Goal: Task Accomplishment & Management: Complete application form

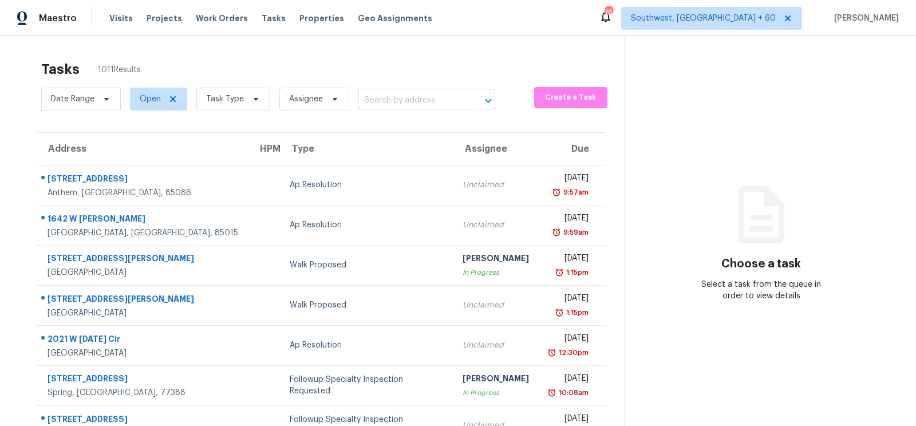
click at [399, 100] on input "text" at bounding box center [410, 101] width 105 height 18
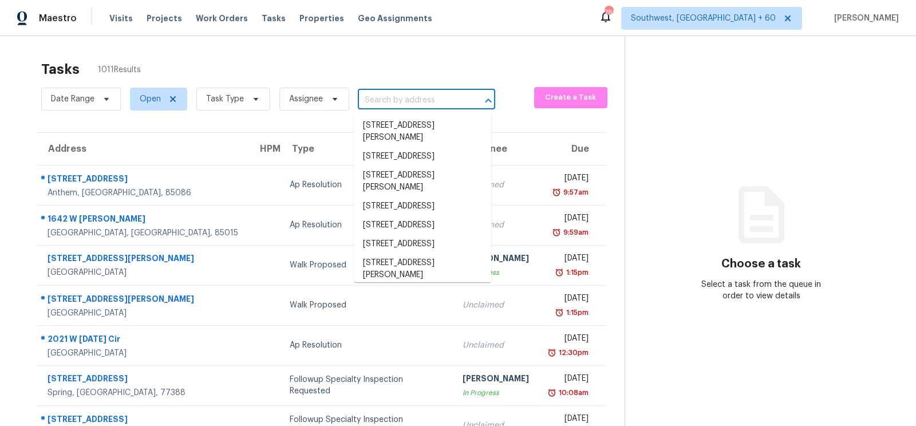
paste input "586 Commercial Ave NW, Atlanta, GA 30318"
type input "586 Commercial Ave NW, Atlanta, GA 30318"
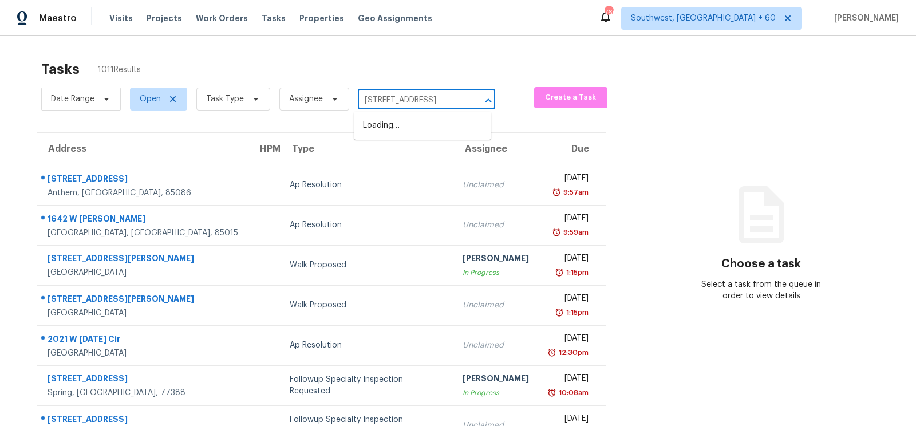
scroll to position [0, 66]
click at [408, 129] on li "586 Commercial Ave NW, Atlanta, GA 30318" at bounding box center [422, 125] width 137 height 19
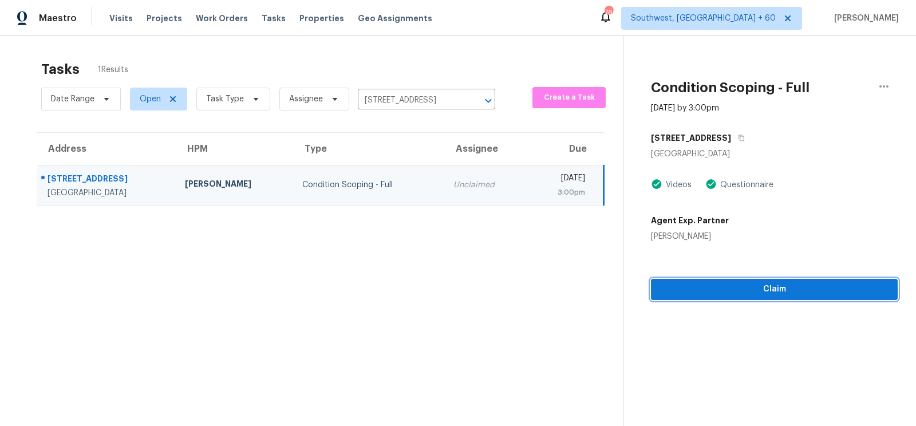
click at [789, 290] on span "Claim" at bounding box center [774, 289] width 228 height 14
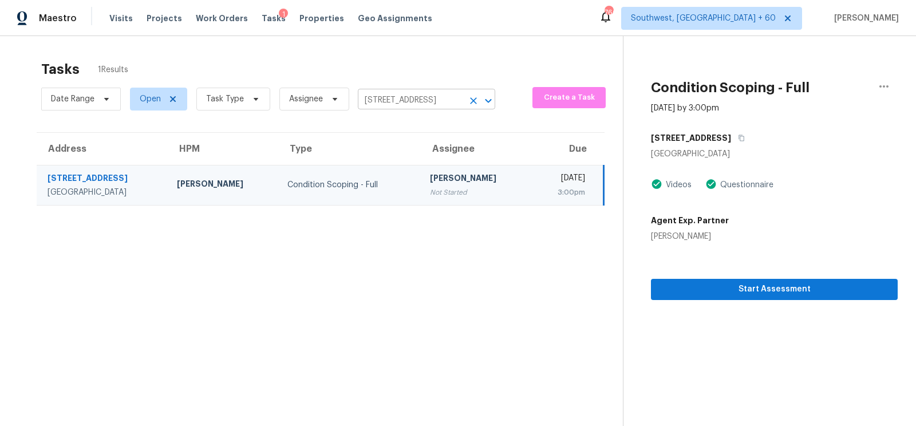
click at [413, 96] on input "586 Commercial Ave NW, Atlanta, GA 30318" at bounding box center [410, 101] width 105 height 18
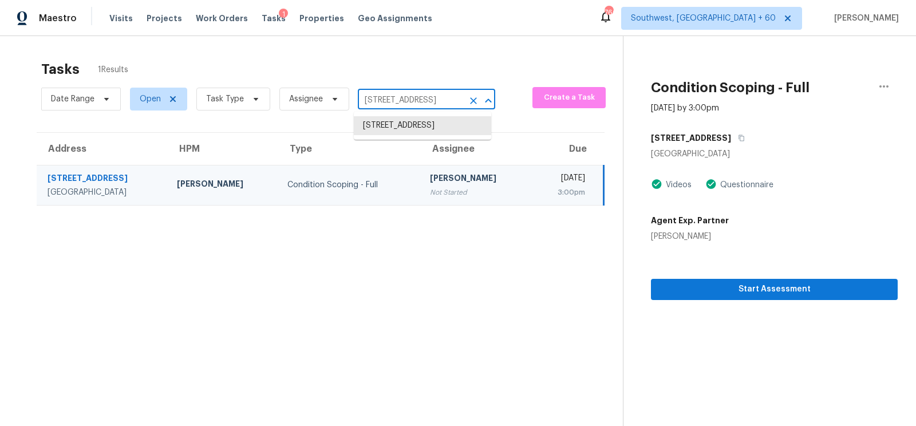
paste input "7021 Roselake Cir, Douglasville, GA 30134"
type input "7021 Roselake Cir, Douglasville, GA 30134"
click at [414, 134] on li "7021 Roselake Cir, Douglasville, GA 30134" at bounding box center [422, 125] width 137 height 19
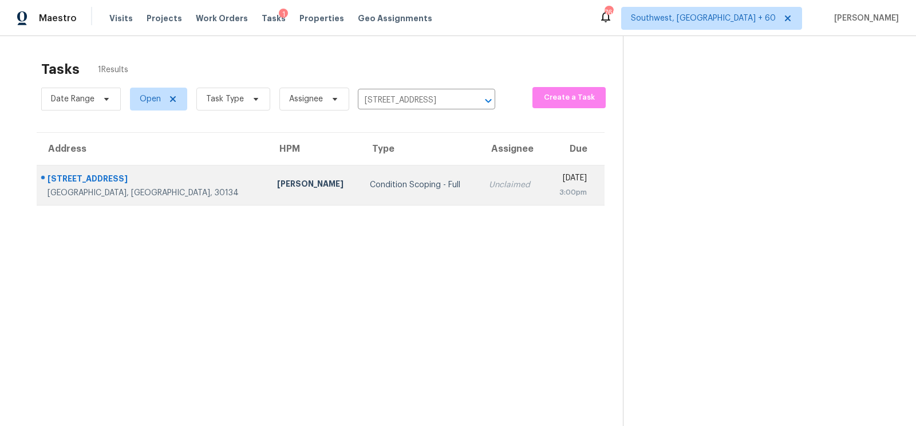
click at [480, 200] on td "Unclaimed" at bounding box center [512, 185] width 65 height 40
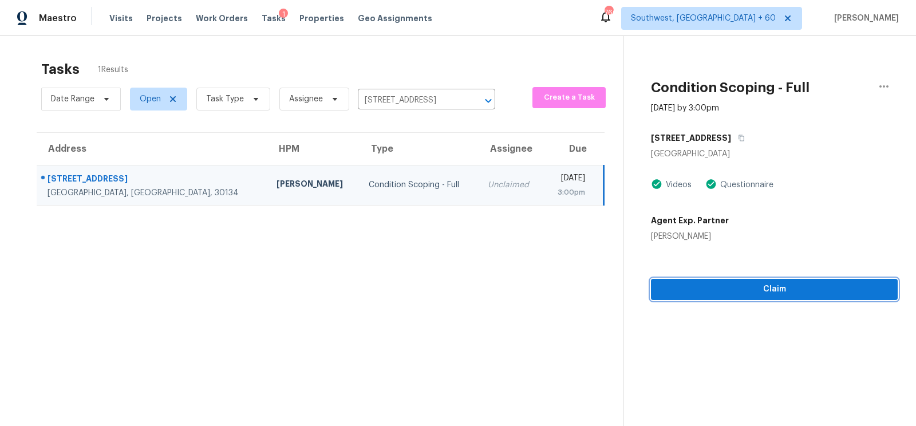
click at [774, 297] on button "Claim" at bounding box center [774, 289] width 247 height 21
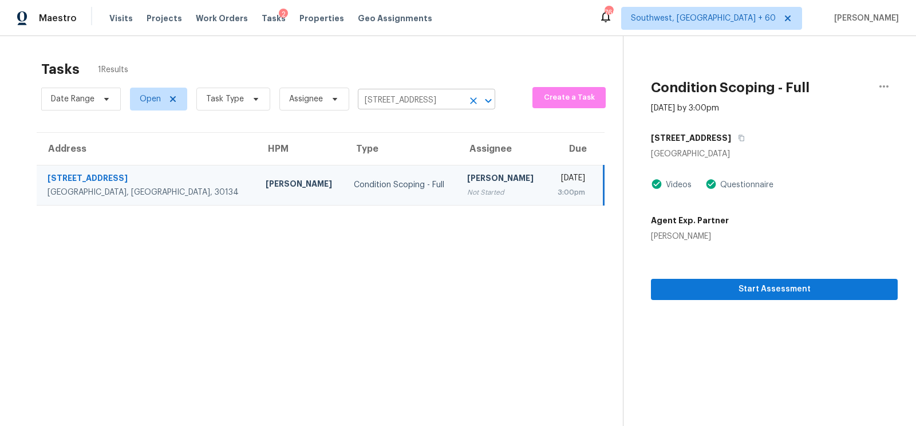
click at [395, 102] on input "7021 Roselake Cir, Douglasville, GA 30134" at bounding box center [410, 101] width 105 height 18
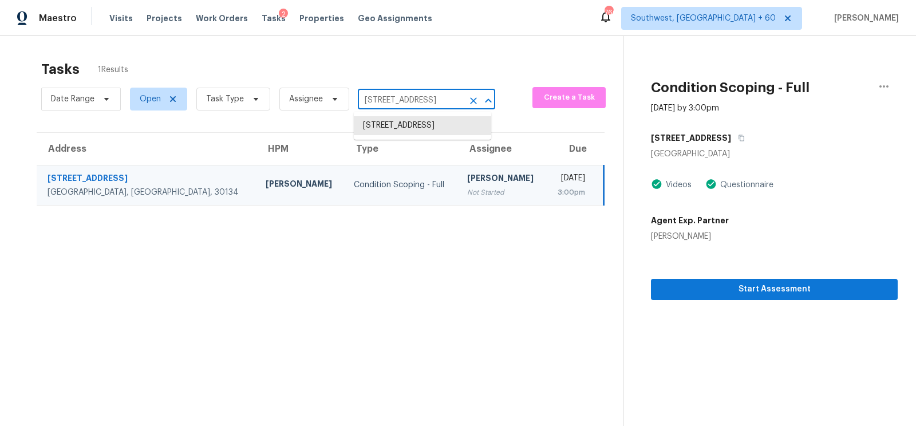
paste input "39 Petree Rd, Winston Salem, NC 27106"
type input "739 Petree Rd, Winston Salem, NC 27106"
click at [399, 143] on li "739 Petree Rd, Winston Salem, NC 27106" at bounding box center [422, 137] width 137 height 43
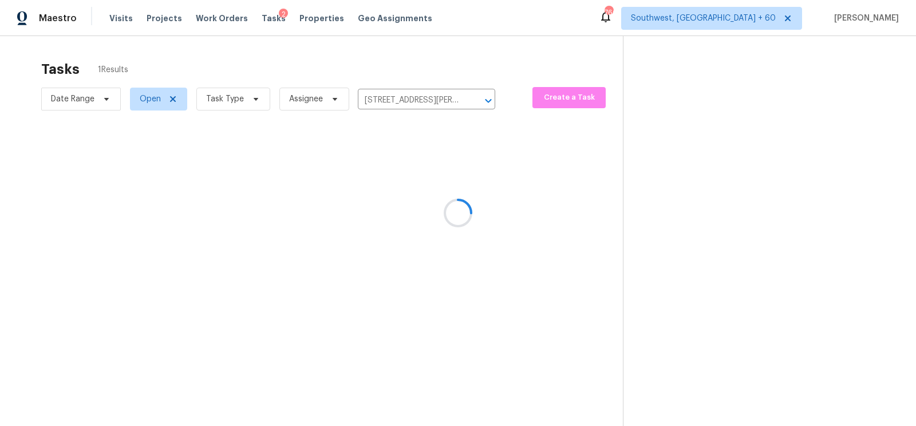
click at [399, 182] on div at bounding box center [458, 213] width 916 height 426
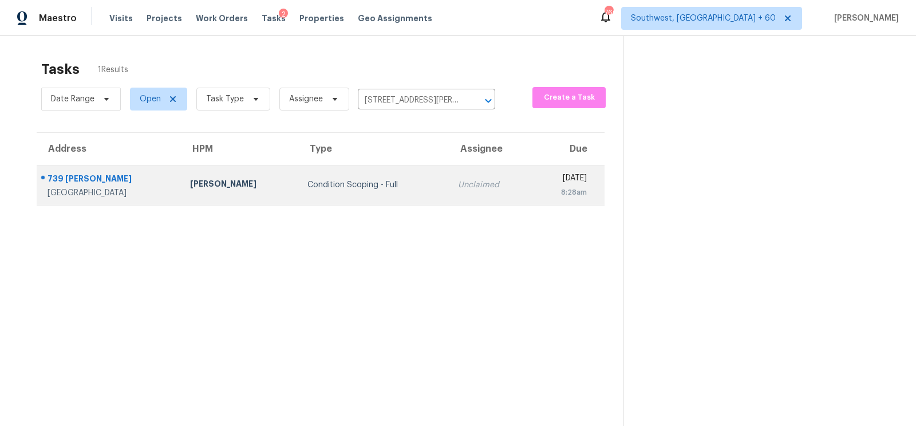
click at [568, 180] on div "Wed, Aug 13th 2025" at bounding box center [564, 179] width 46 height 14
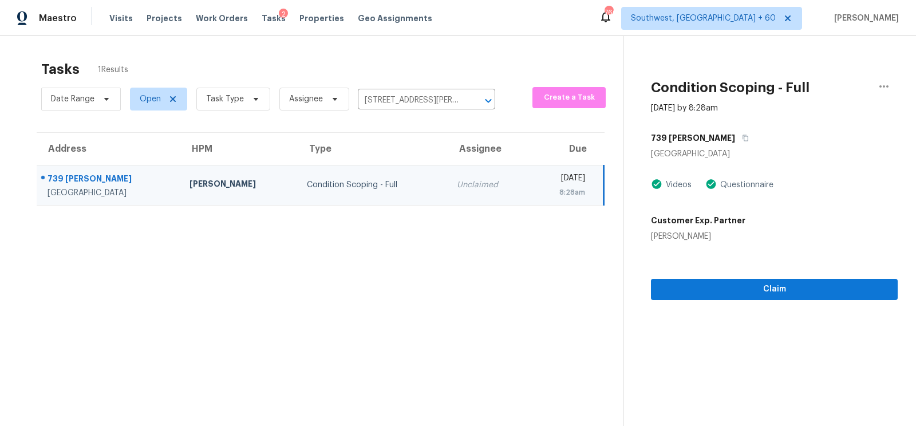
click at [759, 300] on section "Condition Scoping - Full Aug 13th 2025 by 8:28am 739 Petree Rd Winston Salem, N…" at bounding box center [760, 249] width 275 height 426
click at [765, 297] on button "Claim" at bounding box center [774, 289] width 247 height 21
click at [418, 105] on input "739 Petree Rd, Winston Salem, NC 27106" at bounding box center [410, 101] width 105 height 18
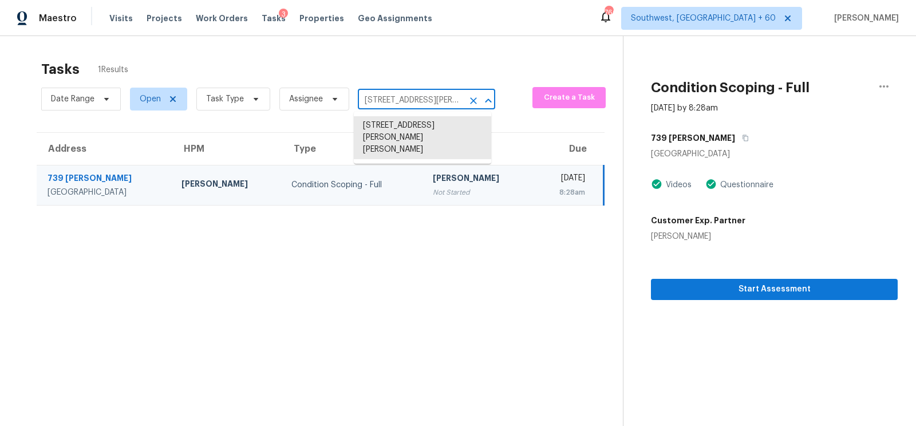
paste input "13117 Camino Valle Way, Victorville, CA 92394"
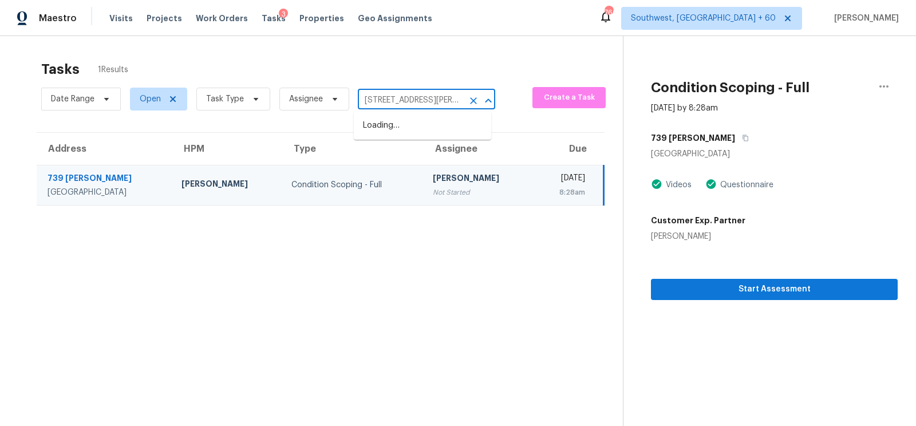
type input "13117 Camino Valle Way, Victorville, CA 92394"
click at [431, 129] on li "13117 Camino Valle Way, Victorville, CA 92394" at bounding box center [422, 131] width 137 height 31
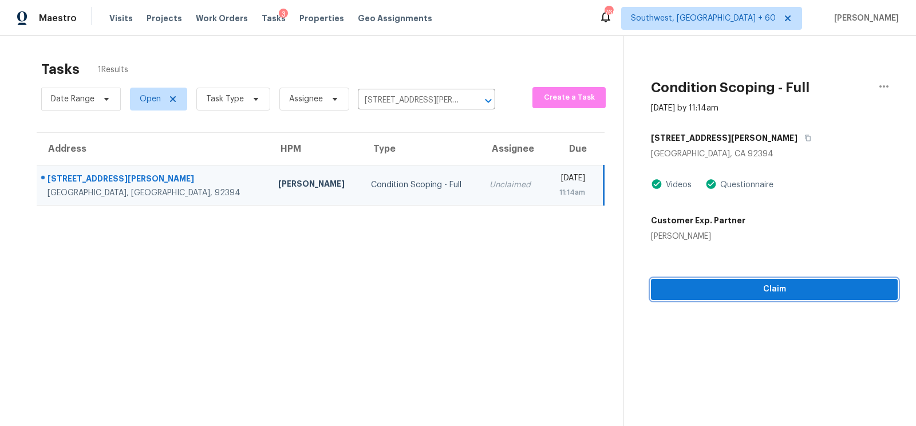
click at [761, 296] on button "Claim" at bounding box center [774, 289] width 247 height 21
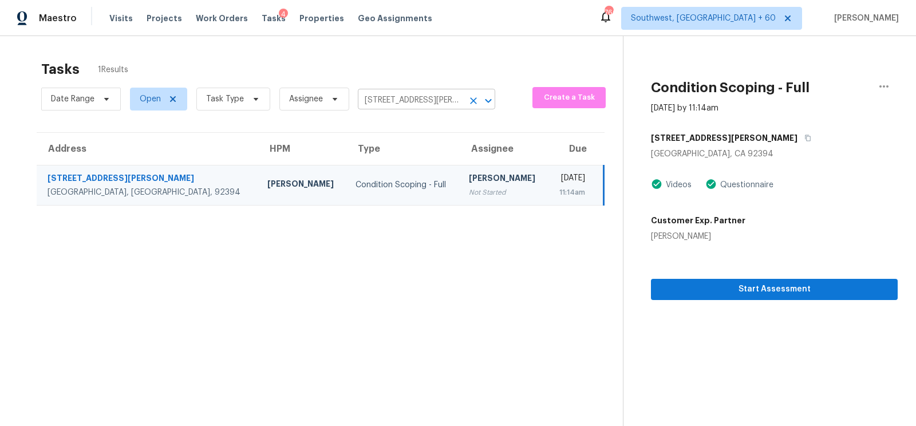
click at [439, 101] on input "13117 Camino Valle Way, Victorville, CA 92394" at bounding box center [410, 101] width 105 height 18
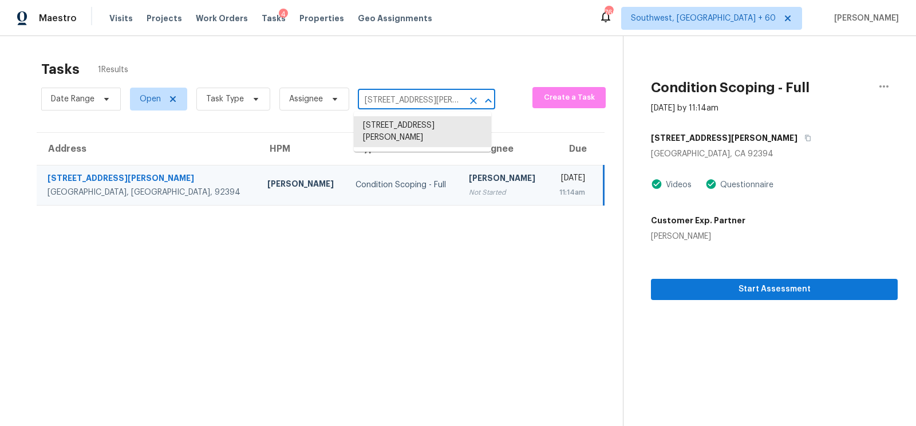
paste input "7010 Wiseman Run Dr, Sun City Center, FL 33573"
type input "7010 Wiseman Run Dr, Sun City Center, FL 33573"
click at [430, 137] on li "7010 Wiseman Run Dr, Sun City Center, FL 33573" at bounding box center [422, 131] width 137 height 31
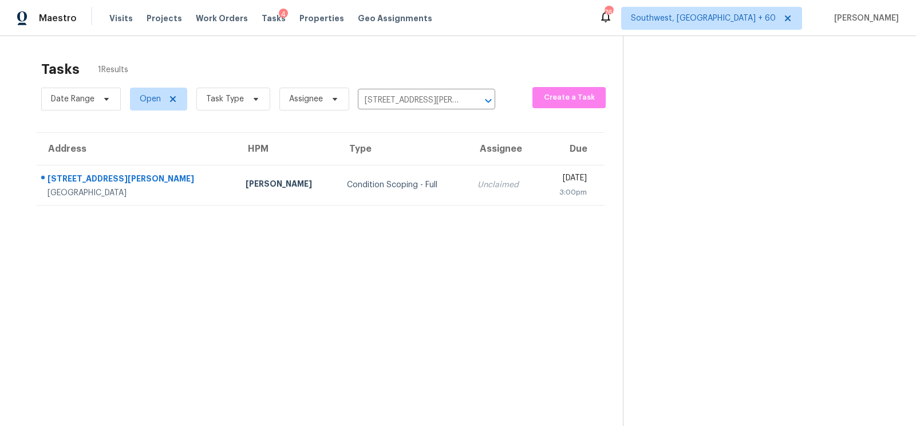
click at [427, 229] on section "Tasks 1 Results Date Range Open Task Type Assignee 7010 Wiseman Run Dr, Sun Cit…" at bounding box center [320, 257] width 604 height 407
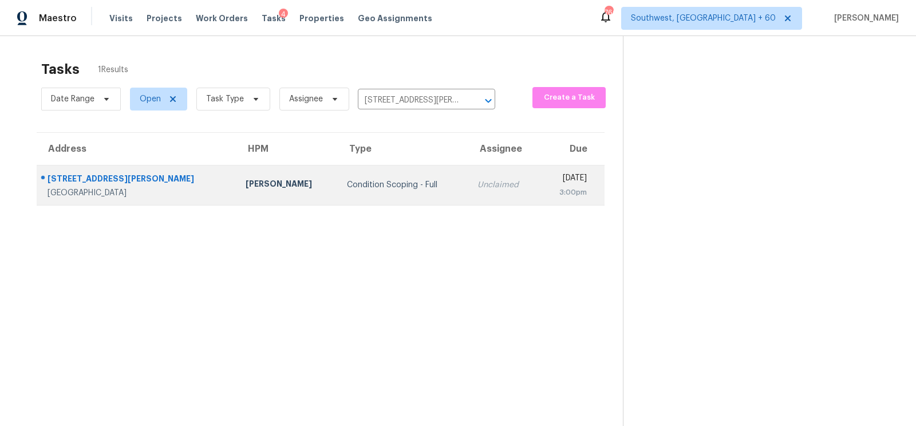
click at [468, 203] on td "Unclaimed" at bounding box center [504, 185] width 72 height 40
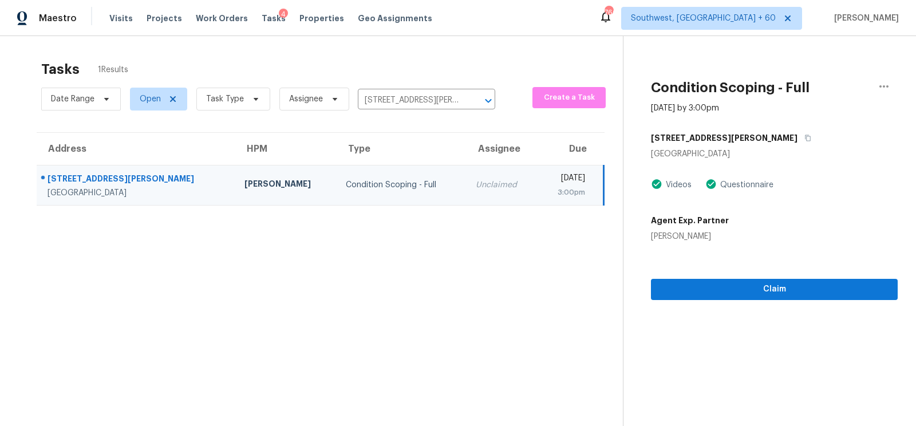
click at [466, 171] on td "Unclaimed" at bounding box center [501, 185] width 71 height 40
click at [799, 287] on span "Claim" at bounding box center [774, 289] width 228 height 14
click at [440, 100] on input "7010 Wiseman Run Dr, Sun City Center, FL 33573" at bounding box center [410, 101] width 105 height 18
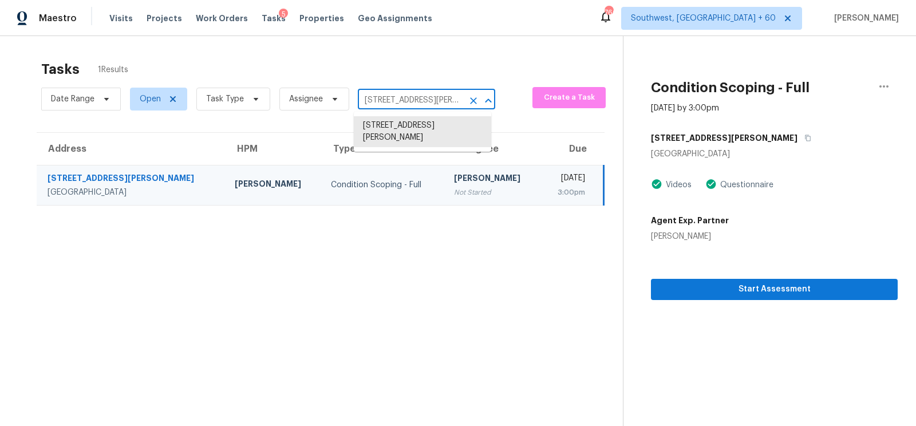
paste input "825 River Song Pl, Cary, NC 27519"
type input "825 River Song Pl, Cary, NC 27519"
click at [427, 134] on li "825 River Song Pl, Cary, NC 27519" at bounding box center [422, 125] width 137 height 19
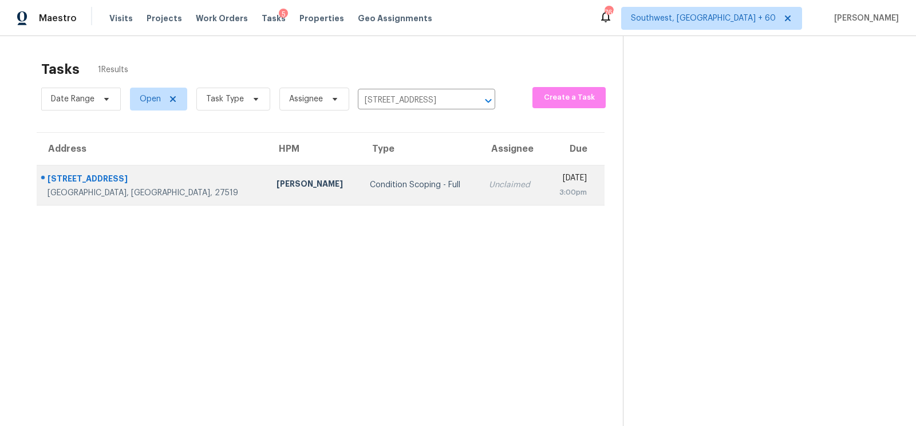
click at [489, 183] on div "Unclaimed" at bounding box center [512, 184] width 47 height 11
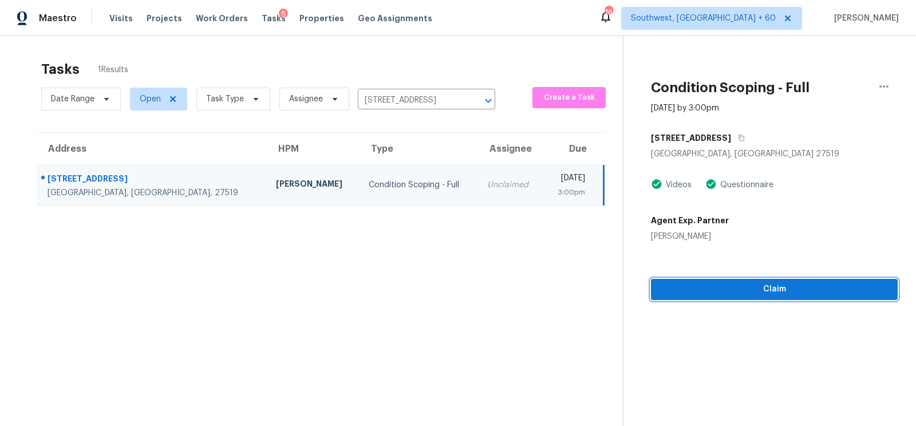
click at [771, 284] on span "Claim" at bounding box center [774, 289] width 228 height 14
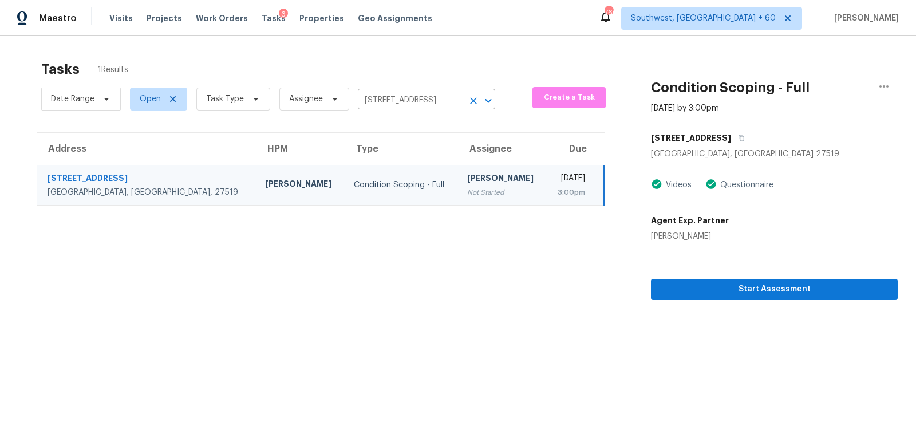
click at [428, 94] on input "825 River Song Pl, Cary, NC 27519" at bounding box center [410, 101] width 105 height 18
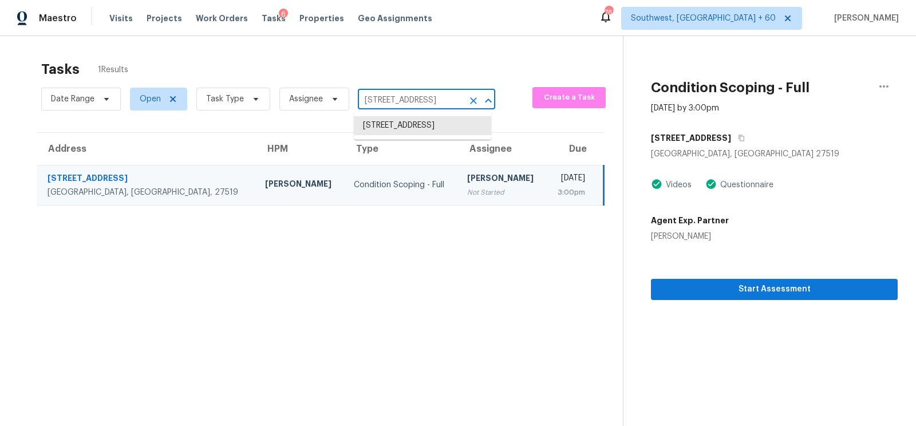
paste input "1612 Grand Villa St, Princeton, TX 75407"
type input "1612 Grand Villa St, Princeton, TX 75407"
click at [410, 132] on li "1612 Grand Villa St, Princeton, TX 75407" at bounding box center [422, 125] width 137 height 19
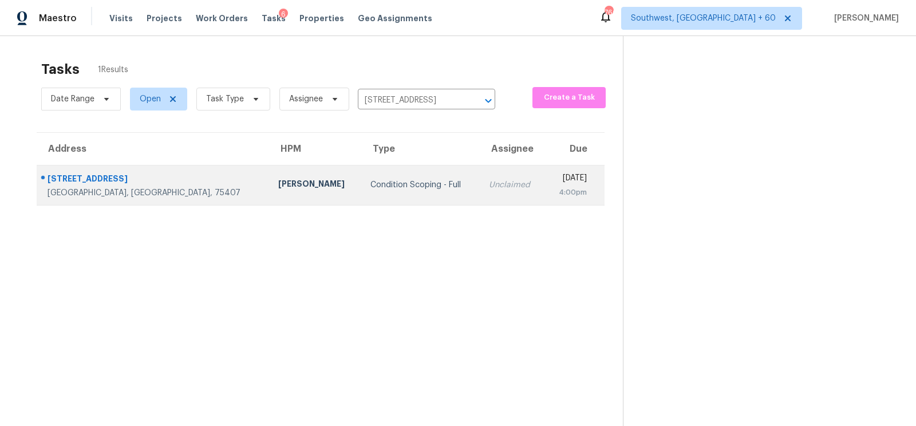
click at [480, 196] on td "Unclaimed" at bounding box center [512, 185] width 65 height 40
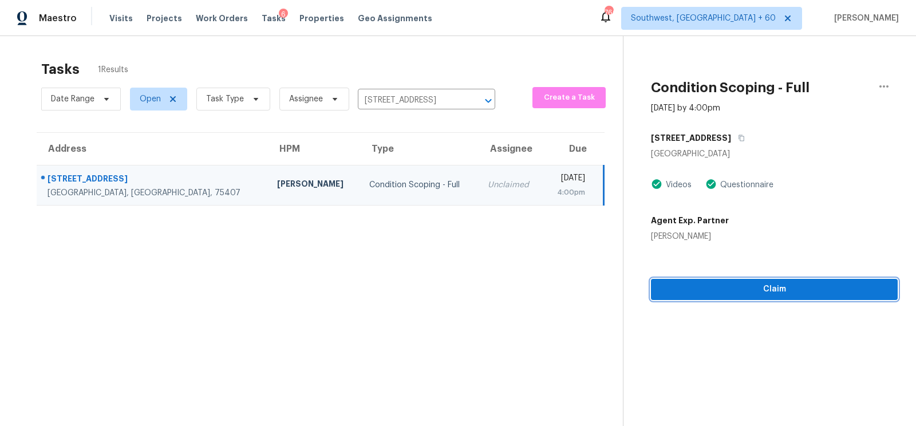
click at [779, 294] on span "Claim" at bounding box center [774, 289] width 228 height 14
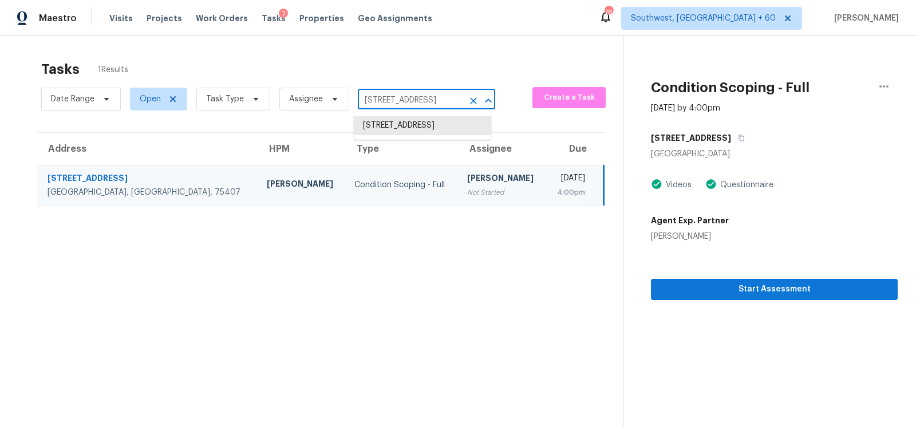
click at [433, 94] on input "1612 Grand Villa St, Princeton, TX 75407" at bounding box center [410, 101] width 105 height 18
paste input "7231 N 23rd Ave, Phoenix, AZ 85021"
type input "7231 N 23rd Ave, Phoenix, AZ 85021"
click at [427, 128] on li "7231 N 23rd Ave, Phoenix, AZ 85021" at bounding box center [422, 125] width 137 height 19
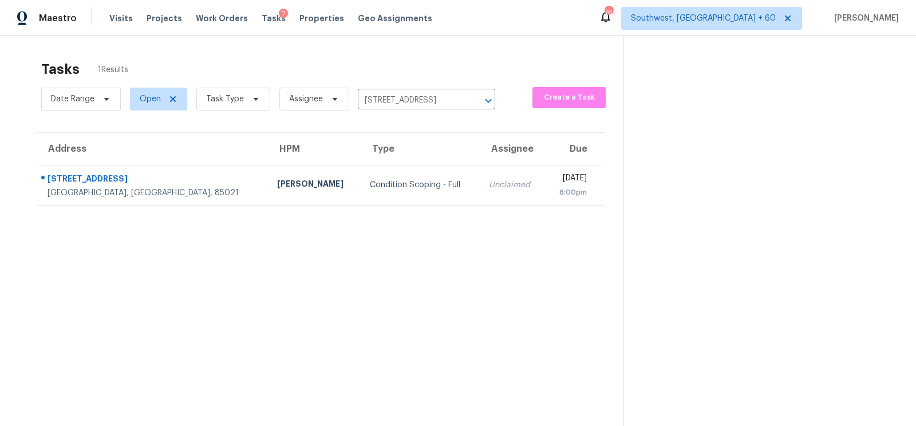
click at [489, 181] on div "Unclaimed" at bounding box center [512, 184] width 47 height 11
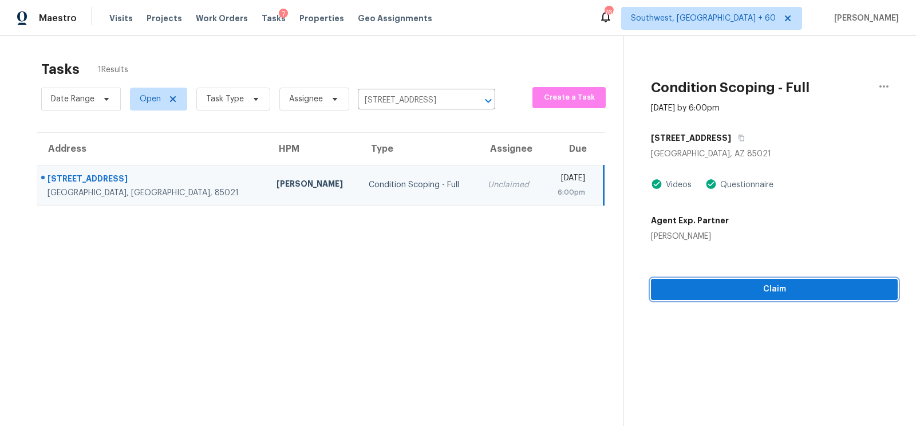
click at [769, 287] on span "Claim" at bounding box center [774, 289] width 228 height 14
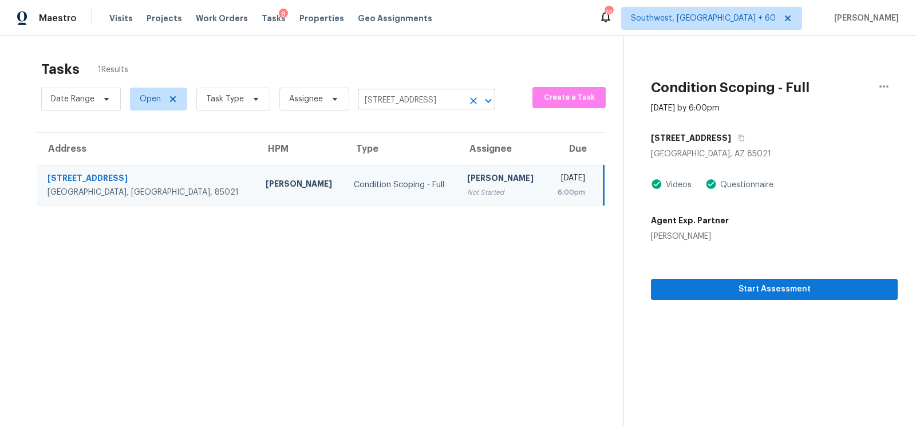
click at [437, 94] on input "7231 N 23rd Ave, Phoenix, AZ 85021" at bounding box center [410, 101] width 105 height 18
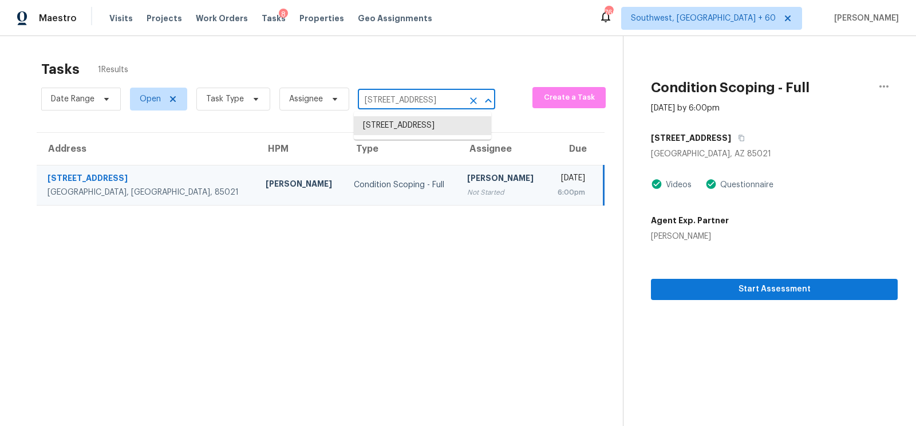
paste input "16601 Jefferson Pl Fort Mill, SC, 29708"
type input "16601 Jefferson Pl Fort Mill, SC, 29708"
click at [428, 121] on li "16601 Jefferson Pl, Fort Mill, SC 29708" at bounding box center [422, 131] width 137 height 31
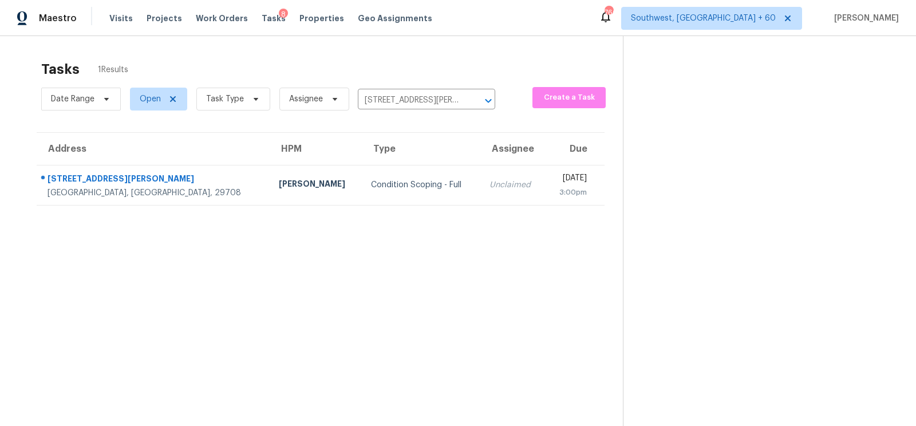
click at [480, 197] on td "Unclaimed" at bounding box center [512, 185] width 65 height 40
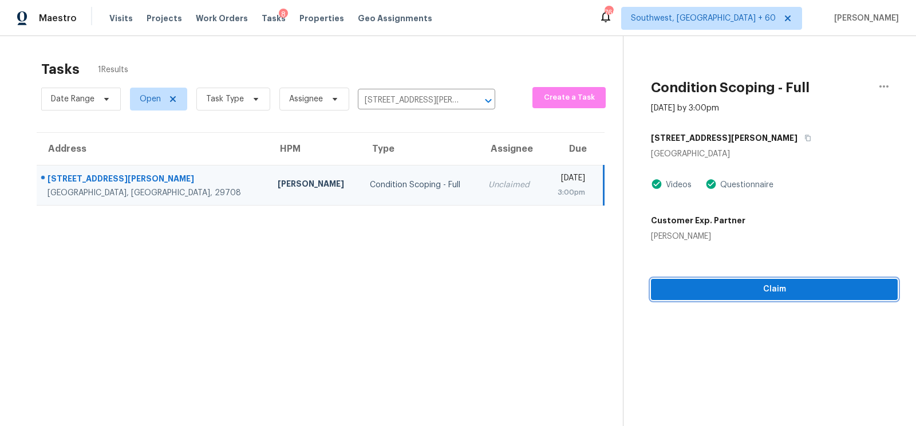
click at [781, 295] on span "Claim" at bounding box center [774, 289] width 228 height 14
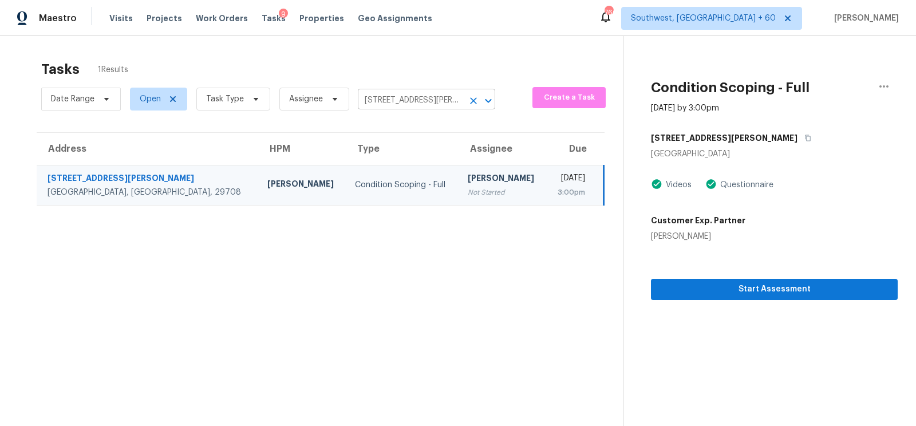
click at [441, 102] on input "16601 Jefferson Pl, Fort Mill, SC 29708" at bounding box center [410, 101] width 105 height 18
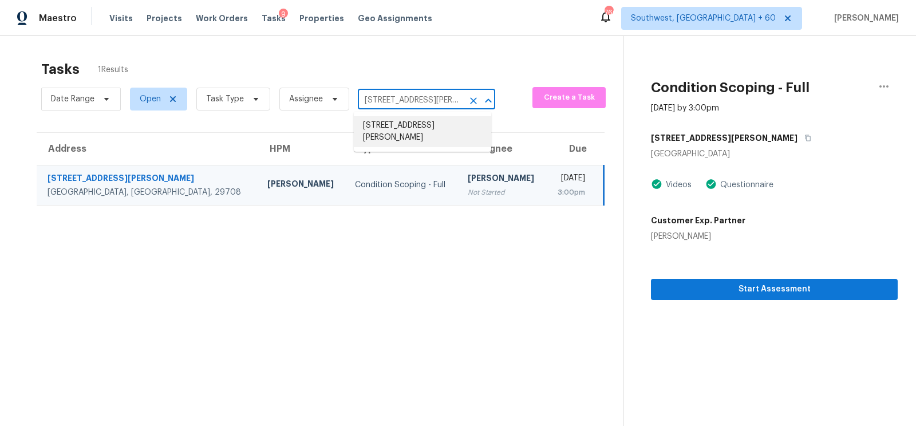
scroll to position [0, 43]
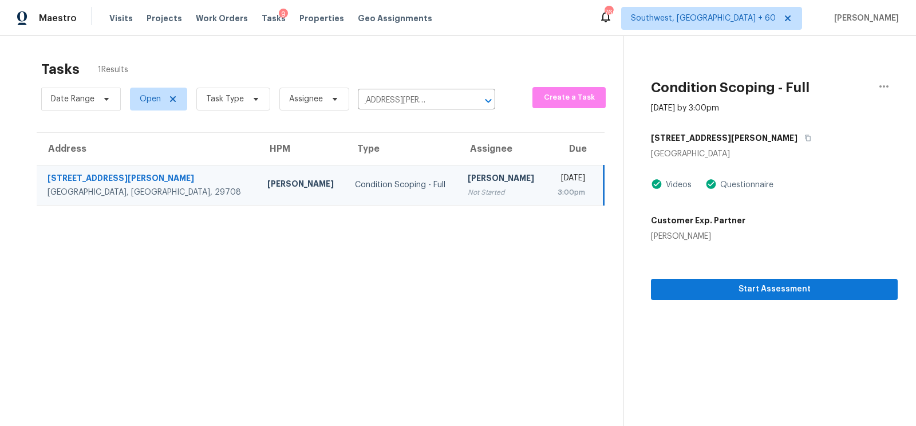
click at [409, 85] on div "Date Range Open Task Type Assignee 16601 Jefferson Pl, Fort Mill, SC 29708 ​" at bounding box center [268, 99] width 454 height 30
click at [395, 98] on input "16601 Jefferson Pl, Fort Mill, SC 29708" at bounding box center [410, 101] width 105 height 18
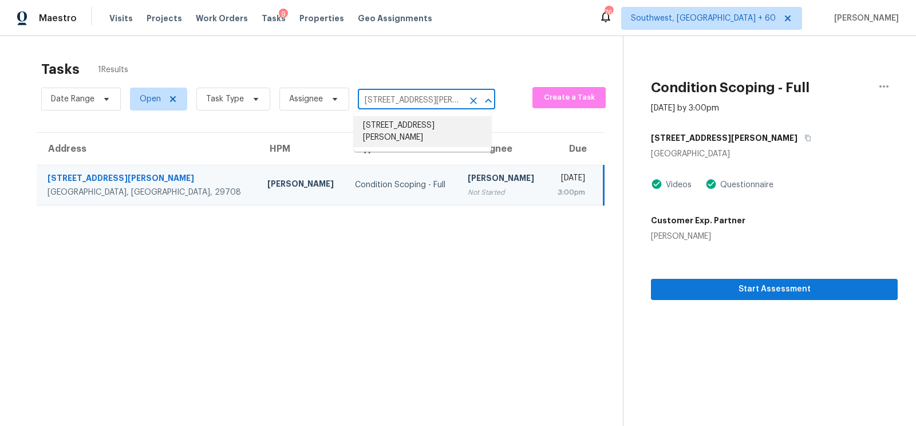
click at [395, 98] on input "16601 Jefferson Pl, Fort Mill, SC 29708" at bounding box center [410, 101] width 105 height 18
click at [420, 130] on li "16601 Jefferson Pl, Fort Mill, SC 29708" at bounding box center [422, 131] width 137 height 31
click at [458, 85] on div "Date Range Open Task Type Assignee 16601 Jefferson Pl, Fort Mill, SC 29708 ​" at bounding box center [268, 99] width 454 height 30
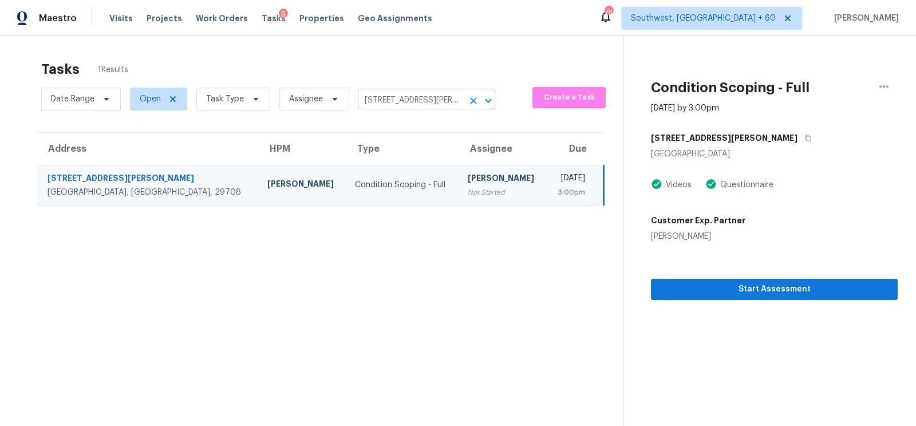
click at [448, 100] on input "16601 Jefferson Pl, Fort Mill, SC 29708" at bounding box center [410, 101] width 105 height 18
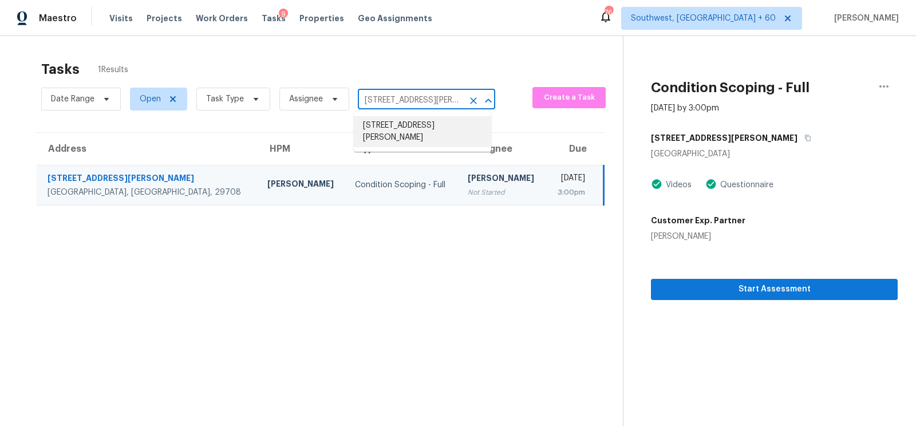
paste input "931 N Camino Serna Unit C Tucson, AZ, 85715"
type input "1931 N Camino Serna"
click at [416, 136] on li "1931 N Camino Serna Unit C, Tucson, AZ 85715" at bounding box center [422, 131] width 137 height 31
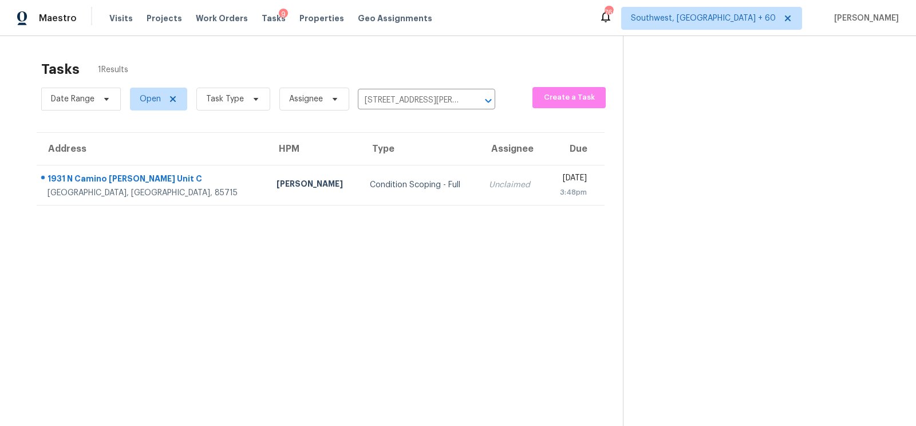
click at [480, 187] on td "Unclaimed" at bounding box center [512, 185] width 65 height 40
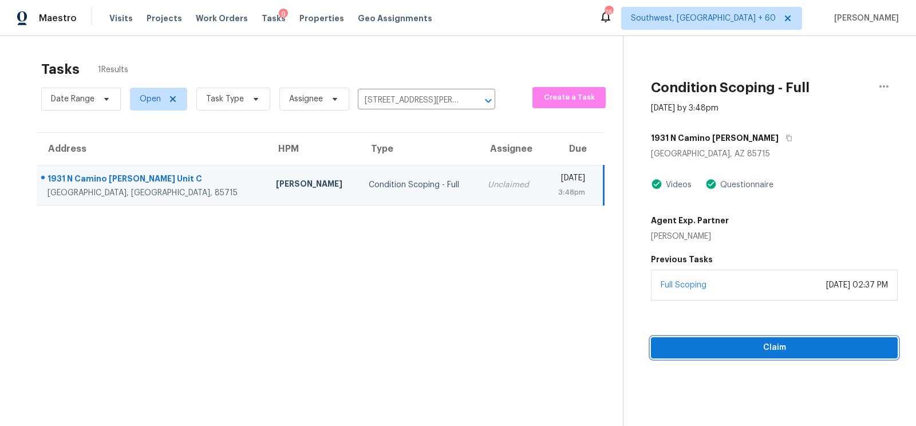
click at [776, 349] on span "Claim" at bounding box center [774, 347] width 228 height 14
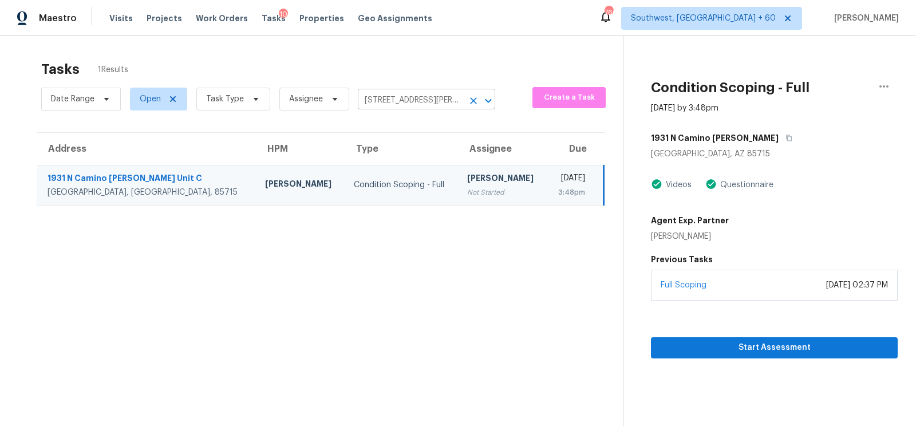
click at [450, 100] on input "1931 N Camino Serna Unit C, Tucson, AZ 85715" at bounding box center [410, 101] width 105 height 18
paste input "2653 Westeros St Corpus Christi, TX, 784"
type input "2653 Westeros St Corpus Christi, TX, 78415"
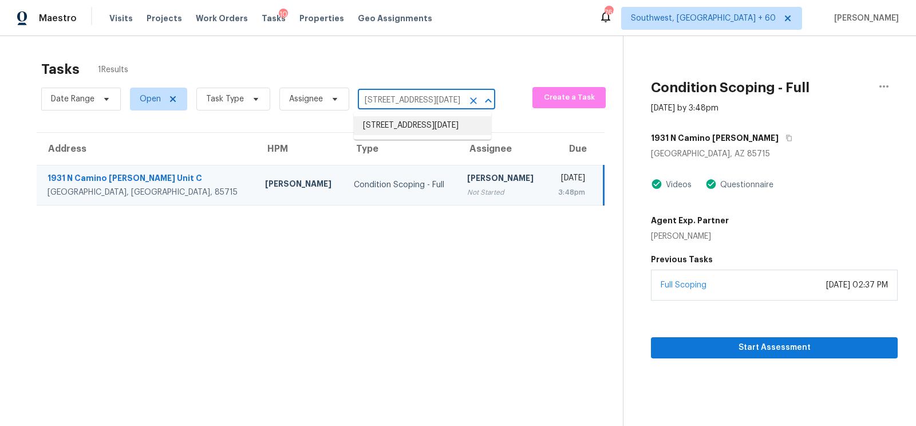
click at [418, 134] on li "2653 Westeros St, Corpus Christi, TX 78415" at bounding box center [422, 125] width 137 height 19
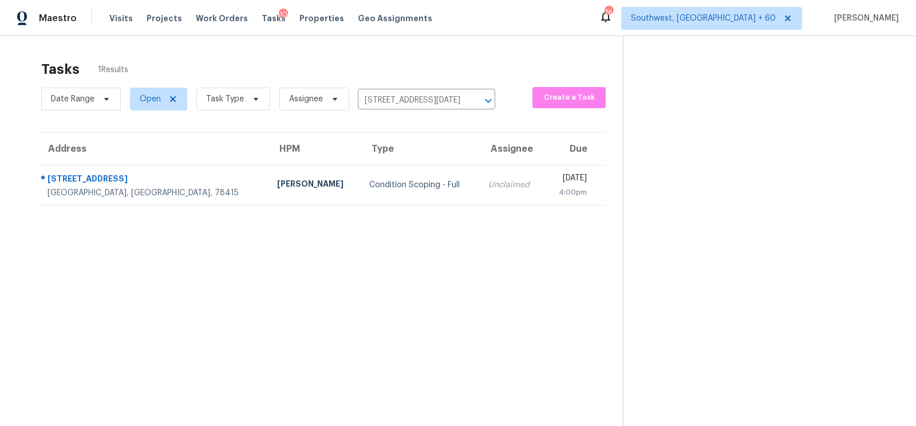
click at [479, 185] on td "Unclaimed" at bounding box center [511, 185] width 65 height 40
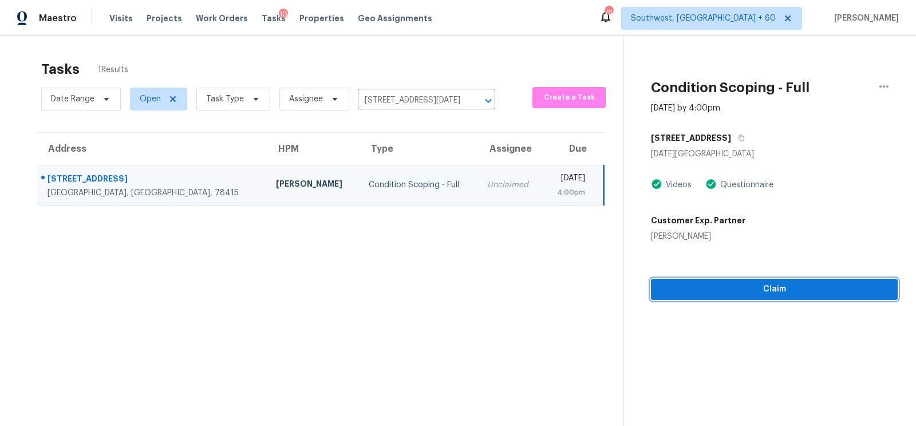
click at [777, 299] on button "Claim" at bounding box center [774, 289] width 247 height 21
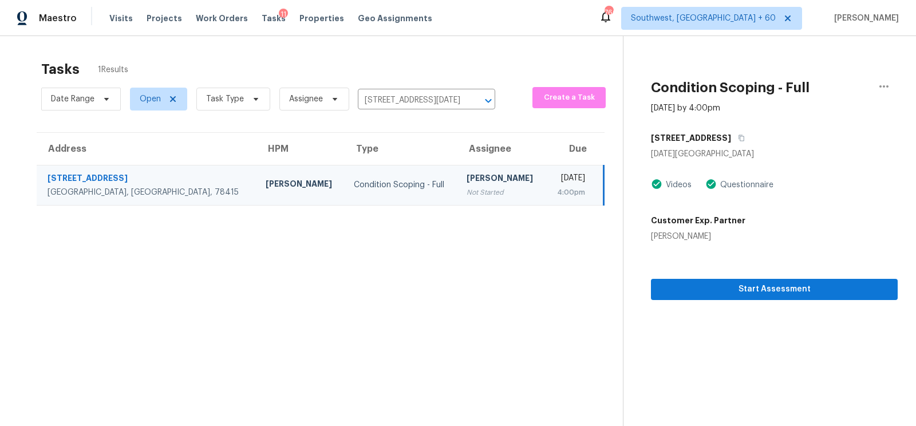
click at [420, 113] on div "Date Range Open Task Type Assignee 2653 Westeros St, Corpus Christi, TX 78415 ​" at bounding box center [268, 99] width 454 height 30
click at [404, 96] on input "2653 Westeros St, Corpus Christi, TX 78415" at bounding box center [410, 101] width 105 height 18
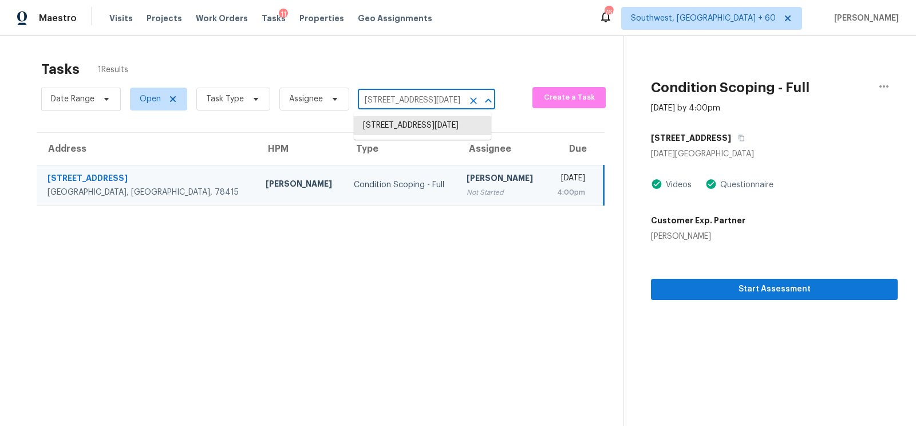
paste input "1931 N Camino Serna Unit C Tucson, AZ, 857"
type input "1931 N Camino Serna"
click at [421, 133] on li "1931 N Camino Serna Unit C, Tucson, AZ 85715" at bounding box center [422, 131] width 137 height 31
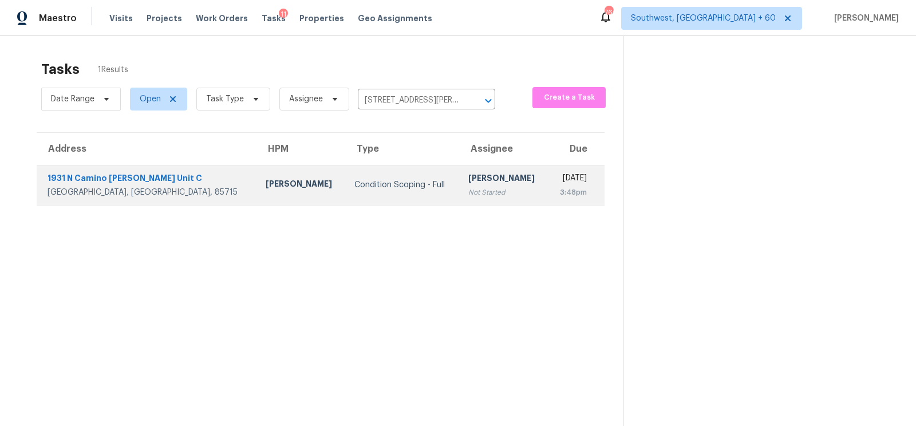
click at [459, 198] on td "Salma Ansari Not Started" at bounding box center [503, 185] width 89 height 40
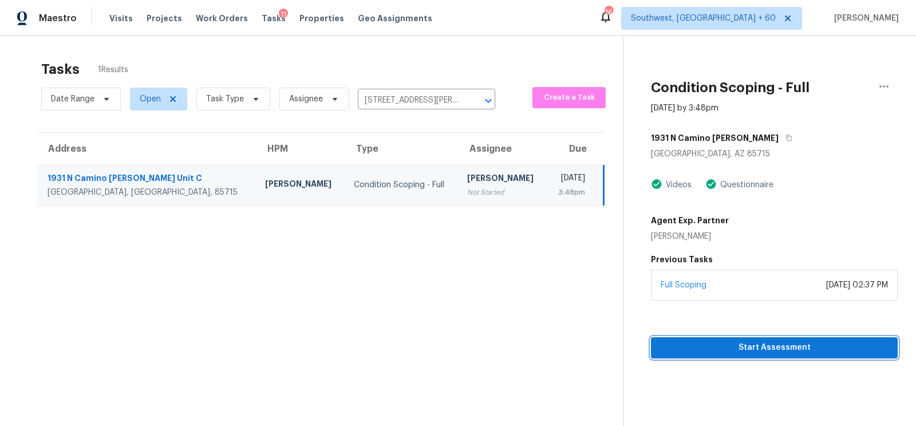
click at [781, 347] on span "Start Assessment" at bounding box center [774, 347] width 228 height 14
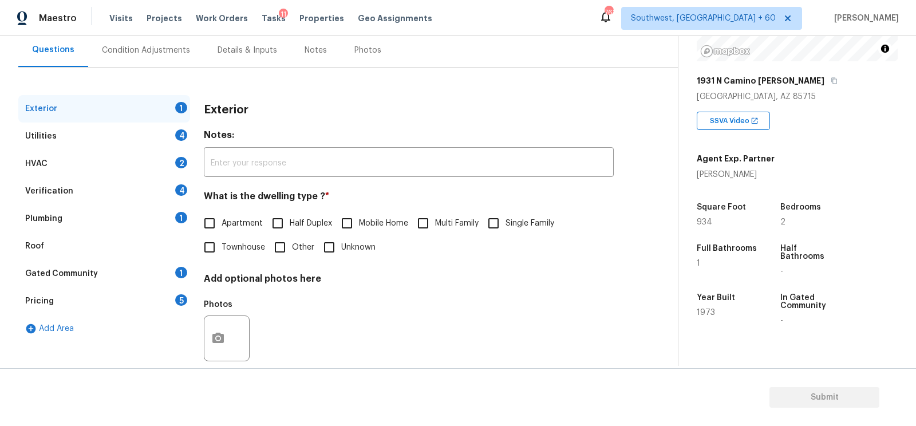
scroll to position [121, 0]
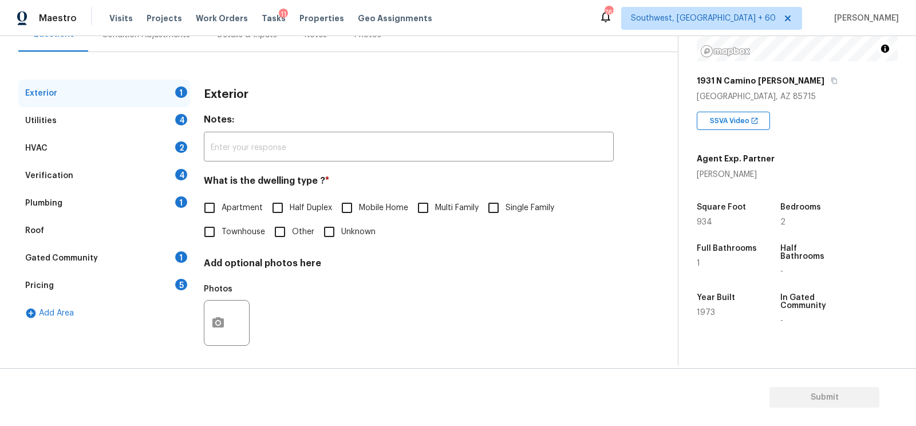
click at [215, 233] on input "Townhouse" at bounding box center [209, 232] width 24 height 24
checkbox input "true"
click at [174, 125] on div "Utilities 4" at bounding box center [104, 120] width 172 height 27
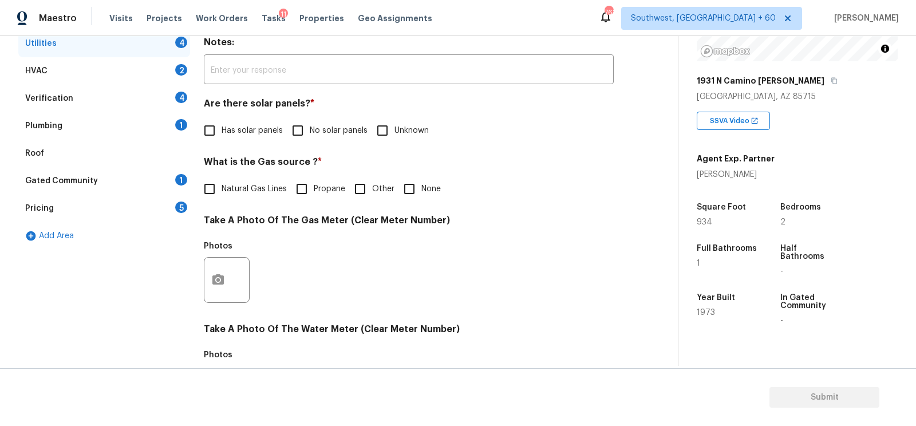
scroll to position [204, 0]
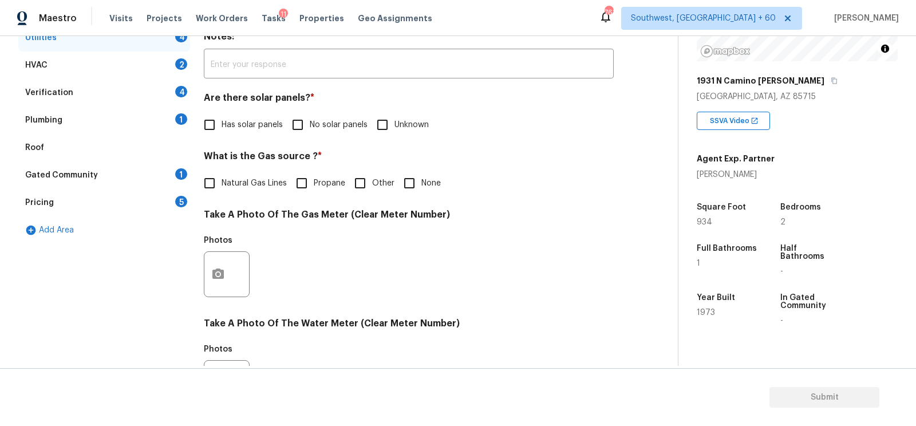
click at [328, 124] on span "No solar panels" at bounding box center [339, 125] width 58 height 12
click at [310, 124] on input "No solar panels" at bounding box center [298, 125] width 24 height 24
checkbox input "true"
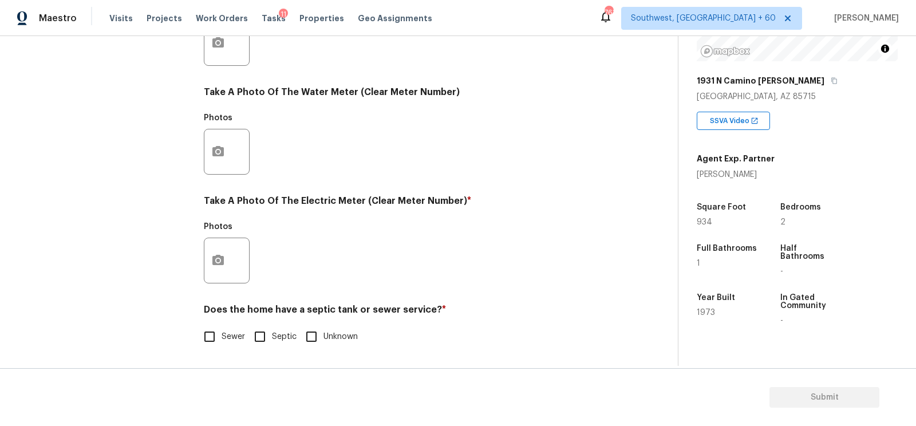
click at [240, 328] on label "Sewer" at bounding box center [220, 336] width 47 height 24
click at [221, 328] on input "Sewer" at bounding box center [209, 336] width 24 height 24
checkbox input "true"
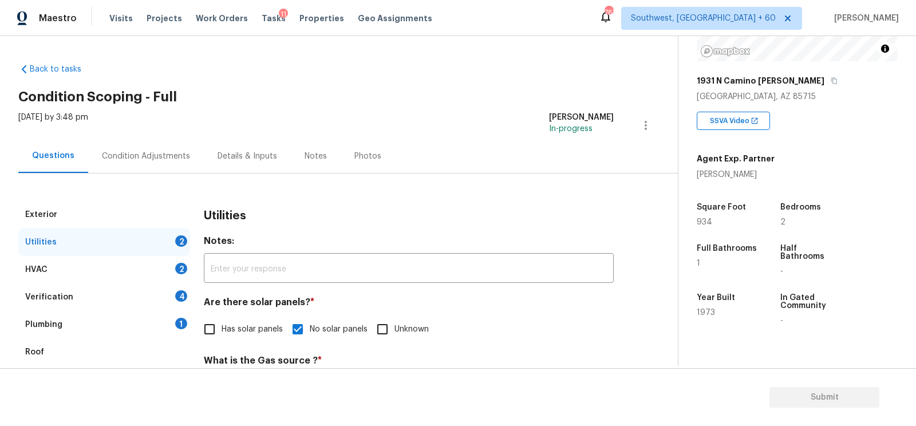
click at [142, 268] on div "HVAC 2" at bounding box center [104, 269] width 172 height 27
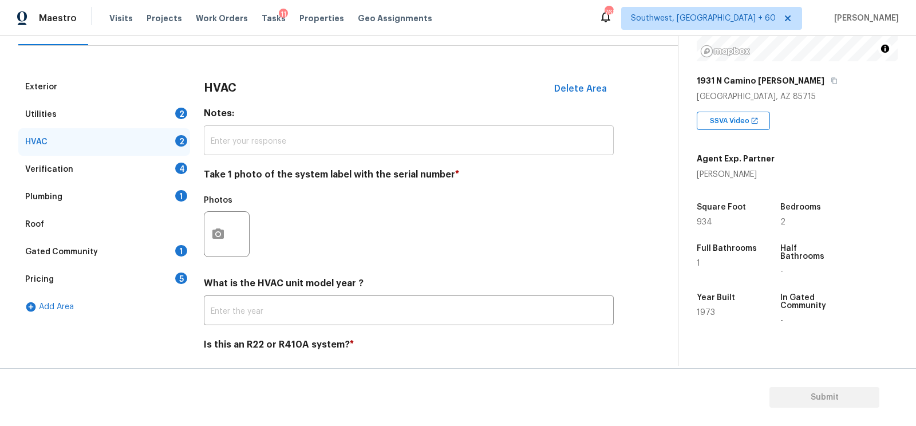
scroll to position [141, 0]
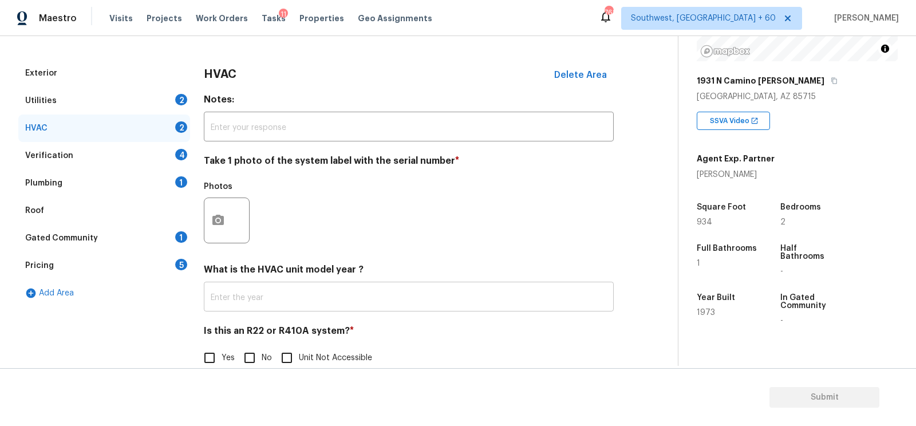
click at [271, 292] on input "text" at bounding box center [409, 297] width 410 height 27
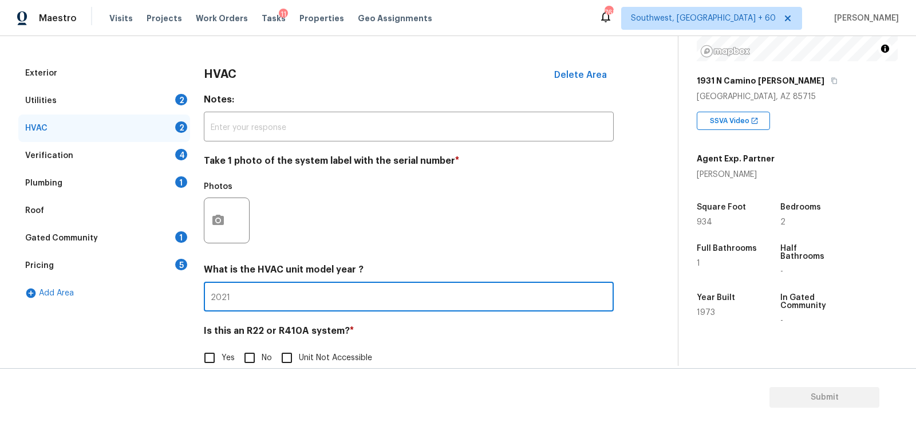
type input "2021"
click at [265, 353] on label "No" at bounding box center [254, 358] width 34 height 24
click at [262, 353] on input "No" at bounding box center [249, 358] width 24 height 24
checkbox input "true"
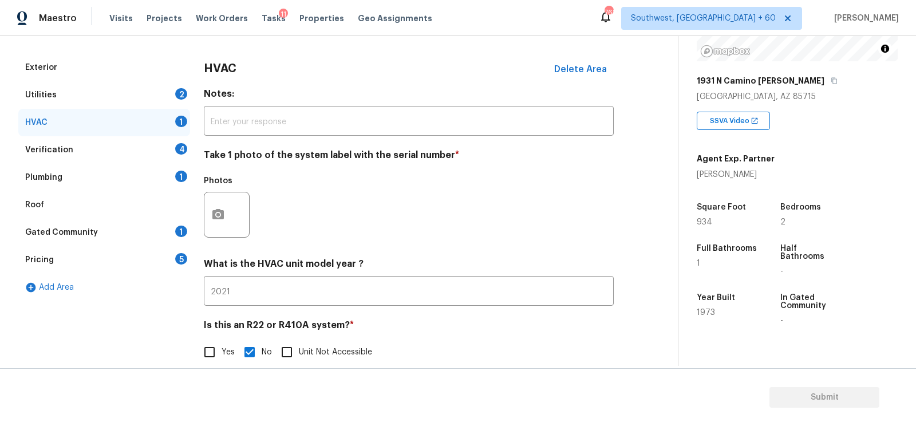
click at [181, 145] on div "4" at bounding box center [181, 148] width 12 height 11
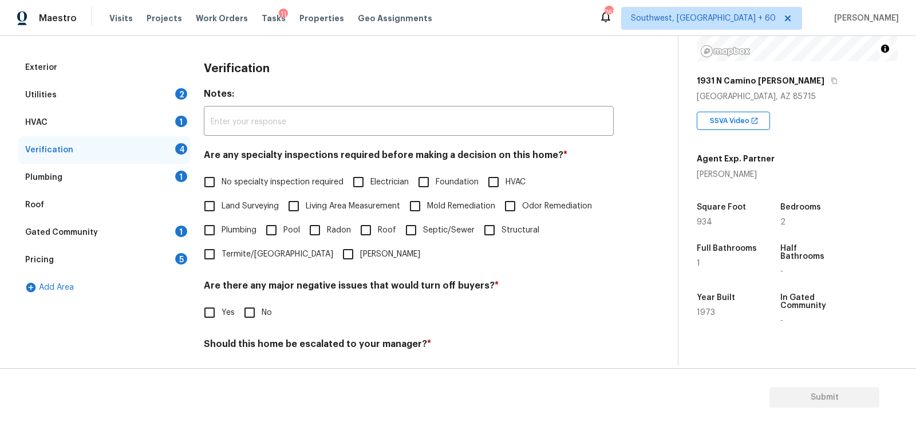
click at [245, 179] on span "No specialty inspection required" at bounding box center [282, 182] width 122 height 12
click at [221, 179] on input "No specialty inspection required" at bounding box center [209, 182] width 24 height 24
checkbox input "true"
click at [247, 291] on h4 "Are there any major negative issues that would turn off buyers? *" at bounding box center [409, 288] width 410 height 16
click at [249, 308] on input "No" at bounding box center [249, 312] width 24 height 24
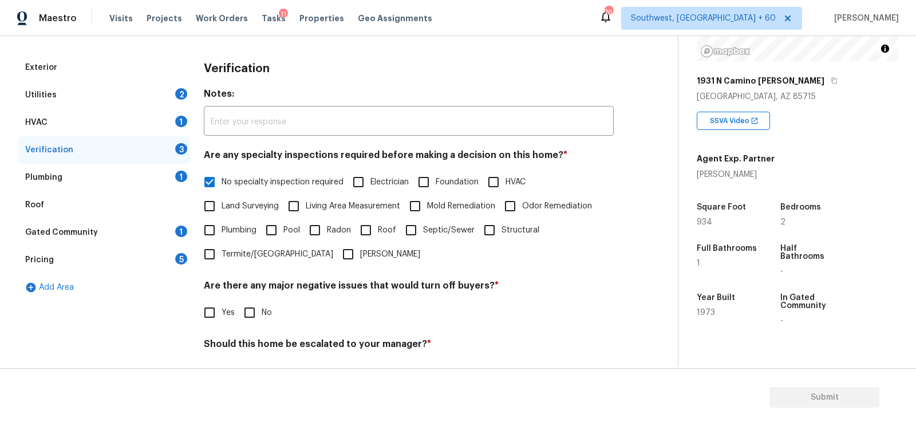
checkbox input "true"
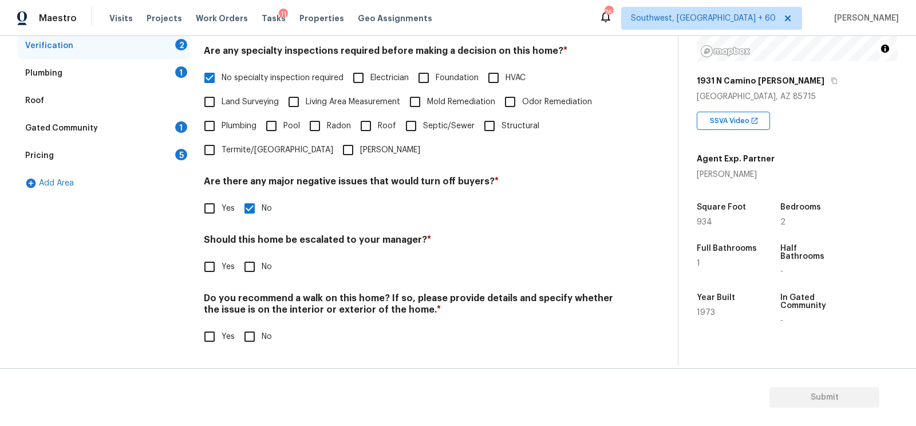
scroll to position [251, 0]
click at [245, 258] on input "No" at bounding box center [249, 267] width 24 height 24
checkbox input "true"
click at [252, 334] on input "No" at bounding box center [249, 338] width 24 height 24
checkbox input "true"
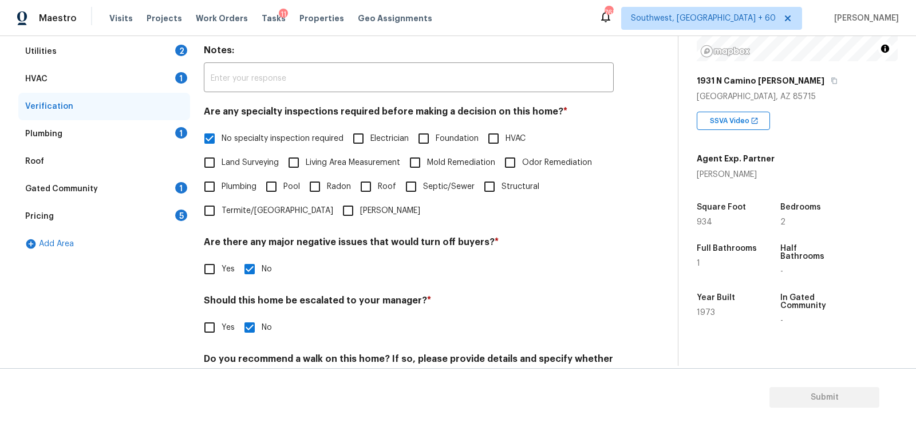
click at [172, 129] on div "Plumbing 1" at bounding box center [104, 133] width 172 height 27
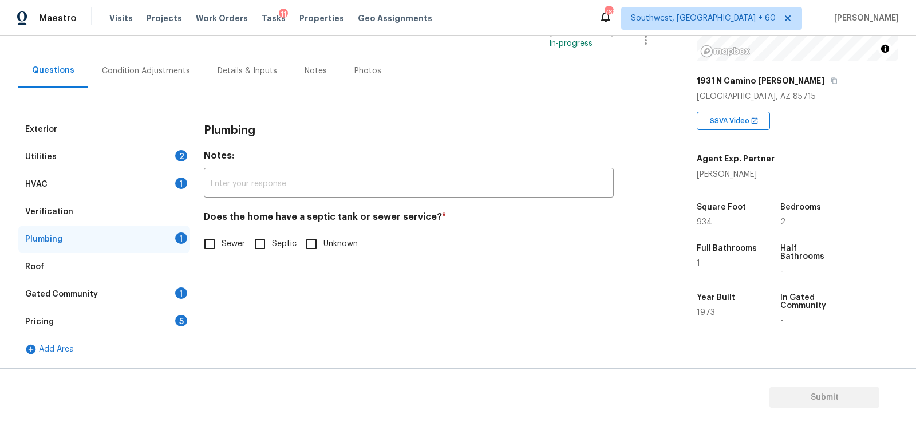
click at [223, 241] on span "Sewer" at bounding box center [232, 244] width 23 height 12
click at [221, 241] on input "Sewer" at bounding box center [209, 244] width 24 height 24
checkbox input "true"
click at [177, 292] on div "1" at bounding box center [181, 292] width 12 height 11
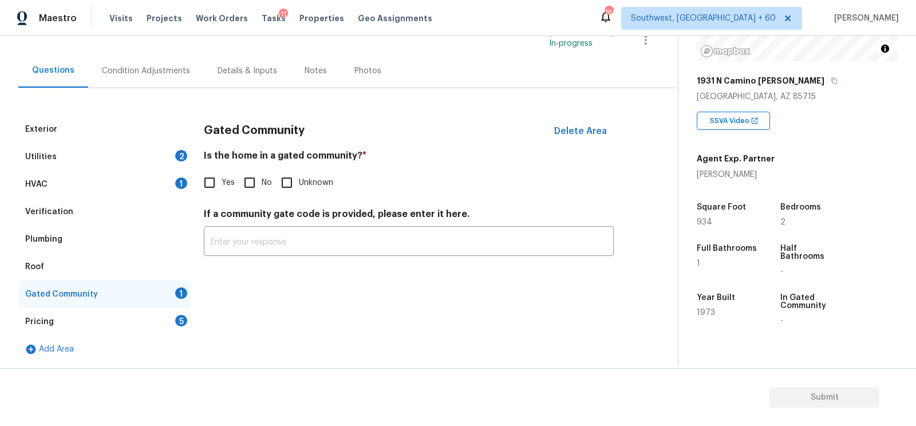
click at [252, 184] on input "No" at bounding box center [249, 183] width 24 height 24
checkbox input "true"
click at [178, 314] on div "Pricing 5" at bounding box center [104, 321] width 172 height 27
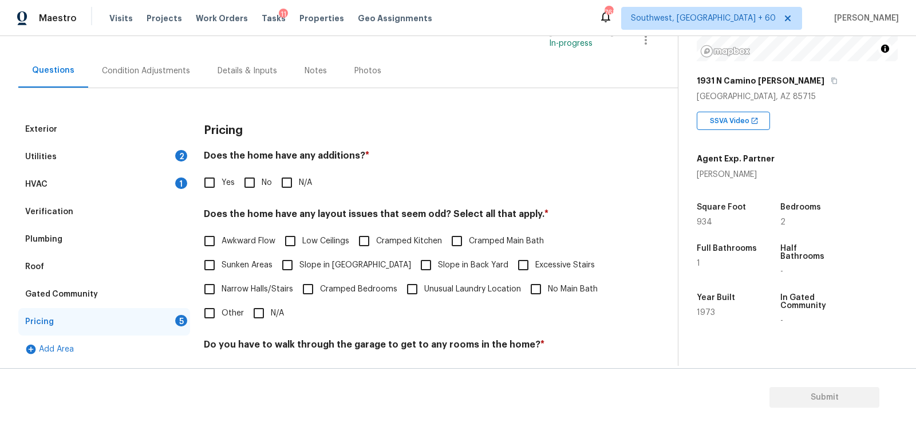
click at [255, 185] on input "No" at bounding box center [249, 183] width 24 height 24
checkbox input "true"
click at [261, 310] on input "N/A" at bounding box center [259, 313] width 24 height 24
checkbox input "true"
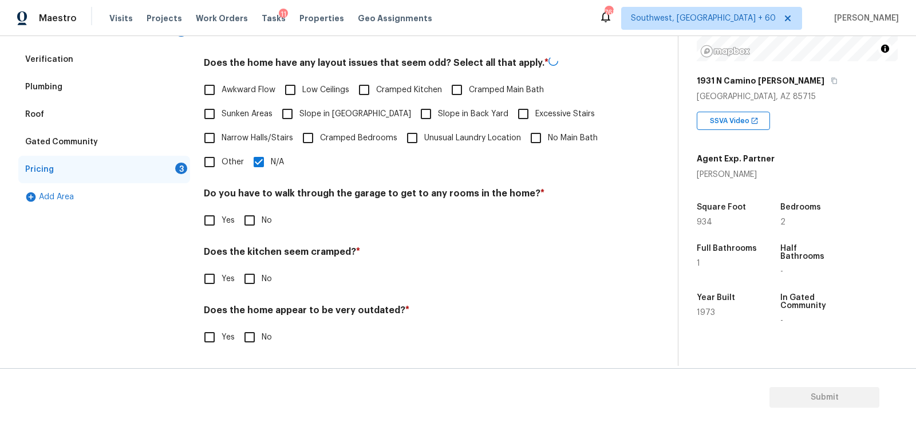
scroll to position [236, 0]
click at [254, 247] on h4 "Does the kitchen seem cramped? *" at bounding box center [409, 255] width 410 height 16
click at [257, 229] on input "No" at bounding box center [249, 221] width 24 height 24
checkbox input "true"
click at [252, 271] on input "No" at bounding box center [249, 280] width 24 height 24
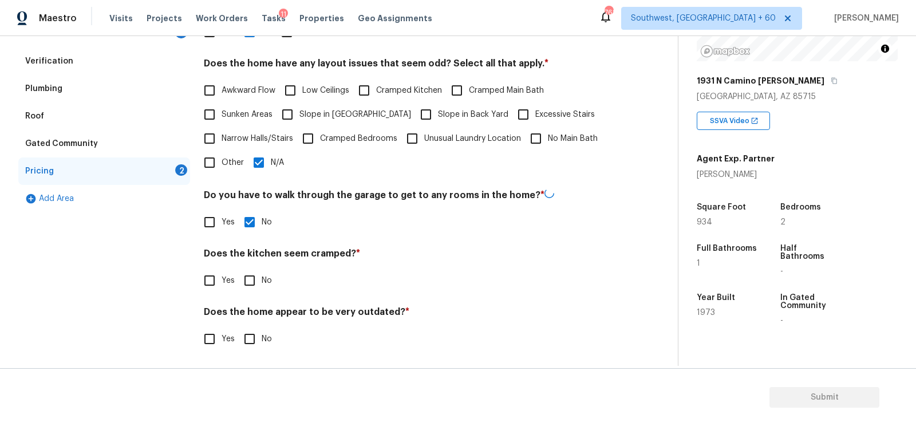
checkbox input "true"
click at [252, 321] on div "Does the home appear to be very outdated? * Yes No" at bounding box center [409, 328] width 410 height 45
click at [252, 332] on input "No" at bounding box center [249, 338] width 24 height 24
checkbox input "true"
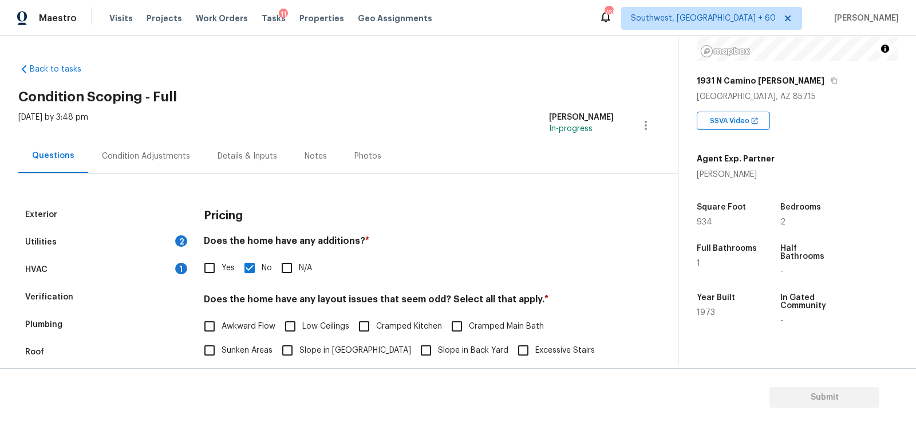
click at [166, 152] on div "Condition Adjustments" at bounding box center [146, 155] width 88 height 11
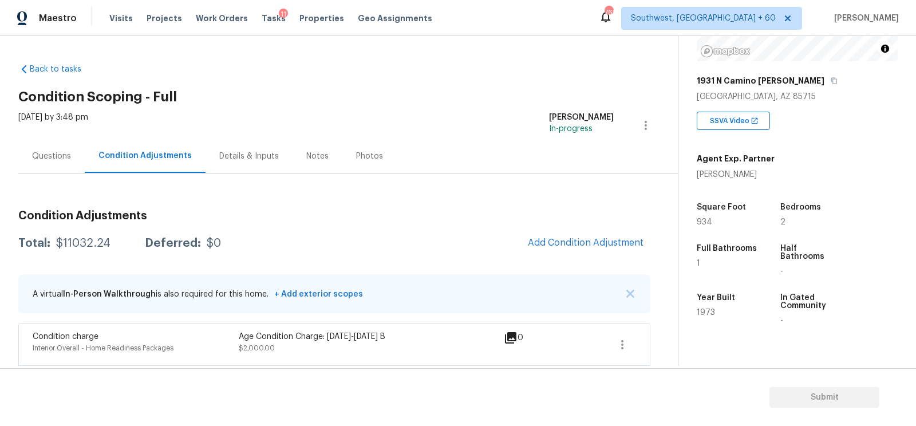
scroll to position [183, 0]
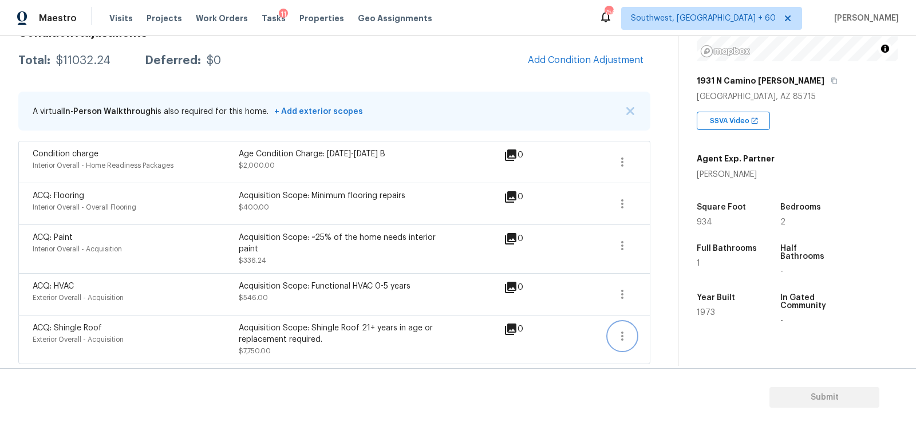
click at [617, 334] on icon "button" at bounding box center [622, 336] width 14 height 14
click at [647, 329] on div "Edit" at bounding box center [687, 331] width 89 height 11
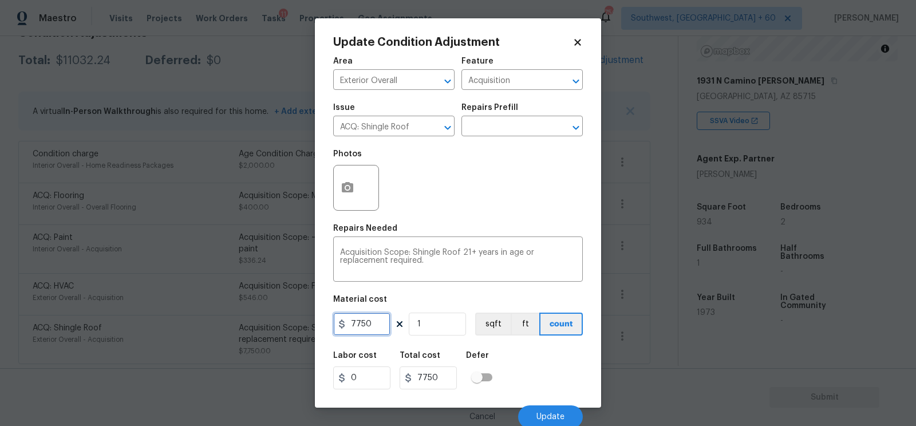
click at [383, 328] on input "7750" at bounding box center [361, 323] width 57 height 23
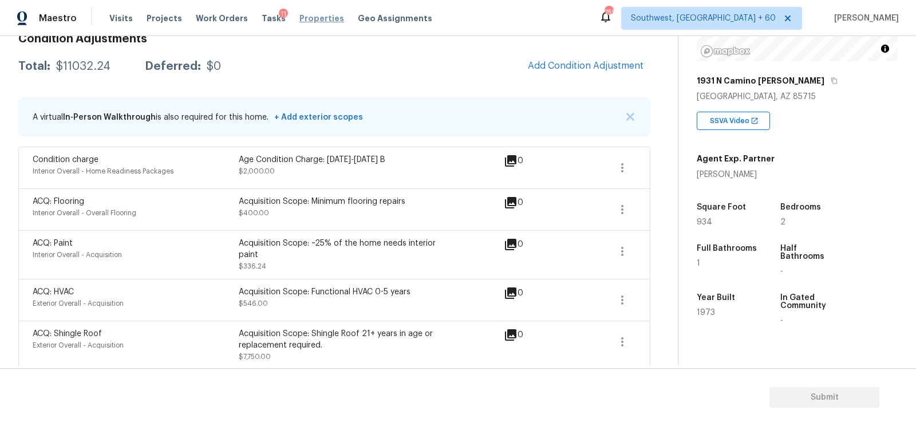
scroll to position [182, 0]
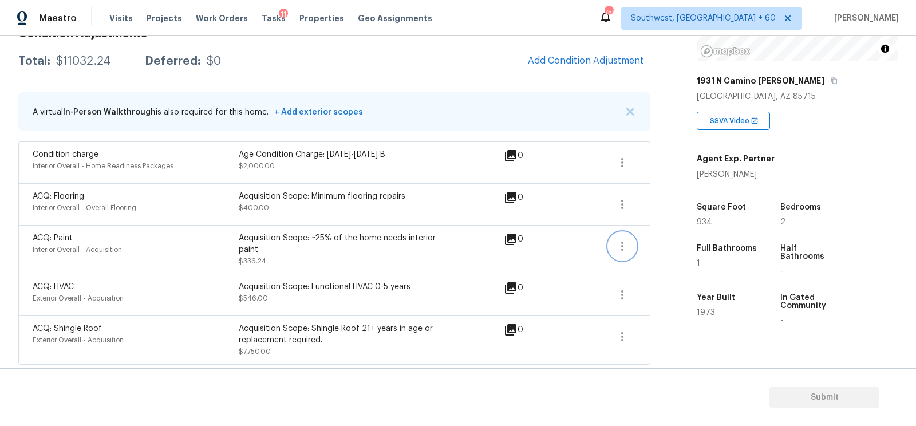
click at [625, 244] on icon "button" at bounding box center [622, 246] width 14 height 14
click at [678, 240] on div "Edit" at bounding box center [687, 242] width 89 height 11
click at [625, 200] on icon "button" at bounding box center [622, 204] width 14 height 14
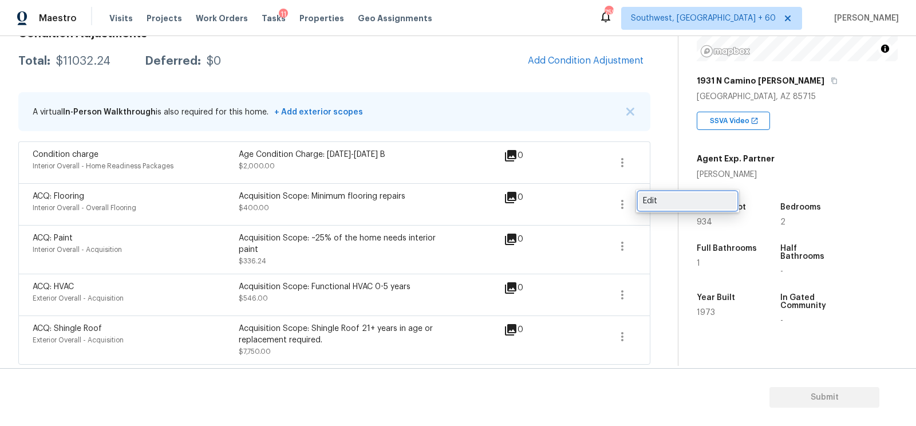
click at [658, 197] on div "Edit" at bounding box center [687, 200] width 89 height 11
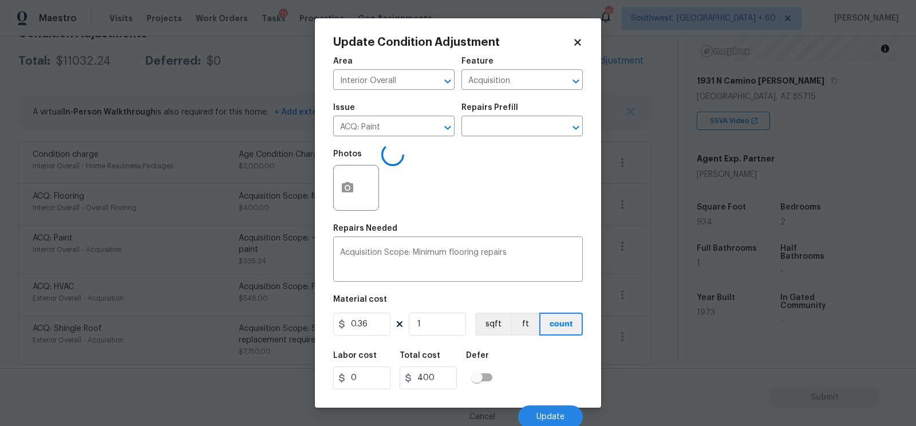
type input "Overall Flooring"
type input "ACQ: Flooring"
type input "400"
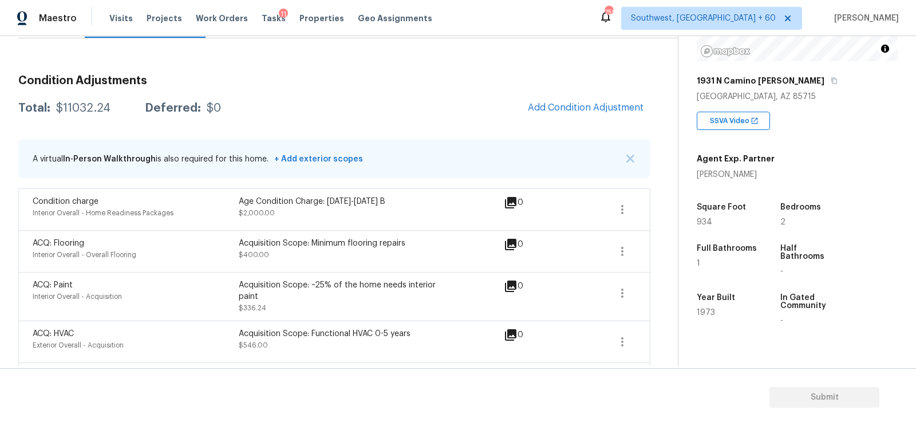
scroll to position [65, 0]
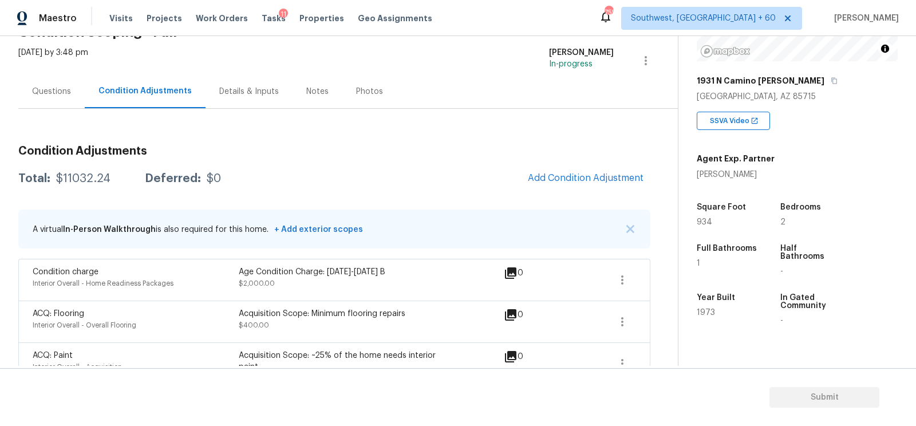
click at [69, 96] on div "Questions" at bounding box center [51, 91] width 39 height 11
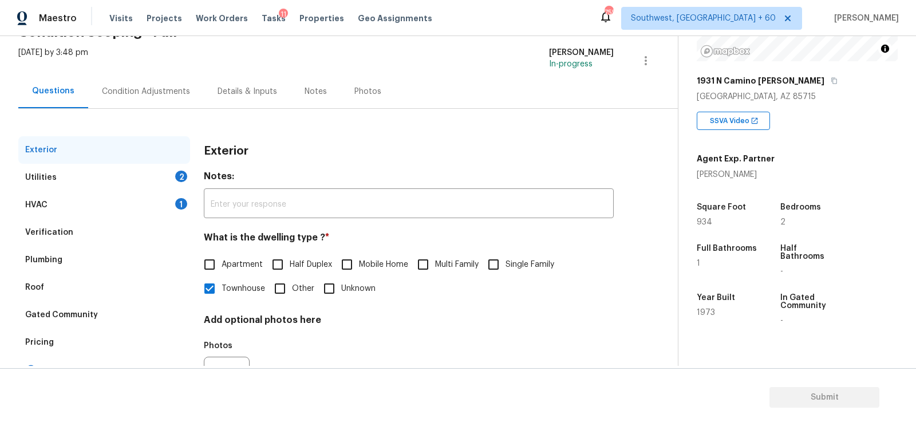
click at [117, 198] on div "HVAC 1" at bounding box center [104, 204] width 172 height 27
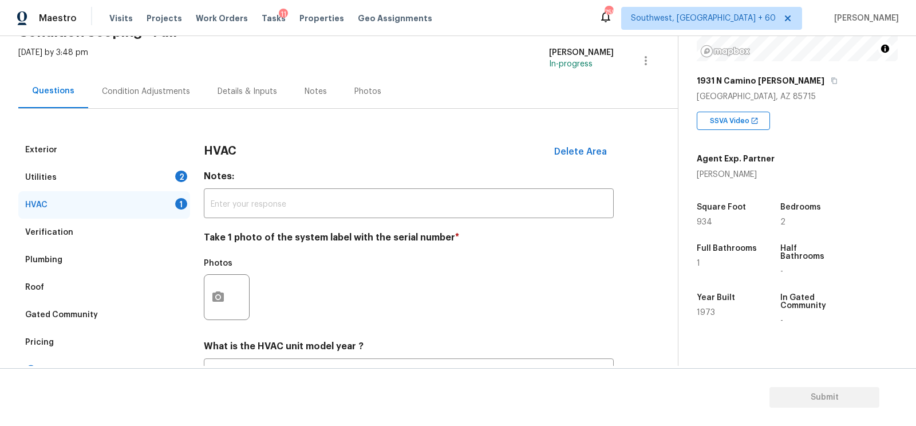
scroll to position [129, 0]
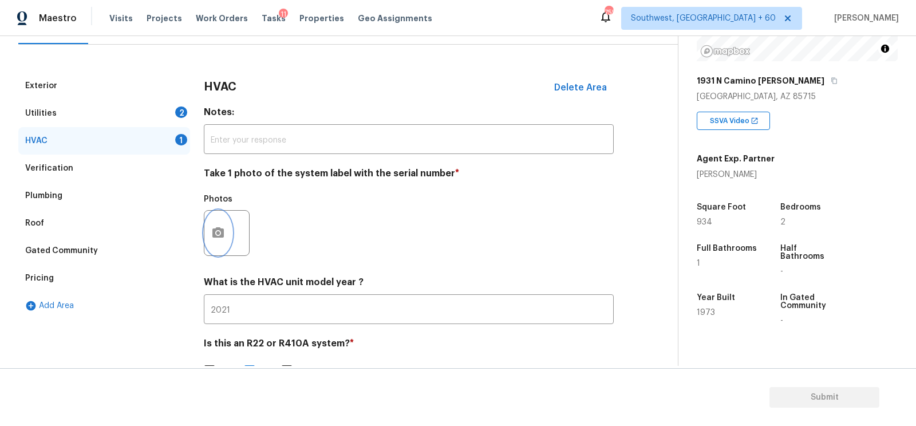
click at [213, 244] on button "button" at bounding box center [217, 233] width 27 height 45
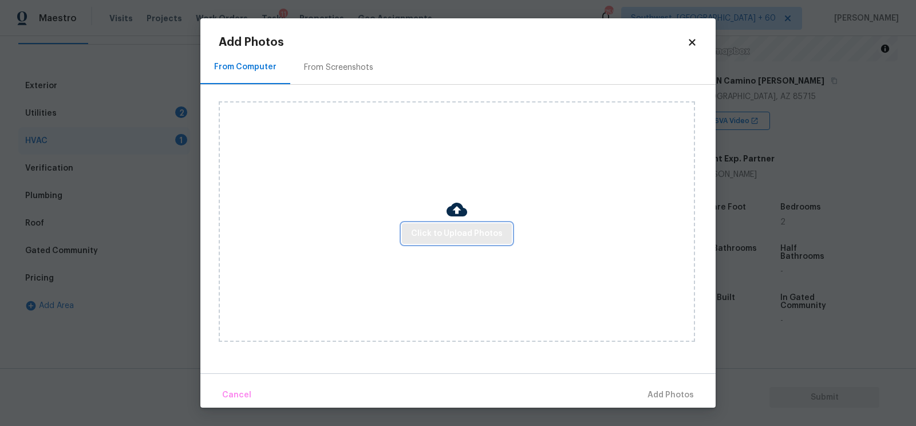
click at [469, 239] on span "Click to Upload Photos" at bounding box center [457, 234] width 92 height 14
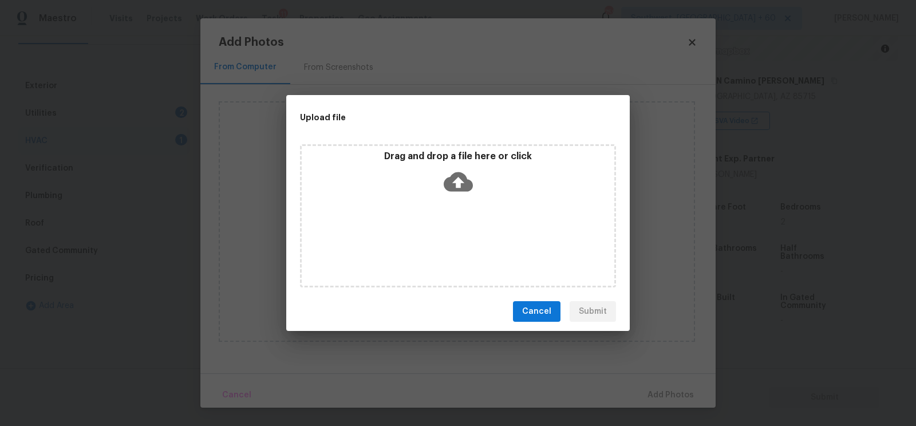
click at [458, 197] on div "Drag and drop a file here or click" at bounding box center [458, 174] width 312 height 49
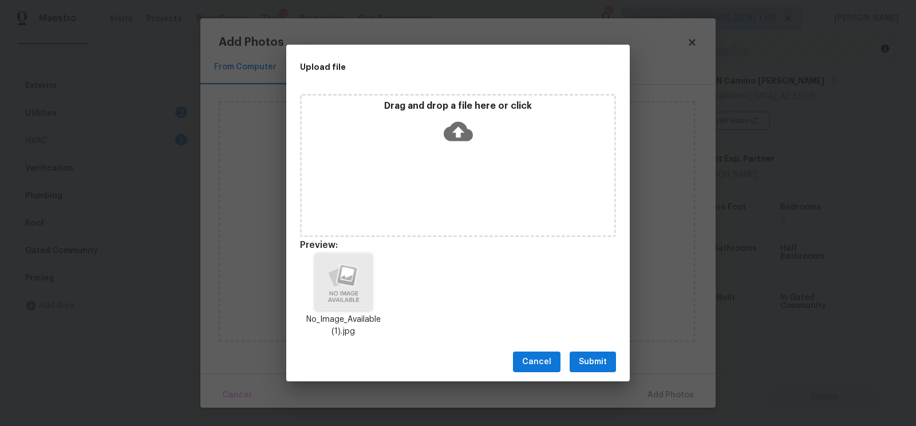
click at [602, 371] on button "Submit" at bounding box center [592, 361] width 46 height 21
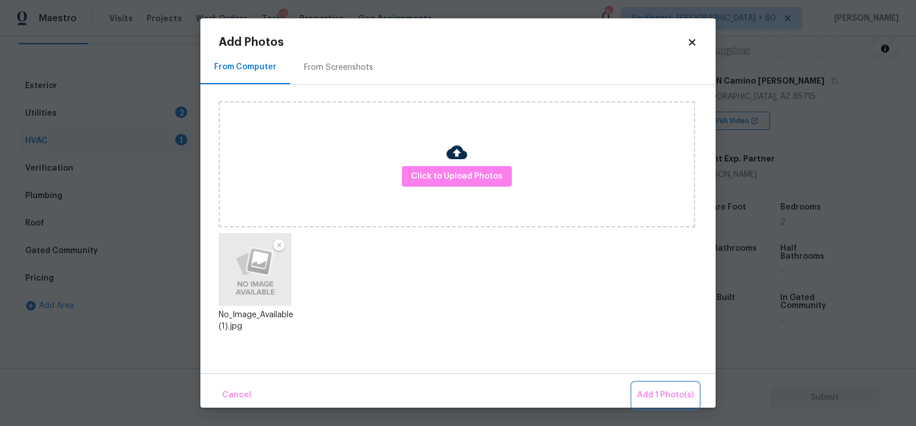
click at [661, 390] on span "Add 1 Photo(s)" at bounding box center [665, 395] width 57 height 14
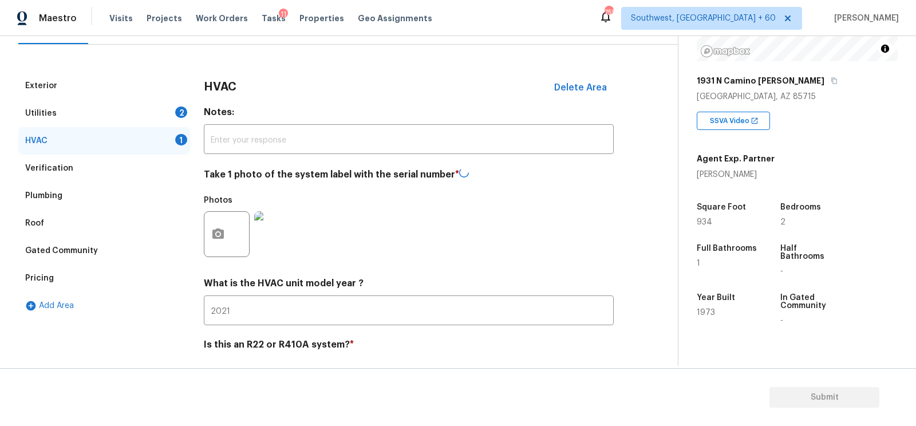
click at [175, 113] on div "Utilities 2" at bounding box center [104, 113] width 172 height 27
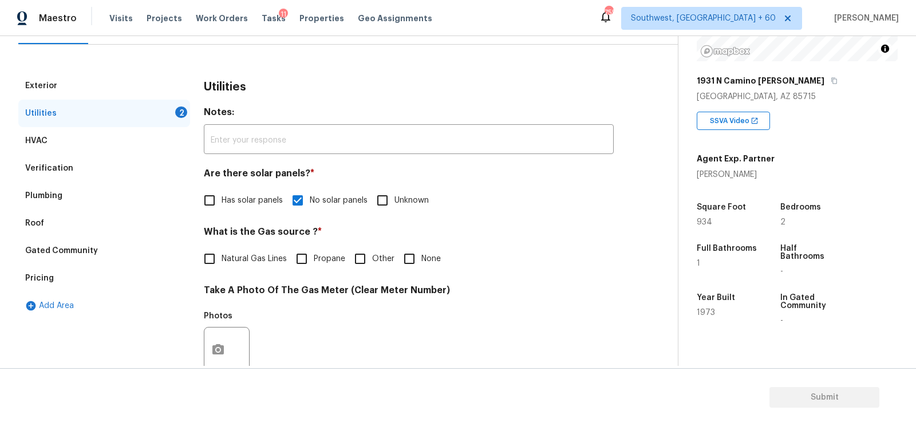
click at [421, 256] on span "None" at bounding box center [430, 259] width 19 height 12
click at [421, 256] on input "None" at bounding box center [409, 259] width 24 height 24
checkbox input "true"
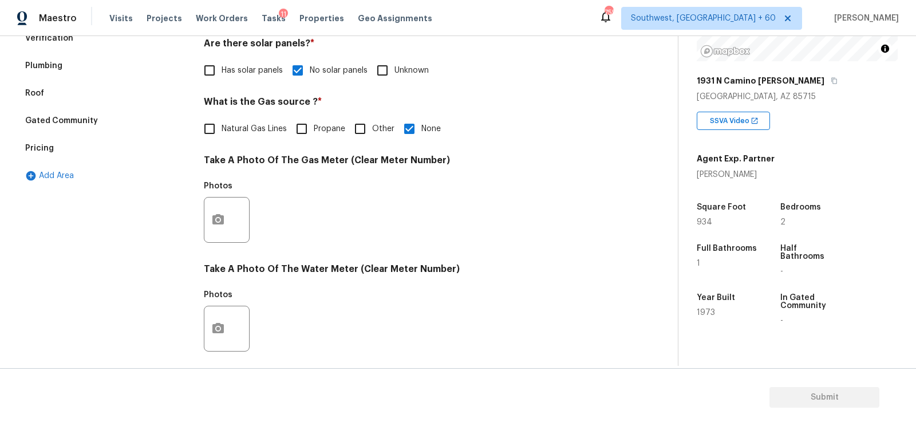
scroll to position [287, 0]
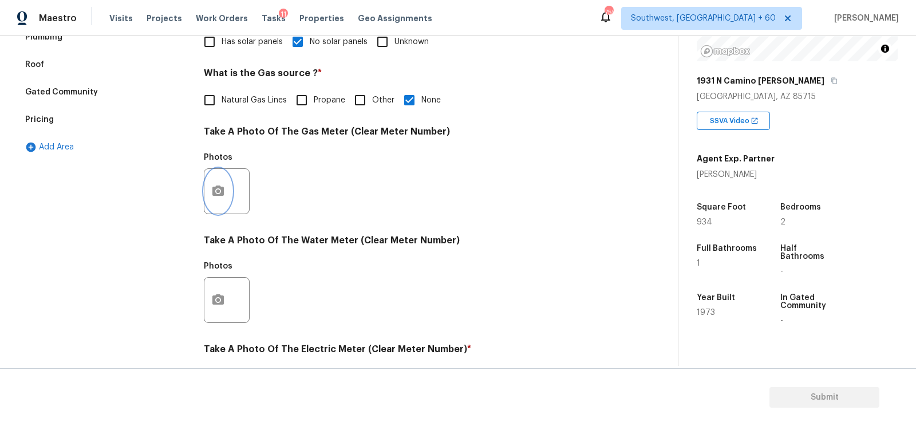
click at [218, 209] on button "button" at bounding box center [217, 191] width 27 height 45
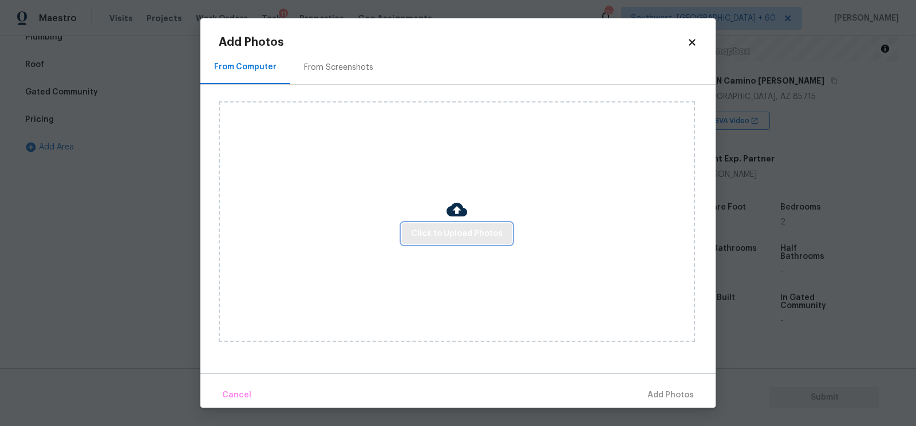
click at [427, 236] on span "Click to Upload Photos" at bounding box center [457, 234] width 92 height 14
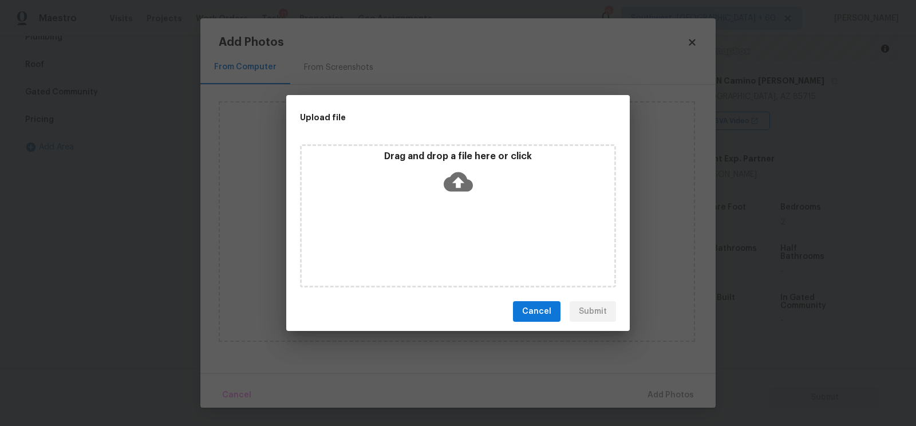
click at [466, 171] on icon at bounding box center [457, 181] width 29 height 29
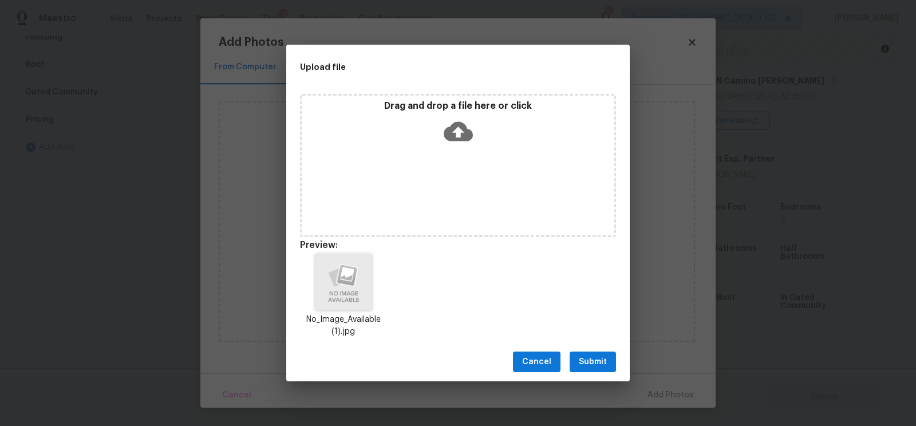
click at [582, 359] on span "Submit" at bounding box center [593, 362] width 28 height 14
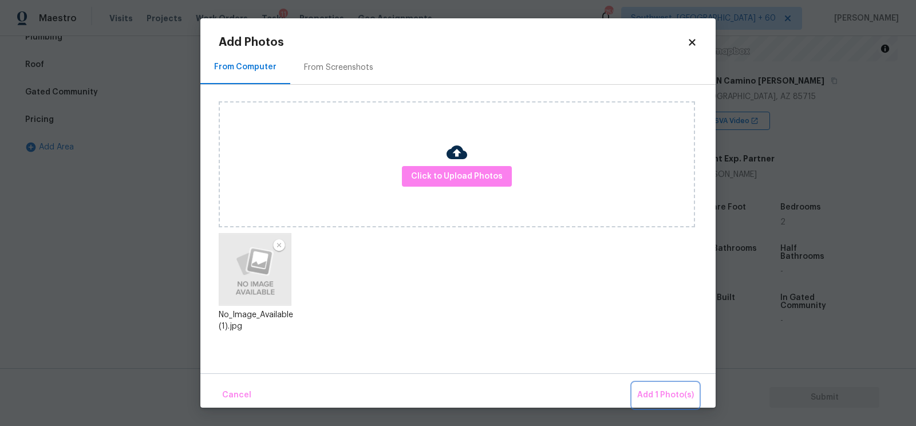
click at [670, 387] on button "Add 1 Photo(s)" at bounding box center [665, 395] width 66 height 25
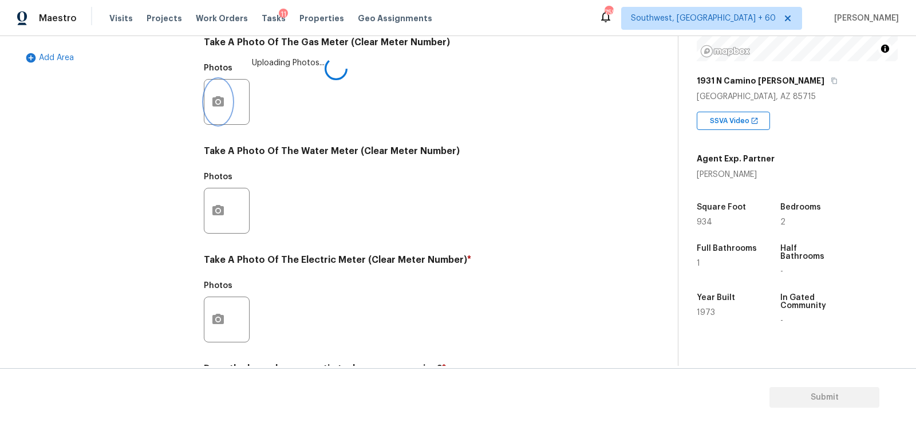
scroll to position [389, 0]
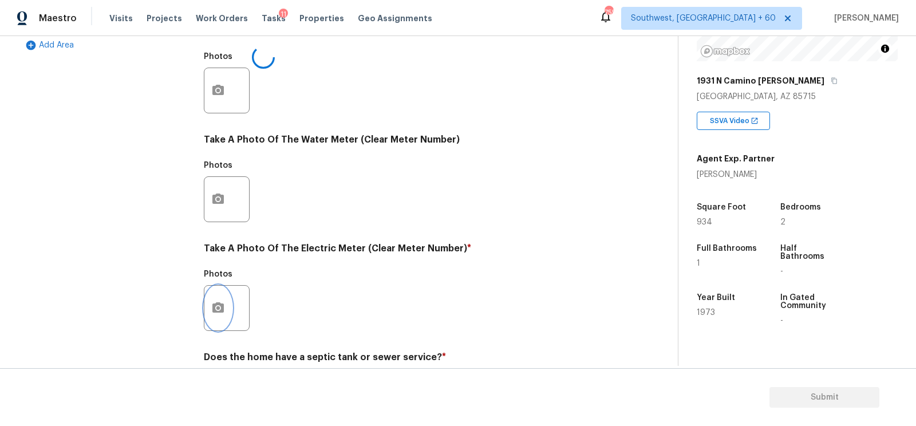
click at [212, 303] on icon "button" at bounding box center [218, 308] width 14 height 14
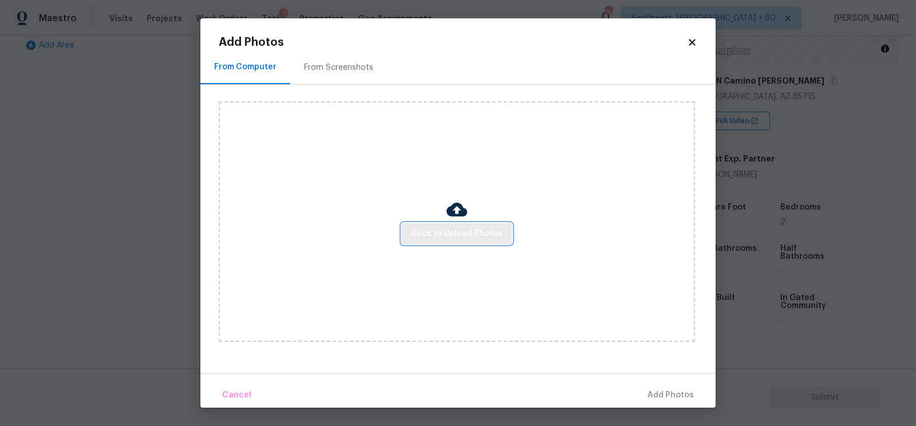
click at [434, 233] on span "Click to Upload Photos" at bounding box center [457, 234] width 92 height 14
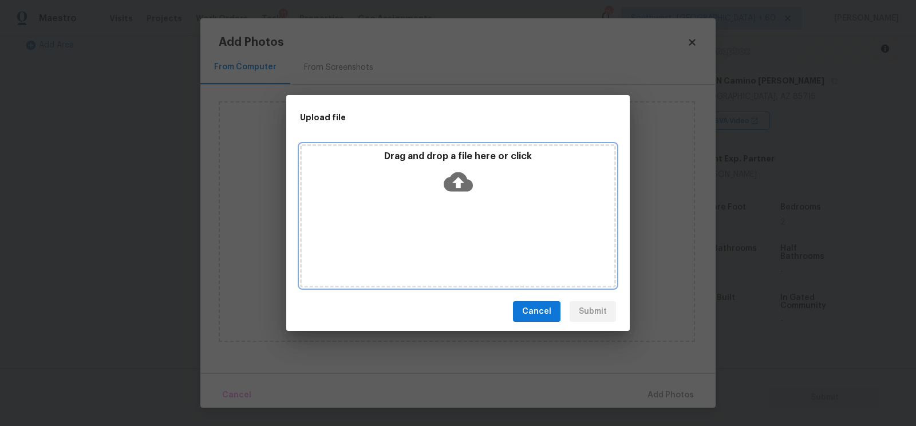
click at [453, 192] on icon at bounding box center [457, 181] width 29 height 29
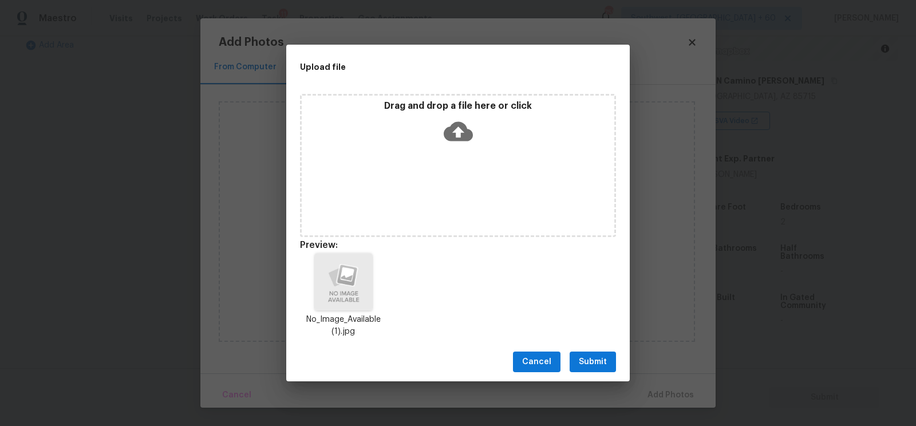
click at [591, 366] on span "Submit" at bounding box center [593, 362] width 28 height 14
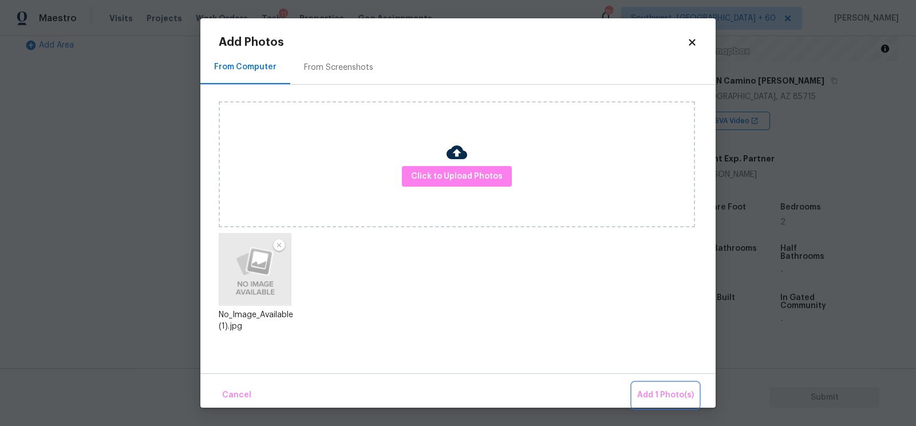
click at [669, 394] on span "Add 1 Photo(s)" at bounding box center [665, 395] width 57 height 14
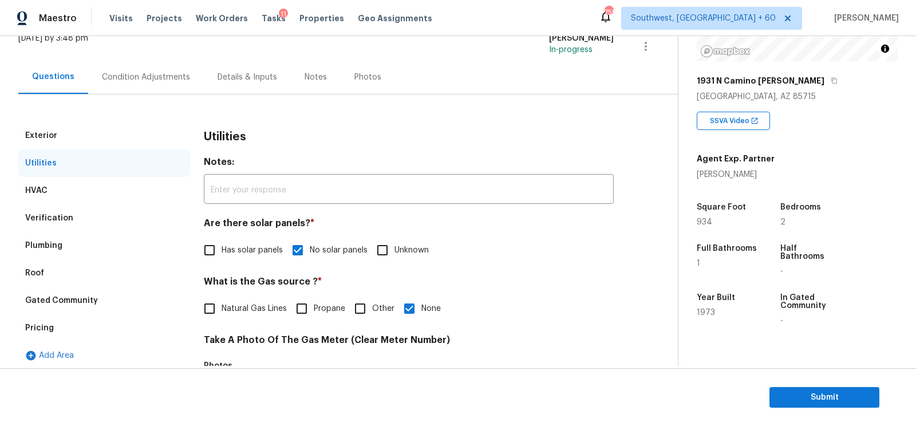
scroll to position [52, 0]
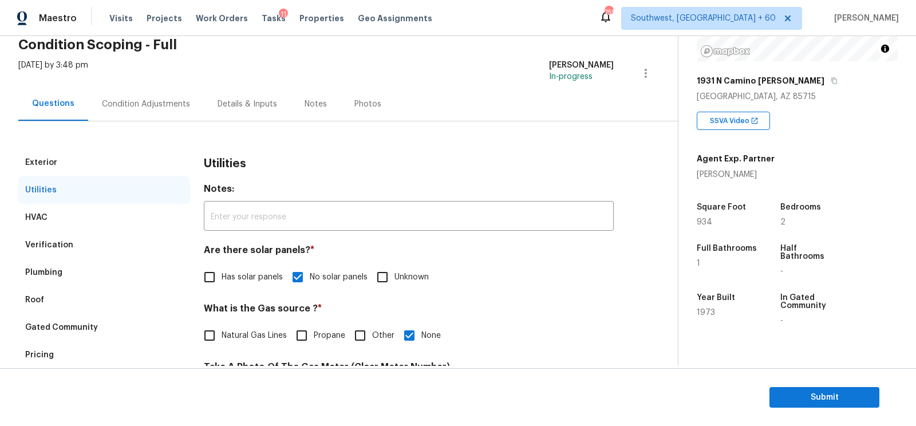
click at [157, 105] on div "Condition Adjustments" at bounding box center [146, 103] width 88 height 11
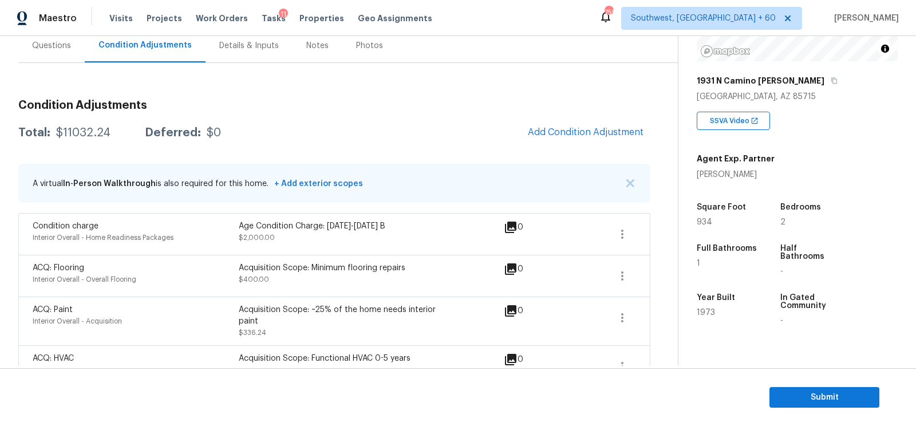
scroll to position [135, 0]
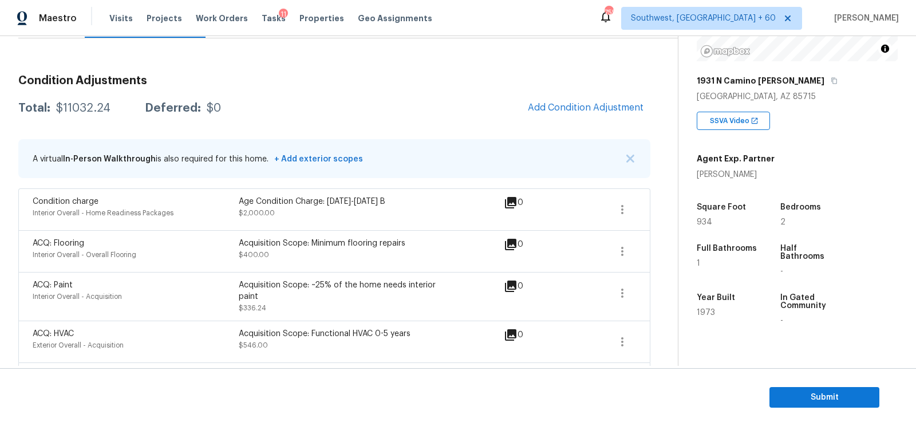
click at [398, 257] on div "Acquisition Scope: Minimum flooring repairs $400.00" at bounding box center [342, 250] width 206 height 27
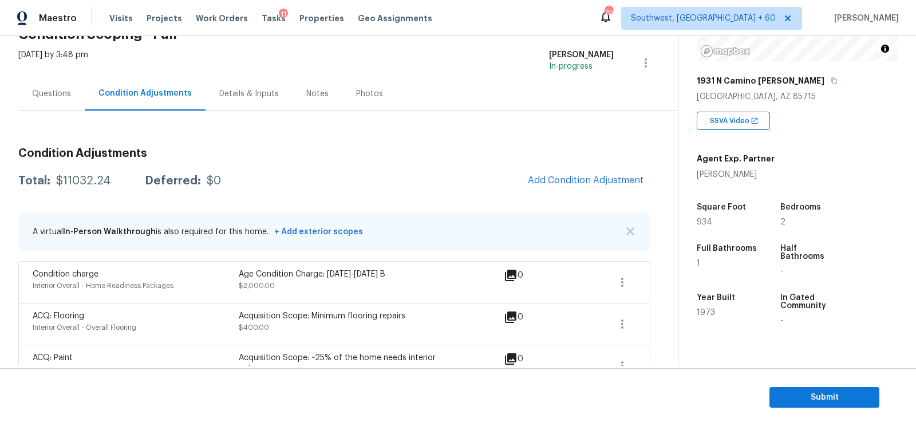
scroll to position [63, 0]
click at [61, 96] on div "Questions" at bounding box center [51, 93] width 39 height 11
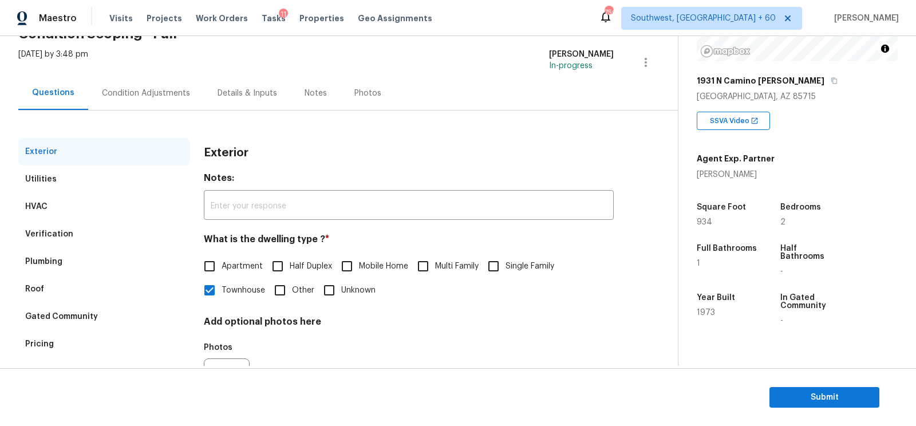
click at [71, 236] on div "Verification" at bounding box center [104, 233] width 172 height 27
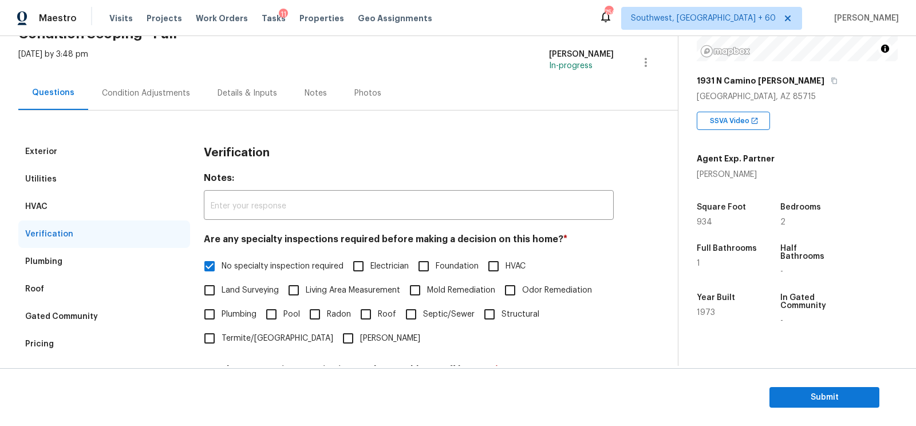
scroll to position [251, 0]
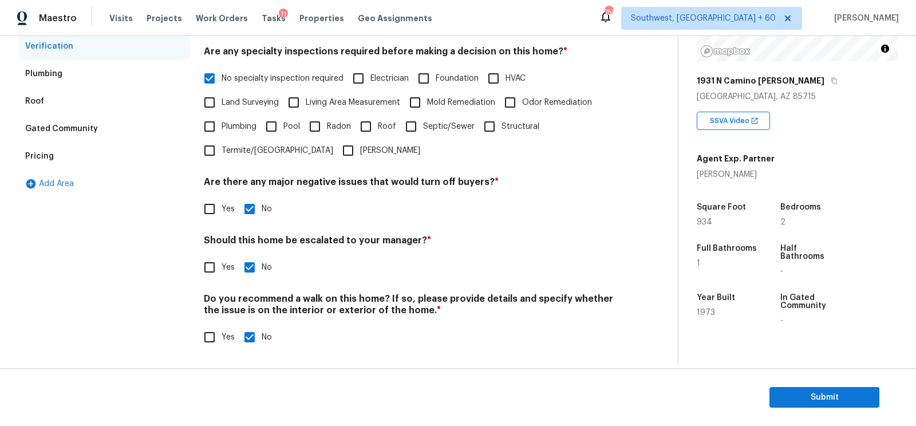
click at [219, 268] on input "Yes" at bounding box center [209, 267] width 24 height 24
checkbox input "true"
checkbox input "false"
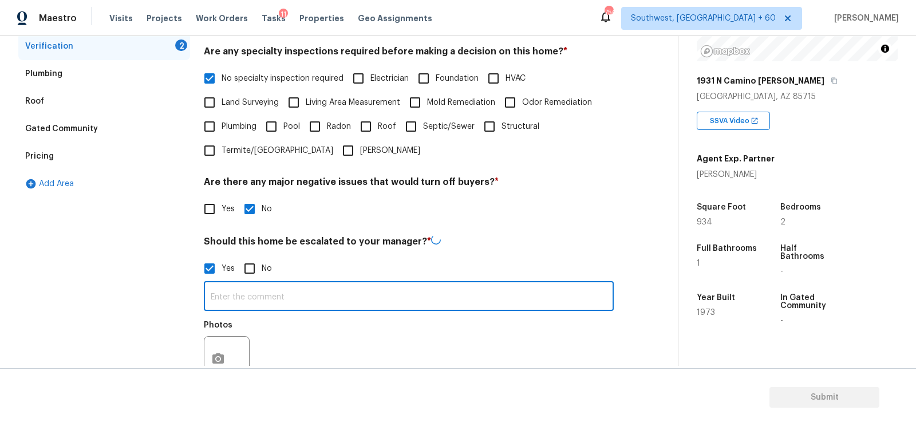
click at [244, 296] on input "text" at bounding box center [409, 297] width 410 height 27
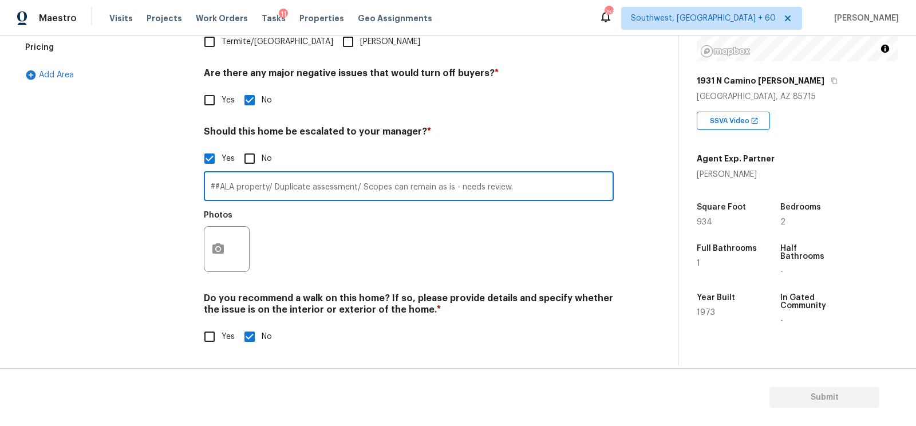
type input "##ALA property/ Duplicate assessment/ Scopes can remain as is - needs review."
click at [219, 249] on circle "button" at bounding box center [217, 248] width 3 height 3
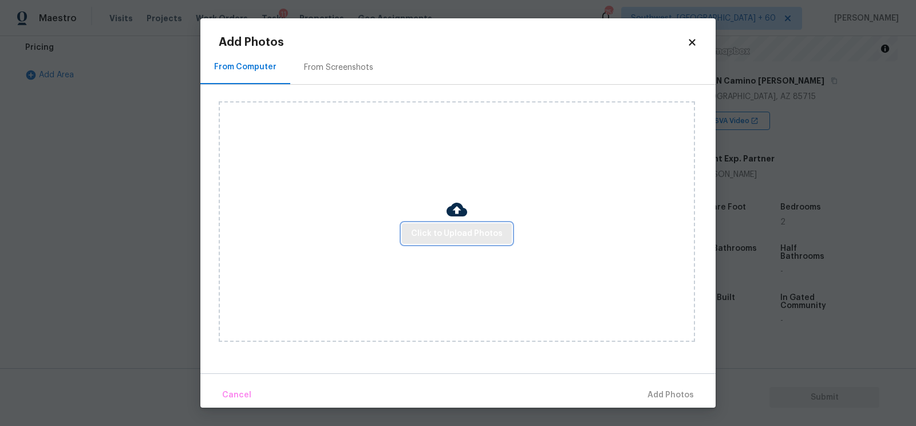
click at [470, 231] on span "Click to Upload Photos" at bounding box center [457, 234] width 92 height 14
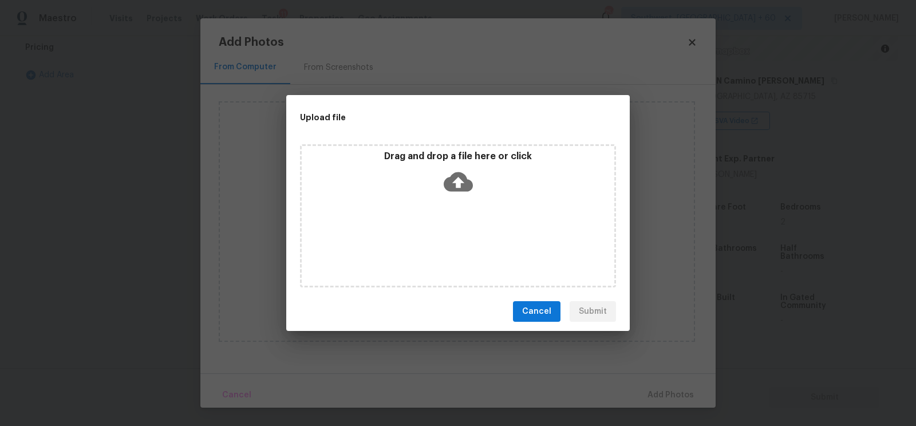
click at [466, 179] on icon at bounding box center [457, 181] width 29 height 19
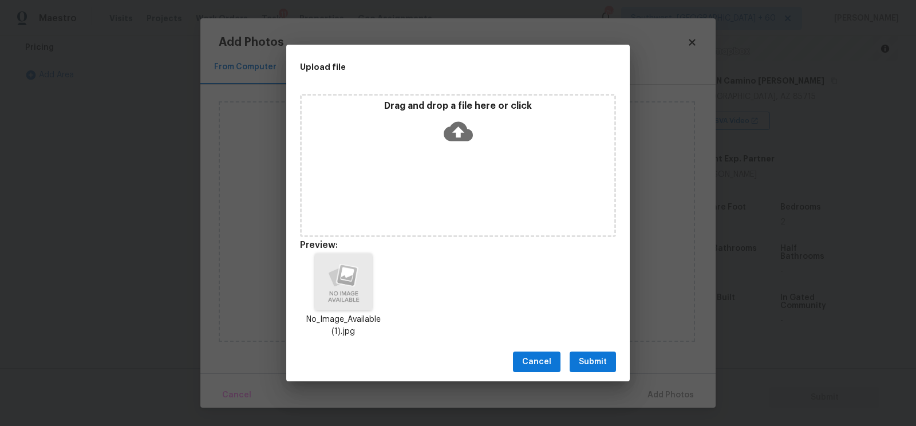
click at [592, 362] on span "Submit" at bounding box center [593, 362] width 28 height 14
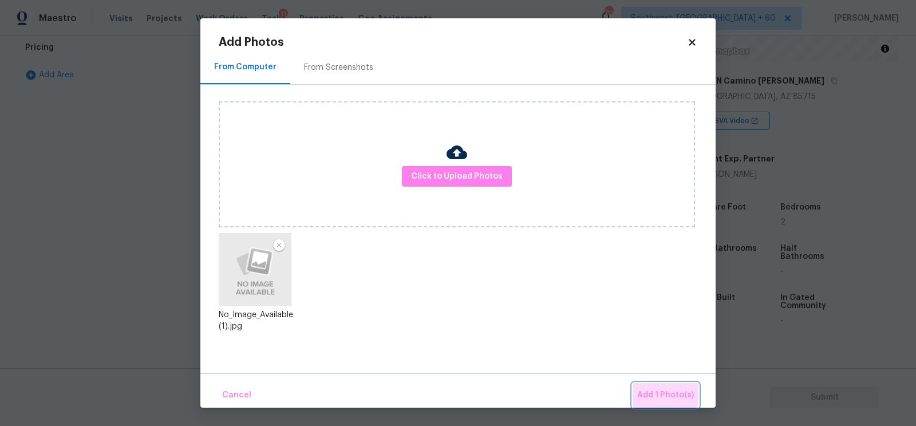
click at [659, 391] on span "Add 1 Photo(s)" at bounding box center [665, 395] width 57 height 14
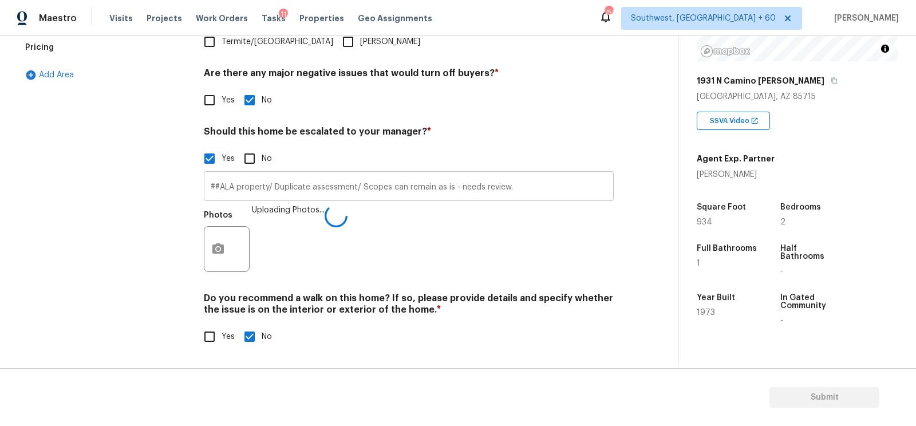
click at [292, 181] on input "##ALA property/ Duplicate assessment/ Scopes can remain as is - needs review." at bounding box center [409, 187] width 410 height 27
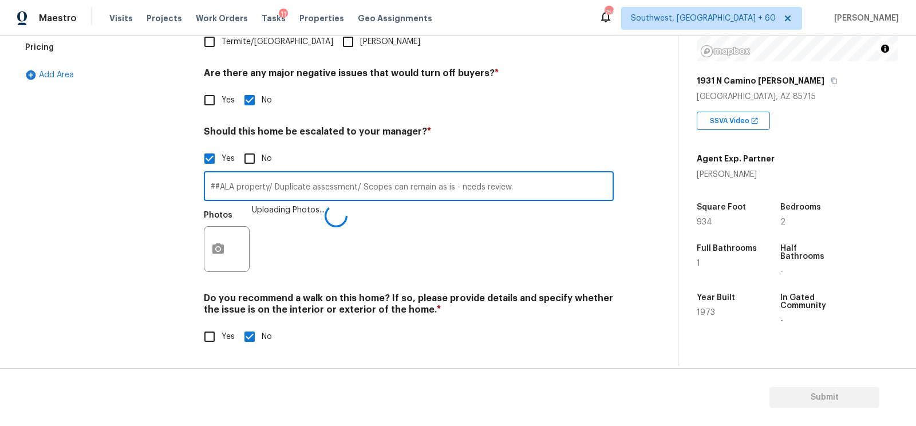
click at [292, 181] on input "##ALA property/ Duplicate assessment/ Scopes can remain as is - needs review." at bounding box center [409, 187] width 410 height 27
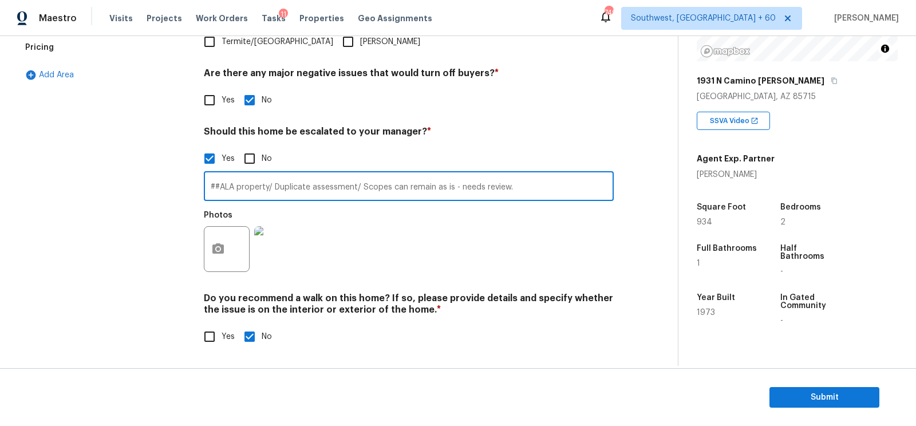
scroll to position [0, 0]
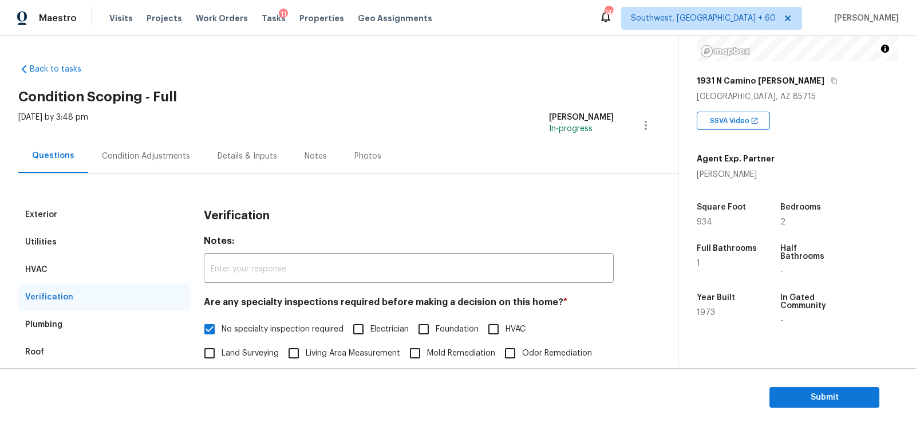
click at [116, 140] on div "Condition Adjustments" at bounding box center [146, 156] width 116 height 34
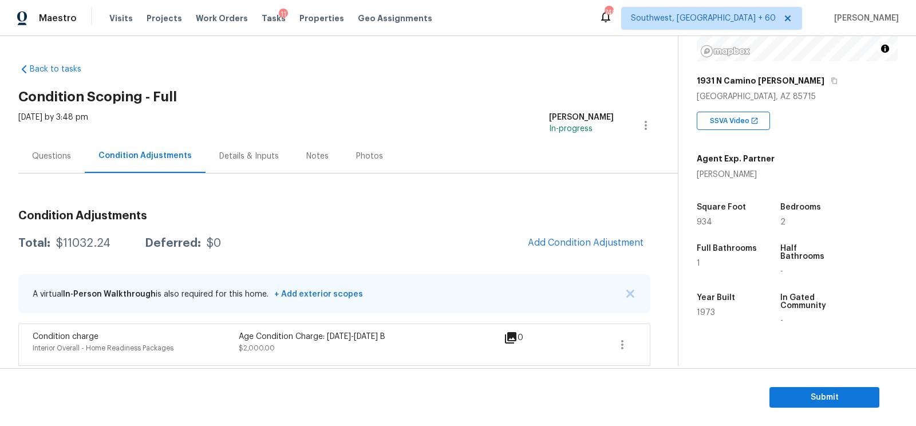
click at [93, 243] on div "$11032.24" at bounding box center [83, 242] width 54 height 11
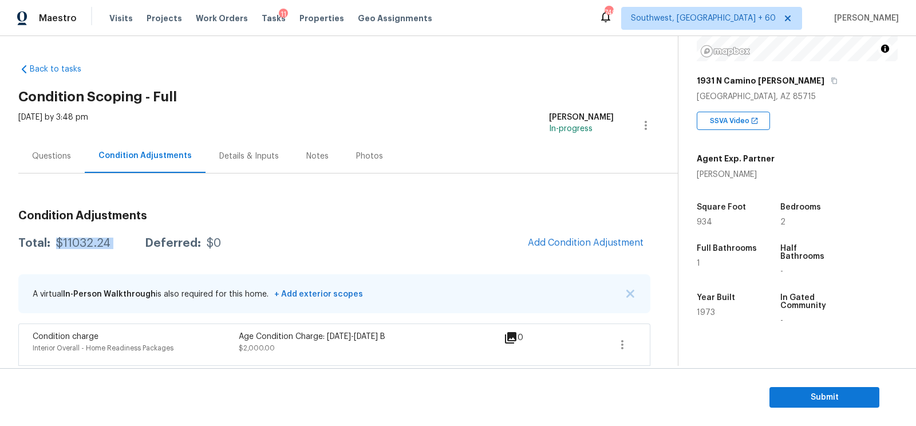
copy div "$11032.24"
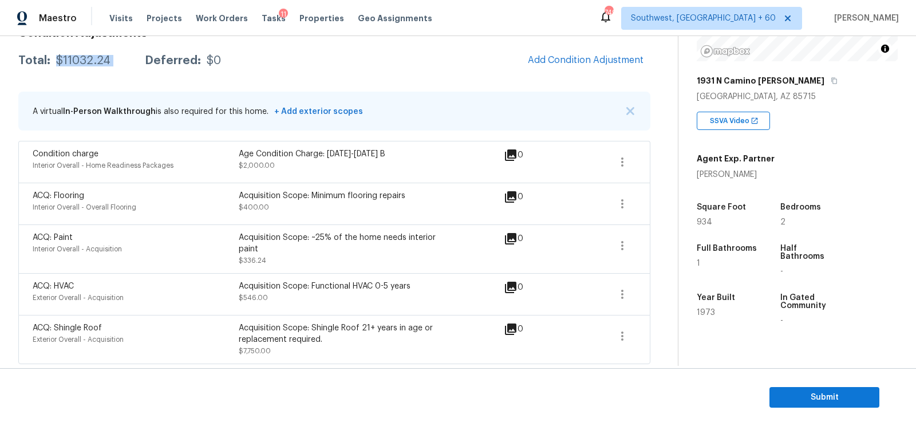
scroll to position [90, 0]
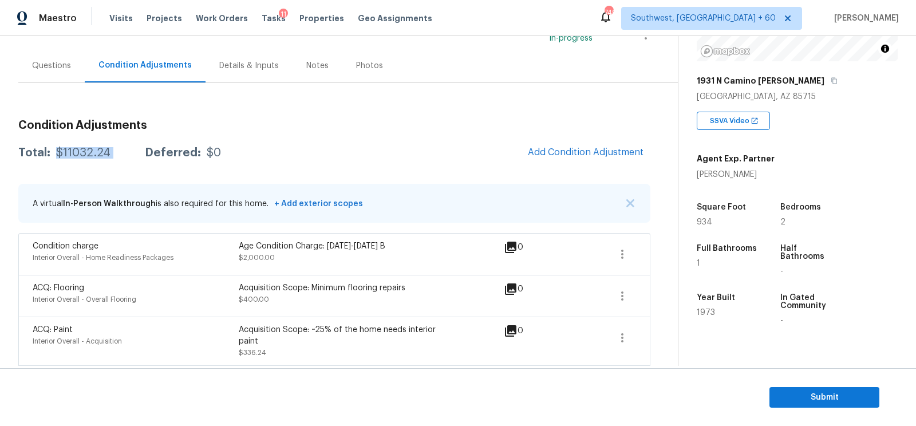
click at [70, 85] on div "Condition Adjustments Total: $11032.24 Deferred: $0 Add Condition Adjustment A …" at bounding box center [334, 269] width 632 height 373
click at [53, 74] on div "Questions" at bounding box center [51, 66] width 66 height 34
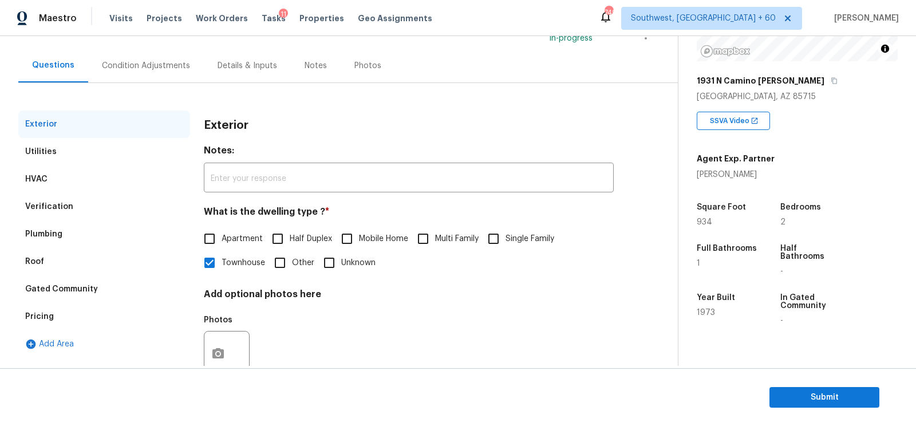
click at [77, 204] on div "Verification" at bounding box center [104, 206] width 172 height 27
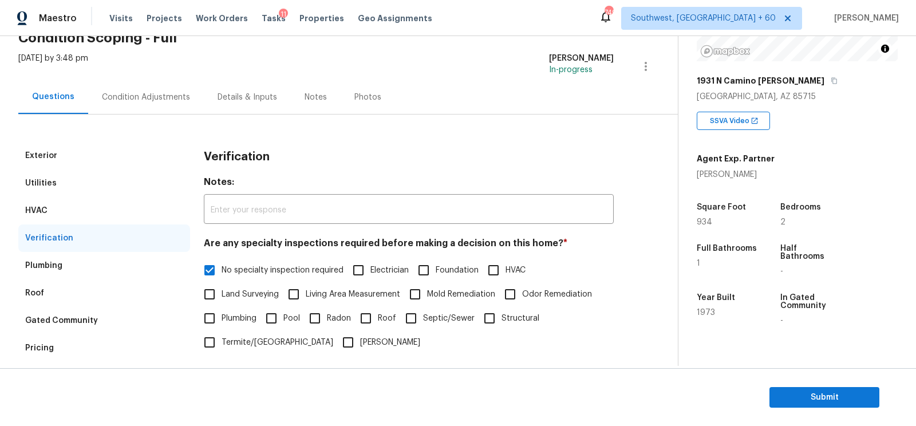
scroll to position [42, 0]
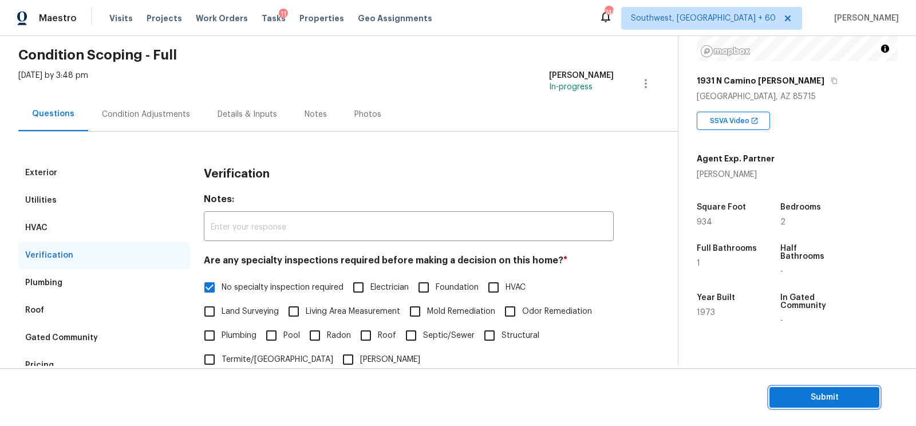
click at [845, 399] on span "Submit" at bounding box center [824, 397] width 92 height 14
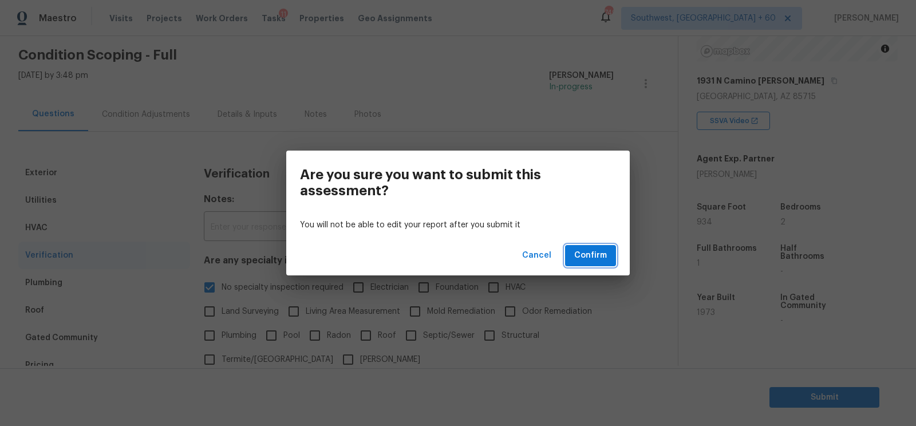
click at [587, 253] on span "Confirm" at bounding box center [590, 255] width 33 height 14
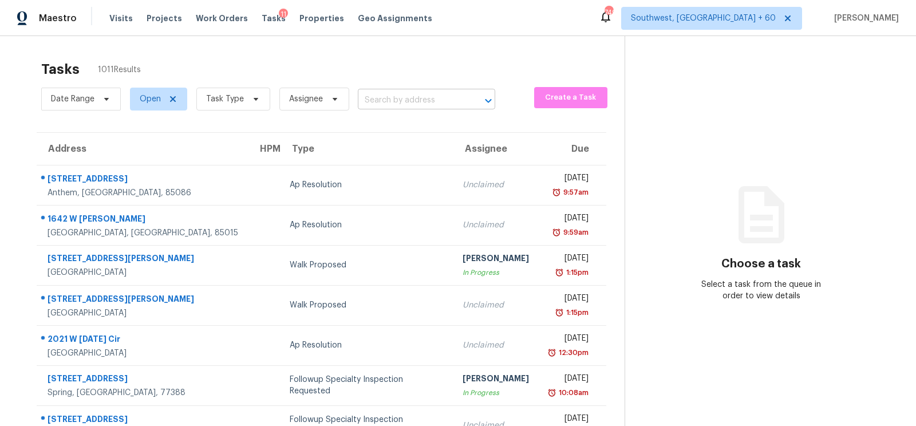
click at [423, 105] on input "text" at bounding box center [410, 101] width 105 height 18
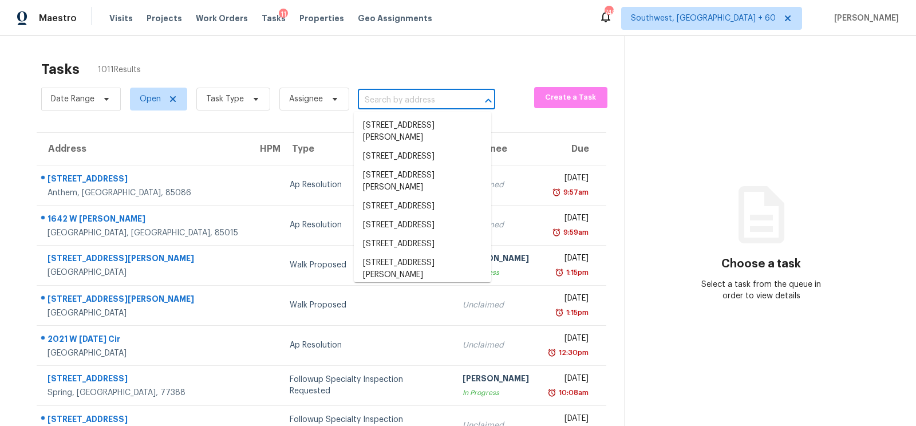
paste input "7231 N 23rd Ave, Phoenix, AZ 85021"
type input "7231 N 23rd Ave, Phoenix, AZ 85021"
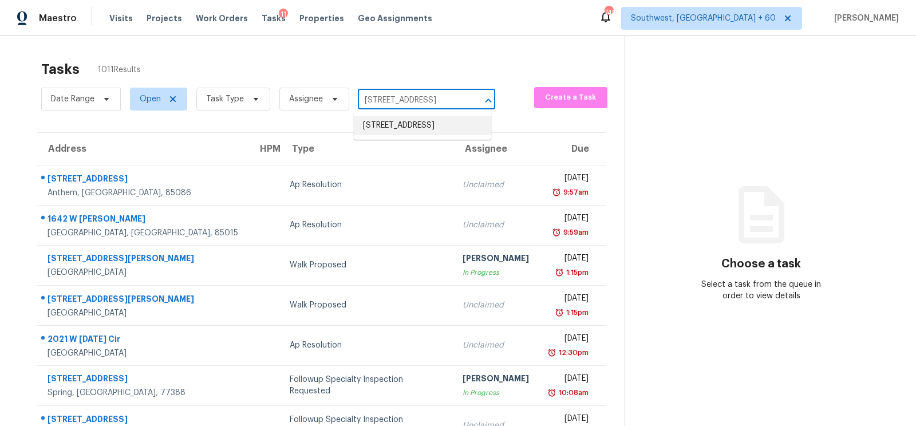
click at [422, 135] on li "7231 N 23rd Ave, Phoenix, AZ 85021" at bounding box center [422, 125] width 137 height 19
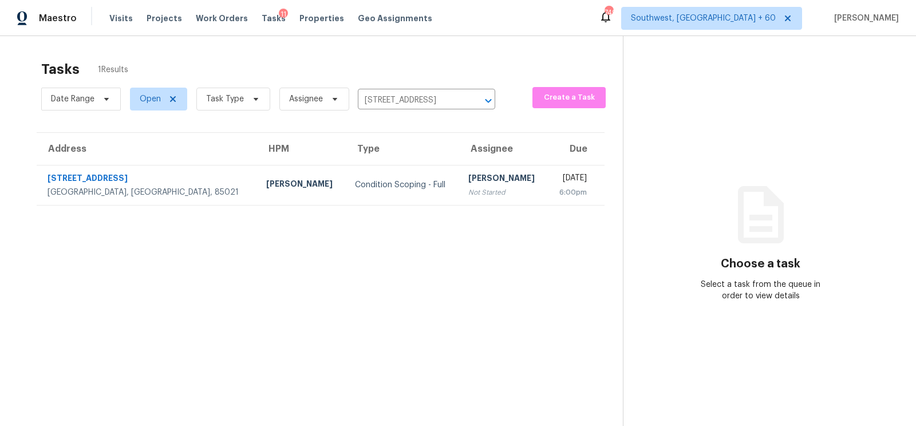
click at [468, 191] on div "Not Started" at bounding box center [503, 192] width 70 height 11
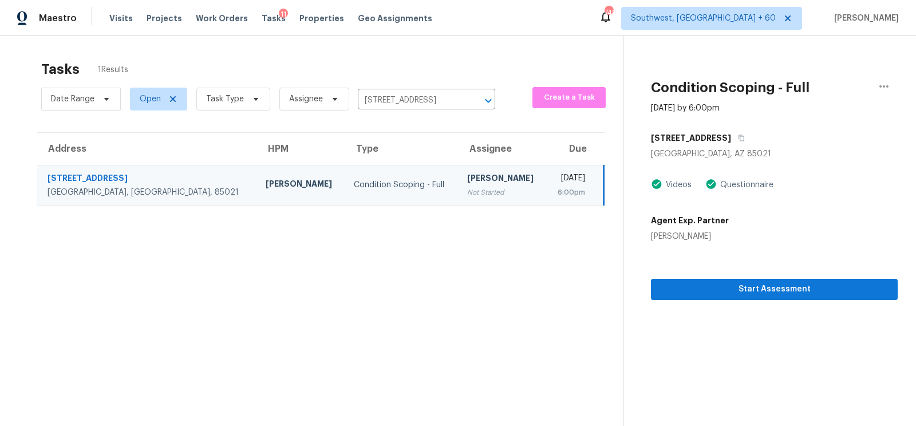
click at [757, 273] on div "Start Assessment" at bounding box center [774, 271] width 247 height 58
click at [761, 284] on span "Start Assessment" at bounding box center [774, 289] width 228 height 14
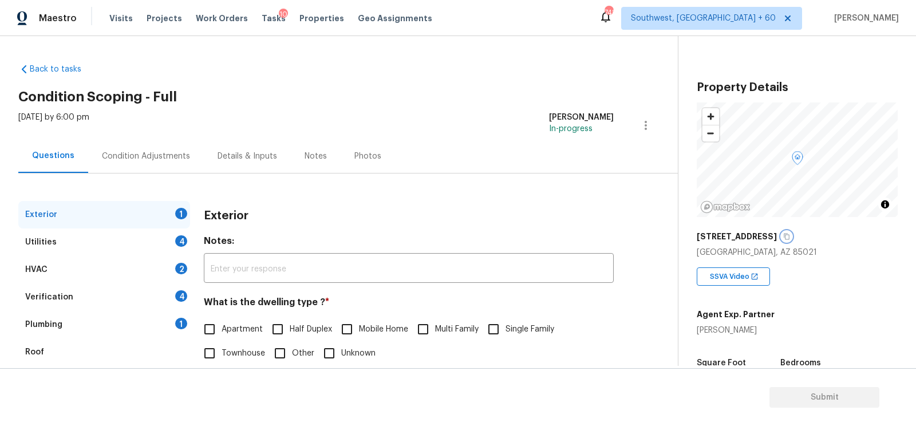
click at [781, 232] on button "button" at bounding box center [786, 236] width 10 height 10
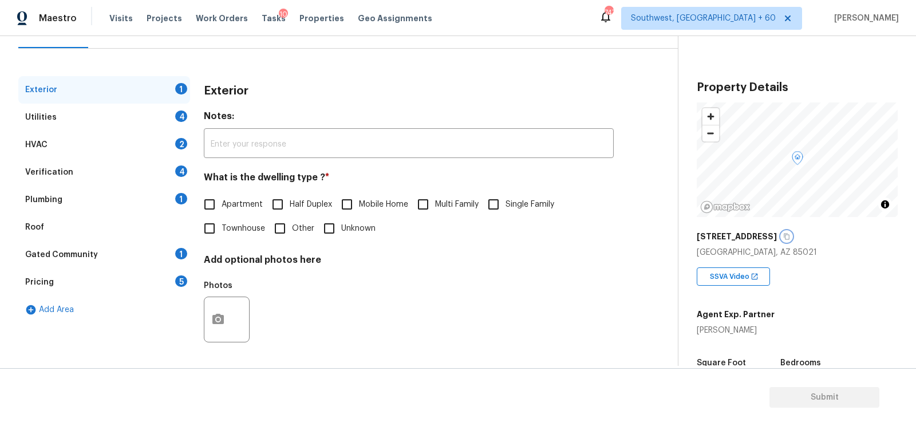
scroll to position [124, 0]
click at [504, 210] on input "Single Family" at bounding box center [493, 205] width 24 height 24
checkbox input "true"
click at [174, 117] on div "Utilities 4" at bounding box center [104, 117] width 172 height 27
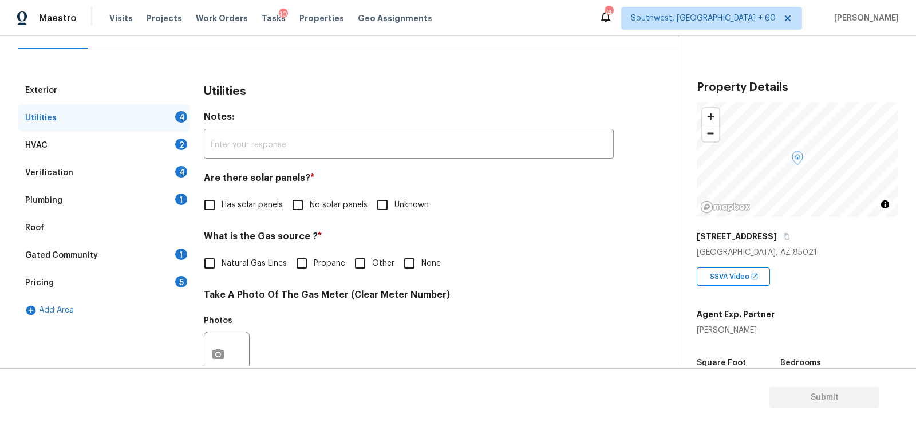
click at [314, 200] on span "No solar panels" at bounding box center [339, 205] width 58 height 12
click at [310, 200] on input "No solar panels" at bounding box center [298, 205] width 24 height 24
checkbox input "true"
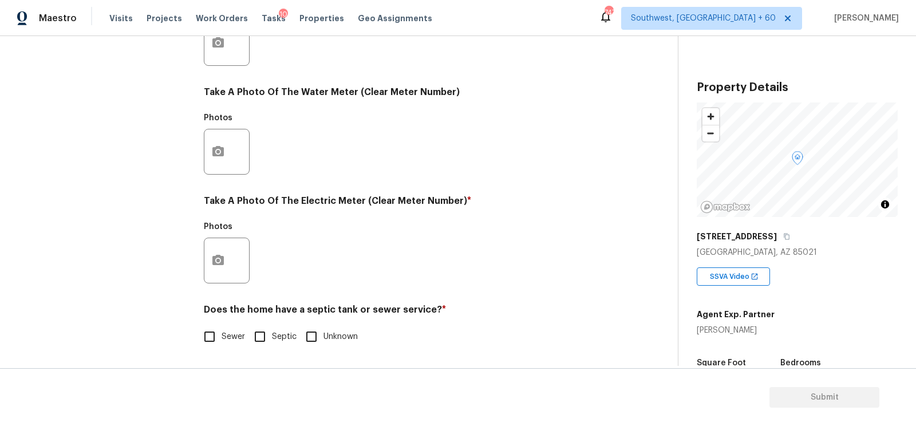
click at [232, 338] on span "Sewer" at bounding box center [232, 337] width 23 height 12
click at [221, 338] on input "Sewer" at bounding box center [209, 336] width 24 height 24
checkbox input "true"
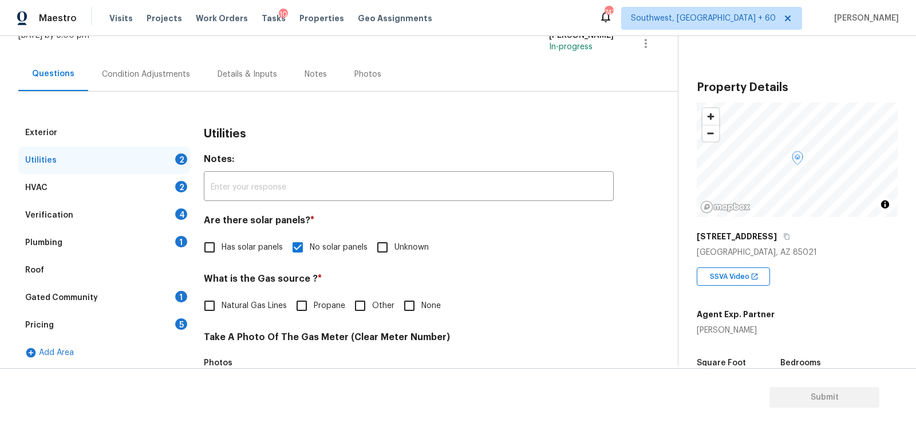
click at [146, 185] on div "HVAC 2" at bounding box center [104, 187] width 172 height 27
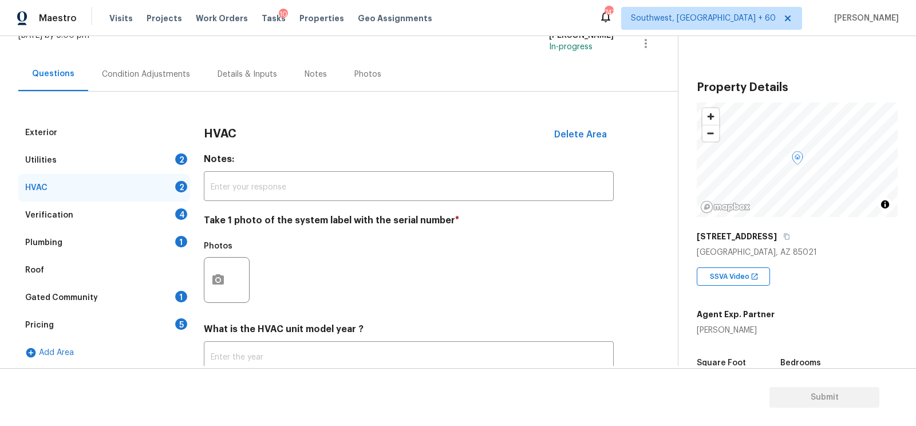
scroll to position [163, 0]
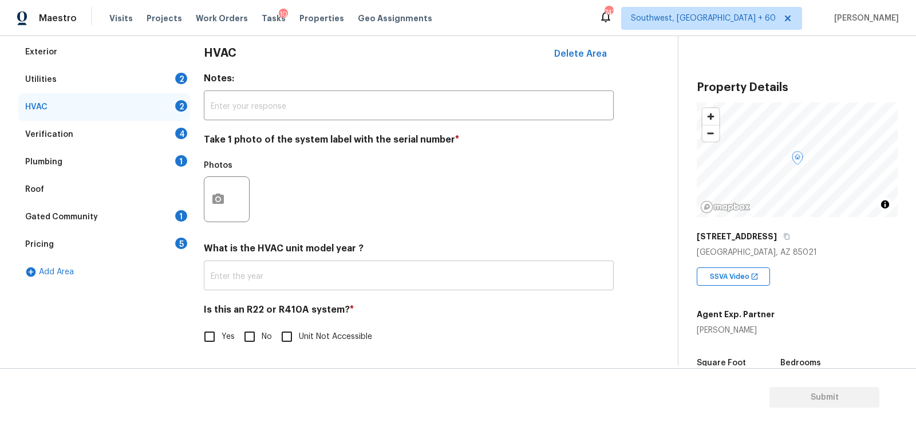
click at [301, 272] on input "text" at bounding box center [409, 276] width 410 height 27
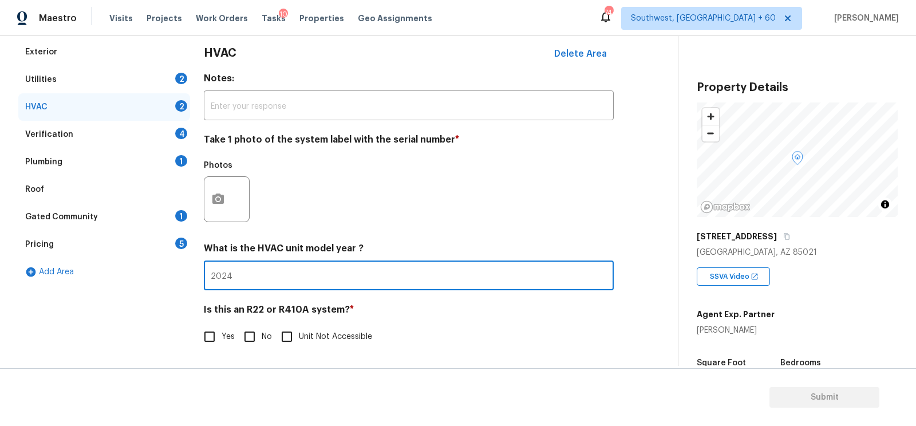
type input "2024"
click at [257, 331] on input "No" at bounding box center [249, 336] width 24 height 24
checkbox input "true"
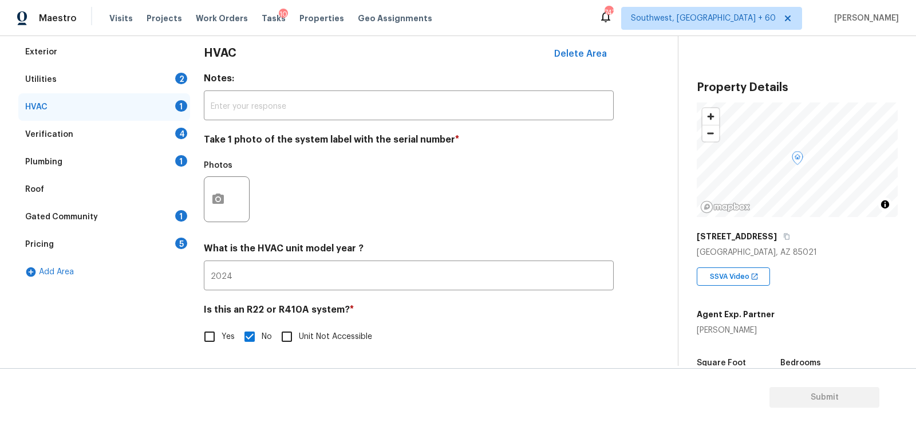
click at [162, 125] on div "Verification 4" at bounding box center [104, 134] width 172 height 27
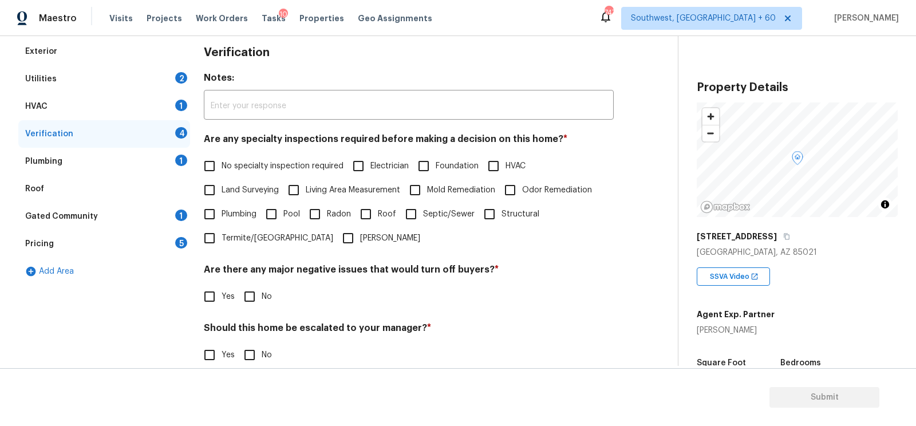
click at [249, 164] on span "No specialty inspection required" at bounding box center [282, 166] width 122 height 12
click at [221, 164] on input "No specialty inspection required" at bounding box center [209, 166] width 24 height 24
checkbox input "true"
click at [249, 277] on h4 "Are there any major negative issues that would turn off buyers? *" at bounding box center [409, 273] width 410 height 16
click at [248, 291] on input "No" at bounding box center [249, 296] width 24 height 24
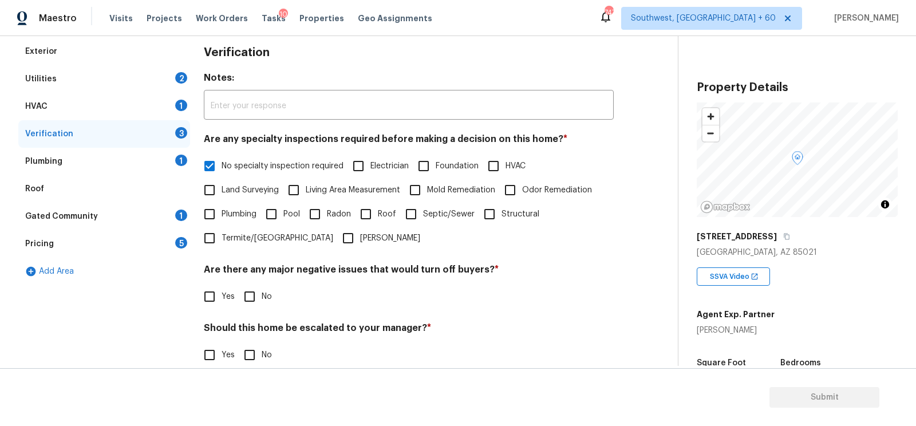
checkbox input "true"
click at [254, 353] on input "No" at bounding box center [249, 356] width 24 height 24
checkbox input "true"
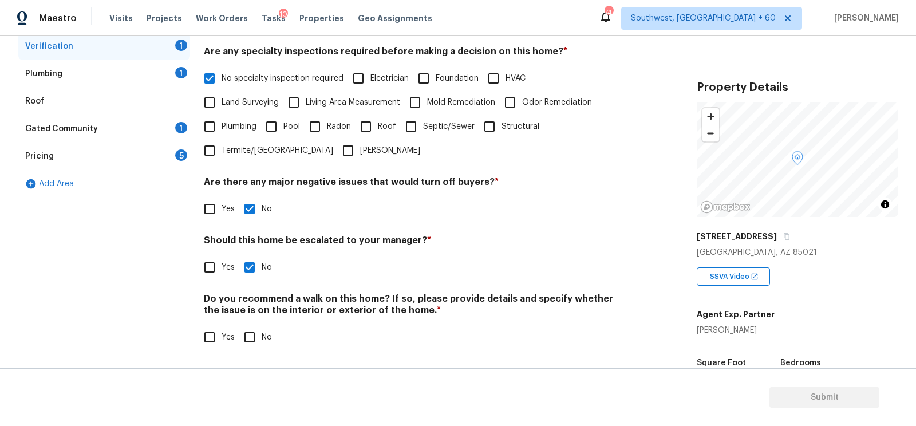
click at [251, 335] on input "No" at bounding box center [249, 337] width 24 height 24
checkbox input "true"
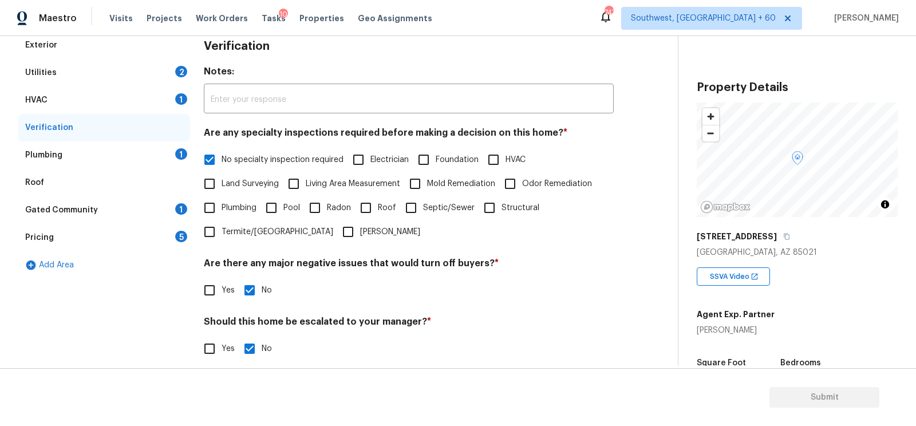
click at [172, 157] on div "Plumbing 1" at bounding box center [104, 154] width 172 height 27
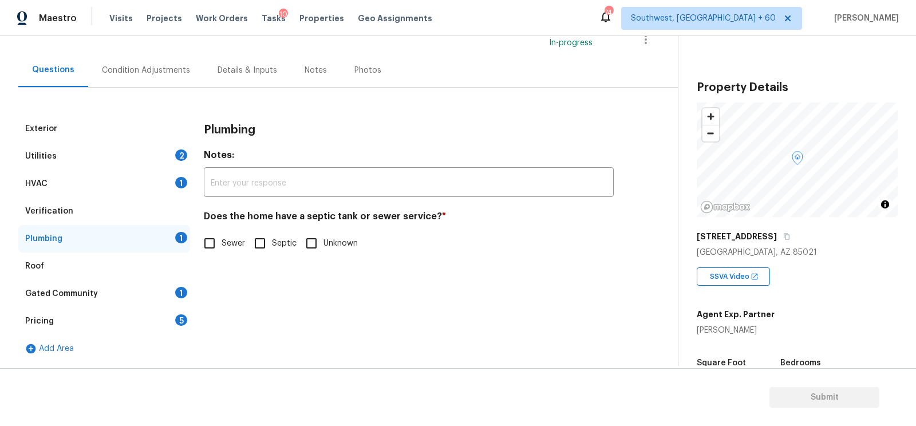
scroll to position [85, 0]
click at [209, 239] on input "Sewer" at bounding box center [209, 244] width 24 height 24
checkbox input "true"
click at [167, 291] on div "Gated Community 1" at bounding box center [104, 293] width 172 height 27
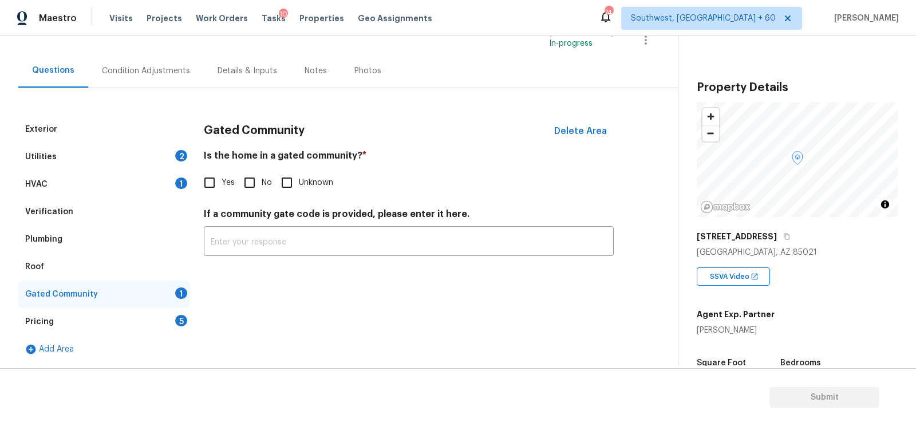
click at [252, 181] on input "No" at bounding box center [249, 183] width 24 height 24
checkbox input "true"
click at [176, 330] on div "Pricing 5" at bounding box center [104, 321] width 172 height 27
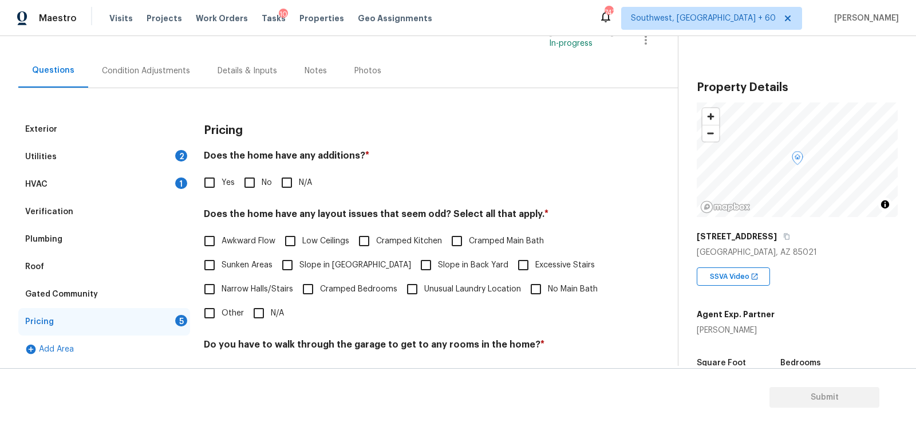
click at [258, 183] on input "No" at bounding box center [249, 183] width 24 height 24
checkbox input "true"
click at [268, 307] on input "N/A" at bounding box center [259, 314] width 24 height 24
checkbox input "true"
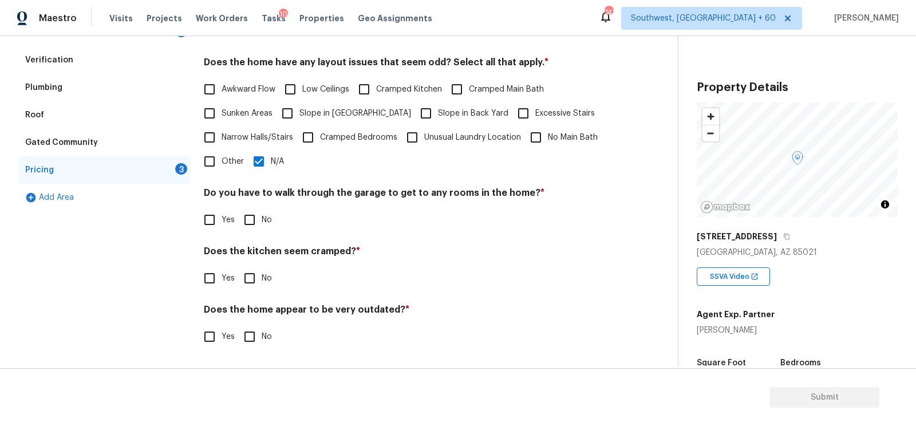
scroll to position [236, 0]
click at [257, 216] on input "No" at bounding box center [249, 221] width 24 height 24
checkbox input "true"
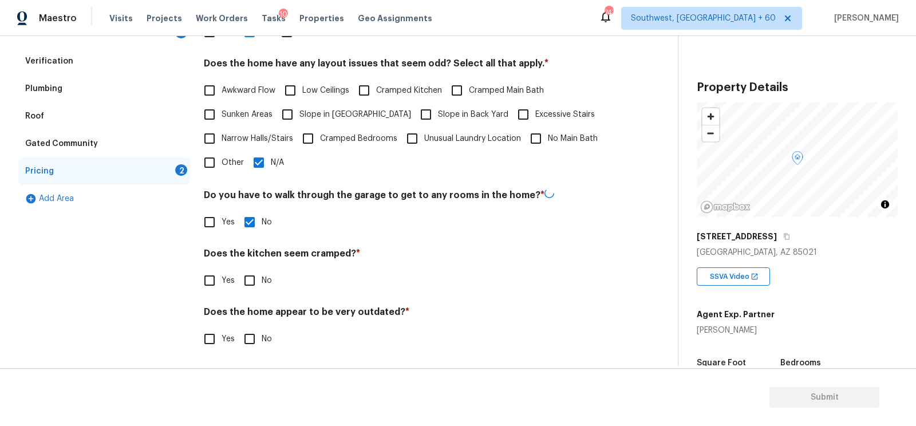
click at [256, 283] on input "No" at bounding box center [249, 280] width 24 height 24
checkbox input "true"
click at [255, 326] on input "No" at bounding box center [249, 338] width 24 height 24
checkbox input "true"
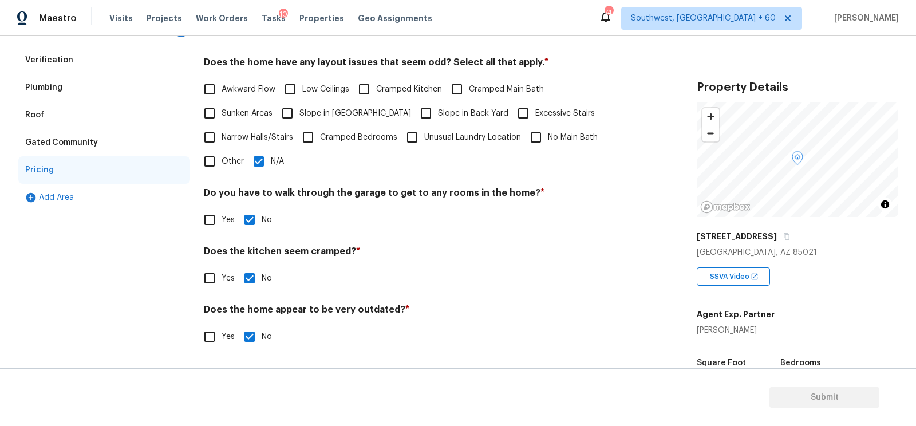
scroll to position [0, 0]
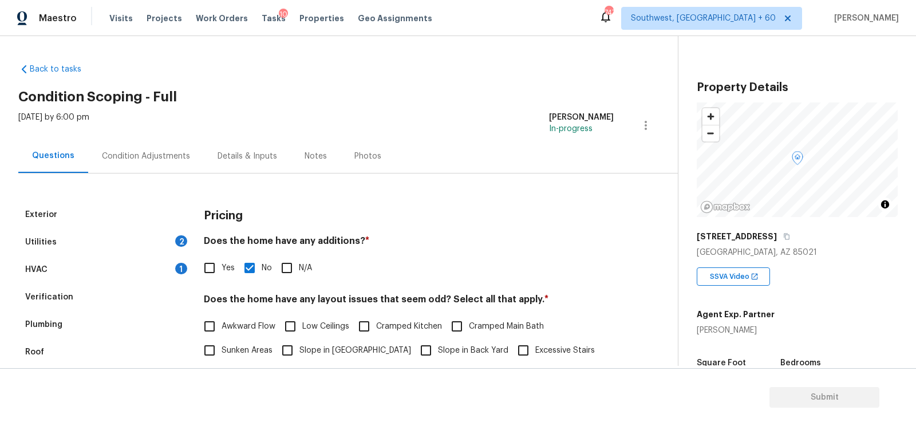
click at [140, 141] on div "Condition Adjustments" at bounding box center [146, 156] width 116 height 34
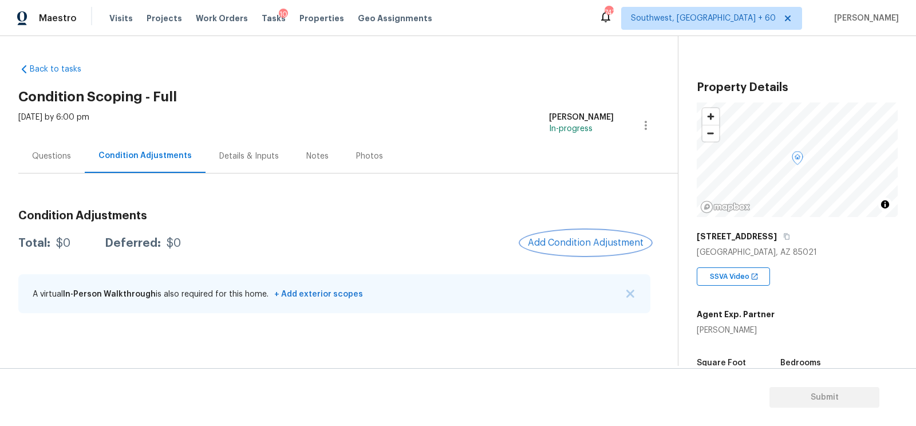
click at [549, 239] on span "Add Condition Adjustment" at bounding box center [586, 242] width 116 height 10
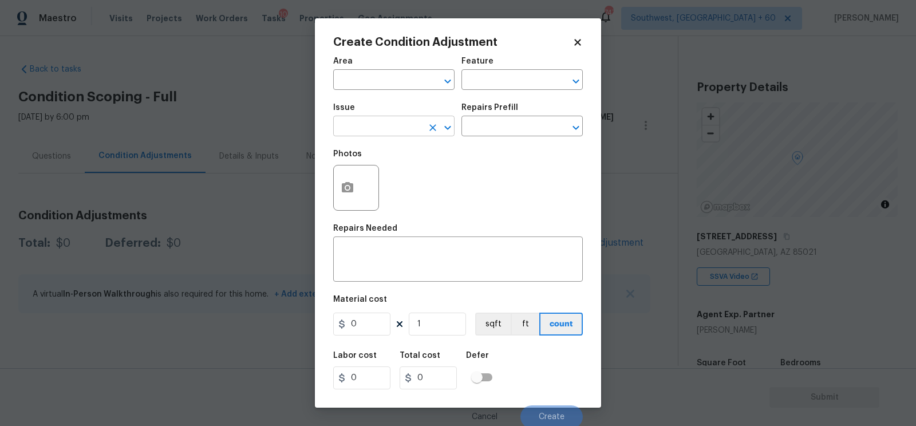
click at [381, 126] on input "text" at bounding box center [377, 127] width 89 height 18
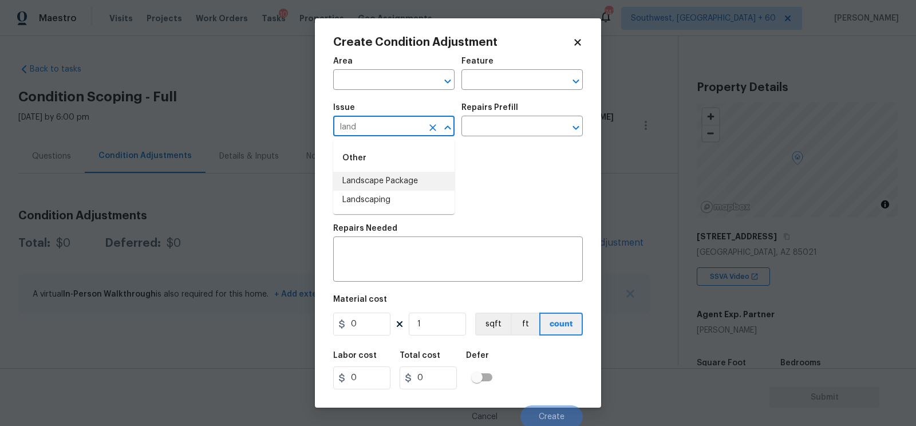
click at [403, 183] on li "Landscape Package" at bounding box center [393, 181] width 121 height 19
type input "Landscape Package"
click at [500, 133] on input "text" at bounding box center [505, 127] width 89 height 18
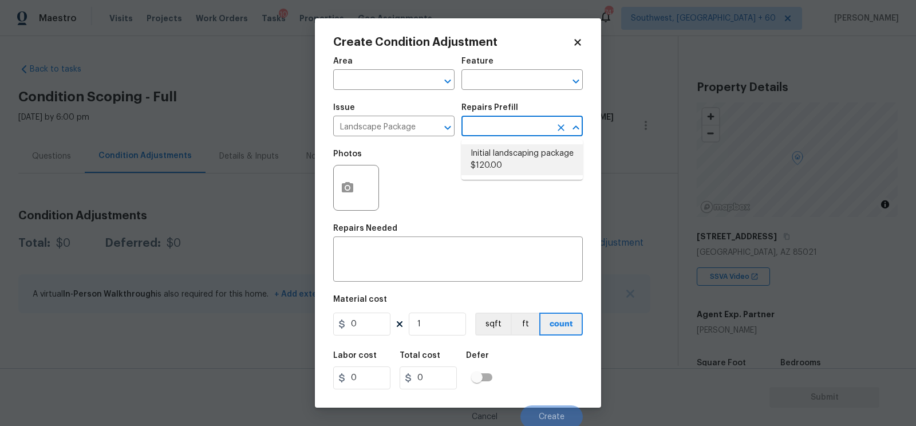
click at [501, 151] on li "Initial landscaping package $120.00" at bounding box center [521, 159] width 121 height 31
type input "Home Readiness Packages"
type textarea "Mowing of grass up to 6" in height. Mow, edge along driveways & sidewalks, trim…"
type input "120"
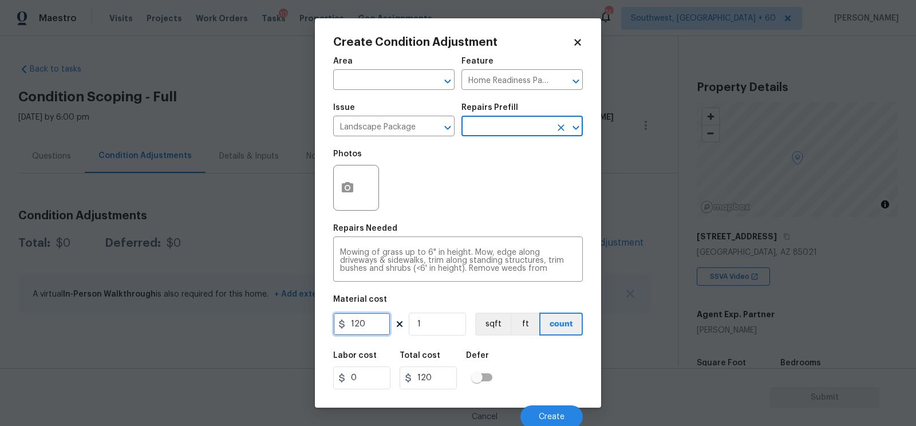
click at [371, 328] on input "120" at bounding box center [361, 323] width 57 height 23
type input "300"
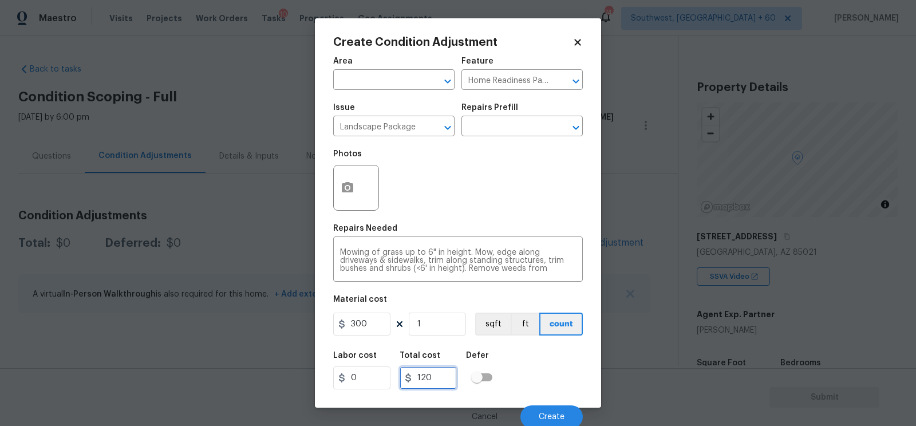
type input "300"
click at [439, 375] on input "300" at bounding box center [427, 377] width 57 height 23
click at [362, 193] on div at bounding box center [356, 188] width 46 height 46
click at [345, 183] on icon "button" at bounding box center [347, 187] width 11 height 10
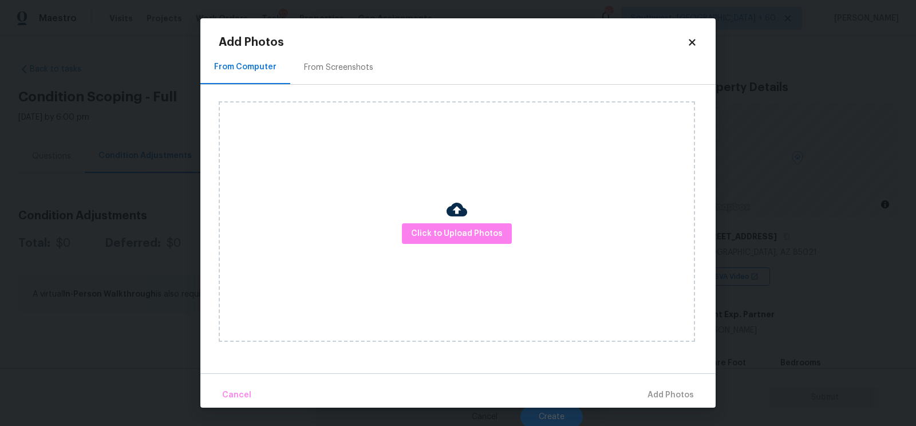
click at [357, 76] on div "From Screenshots" at bounding box center [338, 67] width 97 height 34
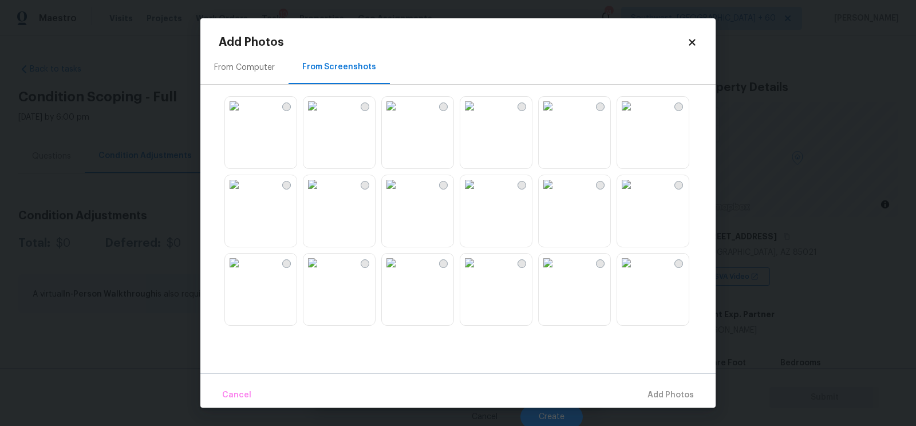
click at [322, 193] on img at bounding box center [312, 184] width 18 height 18
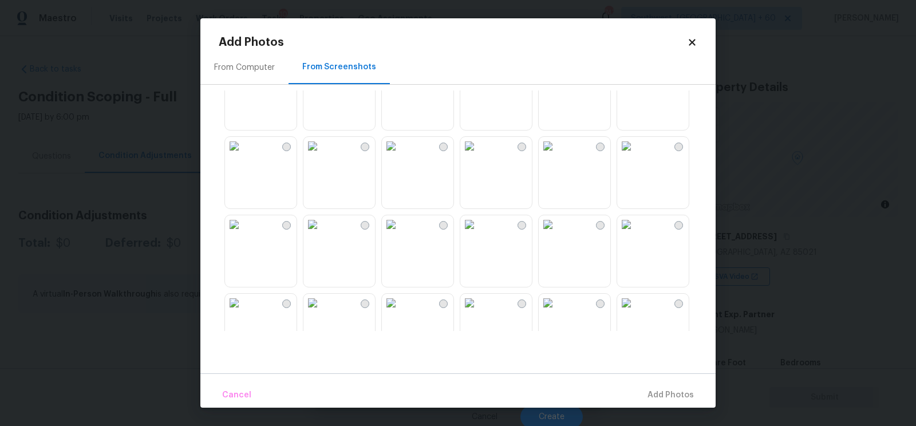
click at [557, 155] on img at bounding box center [547, 146] width 18 height 18
click at [668, 390] on span "Add 1 Photo(s)" at bounding box center [665, 395] width 57 height 14
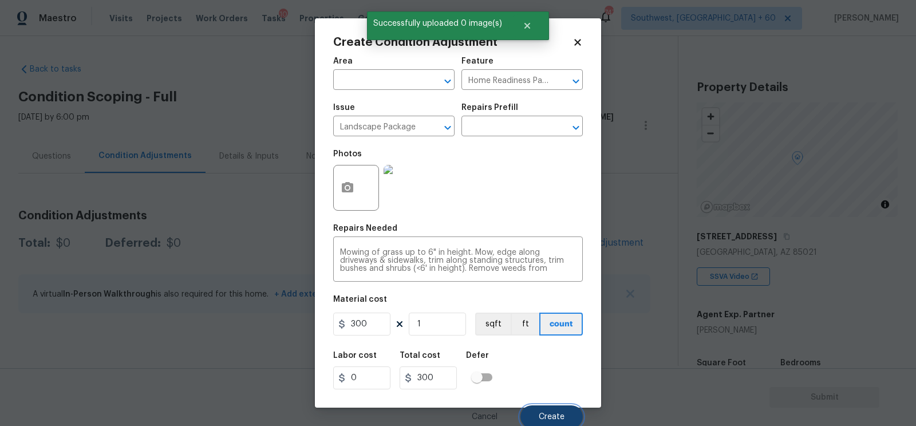
click at [549, 415] on span "Create" at bounding box center [551, 417] width 26 height 9
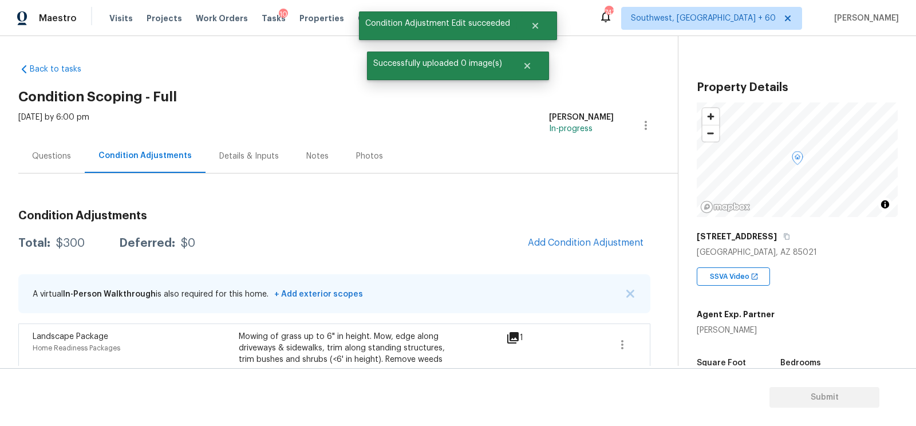
click at [537, 229] on div "Condition Adjustments Total: $300 Deferred: $0 Add Condition Adjustment A virtu…" at bounding box center [334, 315] width 632 height 229
click at [549, 248] on button "Add Condition Adjustment" at bounding box center [585, 243] width 129 height 24
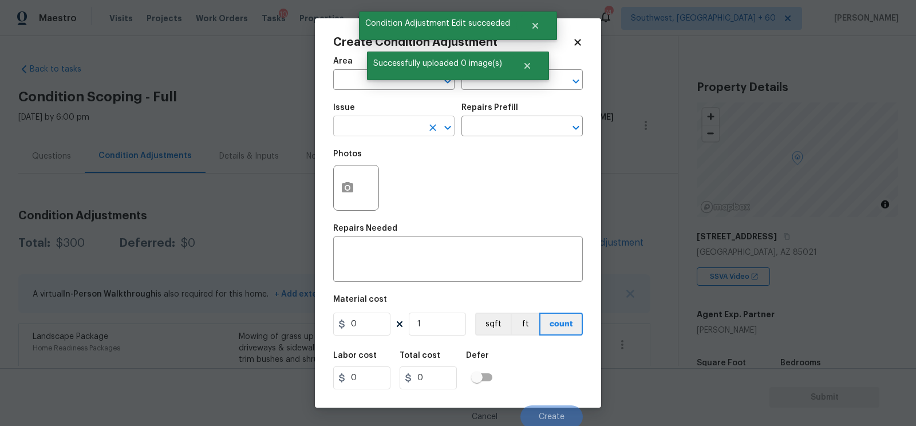
click at [358, 129] on input "text" at bounding box center [377, 127] width 89 height 18
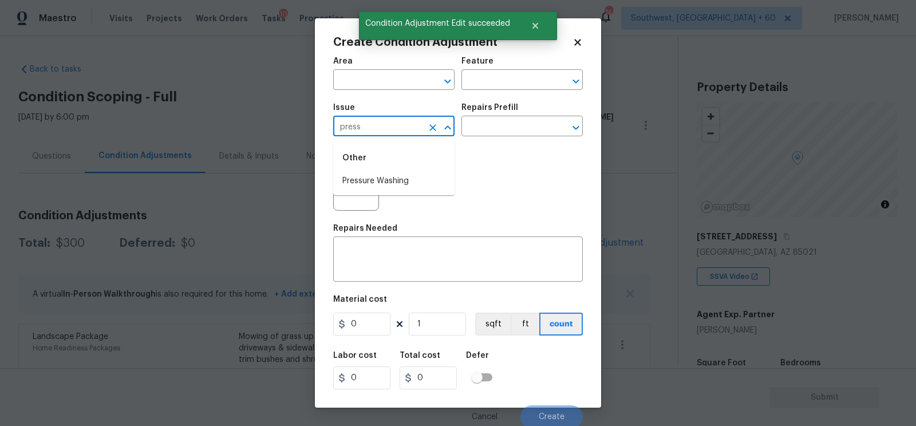
click at [363, 165] on div "Other" at bounding box center [393, 157] width 121 height 27
click at [383, 188] on li "Pressure Washing" at bounding box center [393, 181] width 121 height 19
type input "Pressure Washing"
click at [480, 137] on body "Maestro Visits Projects Work Orders Tasks 10 Properties Geo Assignments 747 Sou…" at bounding box center [458, 213] width 916 height 426
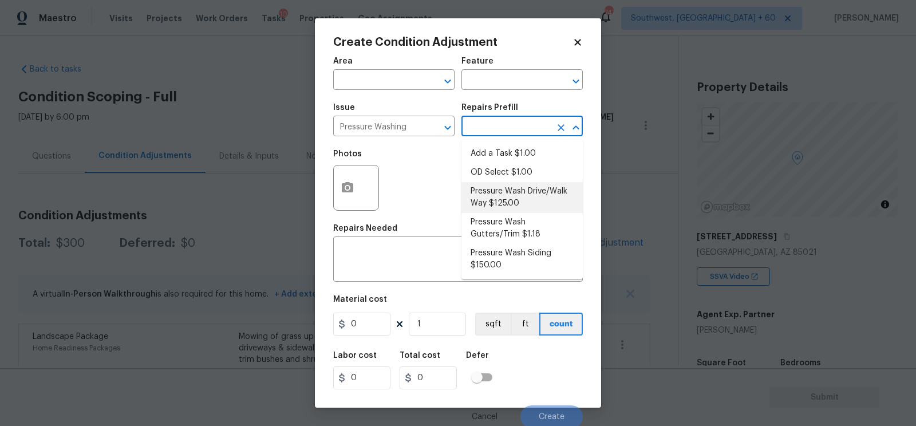
click at [508, 194] on li "Pressure Wash Drive/Walk Way $125.00" at bounding box center [521, 197] width 121 height 31
type input "Siding"
type textarea "Pressure wash the driveways/walkways as directed by the PM. Ensure that all deb…"
type input "125"
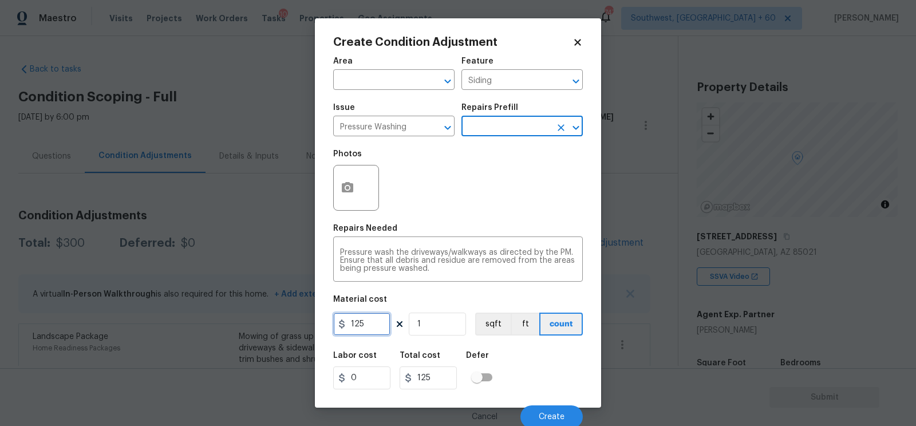
click at [377, 319] on input "125" at bounding box center [361, 323] width 57 height 23
type input "200"
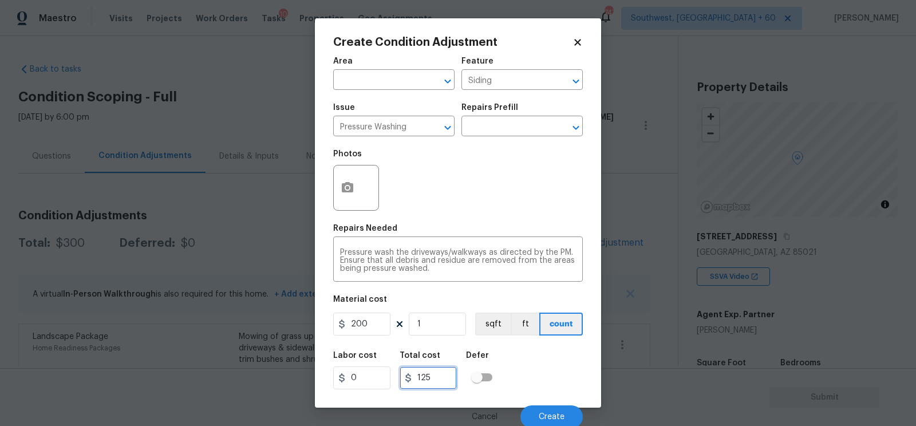
type input "200"
click at [447, 369] on input "200" at bounding box center [427, 377] width 57 height 23
click at [357, 163] on div "Photos" at bounding box center [357, 157] width 48 height 15
click at [357, 188] on button "button" at bounding box center [347, 187] width 27 height 45
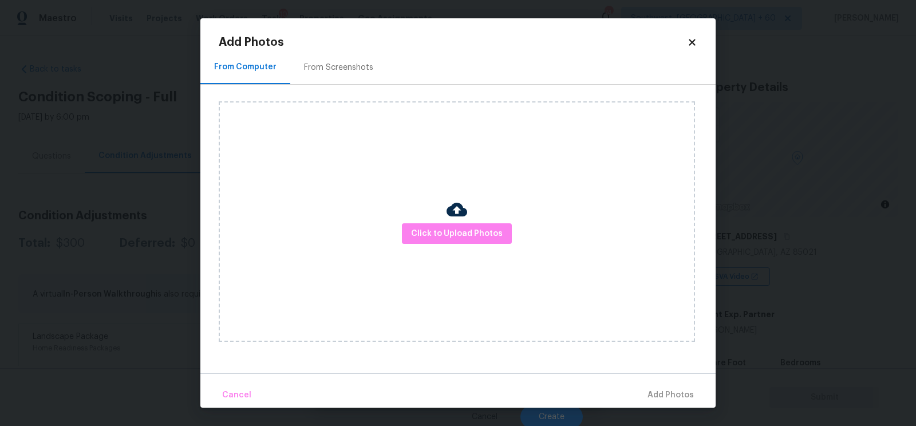
click at [359, 69] on div "From Screenshots" at bounding box center [338, 67] width 69 height 11
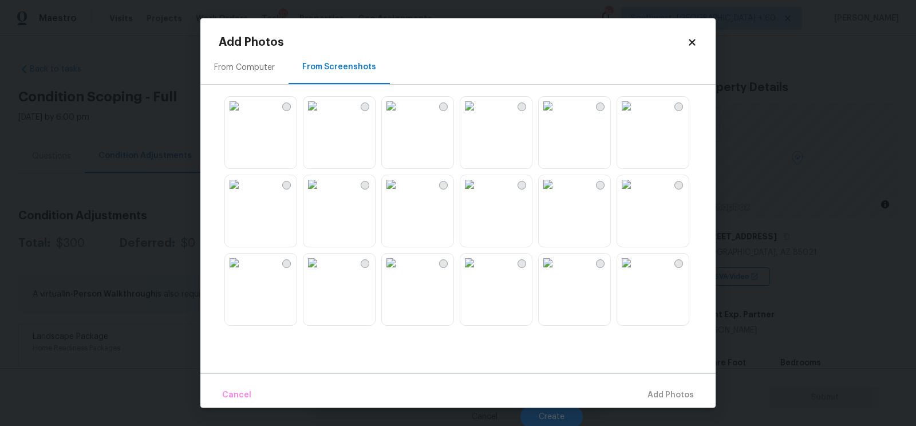
click at [400, 193] on img at bounding box center [391, 184] width 18 height 18
click at [651, 389] on span "Add 1 Photo(s)" at bounding box center [665, 395] width 57 height 14
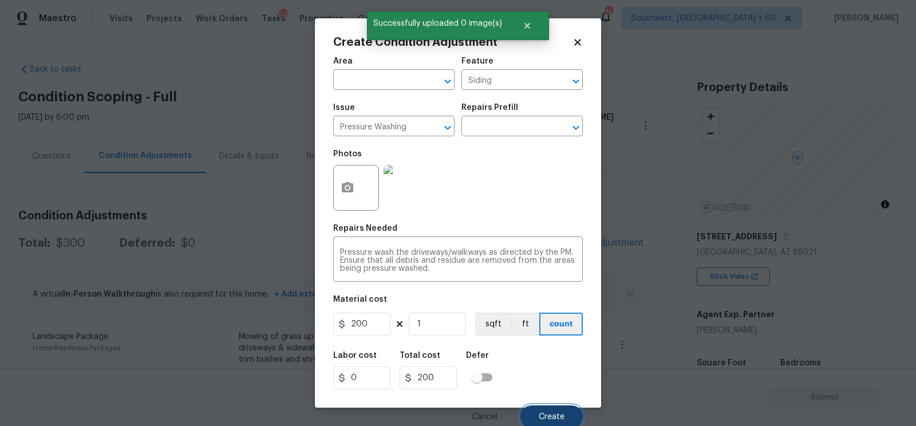
click at [548, 411] on button "Create" at bounding box center [551, 416] width 62 height 23
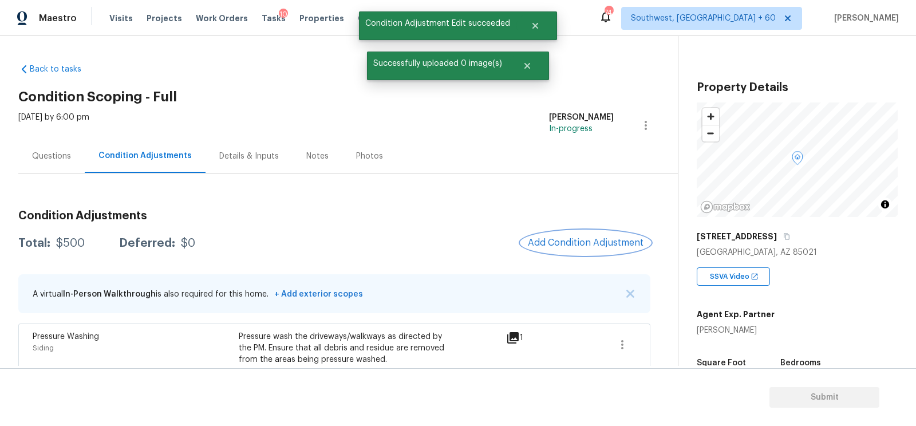
click at [599, 246] on span "Add Condition Adjustment" at bounding box center [586, 242] width 116 height 10
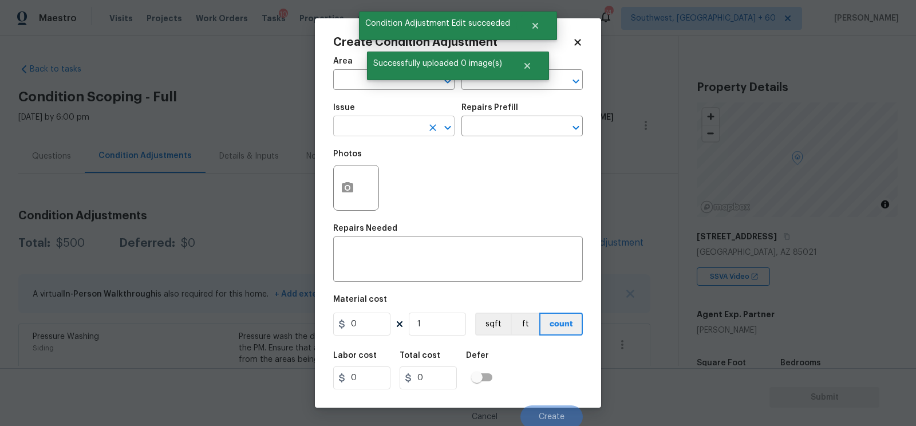
click at [390, 120] on input "text" at bounding box center [377, 127] width 89 height 18
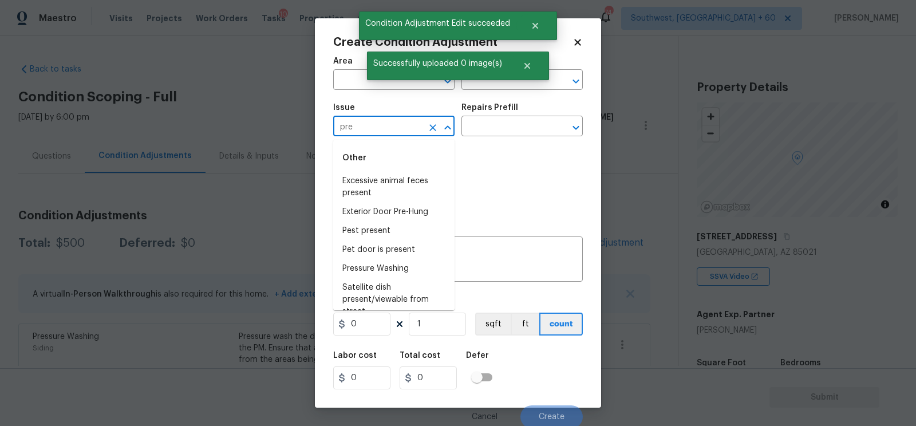
click at [393, 120] on input "pre" at bounding box center [377, 127] width 89 height 18
type input "pre"
click at [256, 86] on body "Maestro Visits Projects Work Orders Tasks 10 Properties Geo Assignments 747 Sou…" at bounding box center [458, 213] width 916 height 426
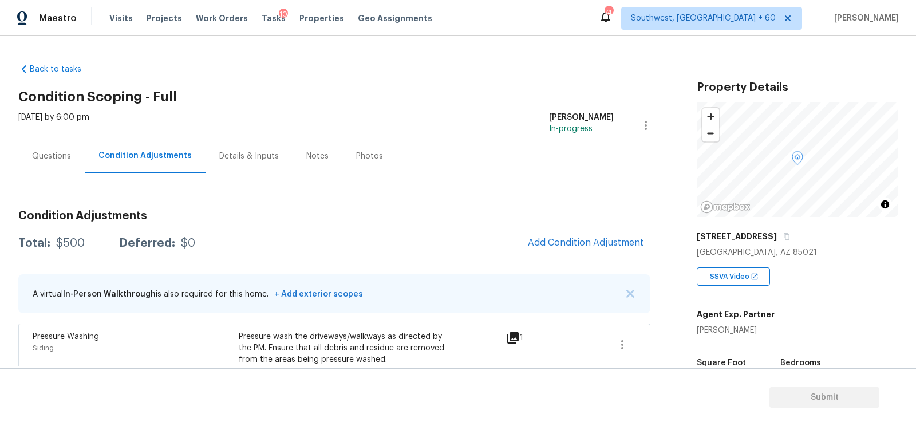
click at [54, 154] on div "Questions" at bounding box center [51, 155] width 39 height 11
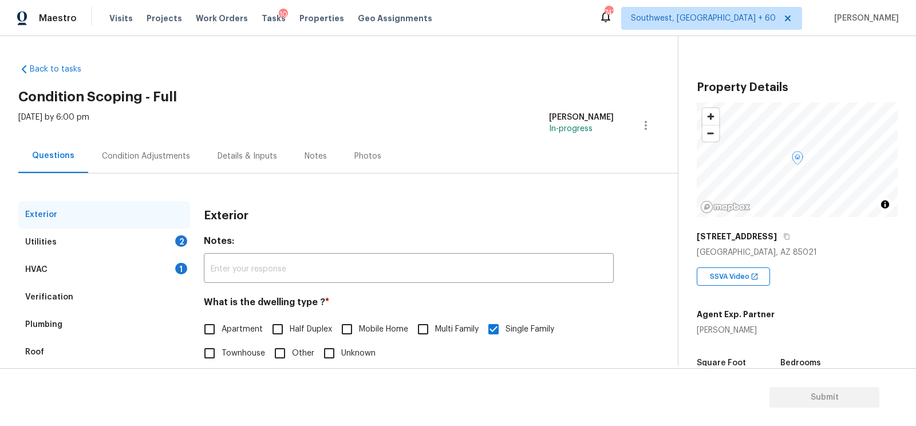
click at [60, 274] on div "HVAC 1" at bounding box center [104, 269] width 172 height 27
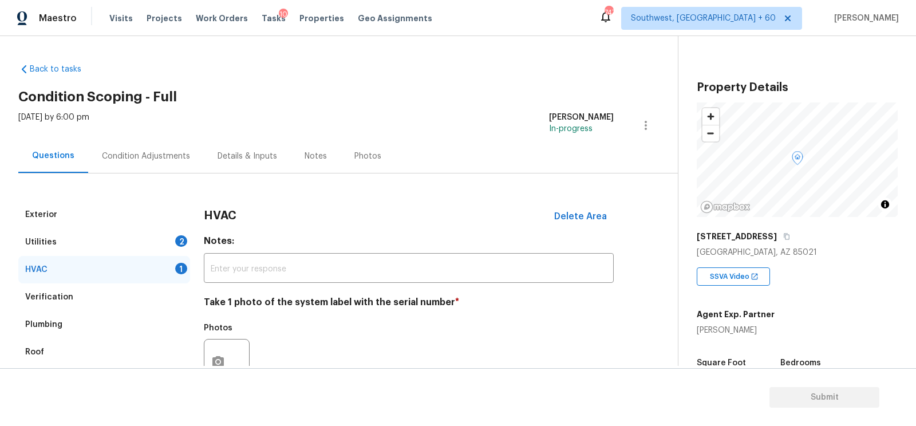
click at [66, 287] on div "Verification" at bounding box center [104, 296] width 172 height 27
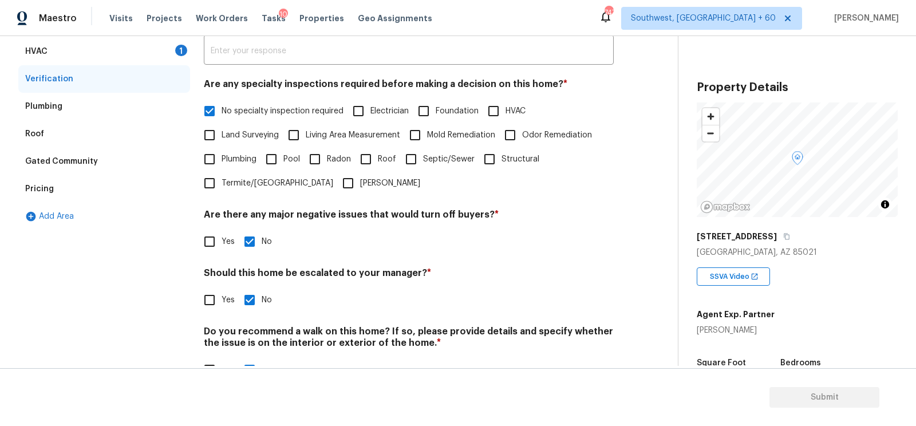
scroll to position [220, 0]
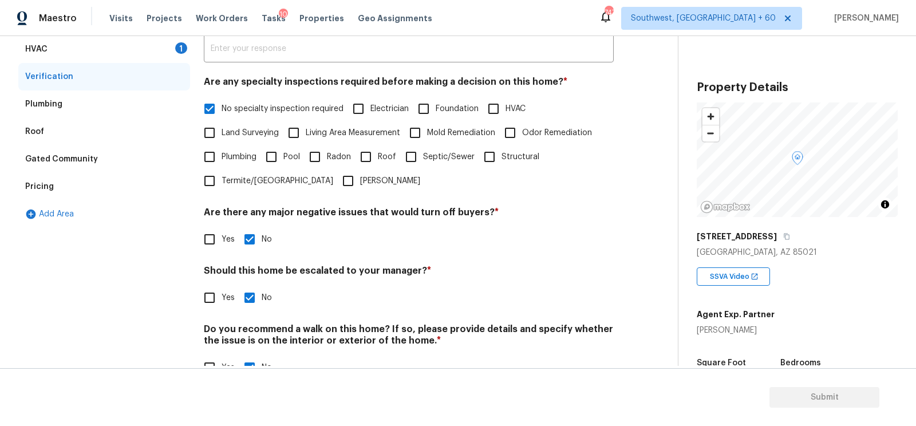
click at [212, 292] on input "Yes" at bounding box center [209, 298] width 24 height 24
checkbox input "true"
checkbox input "false"
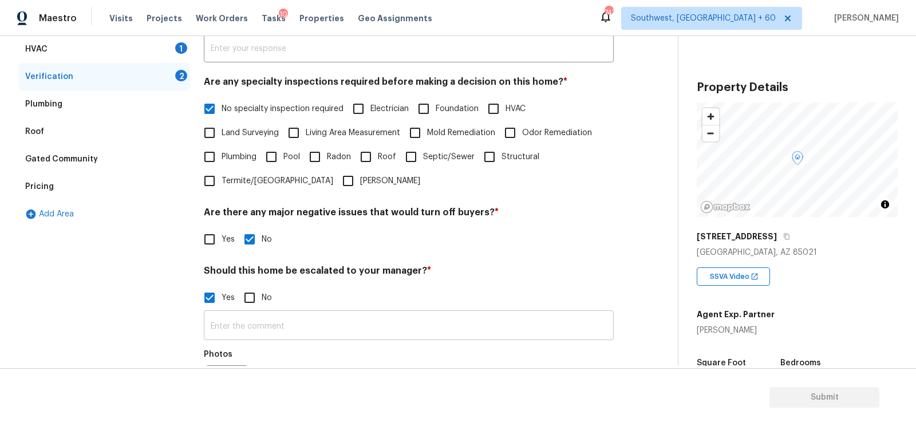
click at [236, 326] on input "text" at bounding box center [409, 326] width 410 height 27
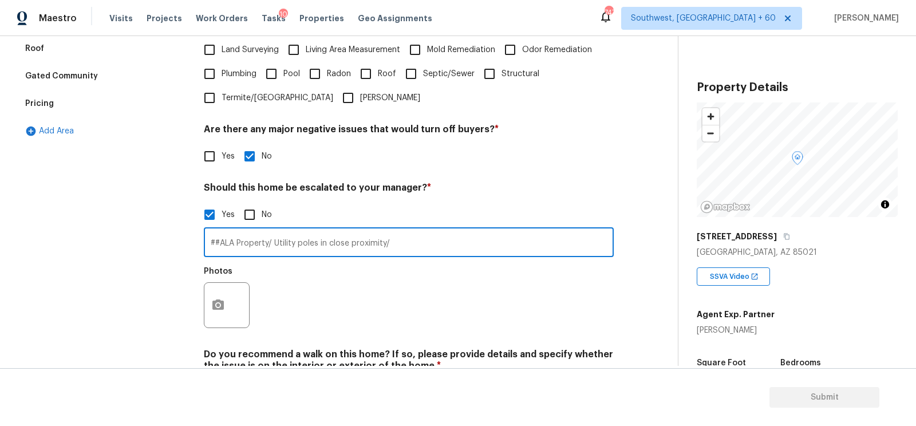
scroll to position [318, 0]
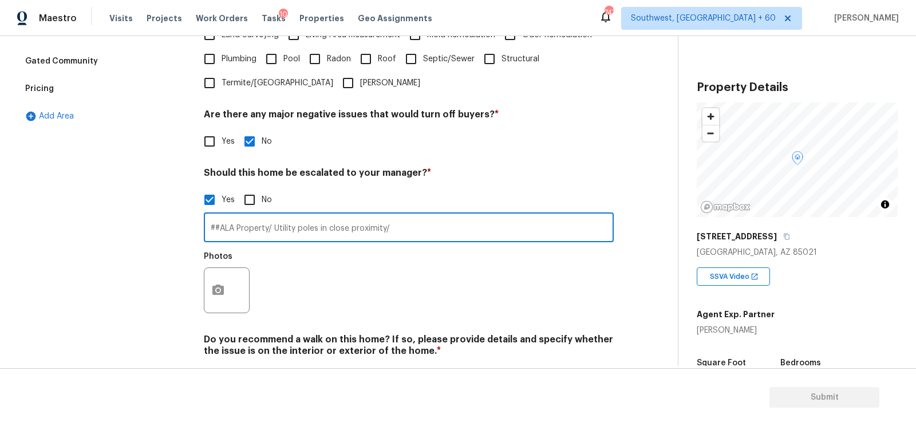
type input "##ALA Property/ Utility poles in close proximity/"
click at [224, 286] on icon "button" at bounding box center [218, 290] width 14 height 14
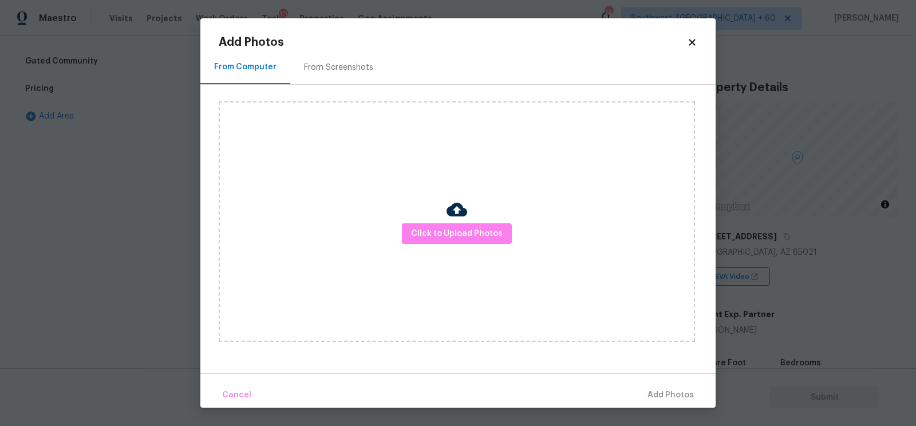
click at [467, 223] on div "Click to Upload Photos" at bounding box center [457, 221] width 476 height 240
click at [458, 233] on span "Click to Upload Photos" at bounding box center [457, 234] width 92 height 14
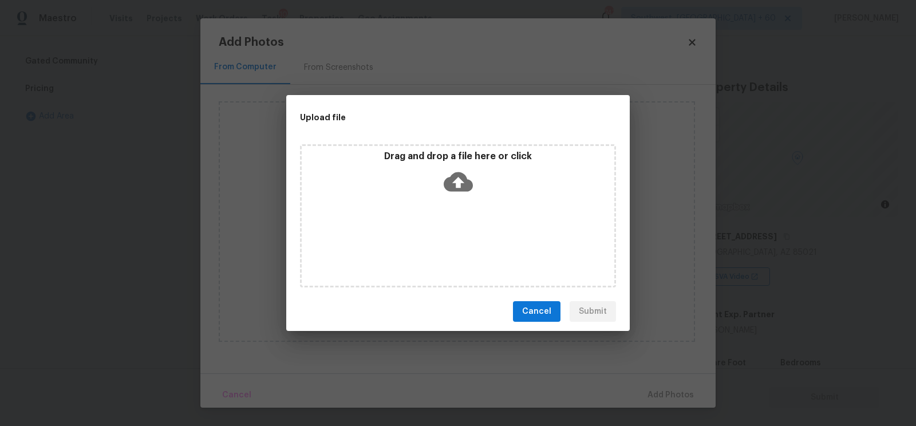
click at [458, 195] on icon at bounding box center [457, 181] width 29 height 29
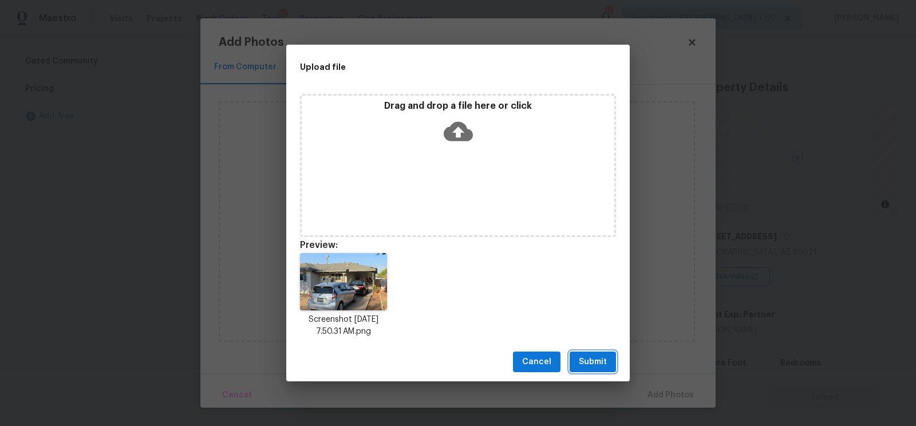
click at [596, 355] on span "Submit" at bounding box center [593, 362] width 28 height 14
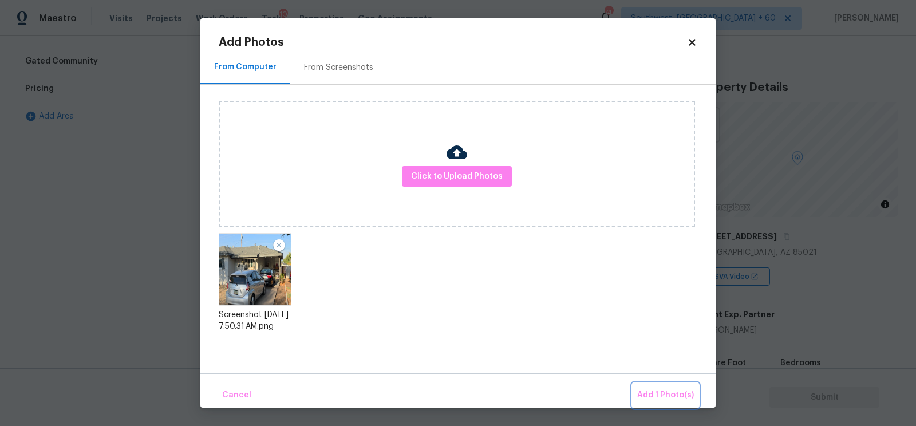
click at [652, 387] on button "Add 1 Photo(s)" at bounding box center [665, 395] width 66 height 25
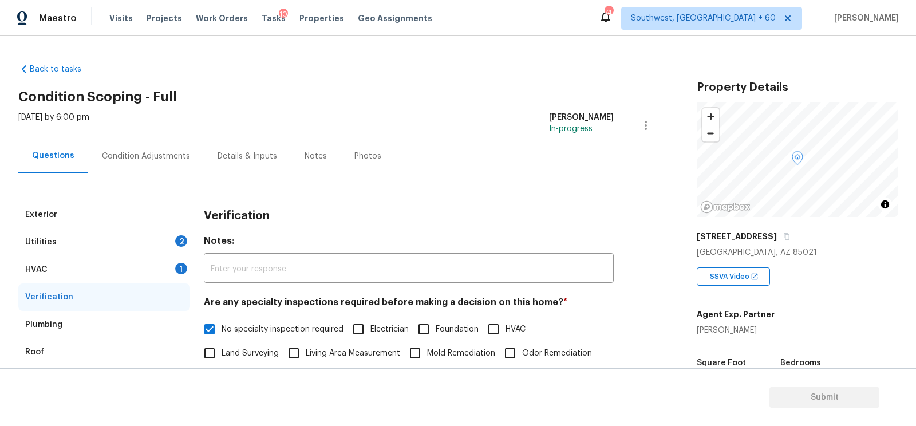
click at [146, 165] on div "Condition Adjustments" at bounding box center [146, 156] width 116 height 34
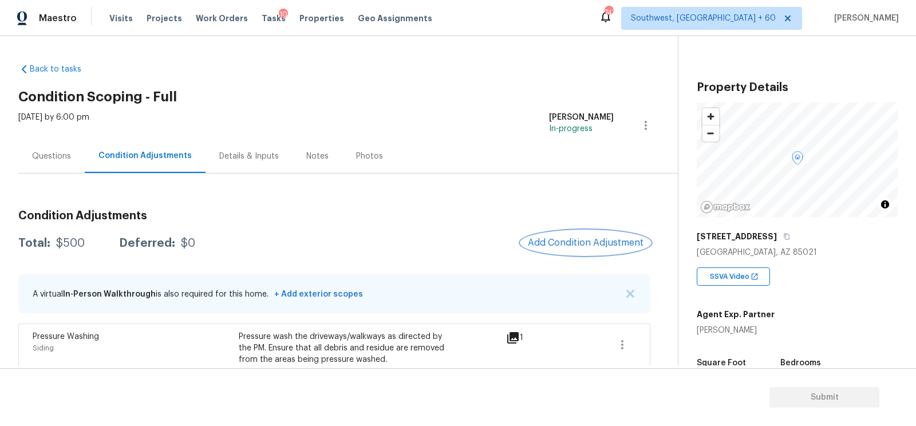
click at [587, 238] on span "Add Condition Adjustment" at bounding box center [586, 242] width 116 height 10
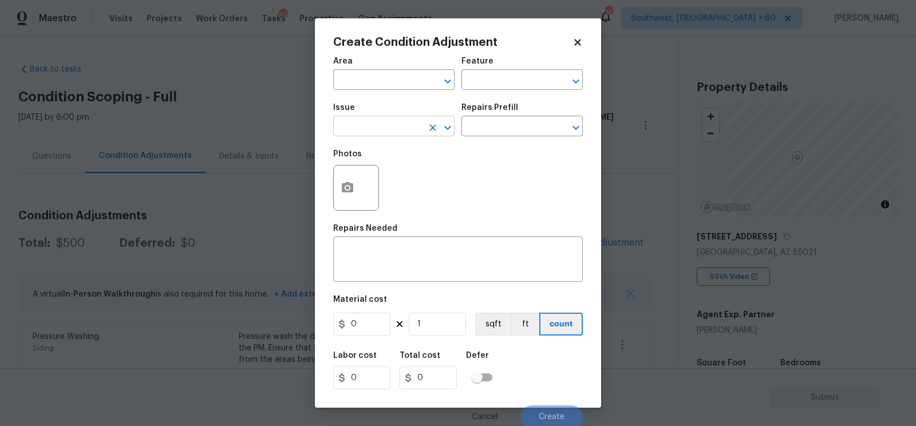
click at [393, 125] on input "text" at bounding box center [377, 127] width 89 height 18
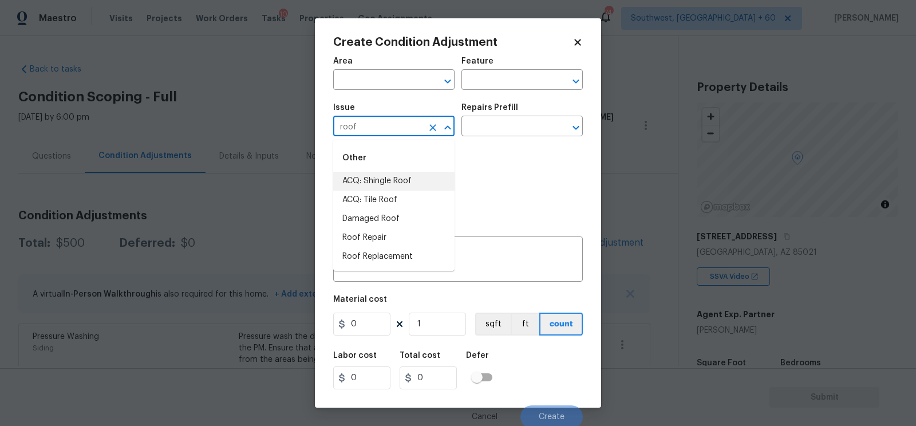
click at [409, 178] on li "ACQ: Shingle Roof" at bounding box center [393, 181] width 121 height 19
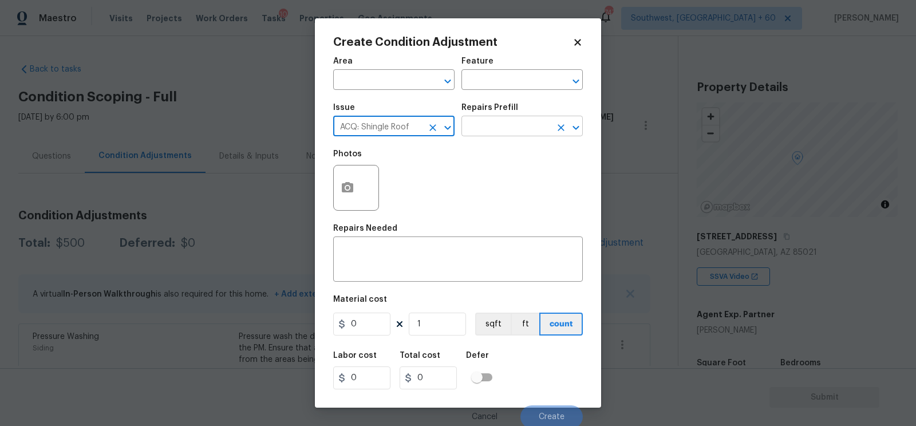
type input "ACQ: Shingle Roof"
click at [528, 125] on input "text" at bounding box center [505, 127] width 89 height 18
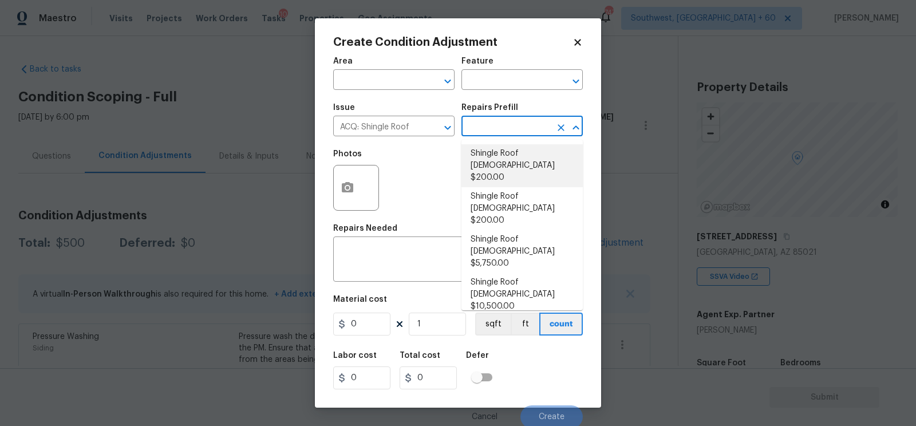
click at [514, 157] on li "Shingle Roof 0-10 Years Old $200.00" at bounding box center [521, 165] width 121 height 43
type input "Acquisition"
type textarea "Acquisition Scope: Shingle Roof 0-10 years in age maintenance."
type input "200"
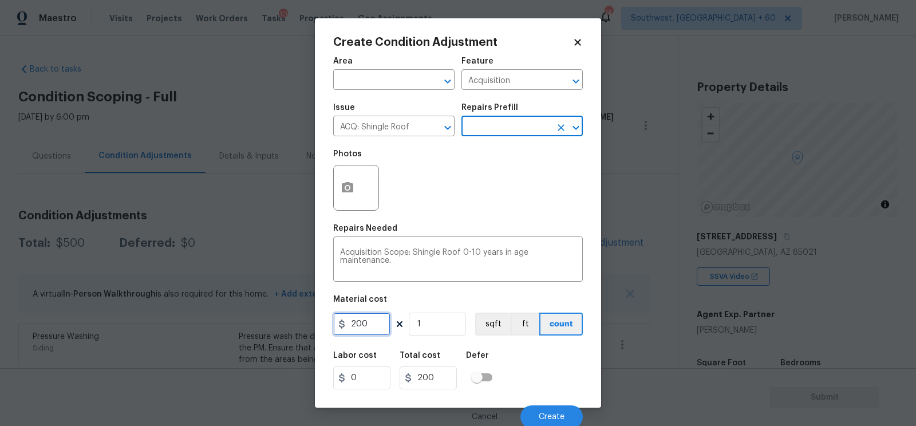
click at [371, 328] on input "200" at bounding box center [361, 323] width 57 height 23
type input "750"
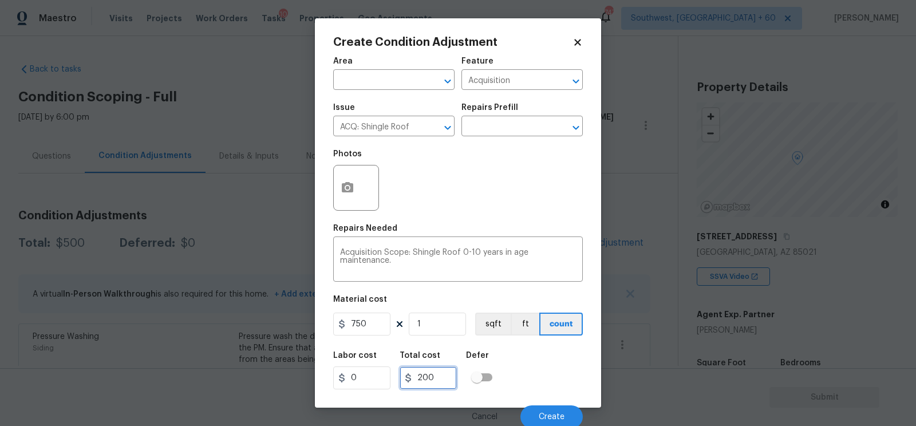
type input "750"
click at [446, 384] on input "750" at bounding box center [427, 377] width 57 height 23
click at [537, 422] on button "Create" at bounding box center [551, 416] width 62 height 23
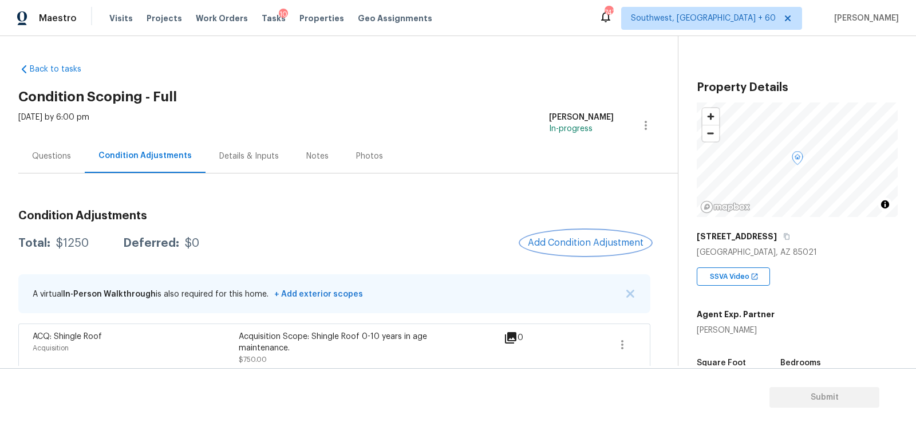
click at [568, 247] on span "Add Condition Adjustment" at bounding box center [586, 242] width 116 height 10
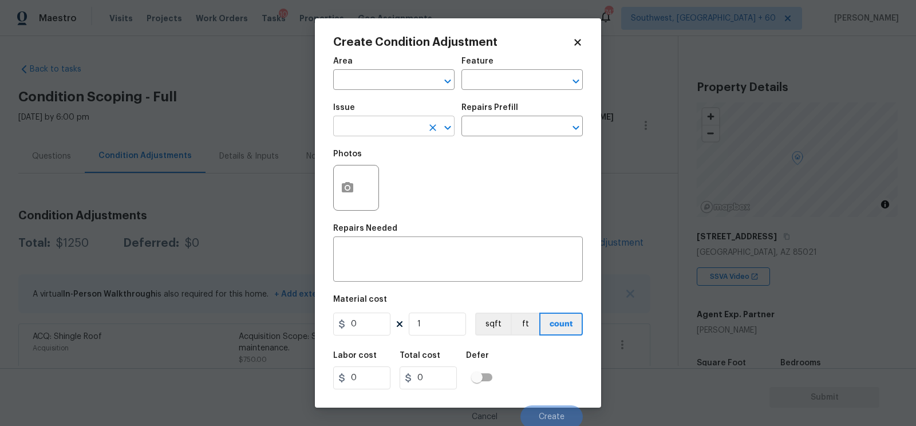
click at [409, 134] on input "text" at bounding box center [377, 127] width 89 height 18
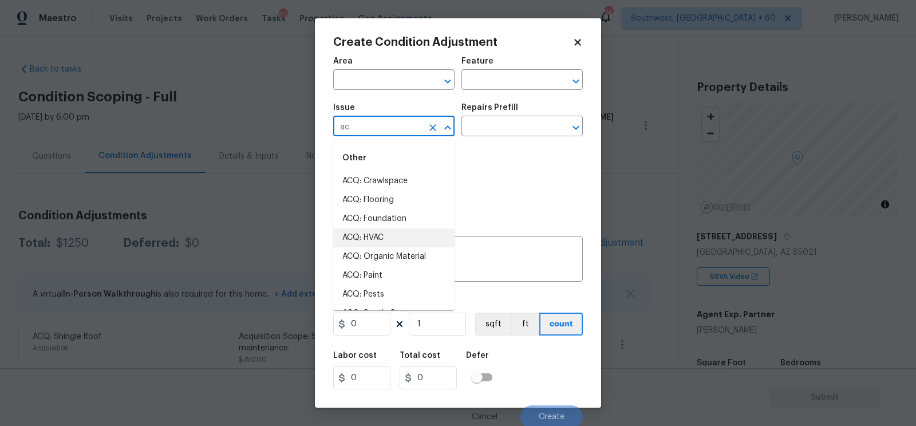
click at [377, 240] on li "ACQ: HVAC" at bounding box center [393, 237] width 121 height 19
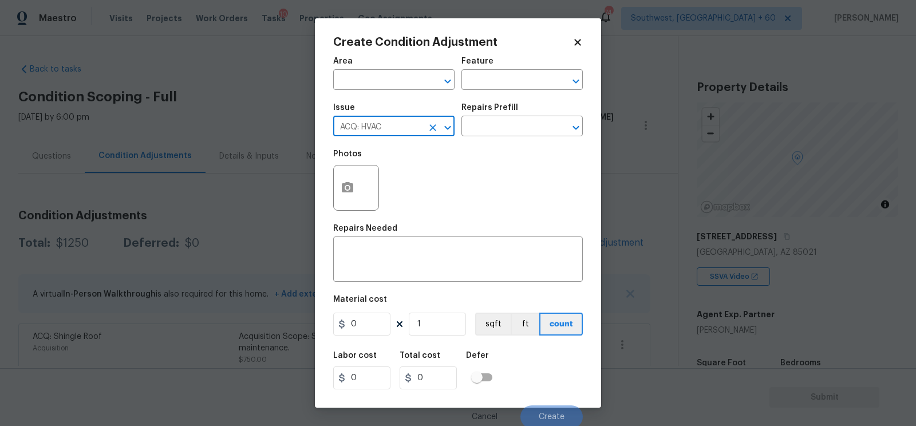
type input "ACQ: HVAC"
click at [492, 141] on div "Issue ACQ: HVAC ​ Repairs Prefill ​" at bounding box center [457, 120] width 249 height 46
click at [497, 125] on input "text" at bounding box center [505, 127] width 89 height 18
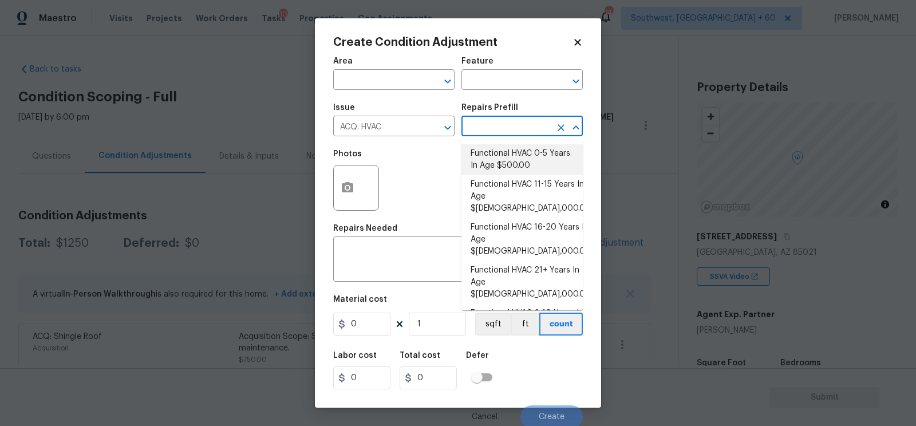
click at [506, 163] on li "Functional HVAC 0-5 Years In Age $500.00" at bounding box center [521, 159] width 121 height 31
type input "Acquisition"
type textarea "Acquisition Scope: Functional HVAC 0-5 years"
type input "500"
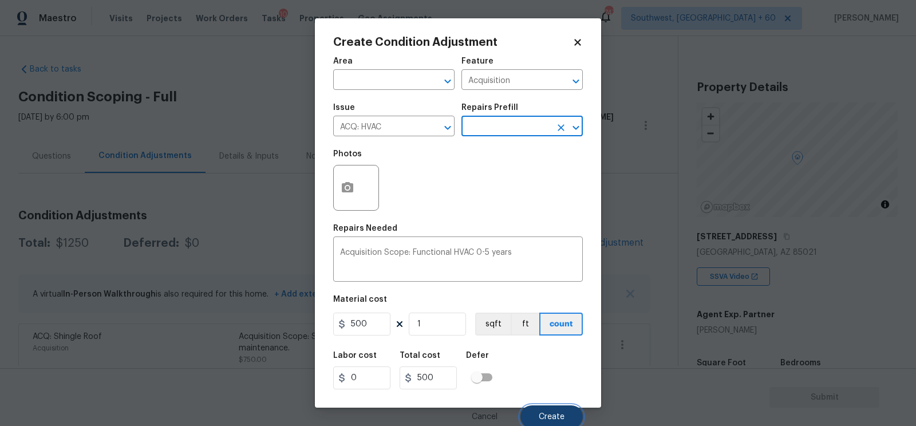
click at [552, 412] on button "Create" at bounding box center [551, 416] width 62 height 23
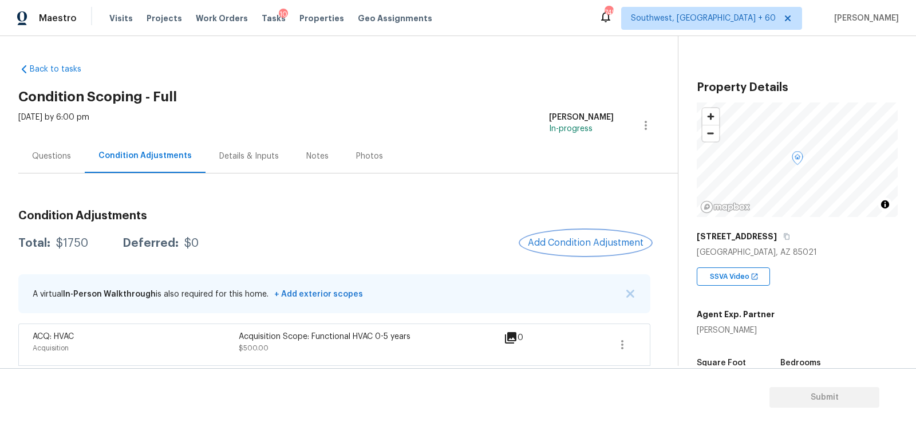
click at [572, 243] on span "Add Condition Adjustment" at bounding box center [586, 242] width 116 height 10
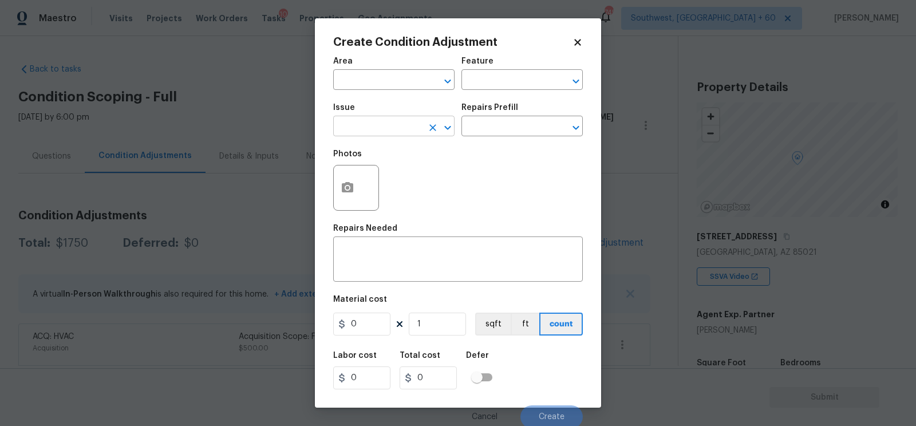
click at [381, 130] on input "text" at bounding box center [377, 127] width 89 height 18
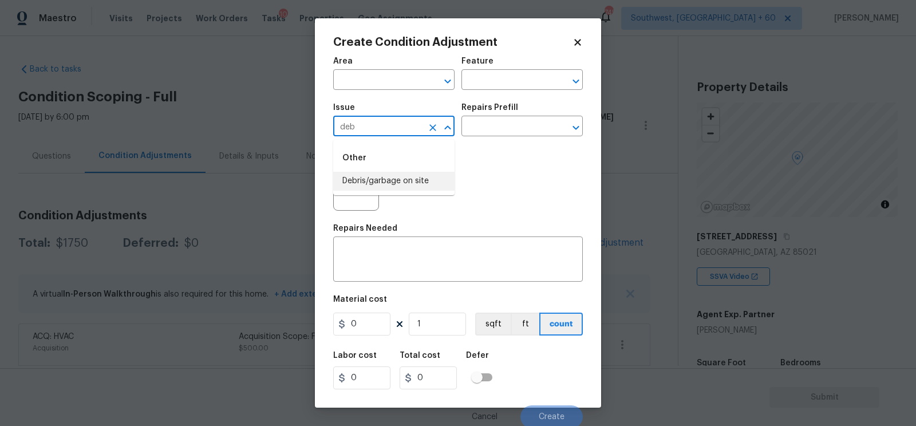
click at [395, 188] on li "Debris/garbage on site" at bounding box center [393, 181] width 121 height 19
type input "Debris/garbage on site"
click at [525, 114] on div "Repairs Prefill" at bounding box center [521, 111] width 121 height 15
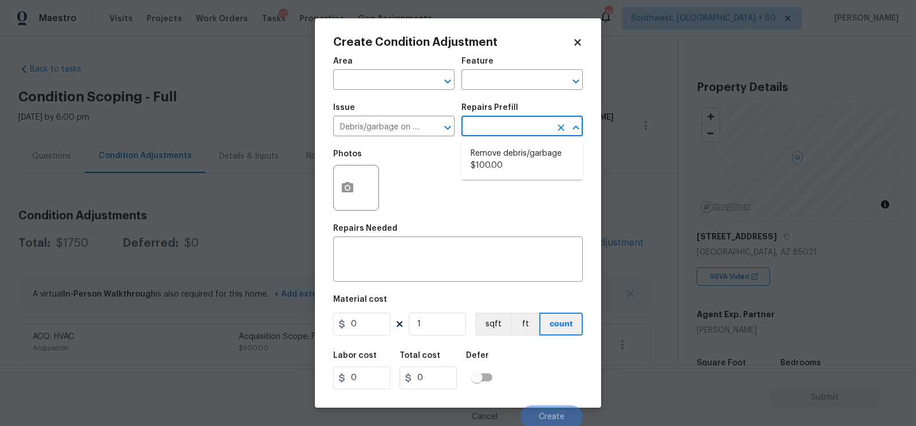
click at [517, 124] on input "text" at bounding box center [505, 127] width 89 height 18
click at [509, 152] on li "Remove debris/garbage $100.00" at bounding box center [521, 159] width 121 height 31
type textarea "Remove, haul off, and properly dispose of any debris left by seller to offsite …"
type input "100"
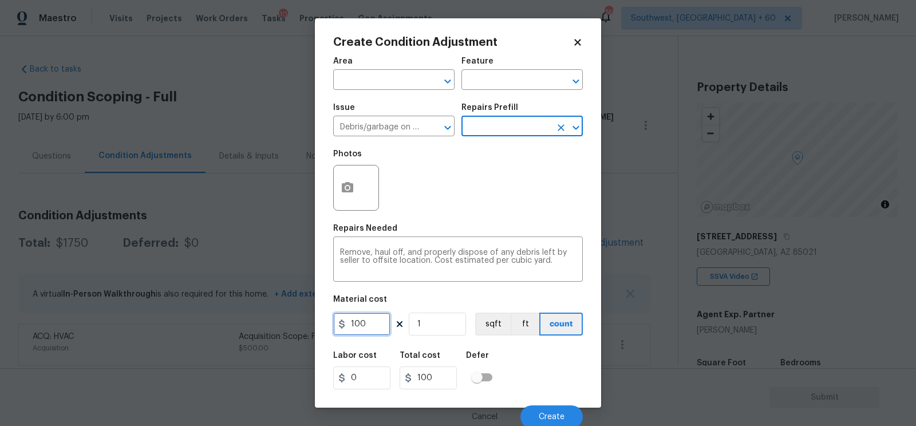
click at [371, 319] on input "100" at bounding box center [361, 323] width 57 height 23
type input "300"
click at [350, 191] on icon "button" at bounding box center [347, 187] width 11 height 10
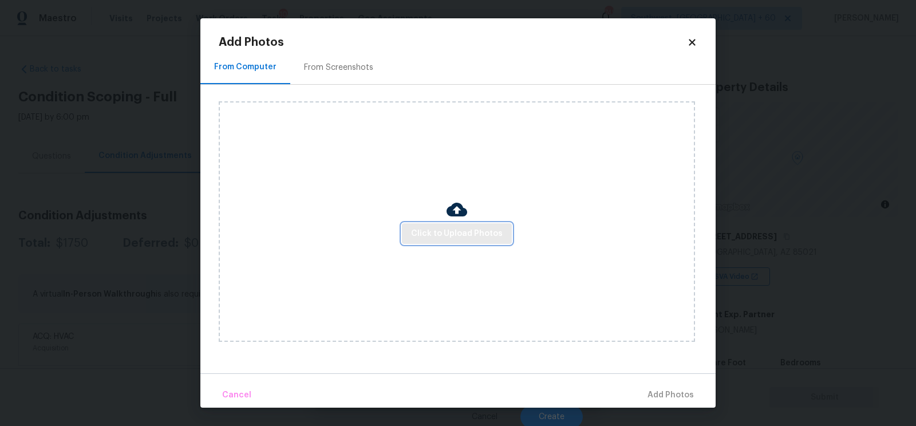
click at [439, 235] on span "Click to Upload Photos" at bounding box center [457, 234] width 92 height 14
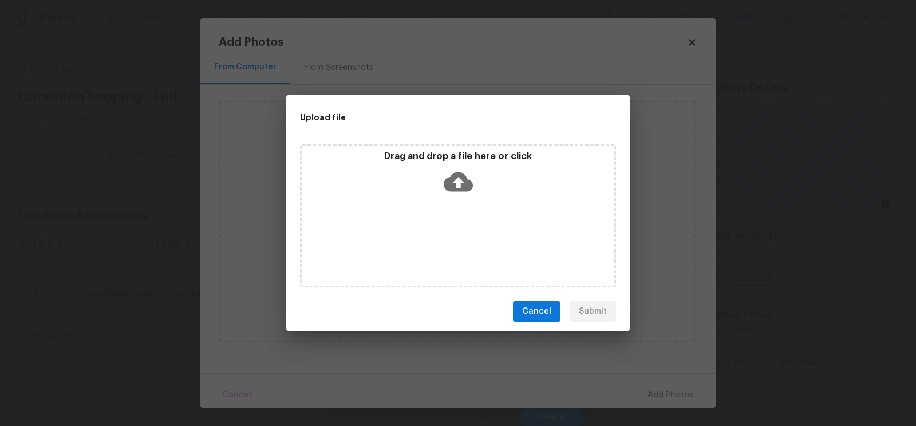
click at [467, 197] on div "Drag and drop a file here or click" at bounding box center [458, 174] width 312 height 49
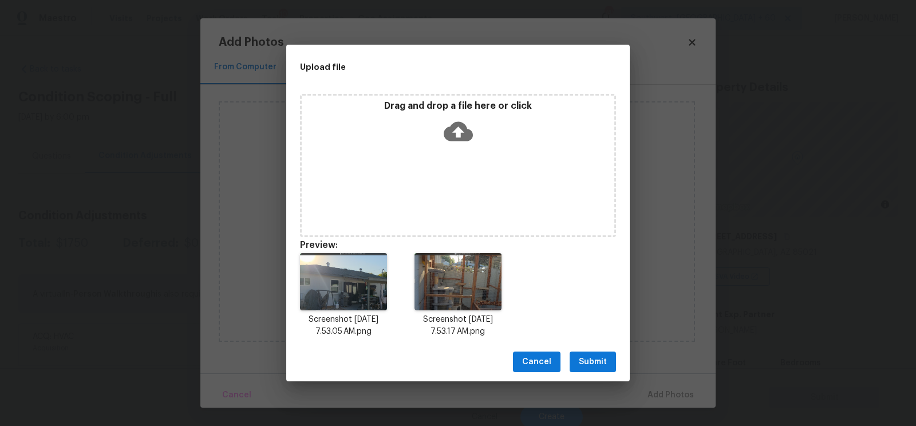
click at [591, 358] on span "Submit" at bounding box center [593, 362] width 28 height 14
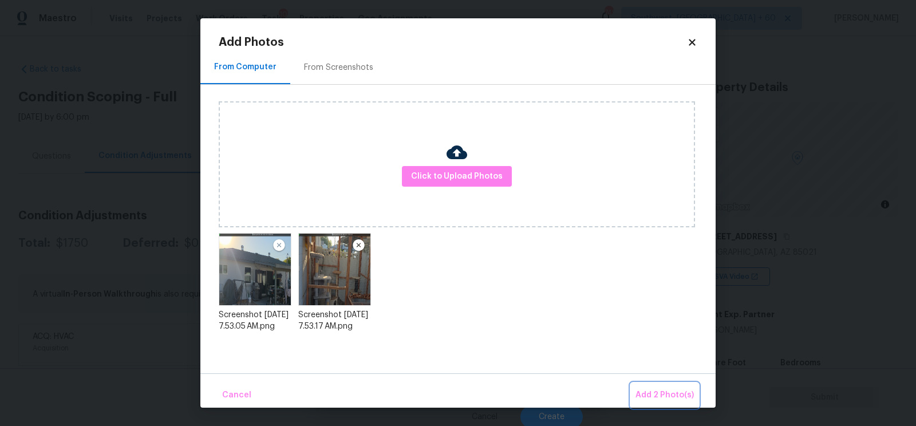
click at [662, 386] on button "Add 2 Photo(s)" at bounding box center [665, 395] width 68 height 25
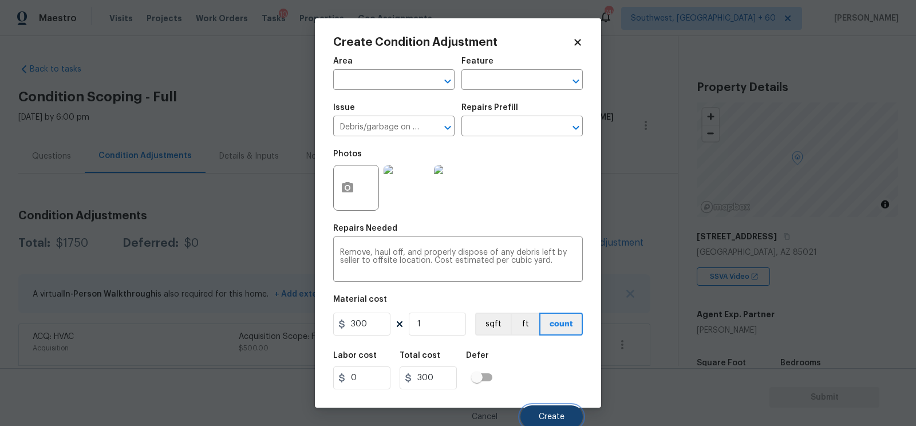
click at [545, 409] on button "Create" at bounding box center [551, 416] width 62 height 23
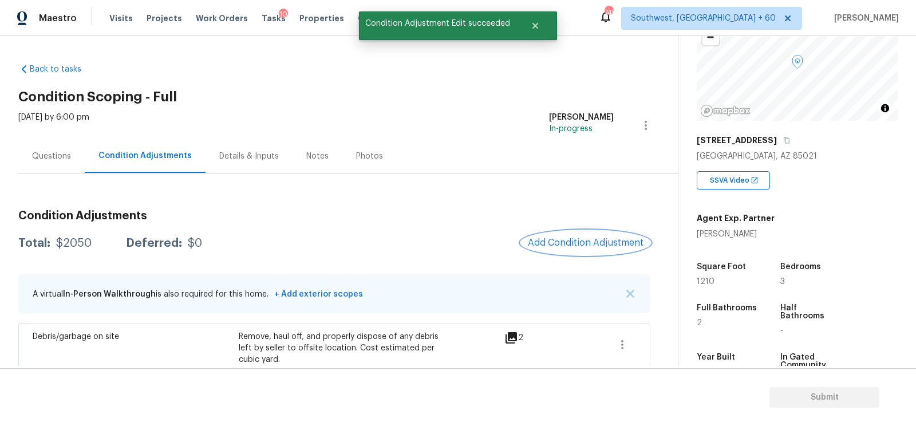
scroll to position [103, 0]
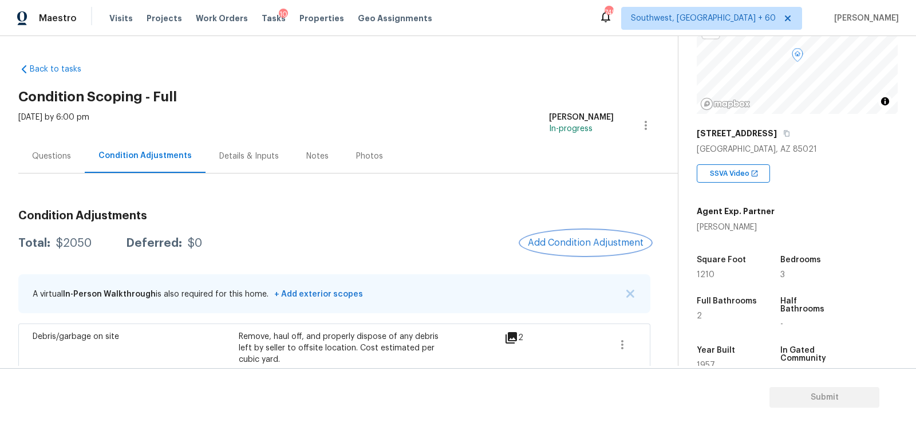
click at [564, 244] on span "Add Condition Adjustment" at bounding box center [586, 242] width 116 height 10
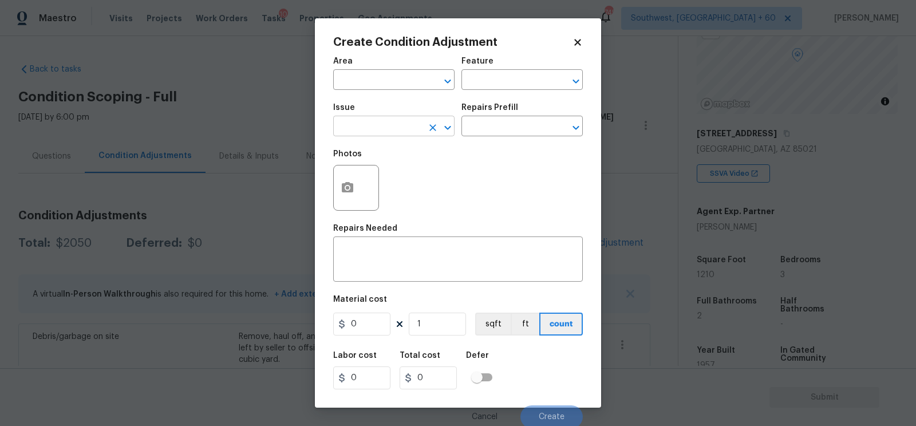
click at [377, 127] on input "text" at bounding box center [377, 127] width 89 height 18
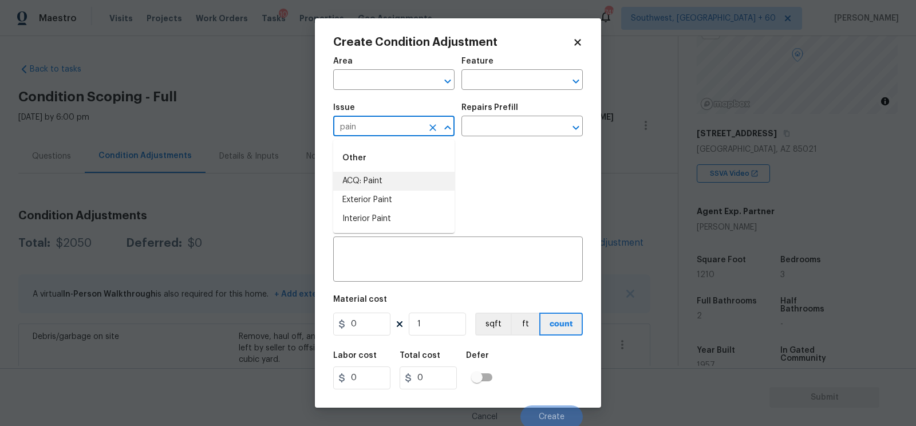
click at [374, 178] on li "ACQ: Paint" at bounding box center [393, 181] width 121 height 19
type input "ACQ: Paint"
click at [516, 132] on input "text" at bounding box center [505, 127] width 89 height 18
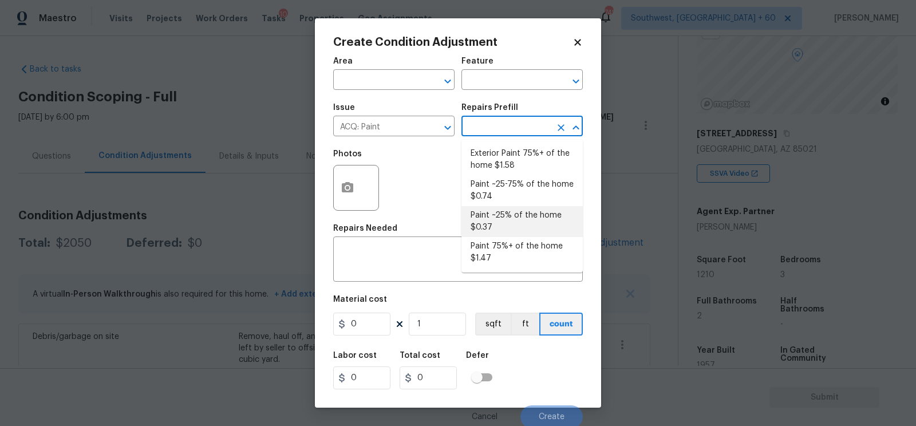
click at [504, 214] on li "Paint ~25% of the home $0.37" at bounding box center [521, 221] width 121 height 31
type input "Acquisition"
type textarea "Acquisition Scope: ~25% of the home needs interior paint"
type input "0.37"
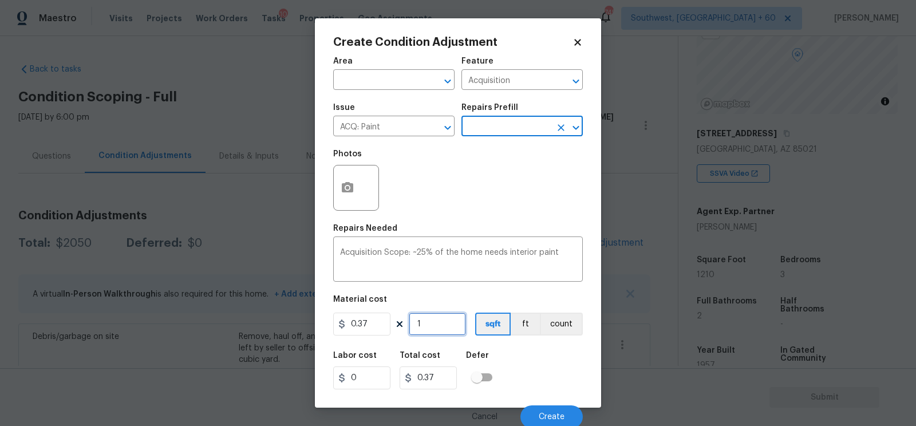
click at [443, 325] on input "1" at bounding box center [437, 323] width 57 height 23
type input "0"
type input "1"
type input "0.37"
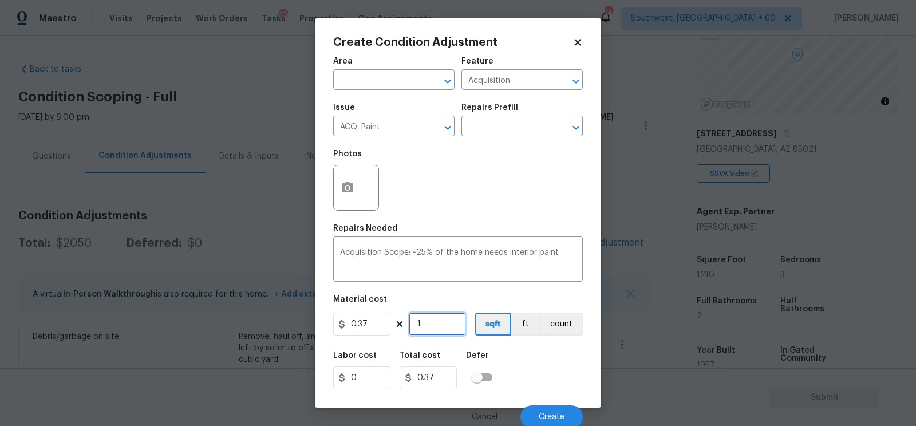
type input "12"
type input "4.44"
type input "121"
type input "44.77"
type input "1210"
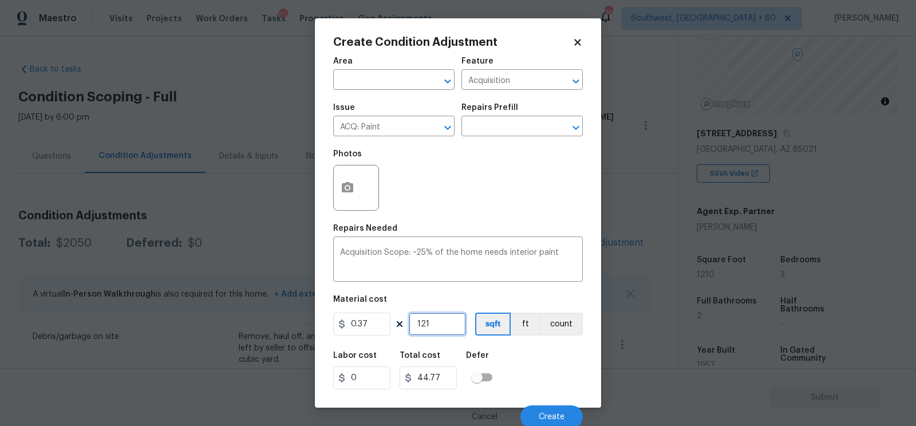
type input "447.7"
type input "1210"
click at [552, 414] on span "Create" at bounding box center [551, 417] width 26 height 9
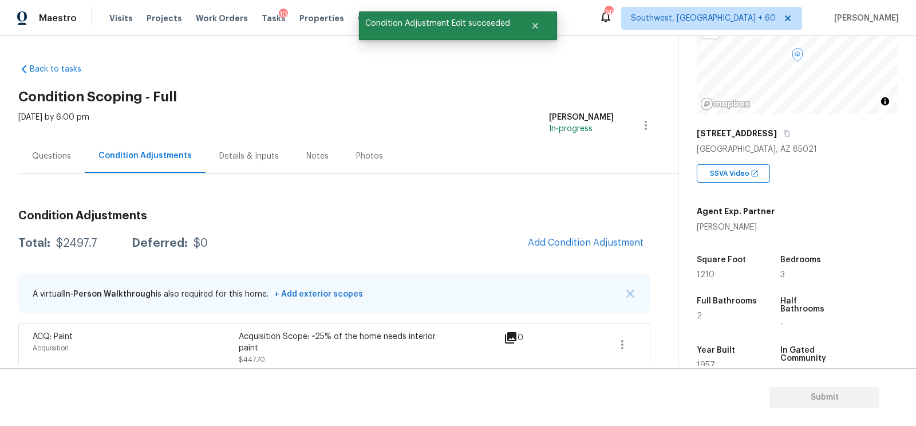
click at [603, 231] on span "Add Condition Adjustment" at bounding box center [585, 243] width 129 height 25
click at [597, 237] on span "Add Condition Adjustment" at bounding box center [586, 242] width 116 height 10
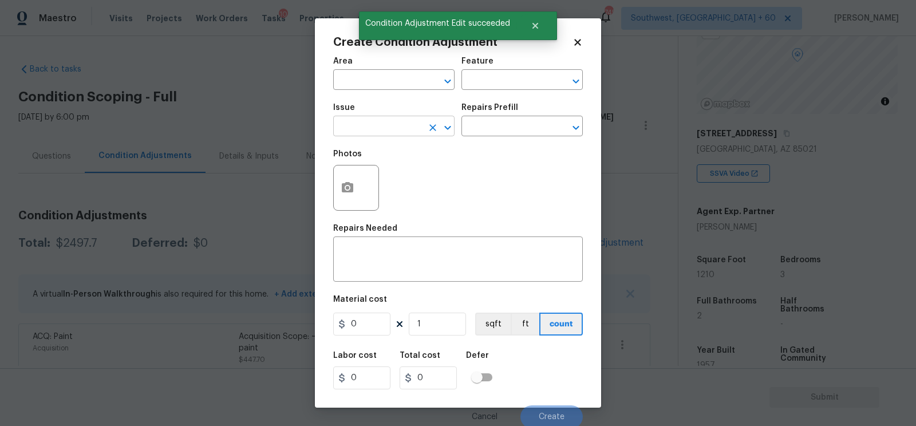
click at [397, 132] on input "text" at bounding box center [377, 127] width 89 height 18
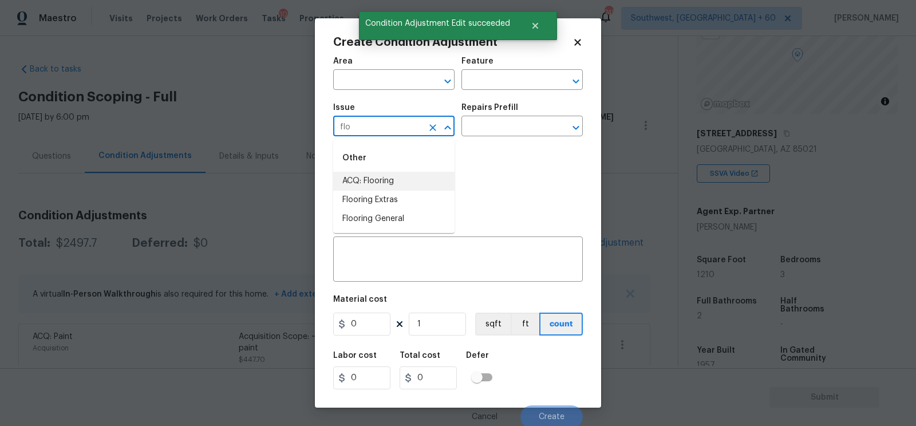
click at [393, 176] on li "ACQ: Flooring" at bounding box center [393, 181] width 121 height 19
type input "ACQ: Flooring"
click at [491, 134] on input "text" at bounding box center [505, 127] width 89 height 18
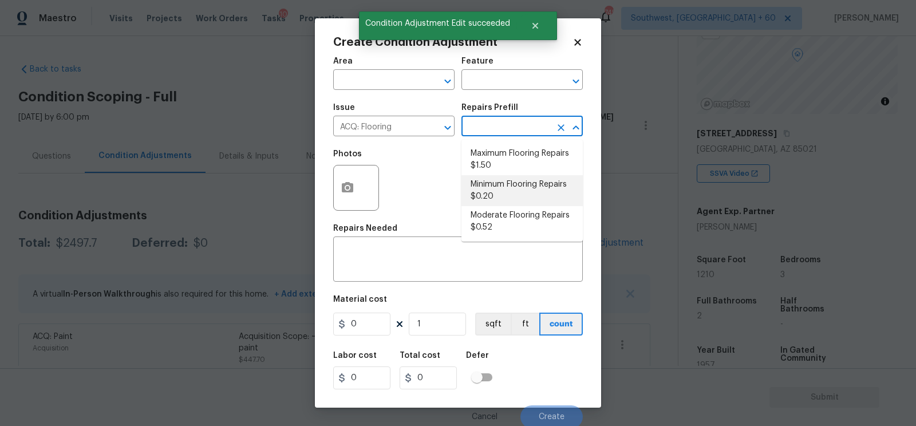
click at [497, 203] on li "Minimum Flooring Repairs $0.20" at bounding box center [521, 190] width 121 height 31
type input "Acquisition"
type textarea "Acquisition Scope: Minimum flooring repairs"
type input "0.2"
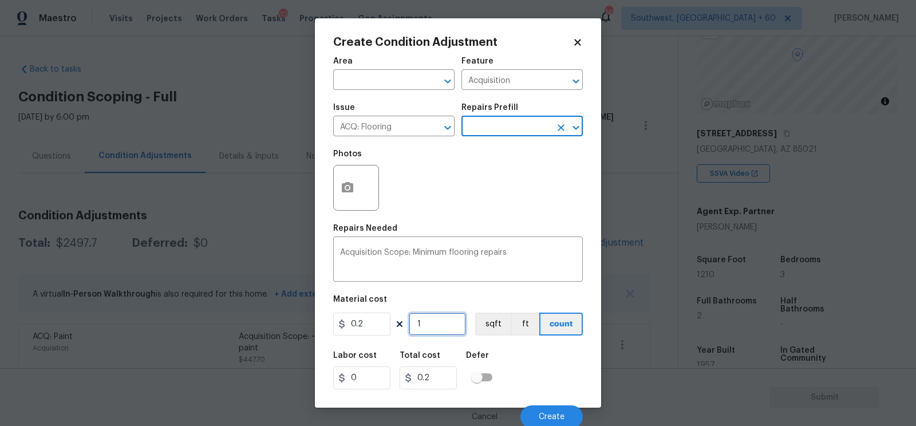
click at [446, 330] on input "1" at bounding box center [437, 323] width 57 height 23
type input "0"
type input "1"
type input "0.2"
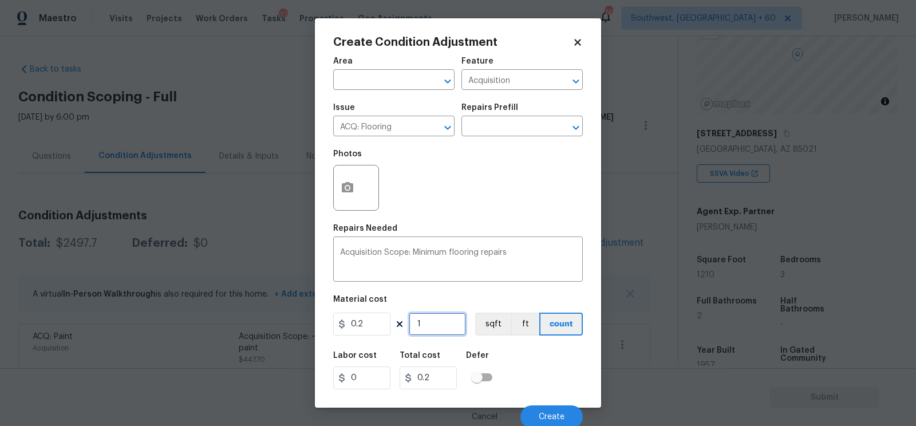
type input "12"
type input "2.4"
type input "121"
type input "24.2"
type input "1210"
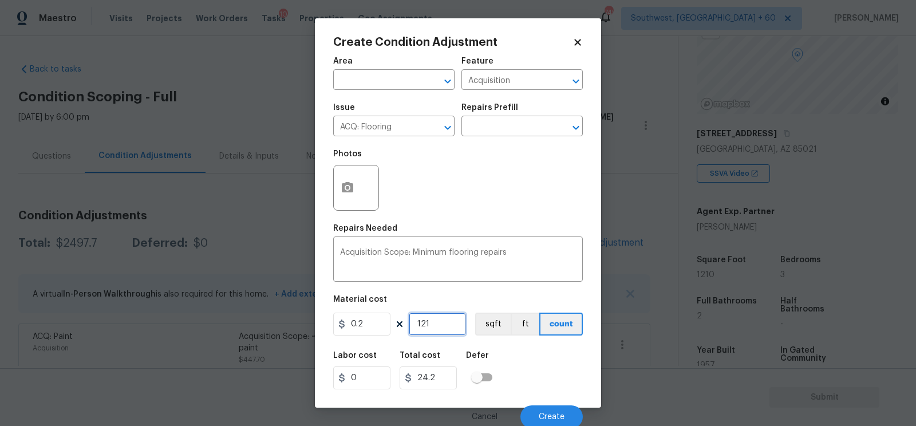
type input "242"
type input "1210"
click at [437, 387] on input "242" at bounding box center [427, 377] width 57 height 23
click at [536, 419] on button "Create" at bounding box center [551, 416] width 62 height 23
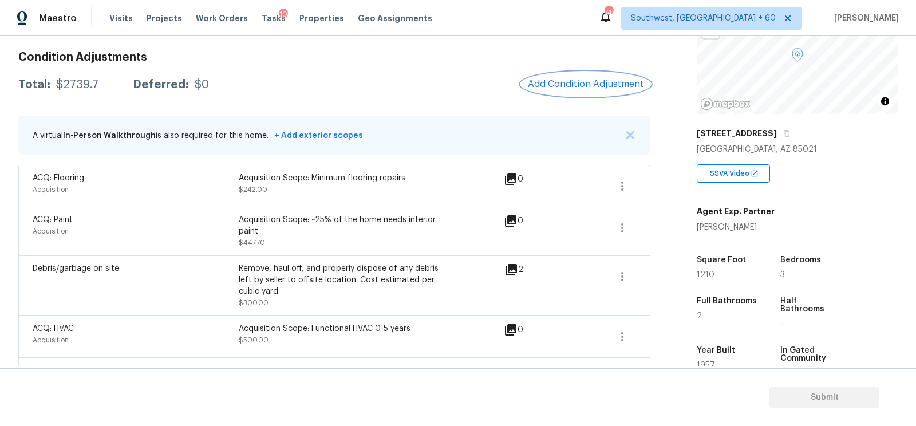
scroll to position [159, 0]
click at [561, 78] on span "Add Condition Adjustment" at bounding box center [586, 83] width 116 height 10
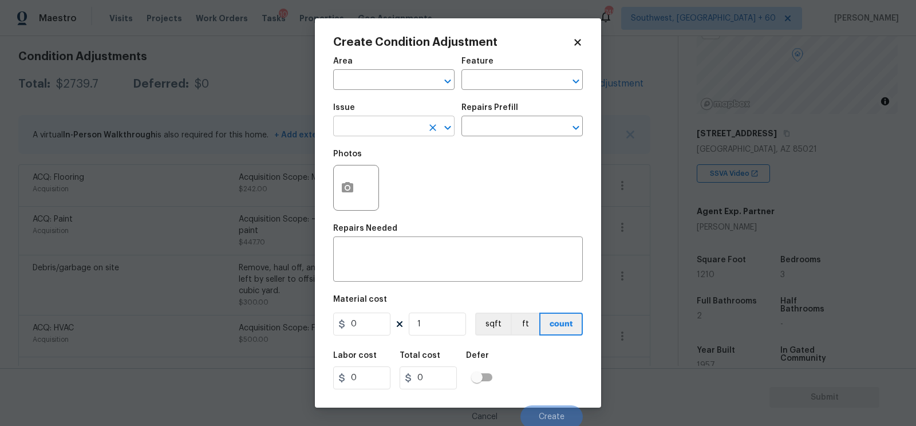
click at [391, 132] on input "text" at bounding box center [377, 127] width 89 height 18
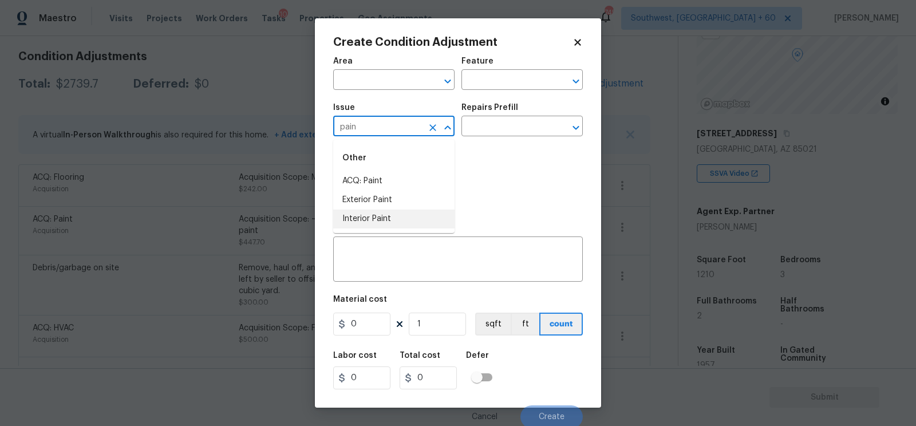
click at [386, 219] on li "Interior Paint" at bounding box center [393, 218] width 121 height 19
type input "Interior Paint"
click at [490, 132] on input "text" at bounding box center [505, 127] width 89 height 18
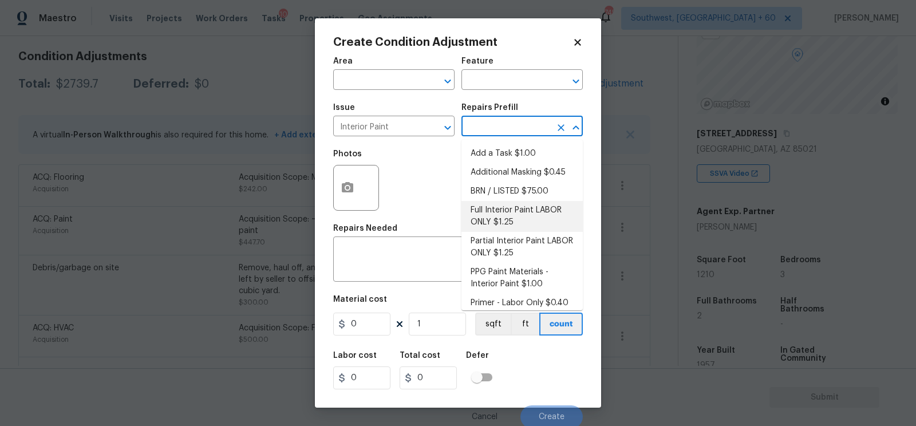
scroll to position [7, 0]
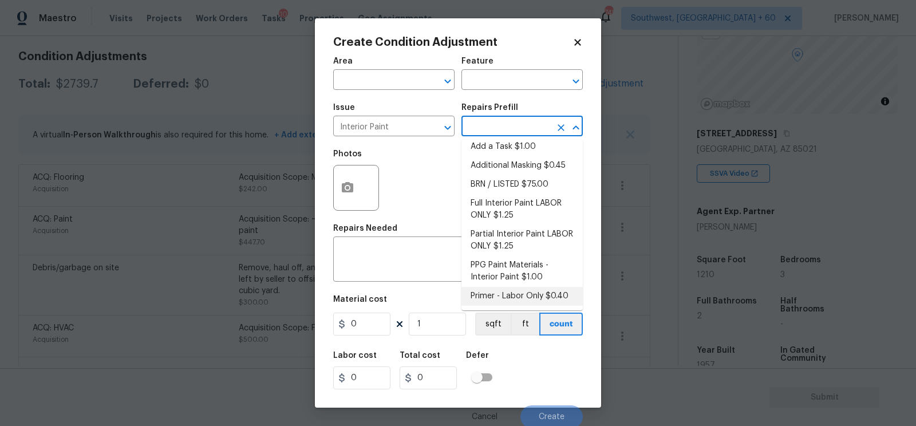
click at [509, 296] on li "Primer - Labor Only $0.40" at bounding box center [521, 296] width 121 height 19
type input "Overall Paint"
type textarea "Interior primer - PRIMER PROVIDED BY OPENDOOR - All nails, screws, drywall anch…"
type input "0.4"
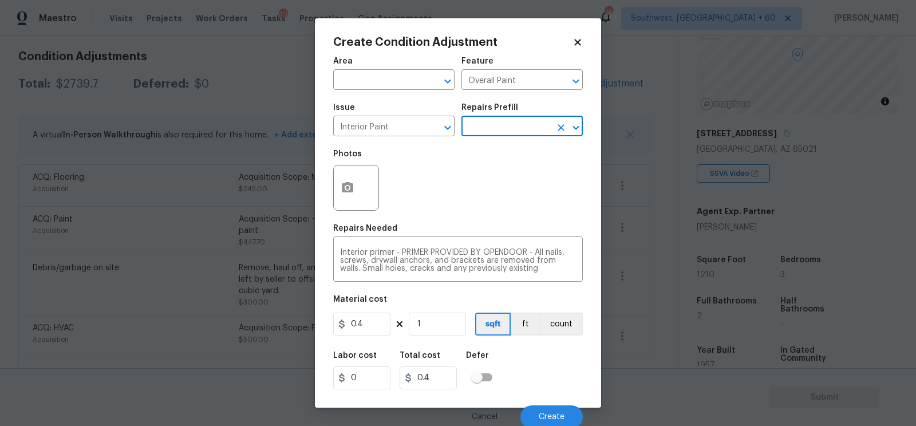
click at [367, 313] on figure "Material cost 0.4 1 sqft ft count" at bounding box center [457, 316] width 249 height 42
click at [368, 319] on input "0.4" at bounding box center [361, 323] width 57 height 23
type input "100"
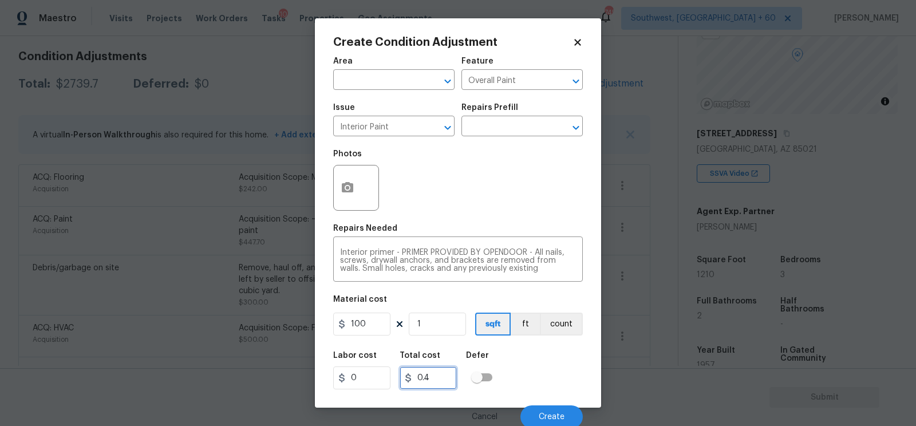
click at [431, 368] on input "0.4" at bounding box center [427, 377] width 57 height 23
type input "100"
click at [362, 188] on div at bounding box center [356, 188] width 46 height 46
click at [348, 192] on icon "button" at bounding box center [347, 187] width 11 height 10
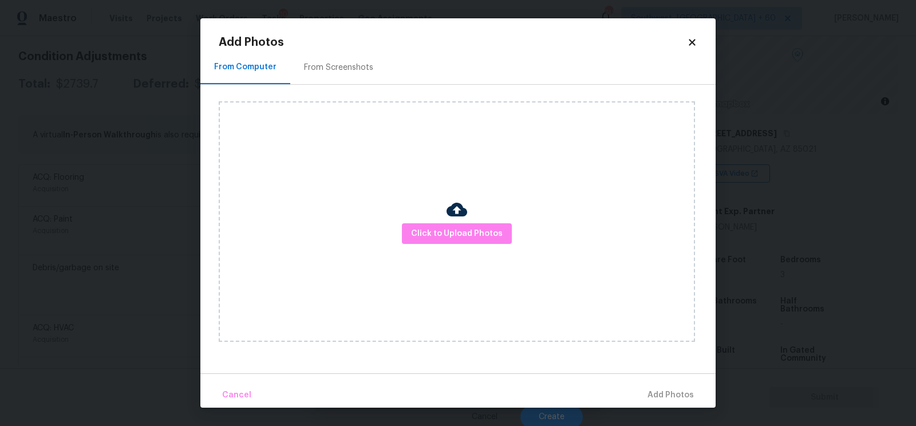
click at [355, 78] on div "From Screenshots" at bounding box center [338, 67] width 97 height 34
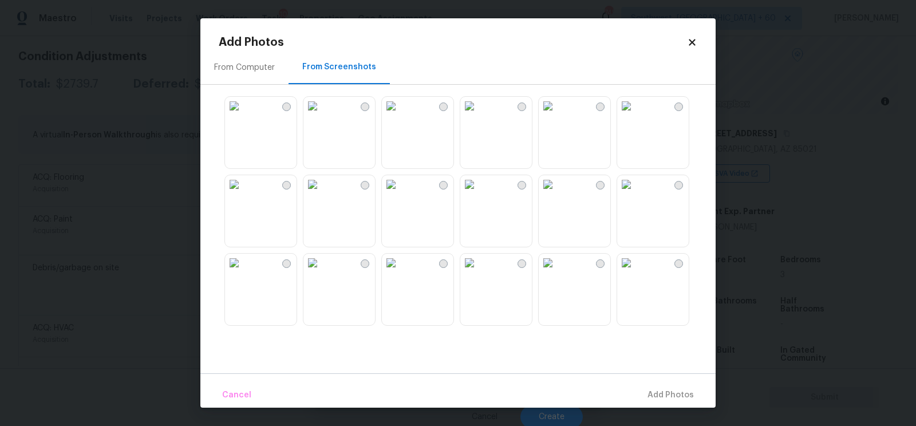
click at [478, 115] on img at bounding box center [469, 106] width 18 height 18
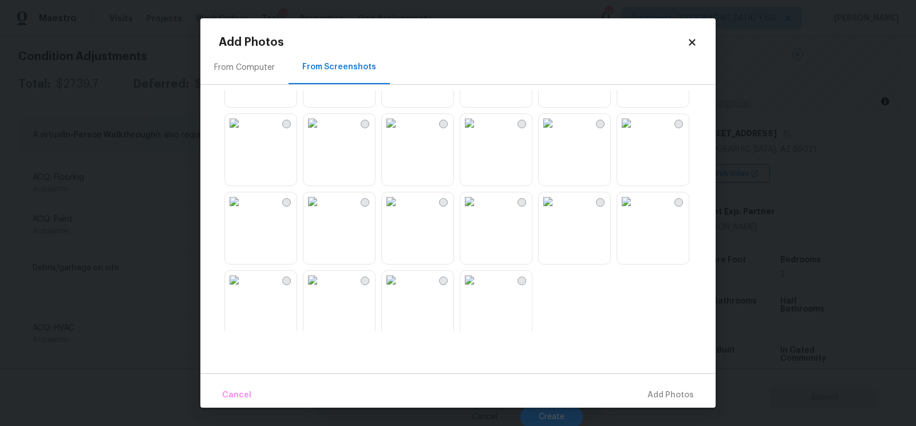
scroll to position [1092, 0]
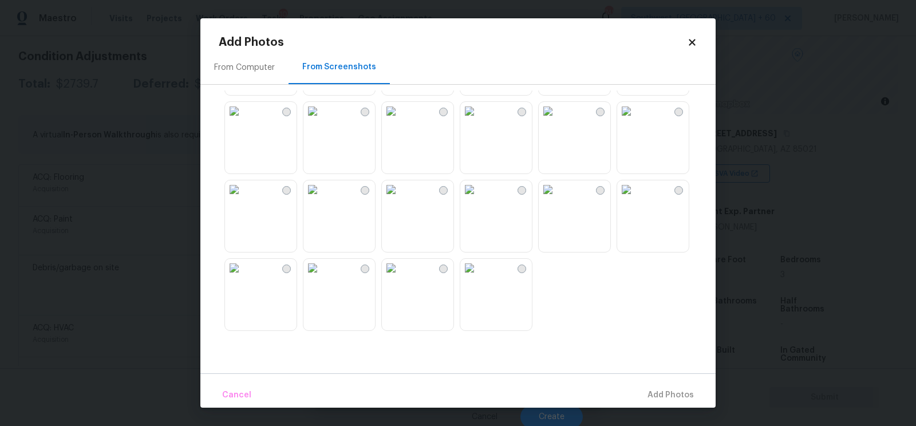
click at [478, 120] on img at bounding box center [469, 111] width 18 height 18
click at [668, 393] on span "Add 1 Photo(s)" at bounding box center [665, 395] width 57 height 14
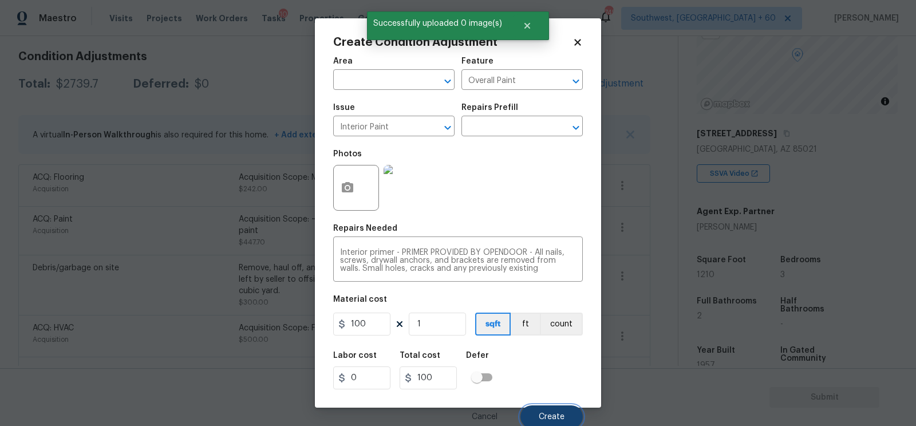
click at [551, 407] on button "Create" at bounding box center [551, 416] width 62 height 23
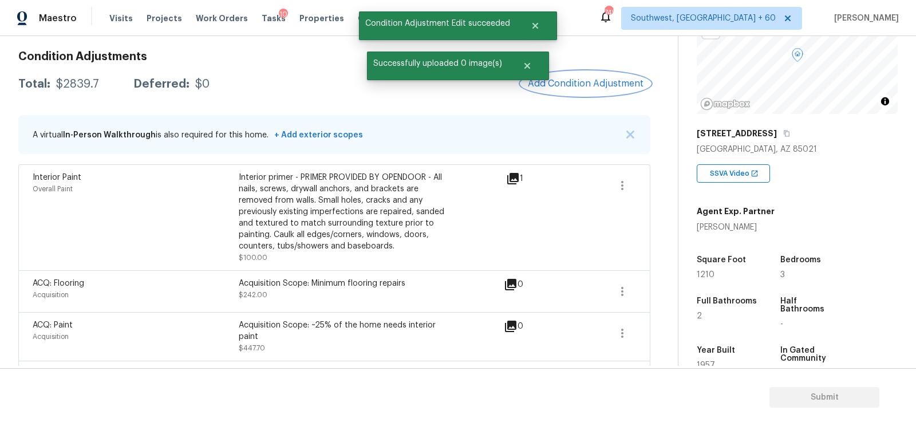
scroll to position [124, 0]
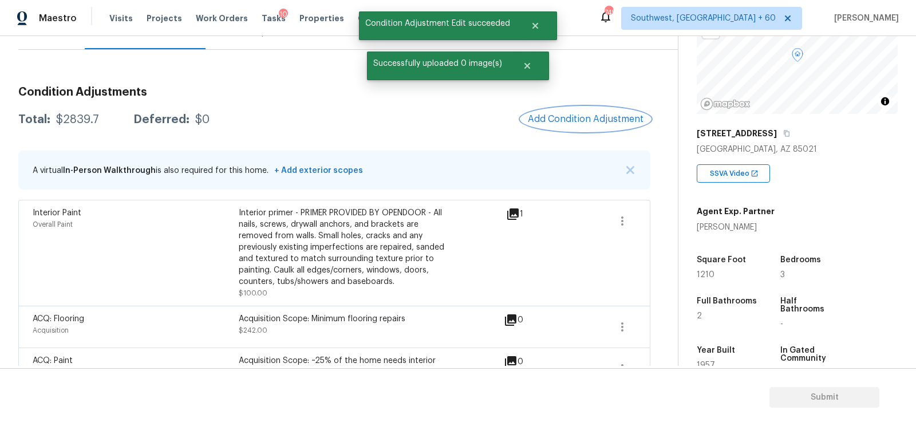
click at [596, 123] on span "Add Condition Adjustment" at bounding box center [586, 119] width 116 height 10
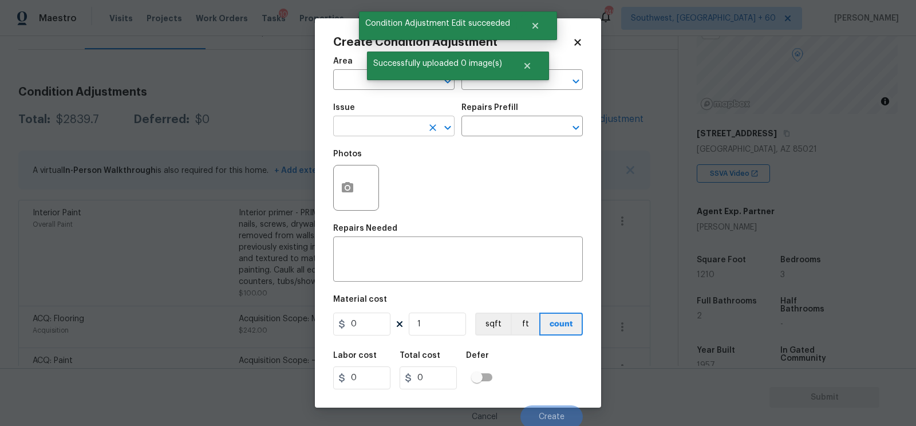
click at [379, 131] on input "text" at bounding box center [377, 127] width 89 height 18
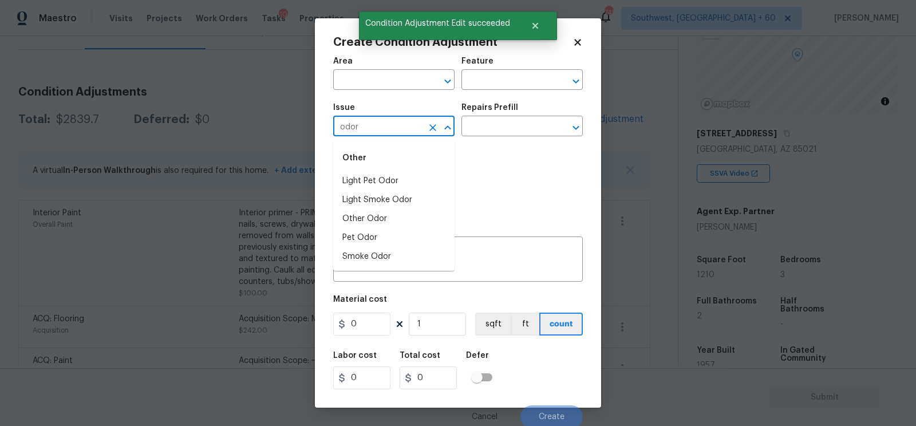
click at [382, 170] on div "Other" at bounding box center [393, 157] width 121 height 27
click at [384, 173] on li "Light Pet Odor" at bounding box center [393, 181] width 121 height 19
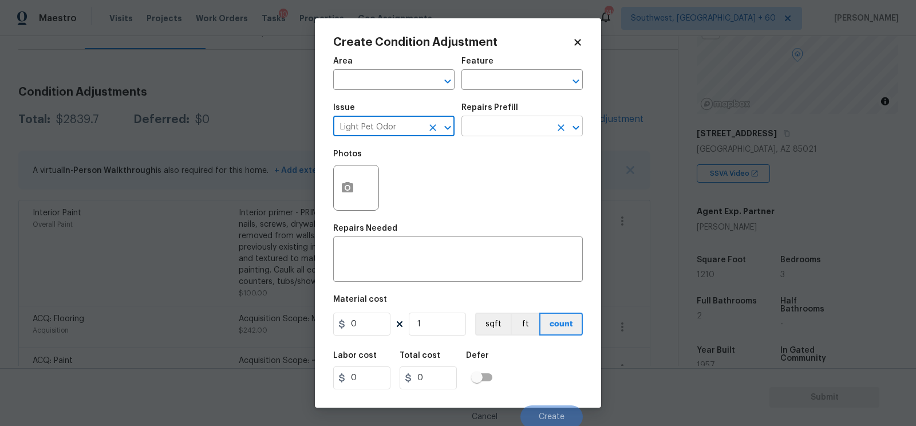
type input "Light Pet Odor"
click at [486, 129] on input "text" at bounding box center [505, 127] width 89 height 18
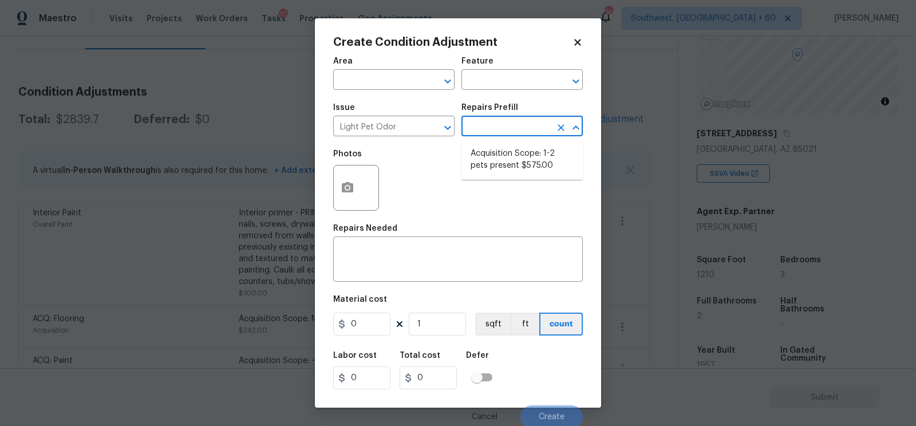
click at [493, 156] on li "Acquisition Scope: 1-2 pets present $575.00" at bounding box center [521, 159] width 121 height 31
type textarea "Acquisition Scope: 1-2 pets present"
type input "575"
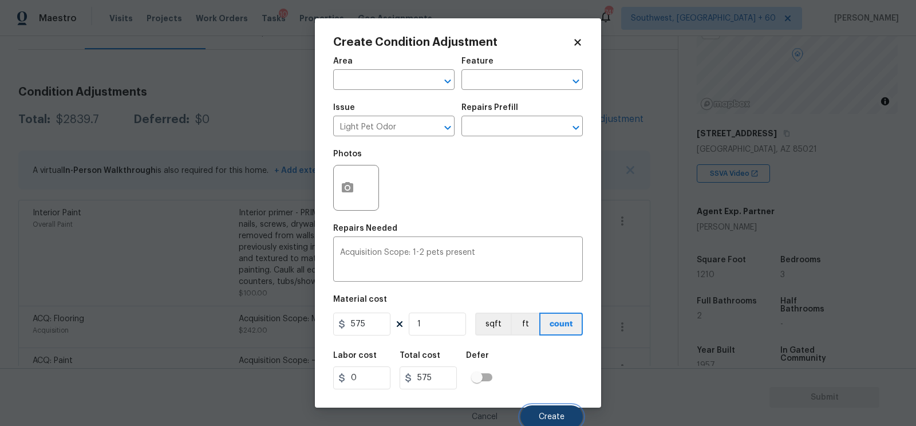
click at [541, 412] on button "Create" at bounding box center [551, 416] width 62 height 23
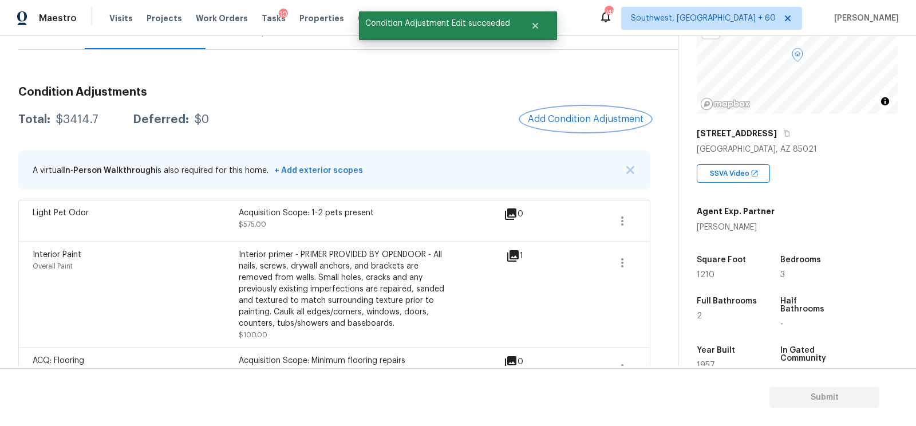
click at [572, 121] on span "Add Condition Adjustment" at bounding box center [586, 119] width 116 height 10
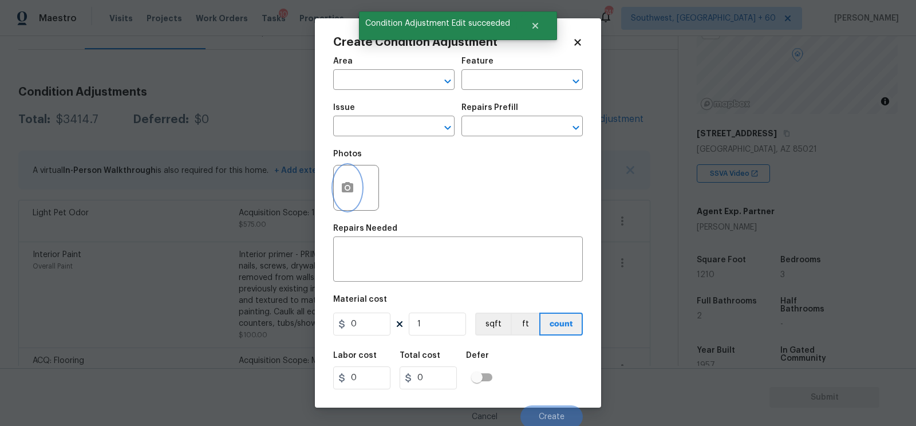
click at [348, 196] on button "button" at bounding box center [347, 187] width 27 height 45
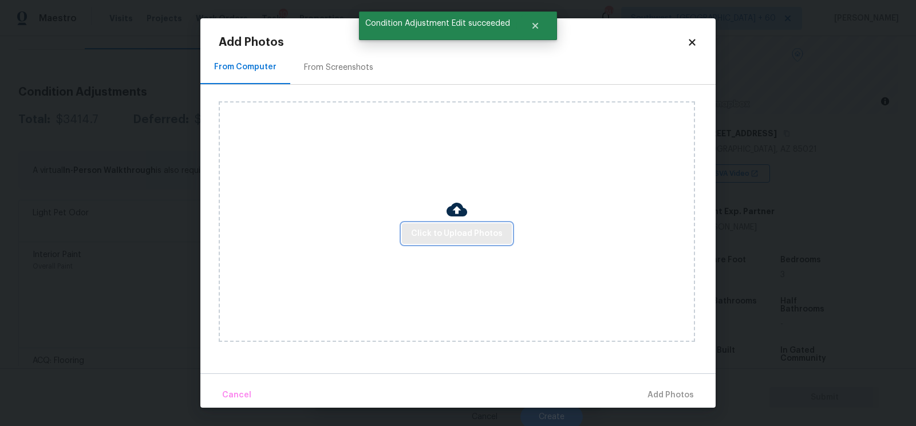
click at [437, 243] on button "Click to Upload Photos" at bounding box center [457, 233] width 110 height 21
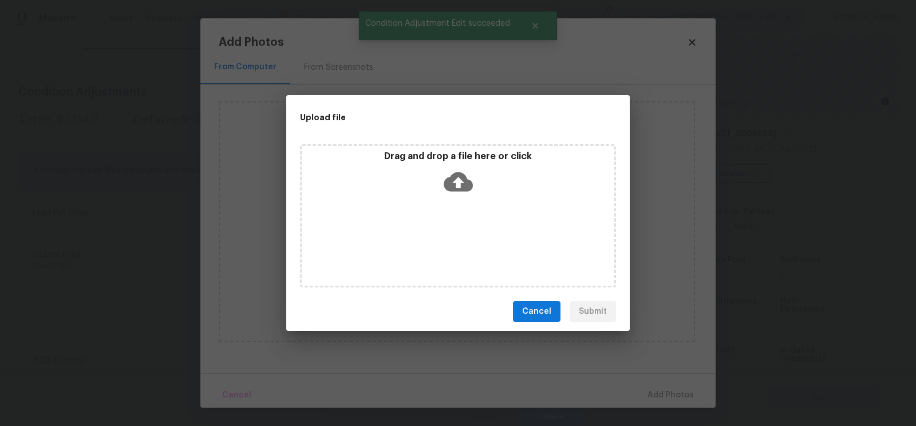
click at [454, 203] on div "Drag and drop a file here or click" at bounding box center [458, 215] width 316 height 143
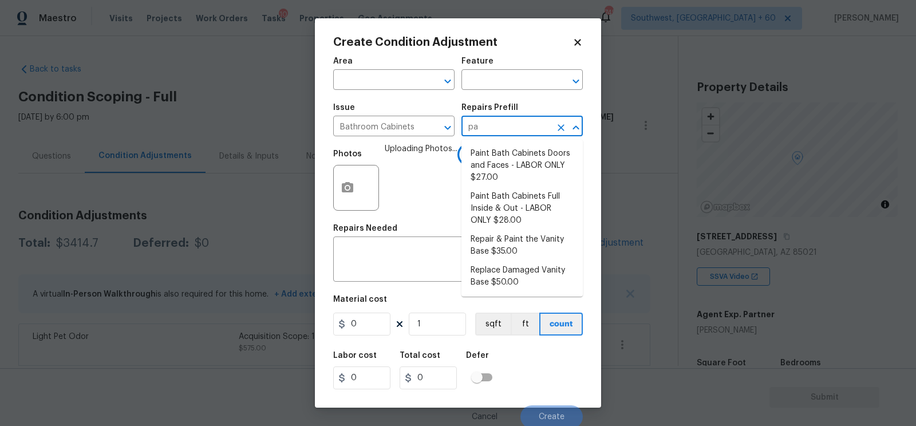
scroll to position [103, 0]
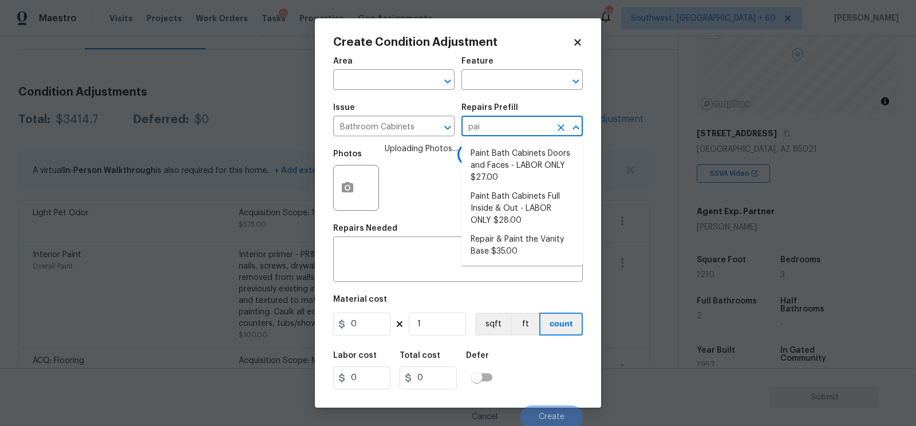
type input "pain"
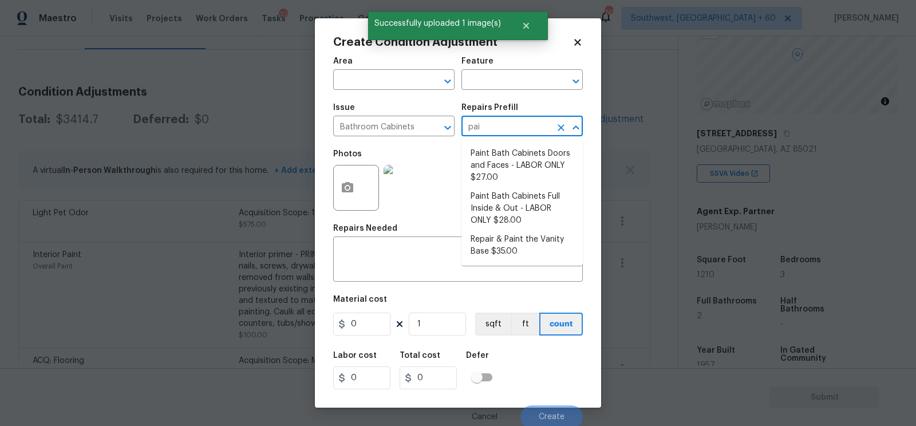
type input "pain"
click at [504, 216] on li "Paint Bath Cabinets Full Inside & Out - LABOR ONLY $28.00" at bounding box center [521, 208] width 121 height 43
type input "Cabinets"
type input "28"
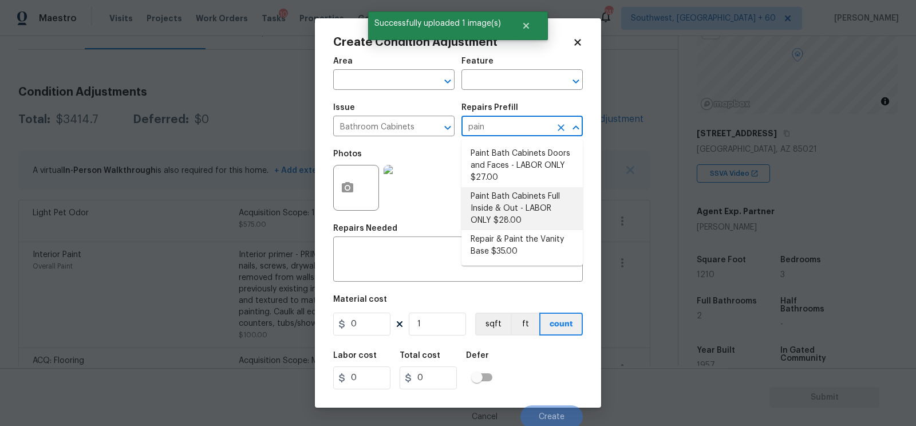
type input "28"
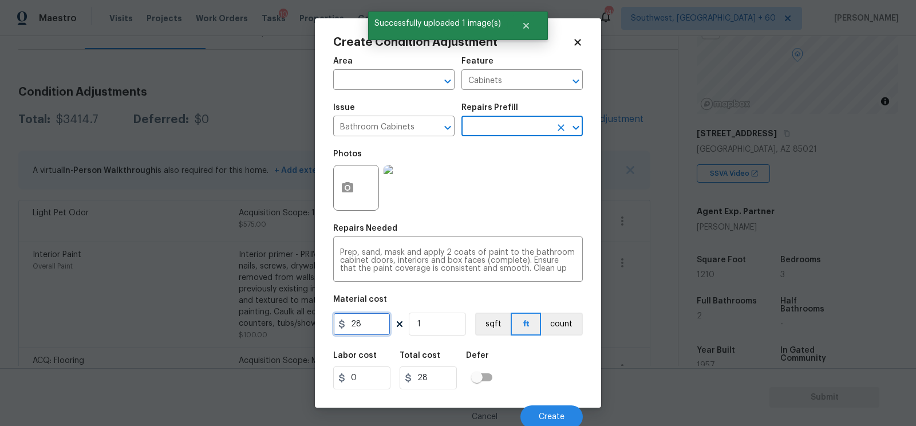
click at [378, 327] on input "28" at bounding box center [361, 323] width 57 height 23
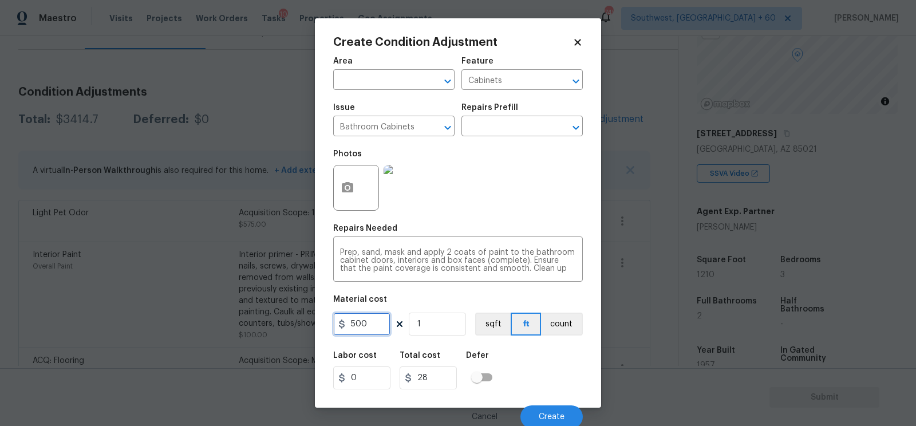
type input "500"
click at [434, 378] on input "28" at bounding box center [427, 377] width 57 height 23
type input "500"
click at [530, 419] on button "Create" at bounding box center [551, 416] width 62 height 23
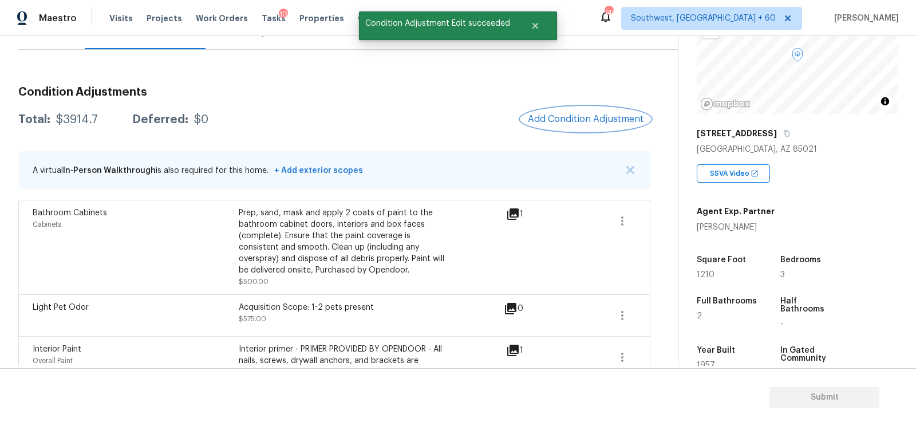
click at [605, 119] on span "Add Condition Adjustment" at bounding box center [586, 119] width 116 height 10
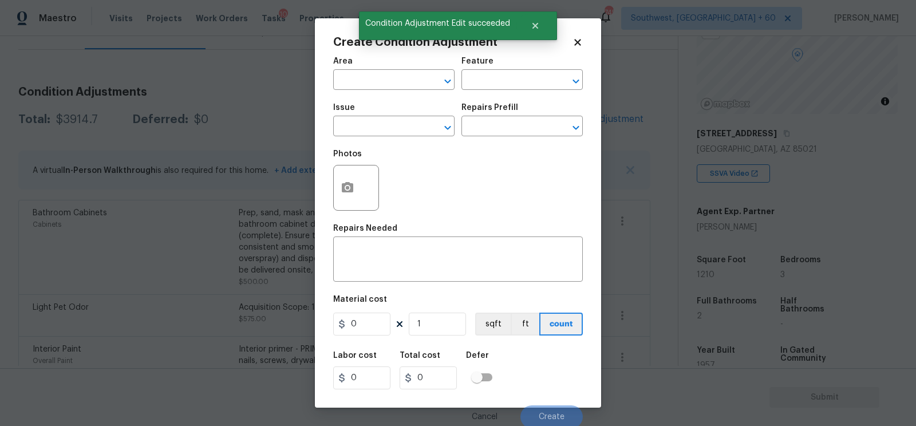
click at [361, 179] on div at bounding box center [356, 188] width 46 height 46
click at [343, 197] on button "button" at bounding box center [347, 187] width 27 height 45
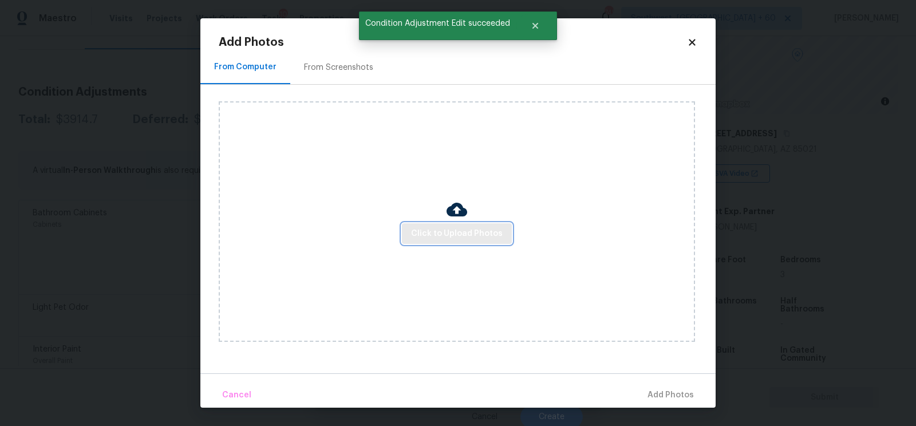
click at [453, 227] on span "Click to Upload Photos" at bounding box center [457, 234] width 92 height 14
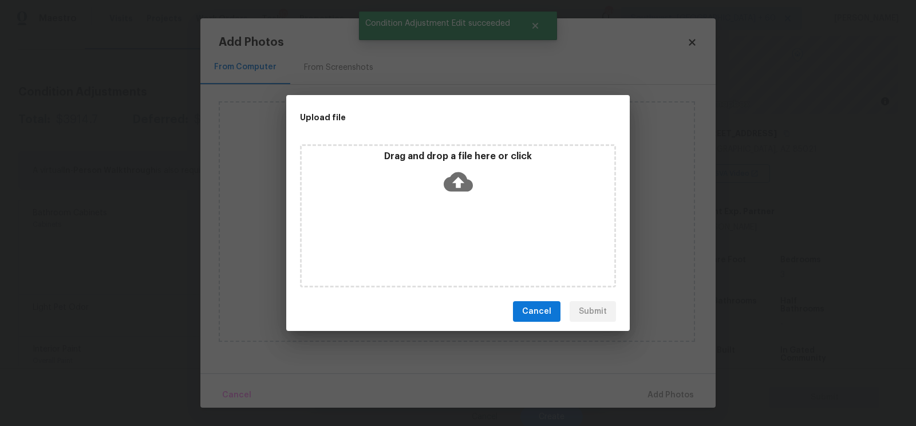
click at [458, 192] on icon at bounding box center [457, 181] width 29 height 29
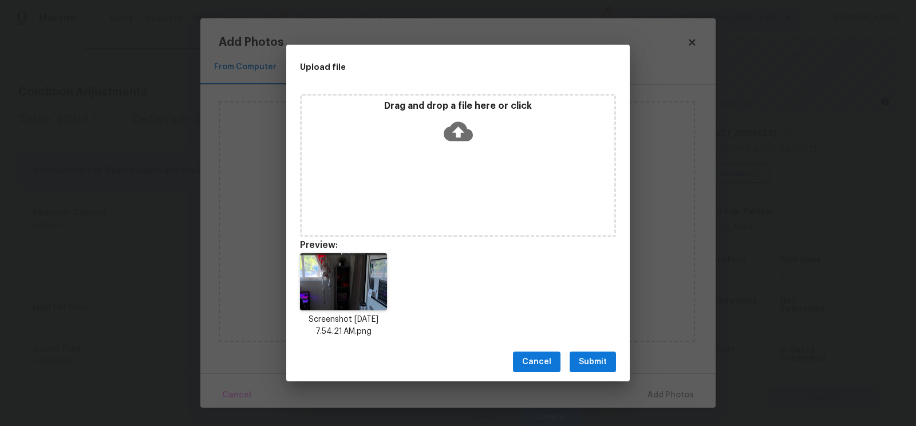
click at [596, 373] on div "Cancel Submit" at bounding box center [457, 361] width 343 height 39
click at [597, 368] on span "Submit" at bounding box center [593, 362] width 28 height 14
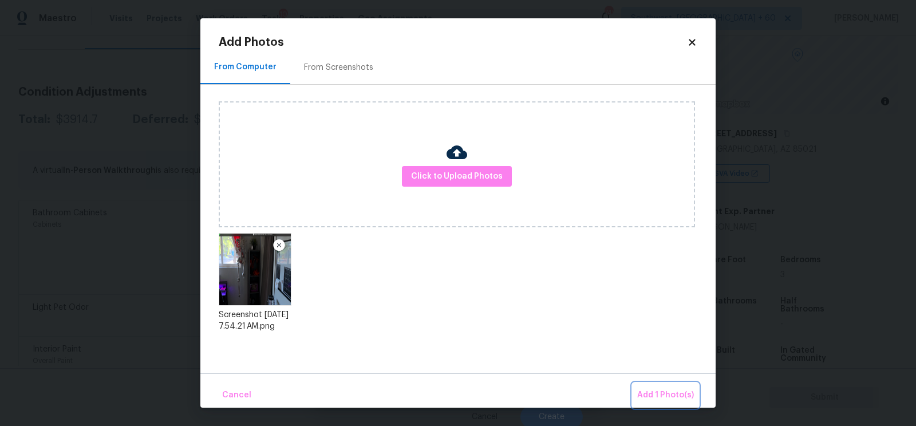
click at [648, 388] on span "Add 1 Photo(s)" at bounding box center [665, 395] width 57 height 14
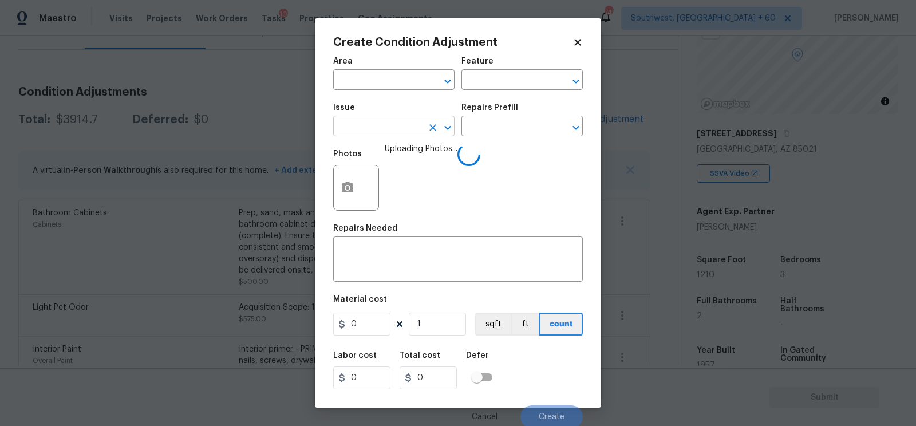
click at [386, 126] on input "text" at bounding box center [377, 127] width 89 height 18
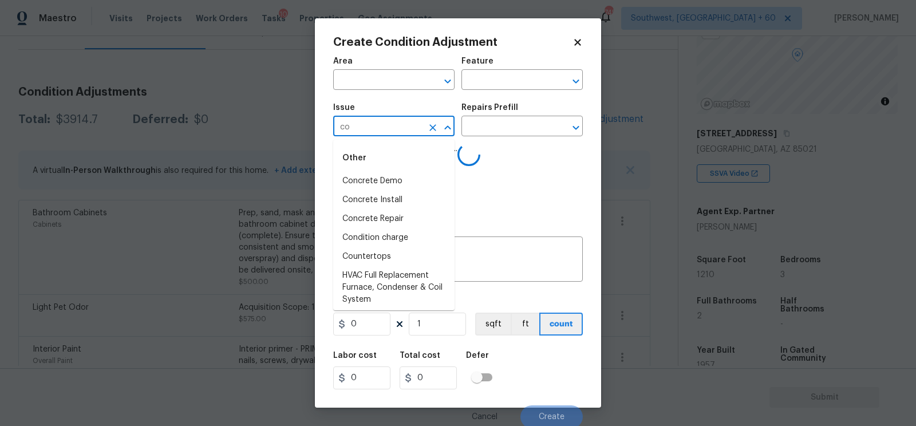
type input "c"
type input "lo"
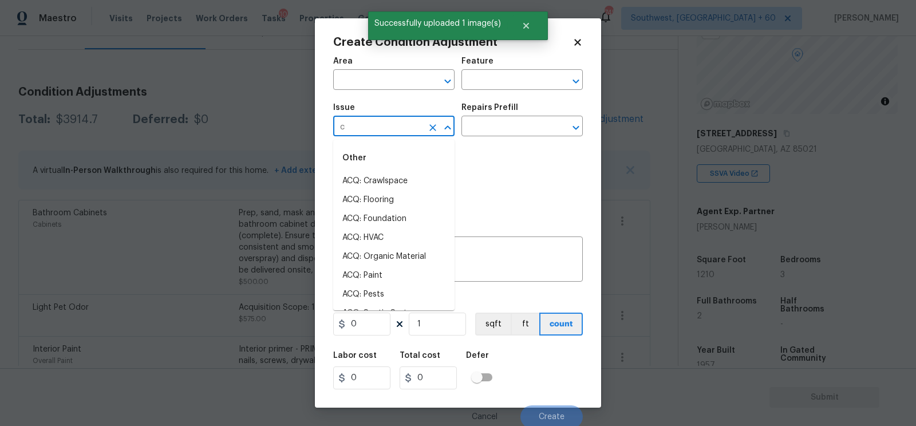
type input "cl"
type input "o"
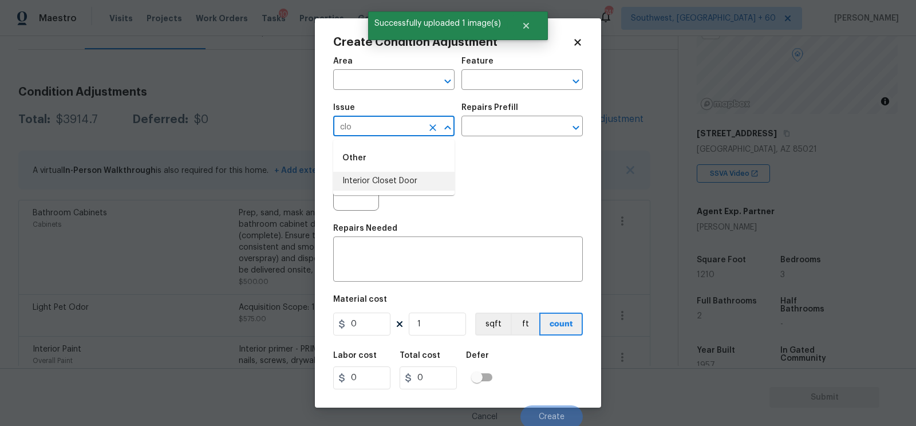
click at [389, 175] on li "Interior Closet Door" at bounding box center [393, 181] width 121 height 19
type input "Interior Closet Door"
click at [500, 129] on input "text" at bounding box center [505, 127] width 89 height 18
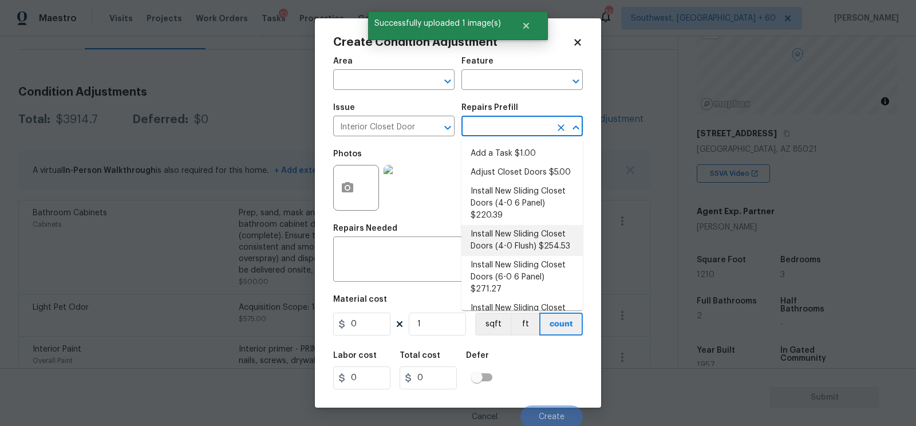
click at [520, 245] on li "Install New Sliding Closet Doors (4-0 Flush) $254.53" at bounding box center [521, 240] width 121 height 31
type input "Interior Door"
type textarea "Remove the existing door (if present). Install a new 4-0 bi-fold flush panel in…"
type input "254.53"
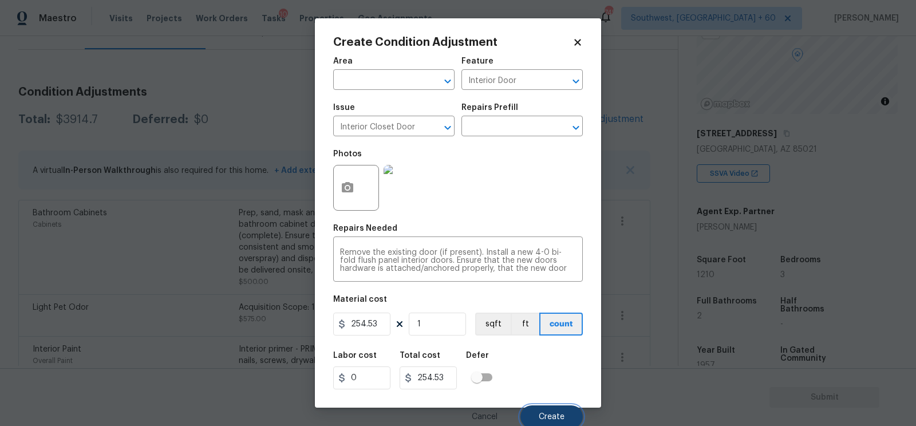
click at [552, 410] on button "Create" at bounding box center [551, 416] width 62 height 23
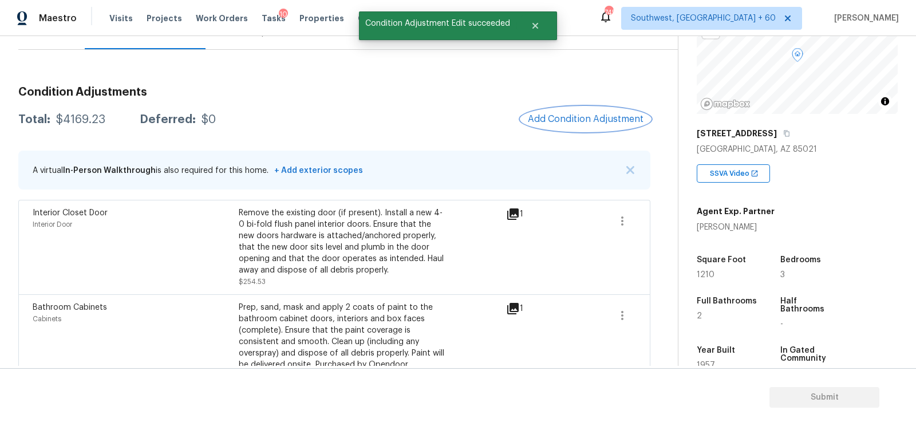
click at [604, 119] on span "Add Condition Adjustment" at bounding box center [586, 119] width 116 height 10
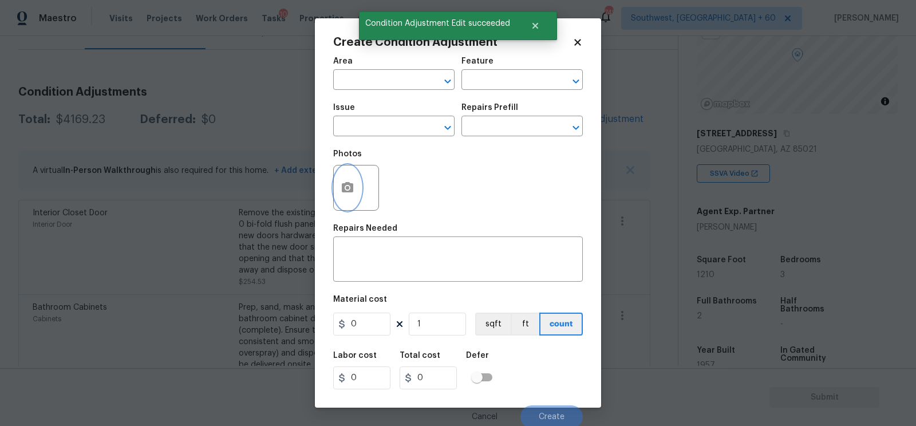
click at [348, 182] on icon "button" at bounding box center [347, 188] width 14 height 14
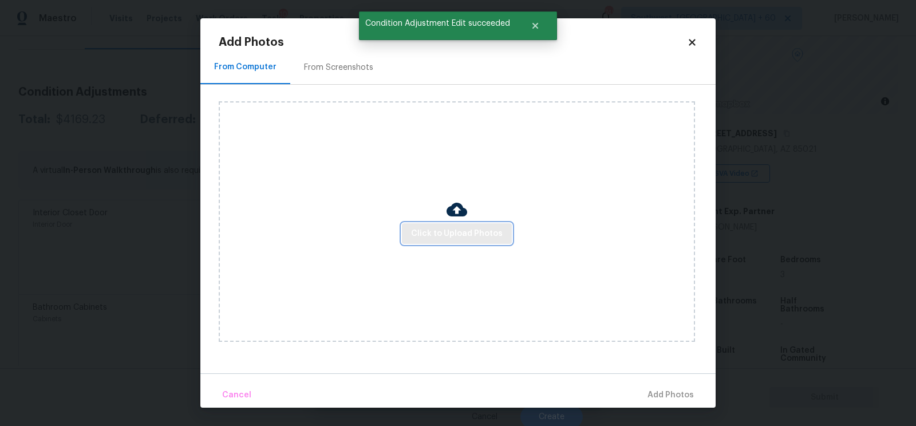
click at [443, 236] on span "Click to Upload Photos" at bounding box center [457, 234] width 92 height 14
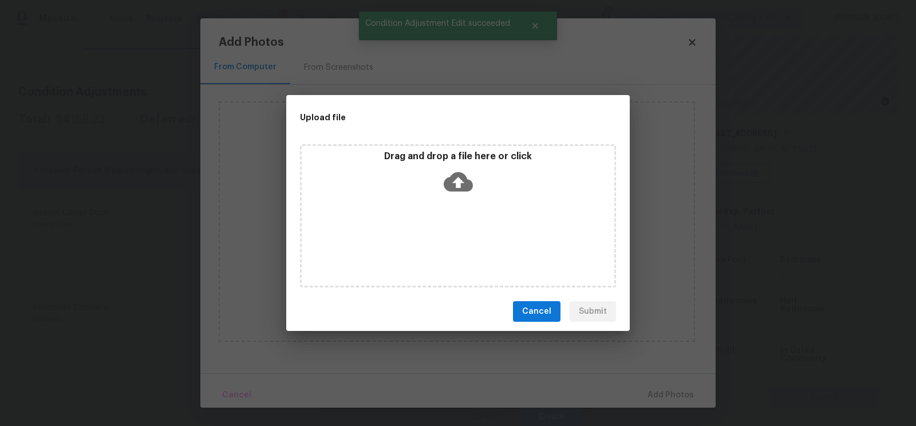
click at [454, 181] on icon at bounding box center [457, 181] width 29 height 29
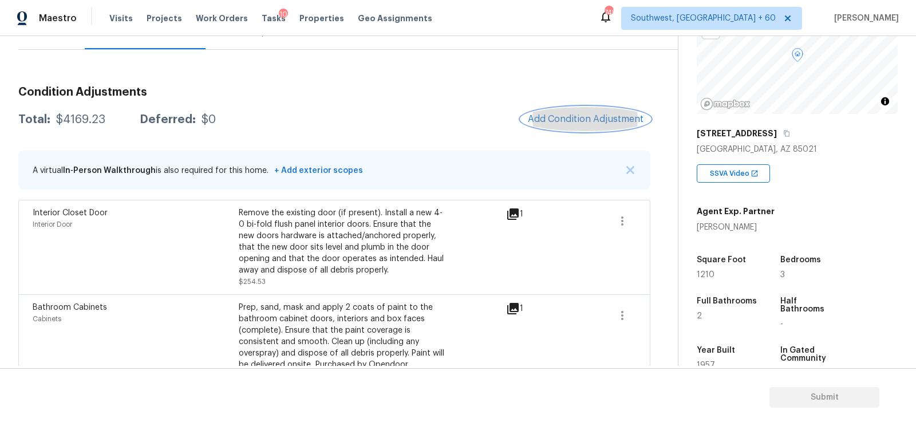
click at [573, 125] on button "Add Condition Adjustment" at bounding box center [585, 119] width 129 height 24
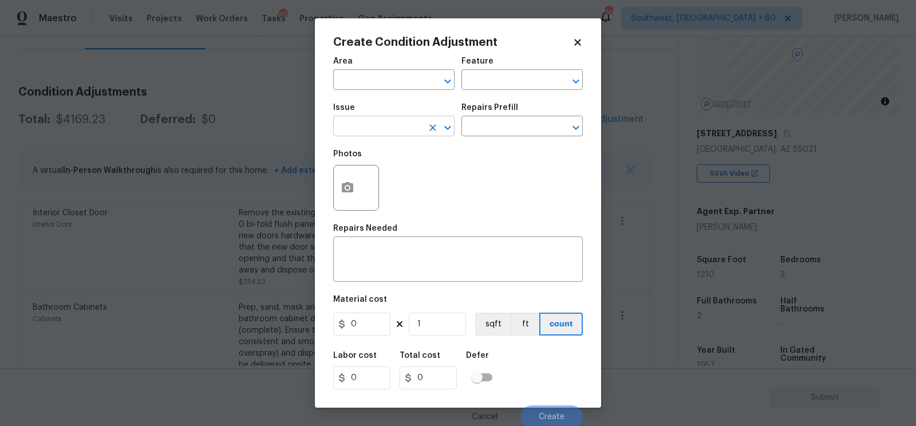
click at [379, 125] on input "text" at bounding box center [377, 127] width 89 height 18
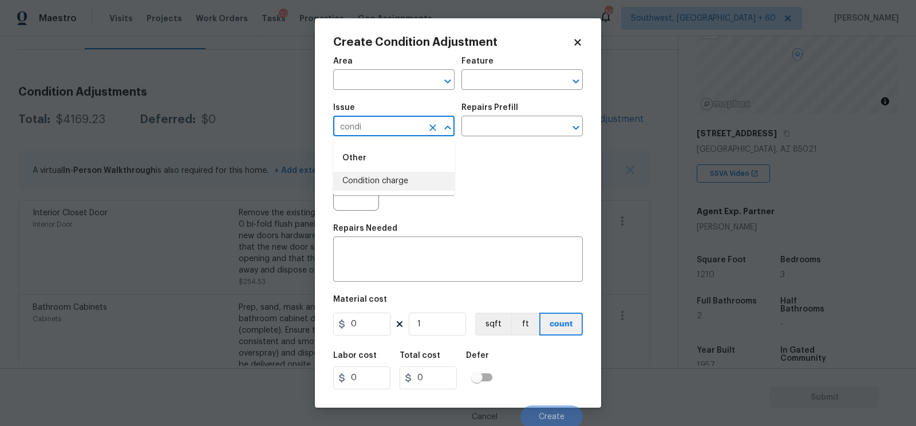
type input "condi"
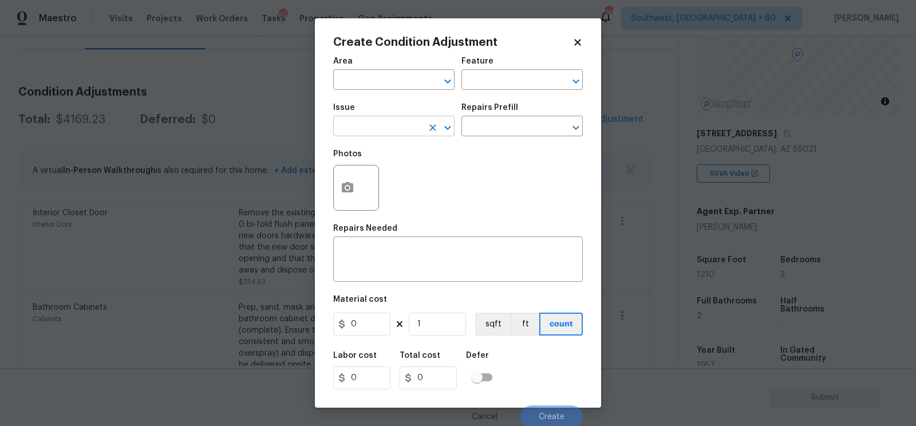
click at [394, 128] on input "text" at bounding box center [377, 127] width 89 height 18
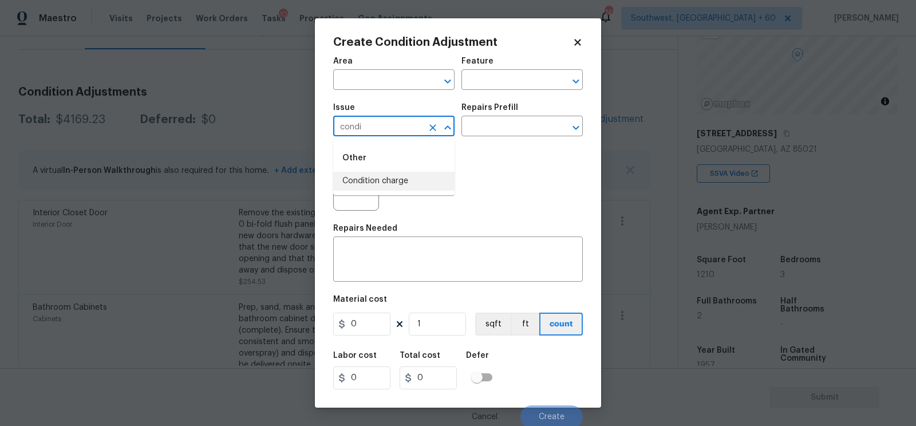
click at [392, 178] on li "Condition charge" at bounding box center [393, 181] width 121 height 19
type input "Condition charge"
click at [503, 124] on input "text" at bounding box center [505, 127] width 89 height 18
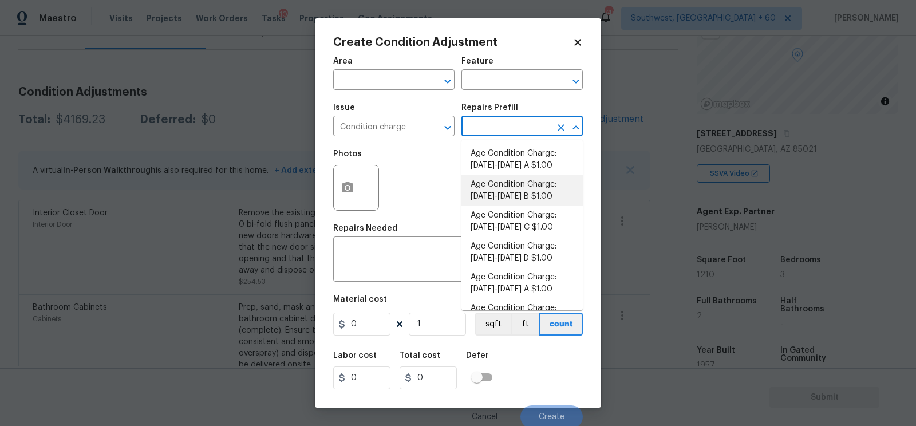
click at [506, 189] on li "Age Condition Charge: [DATE]-[DATE] B $1.00" at bounding box center [521, 190] width 121 height 31
type input "Home Readiness Packages"
type textarea "Age Condition Charge: 1922-1978 B"
type input "1"
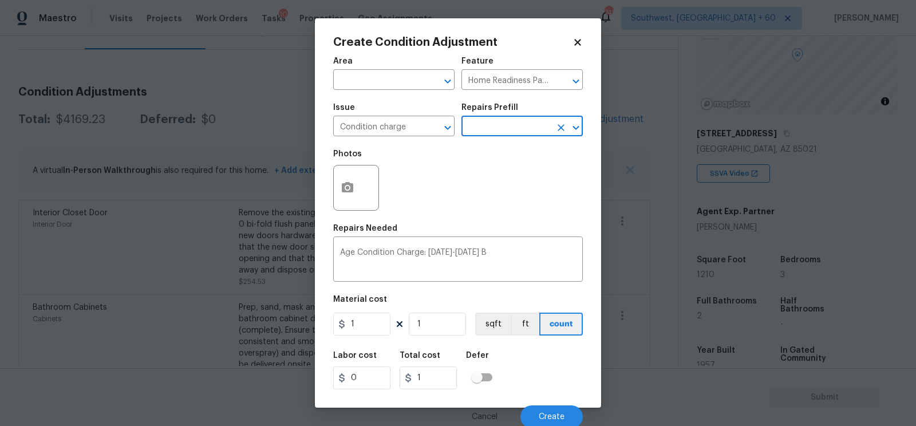
click at [506, 189] on div "Photos" at bounding box center [457, 180] width 249 height 74
click at [385, 320] on input "1" at bounding box center [361, 323] width 57 height 23
type input "2000"
click at [449, 376] on input "2000" at bounding box center [427, 377] width 57 height 23
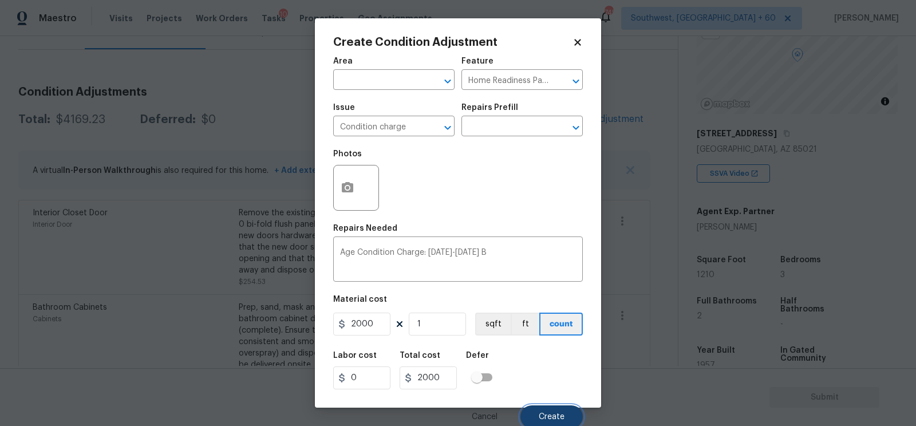
click at [541, 412] on button "Create" at bounding box center [551, 416] width 62 height 23
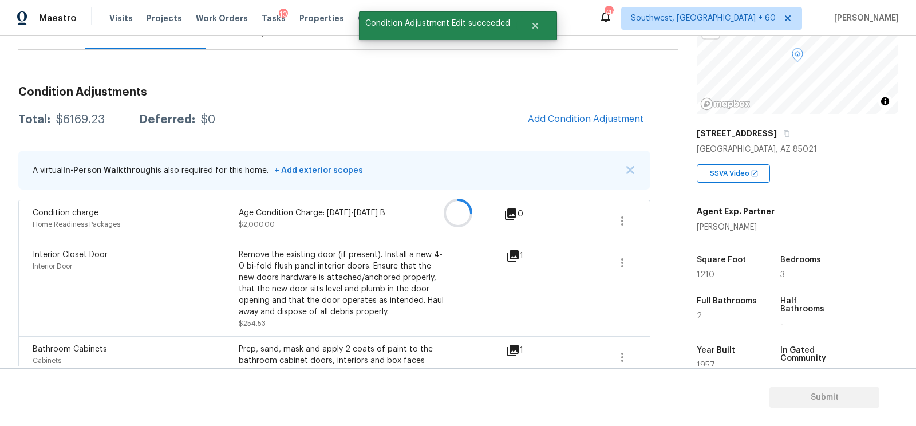
click at [74, 120] on div "$6169.23" at bounding box center [80, 119] width 49 height 11
copy div "$6169.23"
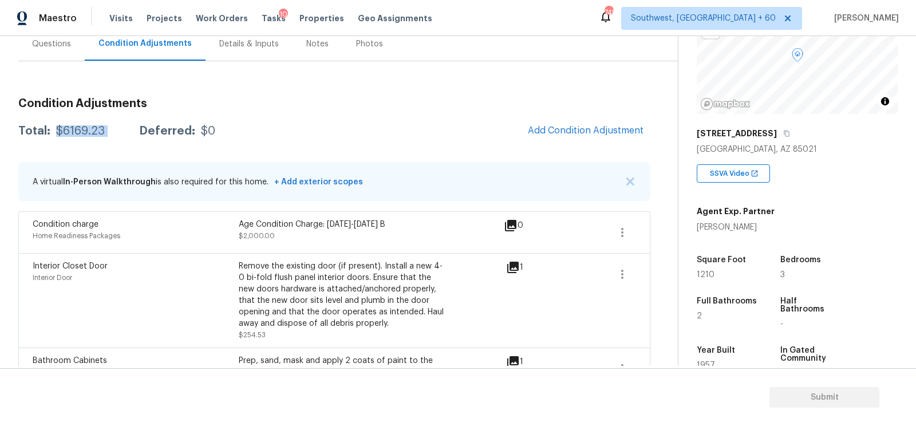
scroll to position [110, 0]
click at [57, 57] on div "Questions" at bounding box center [51, 46] width 66 height 34
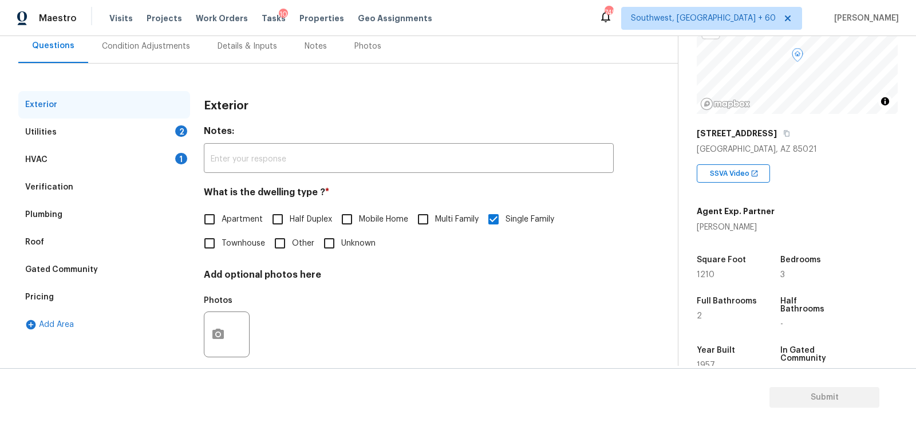
click at [64, 196] on div "Verification" at bounding box center [104, 186] width 172 height 27
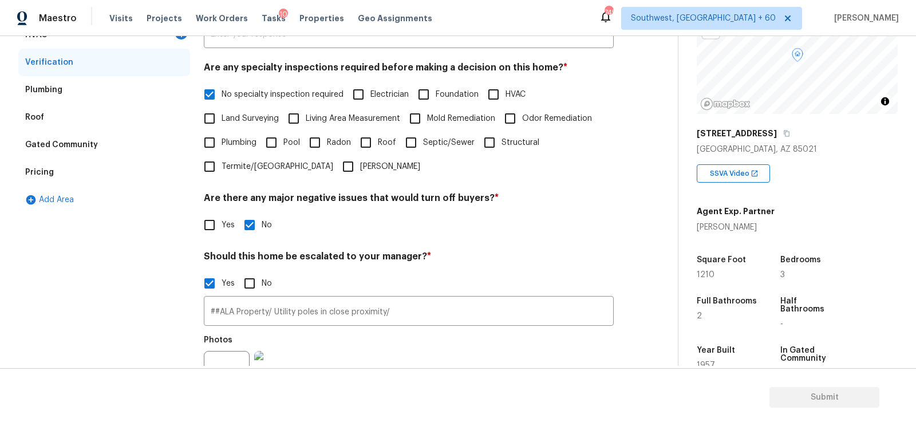
scroll to position [270, 0]
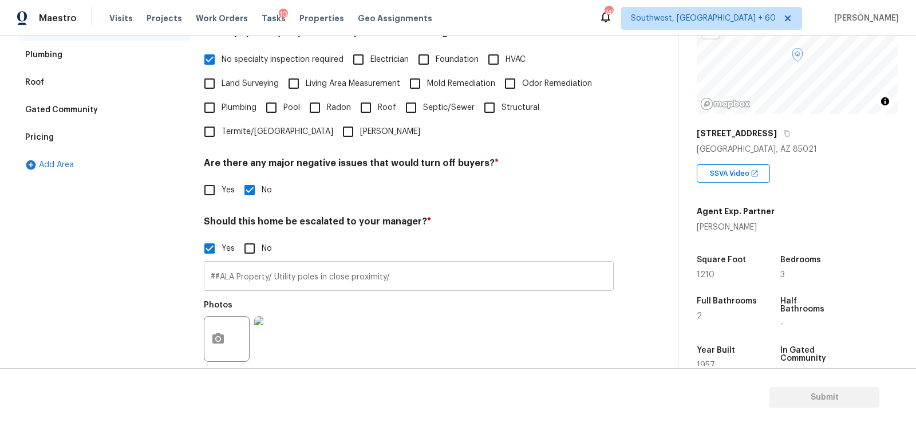
click at [412, 283] on input "##ALA Property/ Utility poles in close proximity/" at bounding box center [409, 277] width 410 height 27
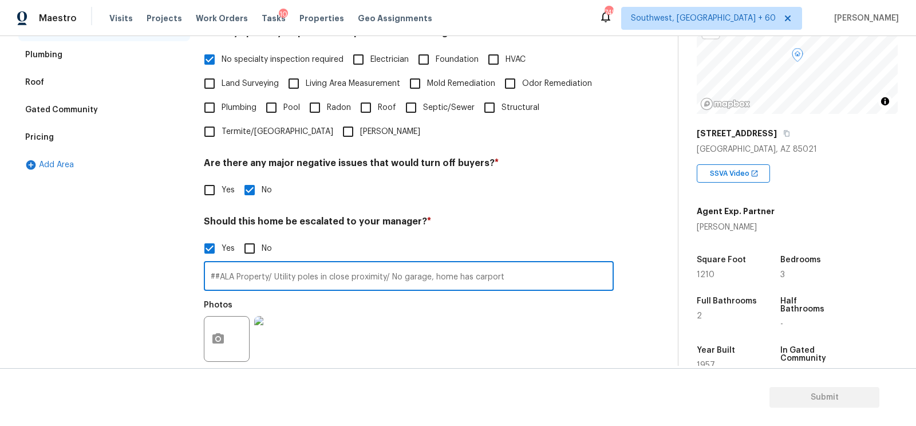
type input "##ALA Property/ Utility poles in close proximity/ No garage, home has carport."
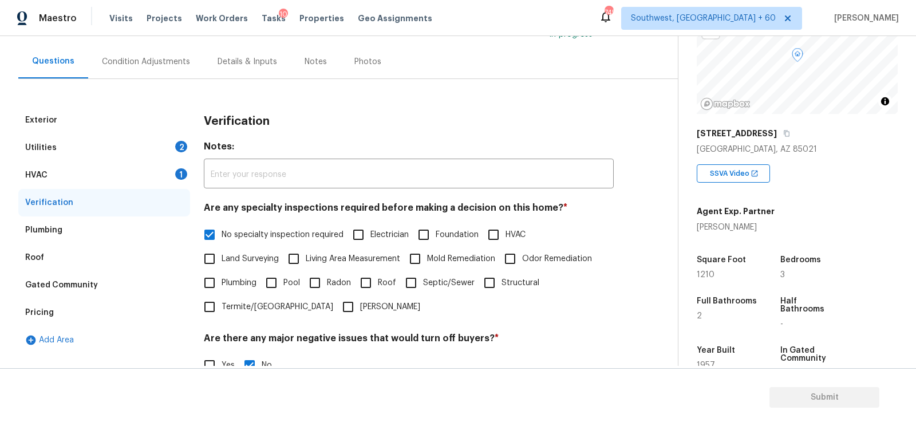
scroll to position [80, 0]
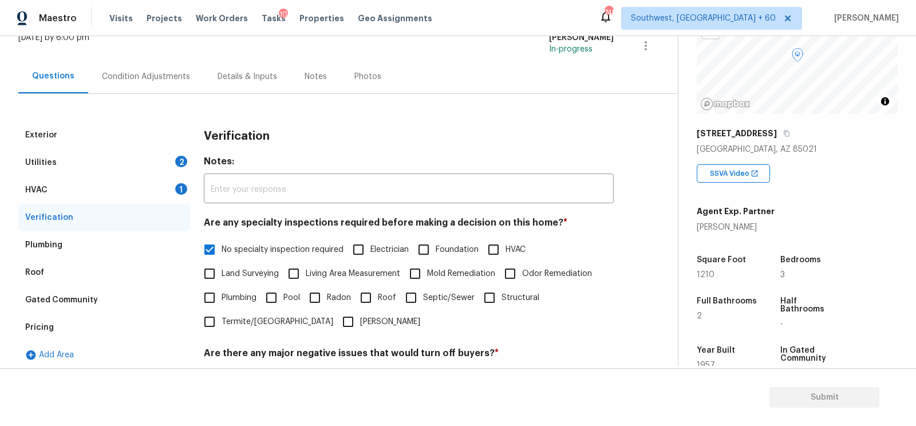
click at [135, 185] on div "HVAC 1" at bounding box center [104, 189] width 172 height 27
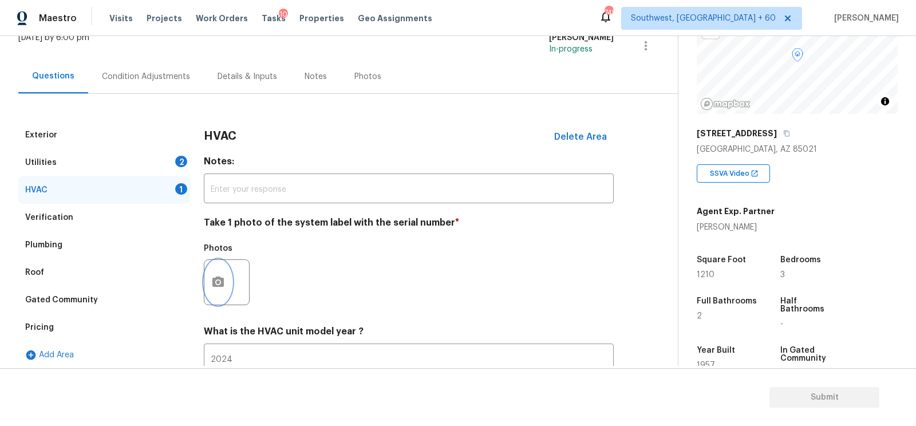
click at [229, 278] on button "button" at bounding box center [217, 282] width 27 height 45
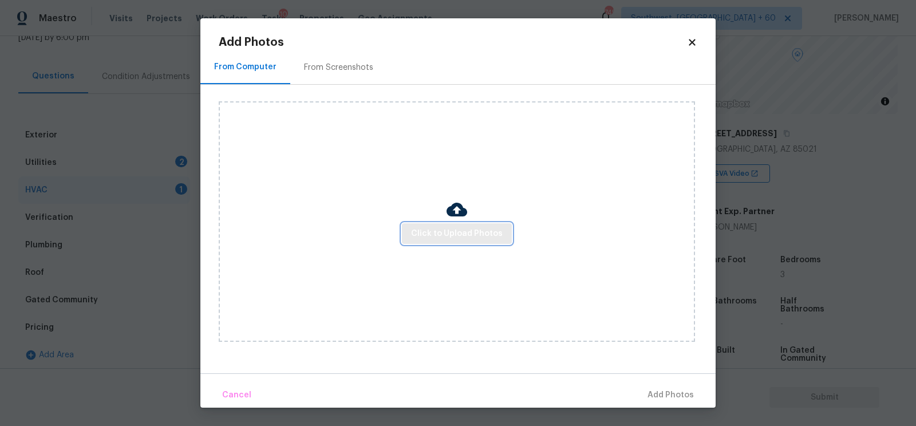
click at [466, 235] on span "Click to Upload Photos" at bounding box center [457, 234] width 92 height 14
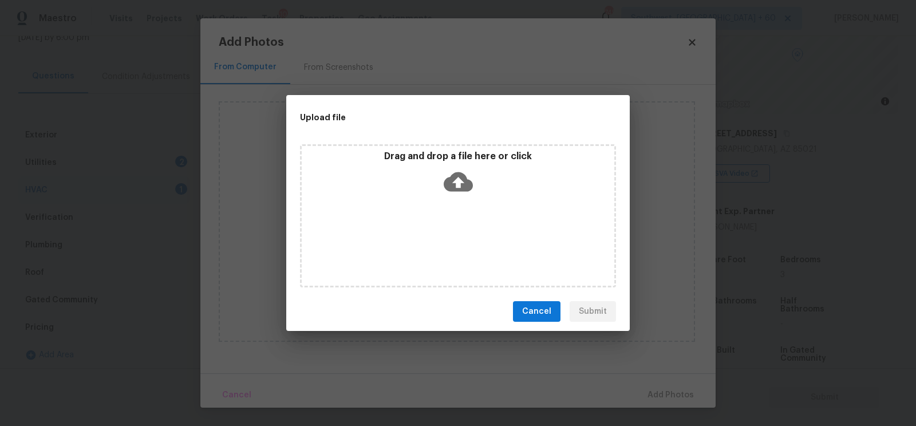
click at [455, 178] on icon at bounding box center [457, 181] width 29 height 19
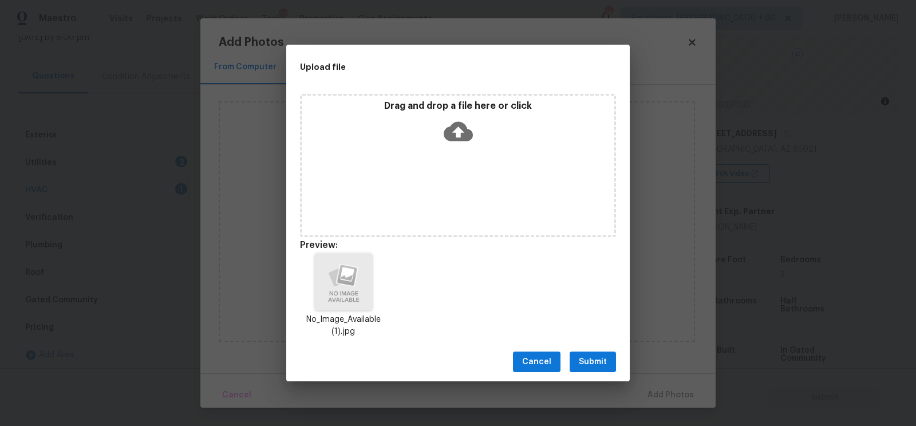
click at [594, 353] on button "Submit" at bounding box center [592, 361] width 46 height 21
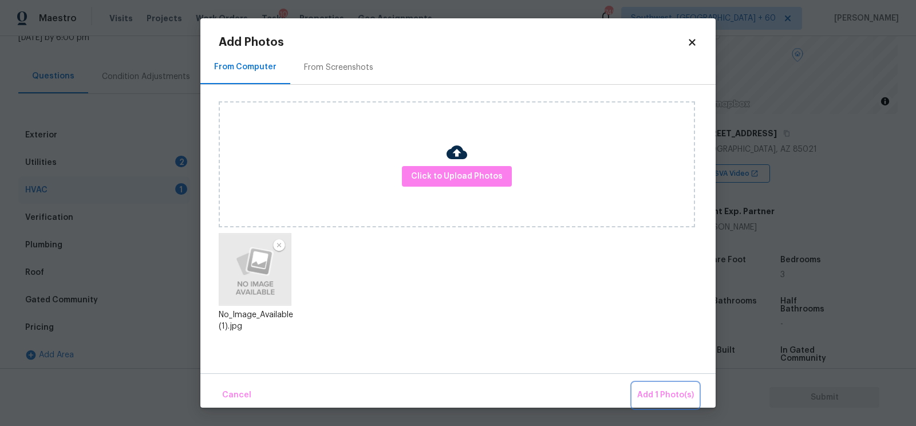
click at [656, 401] on span "Add 1 Photo(s)" at bounding box center [665, 395] width 57 height 14
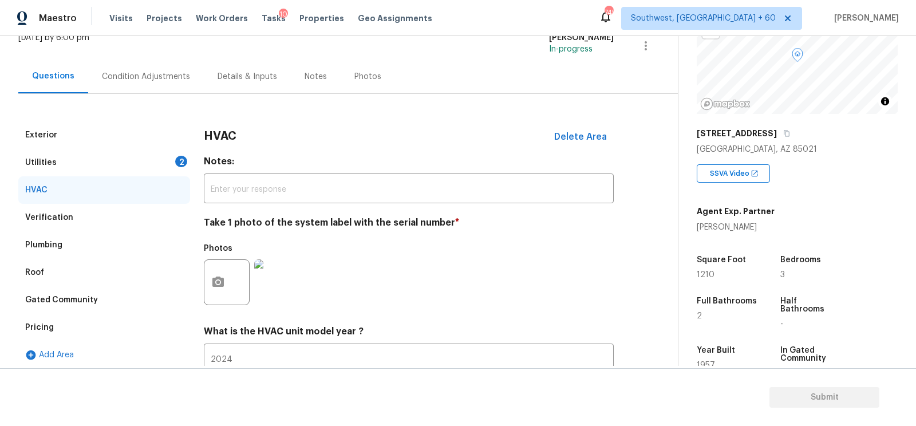
click at [166, 164] on div "Utilities 2" at bounding box center [104, 162] width 172 height 27
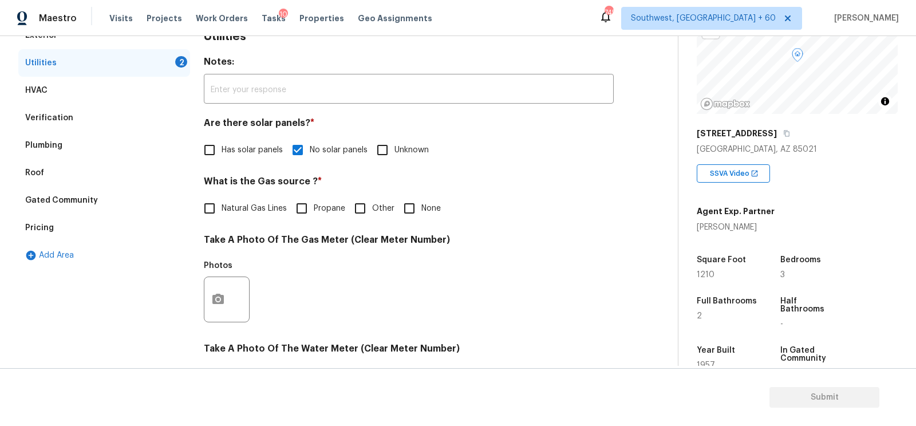
scroll to position [199, 0]
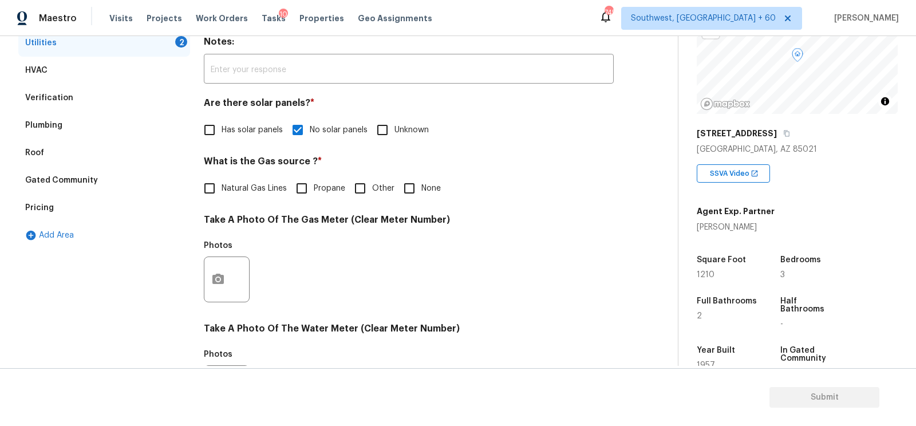
click at [411, 188] on input "None" at bounding box center [409, 188] width 24 height 24
checkbox input "true"
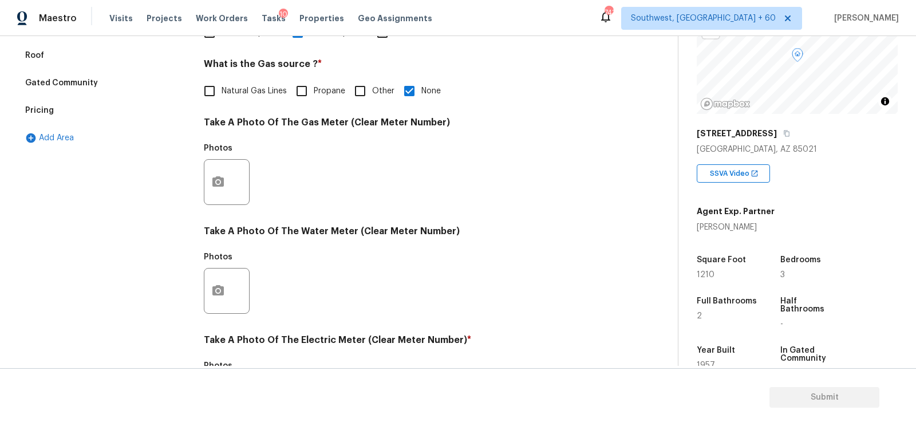
scroll to position [106, 0]
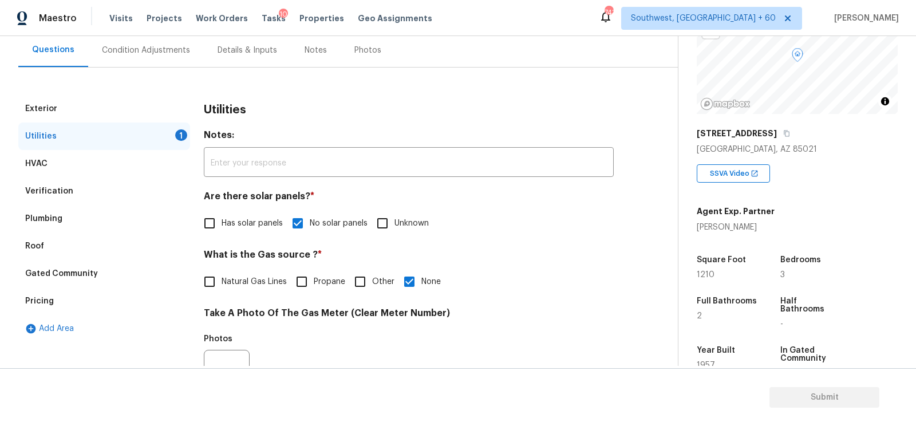
click at [171, 58] on div "Condition Adjustments" at bounding box center [146, 50] width 116 height 34
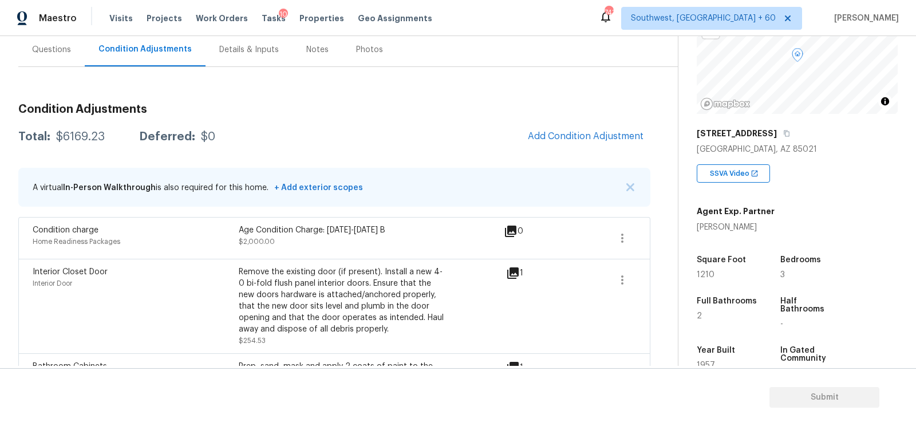
click at [67, 56] on div "Questions" at bounding box center [51, 50] width 66 height 34
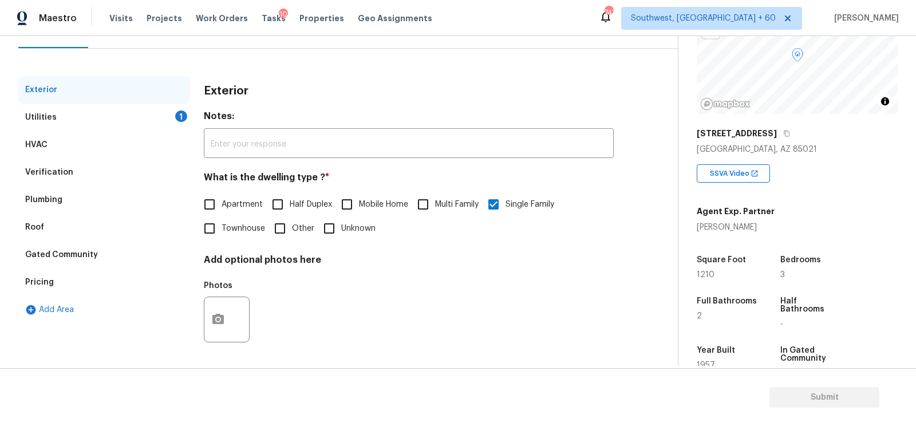
scroll to position [125, 0]
click at [179, 116] on div "1" at bounding box center [181, 115] width 12 height 11
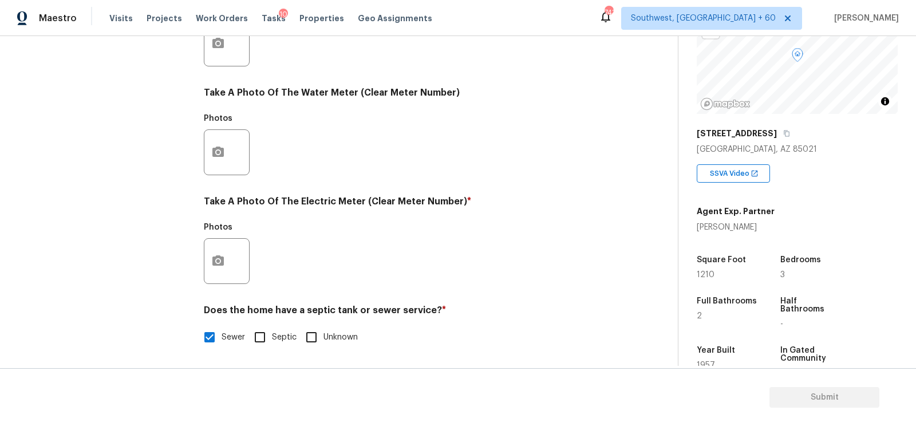
scroll to position [355, 0]
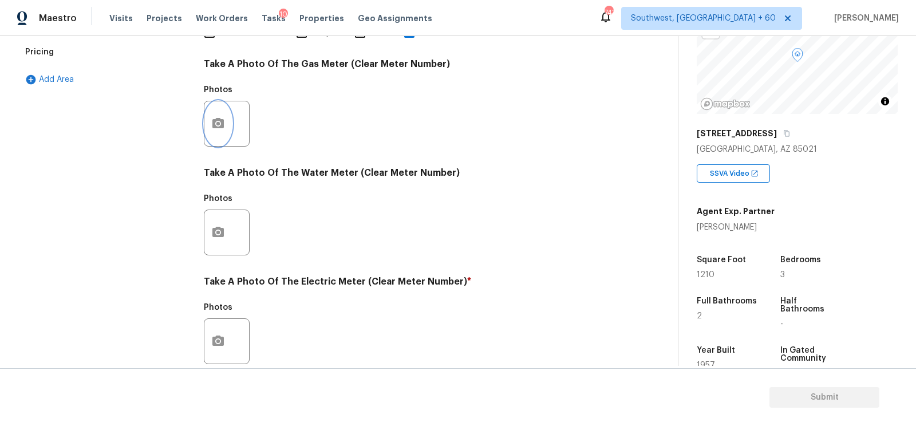
click at [211, 129] on icon "button" at bounding box center [218, 124] width 14 height 14
click at [224, 127] on icon "button" at bounding box center [218, 124] width 14 height 14
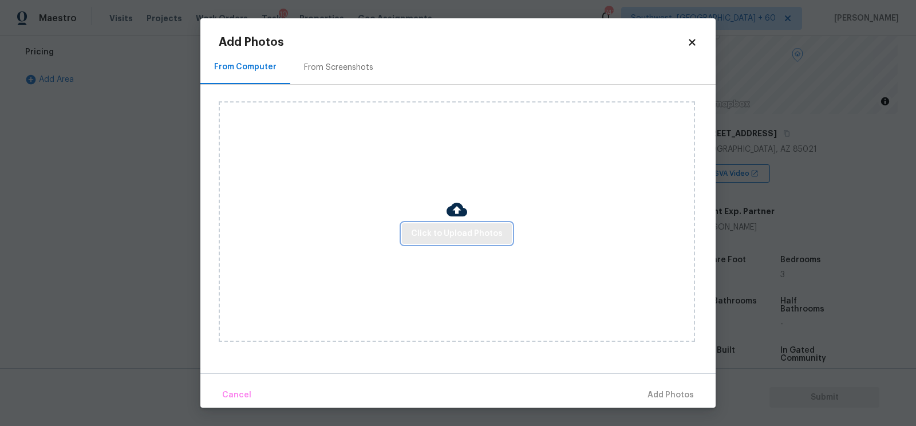
click at [434, 240] on span "Click to Upload Photos" at bounding box center [457, 234] width 92 height 14
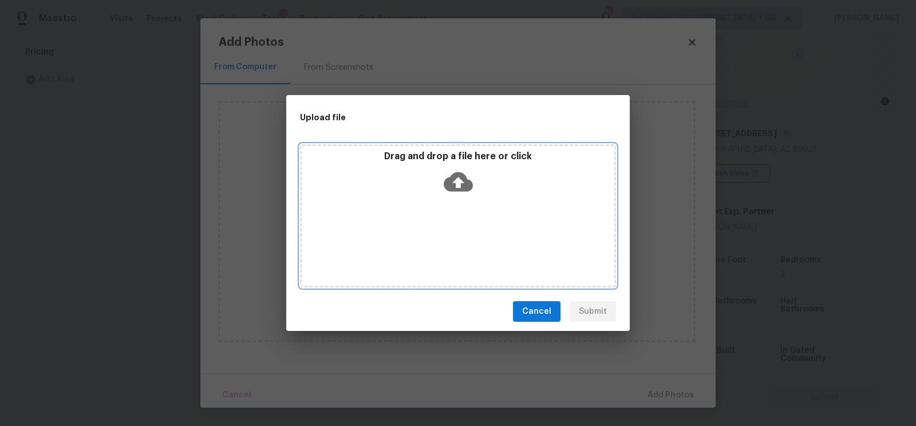
click at [454, 176] on icon at bounding box center [457, 181] width 29 height 19
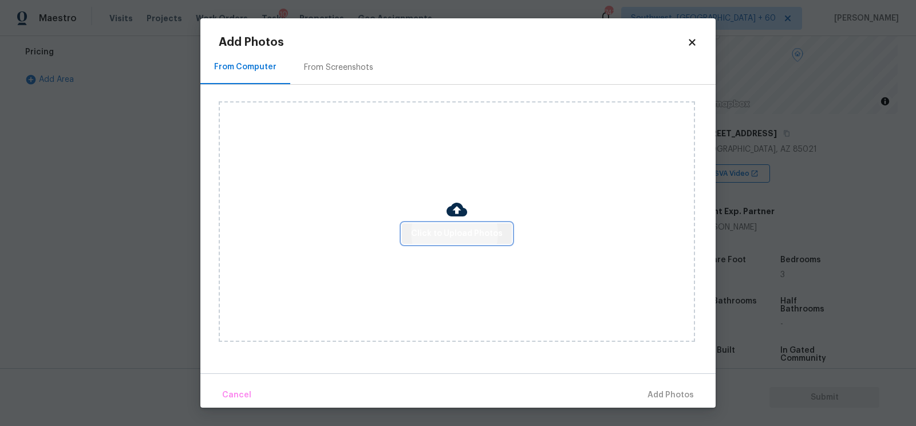
click at [461, 224] on button "Click to Upload Photos" at bounding box center [457, 233] width 110 height 21
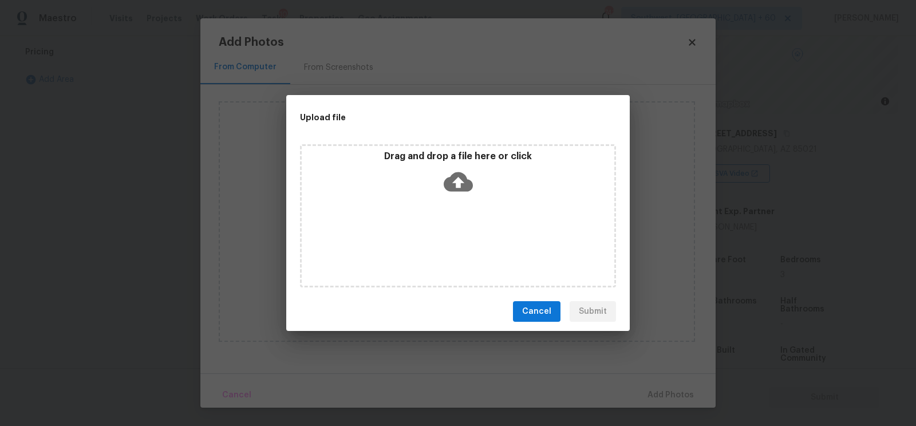
click at [451, 190] on icon at bounding box center [457, 181] width 29 height 19
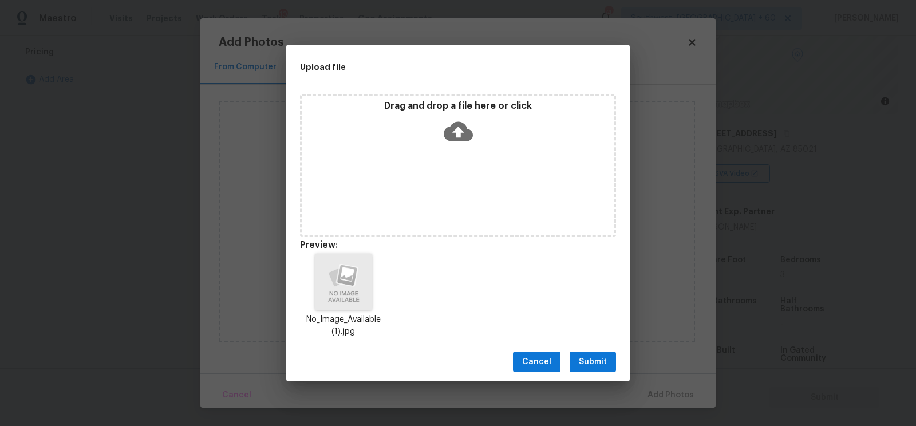
click at [593, 361] on span "Submit" at bounding box center [593, 362] width 28 height 14
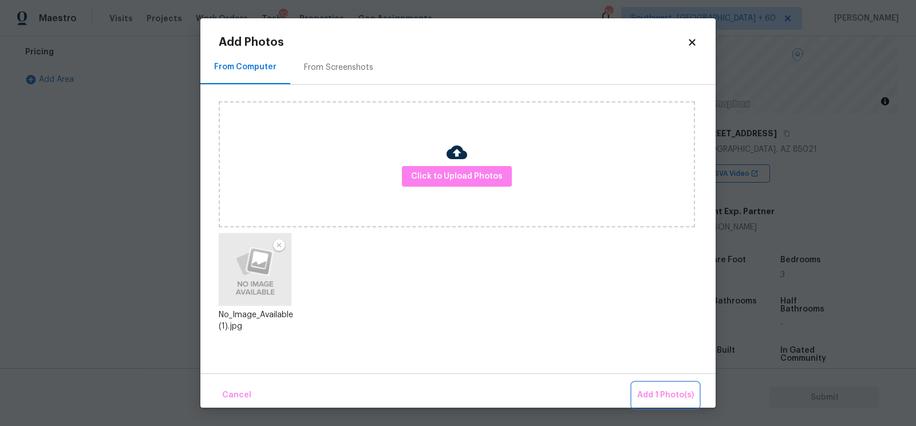
click at [659, 394] on span "Add 1 Photo(s)" at bounding box center [665, 395] width 57 height 14
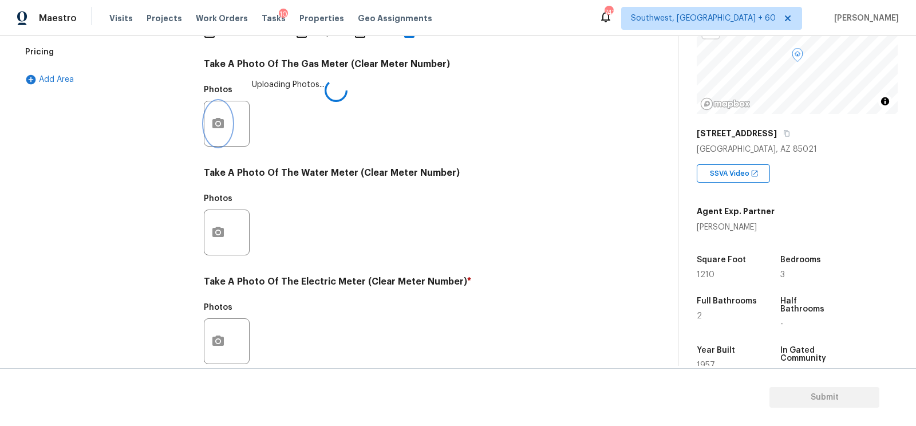
scroll to position [435, 0]
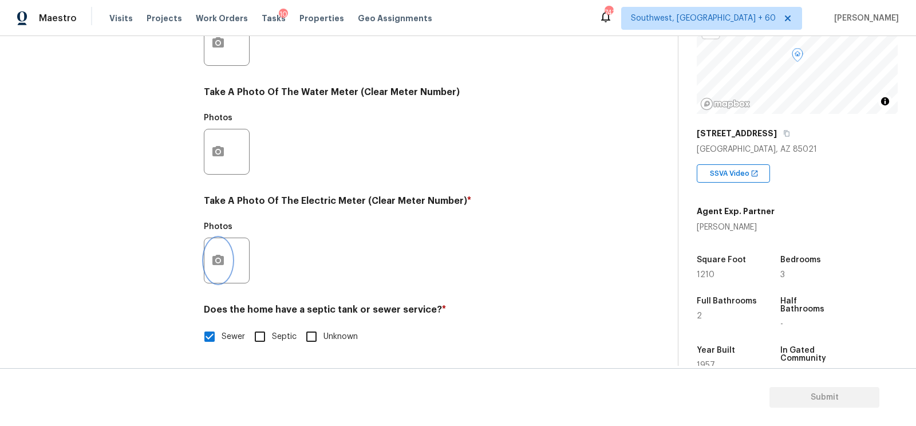
click at [223, 255] on icon "button" at bounding box center [218, 261] width 14 height 14
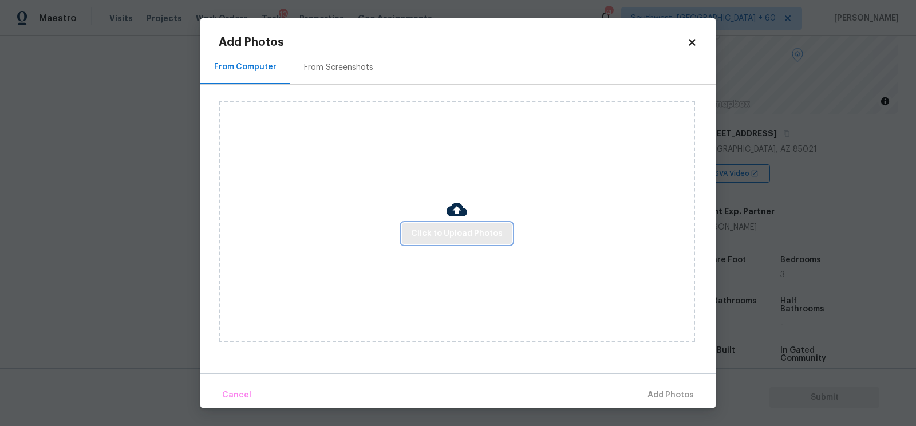
click at [438, 232] on span "Click to Upload Photos" at bounding box center [457, 234] width 92 height 14
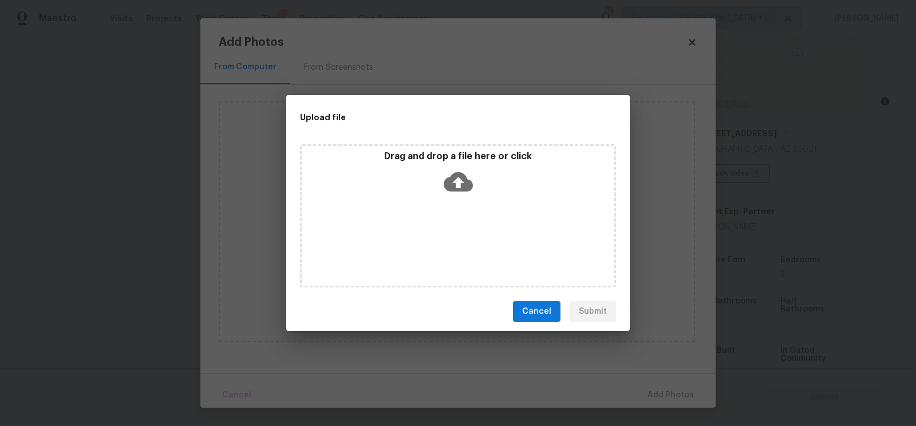
click at [455, 188] on icon at bounding box center [457, 181] width 29 height 19
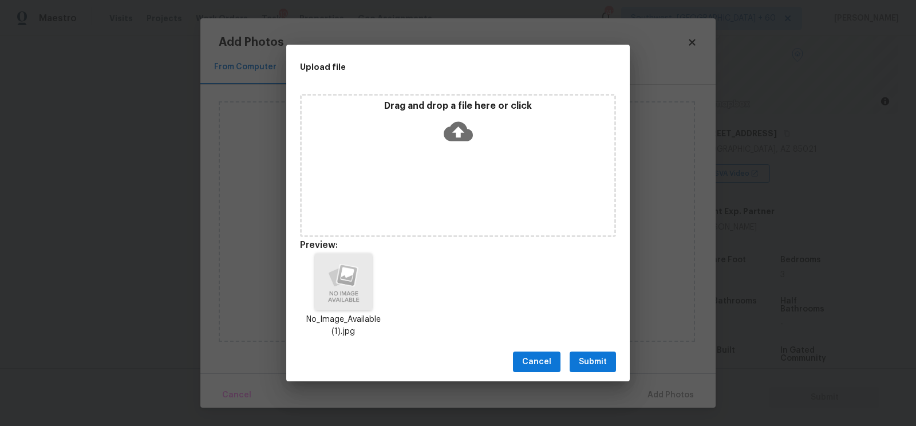
click at [606, 356] on span "Submit" at bounding box center [593, 362] width 28 height 14
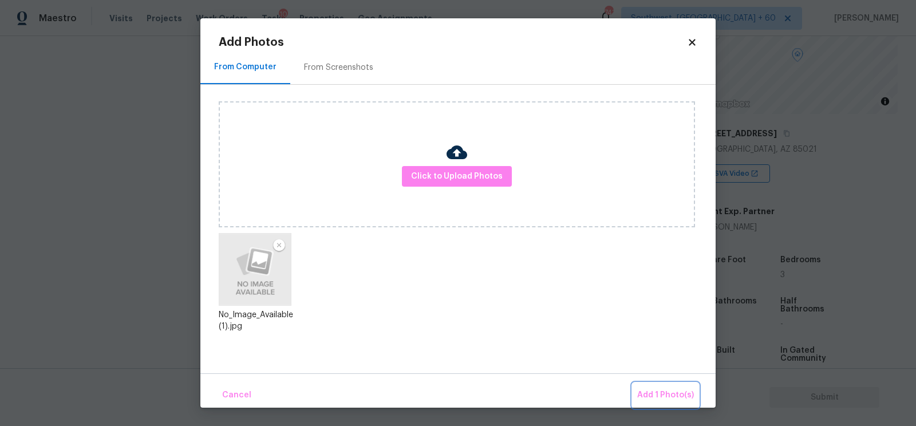
click at [667, 402] on span "Add 1 Photo(s)" at bounding box center [665, 395] width 57 height 14
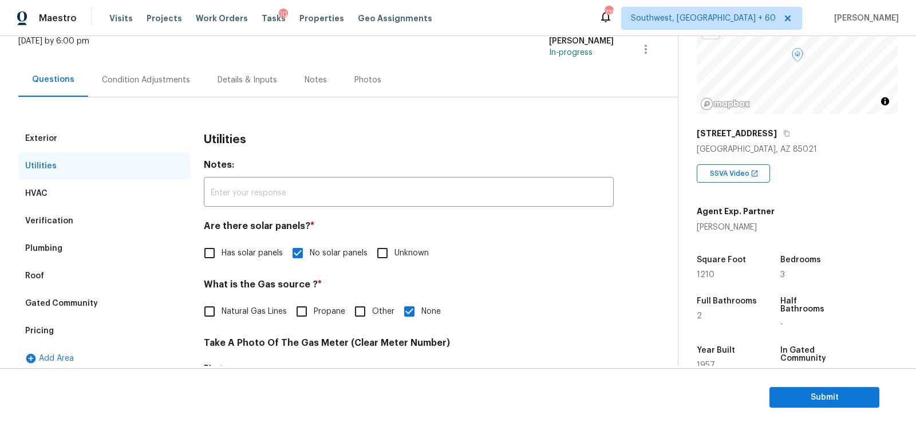
scroll to position [65, 0]
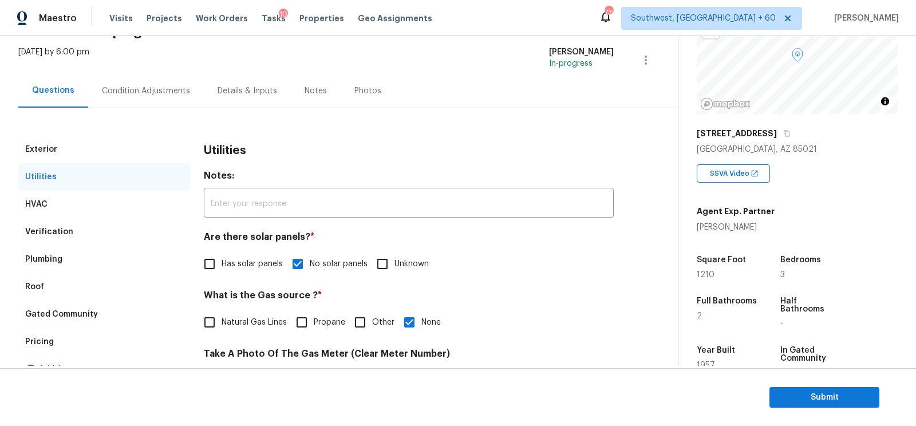
click at [161, 106] on div "Condition Adjustments" at bounding box center [146, 91] width 116 height 34
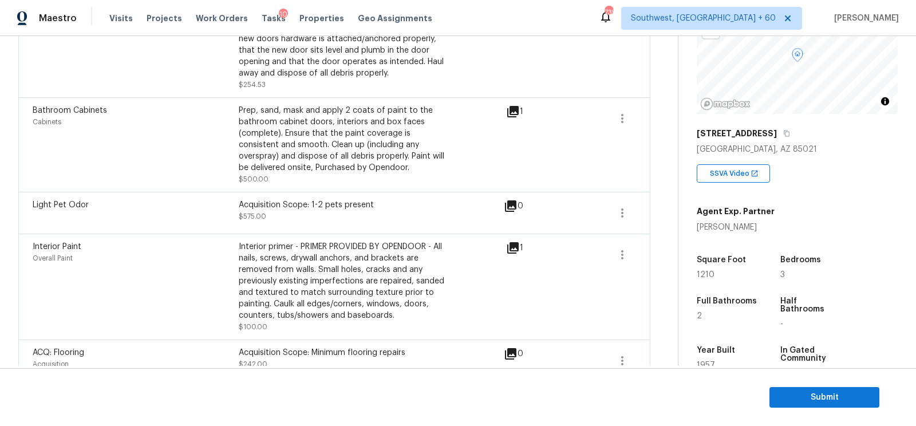
scroll to position [127, 0]
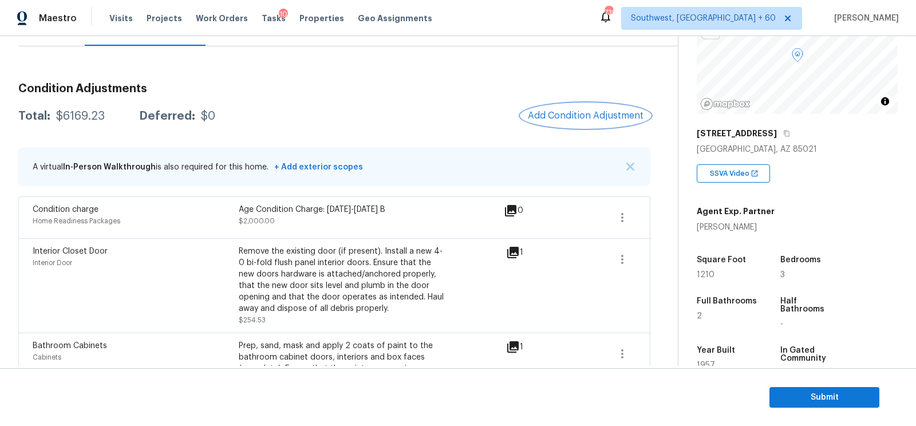
click at [569, 123] on button "Add Condition Adjustment" at bounding box center [585, 116] width 129 height 24
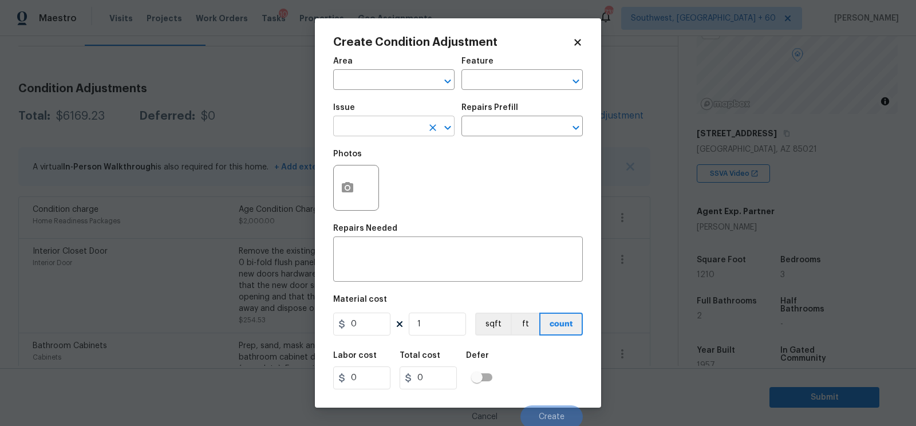
click at [398, 121] on input "text" at bounding box center [377, 127] width 89 height 18
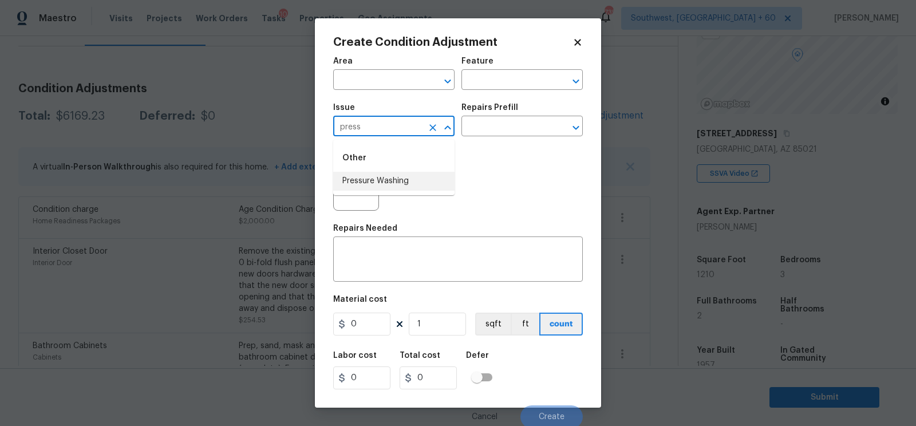
click at [395, 176] on li "Pressure Washing" at bounding box center [393, 181] width 121 height 19
type input "Pressure Washing"
click at [488, 130] on input "text" at bounding box center [505, 127] width 89 height 18
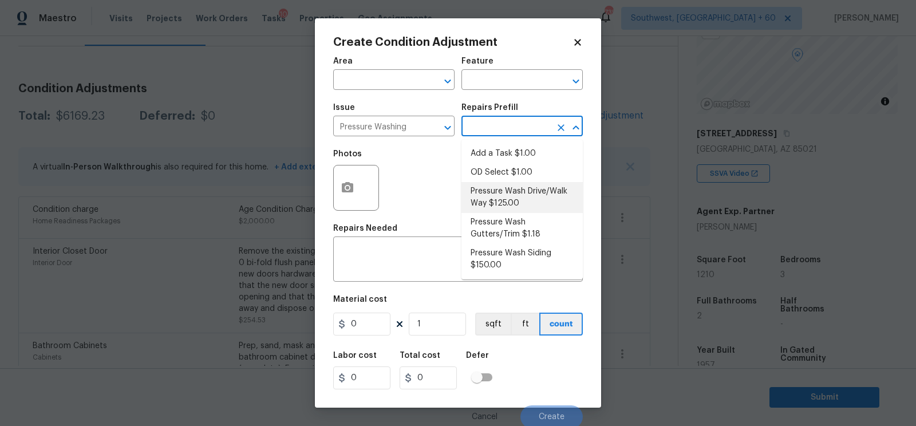
click at [499, 193] on li "Pressure Wash Drive/Walk Way $125.00" at bounding box center [521, 197] width 121 height 31
type input "Siding"
type textarea "Pressure wash the driveways/walkways as directed by the PM. Ensure that all deb…"
type input "125"
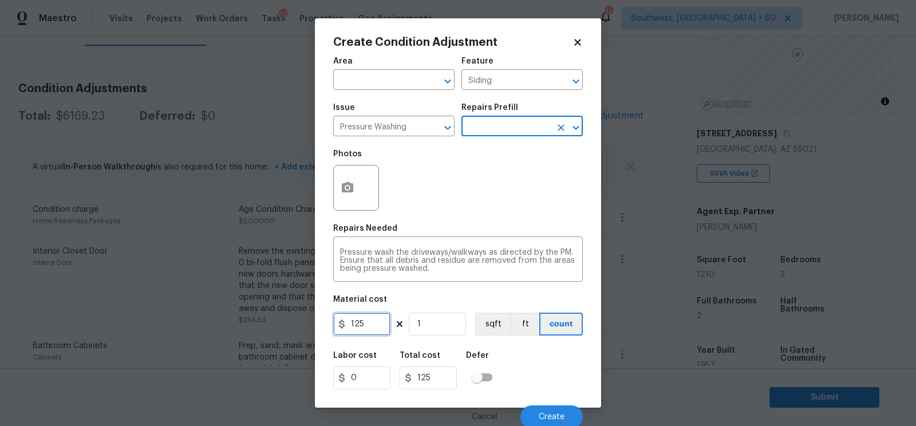
click at [379, 327] on input "125" at bounding box center [361, 323] width 57 height 23
type input "200"
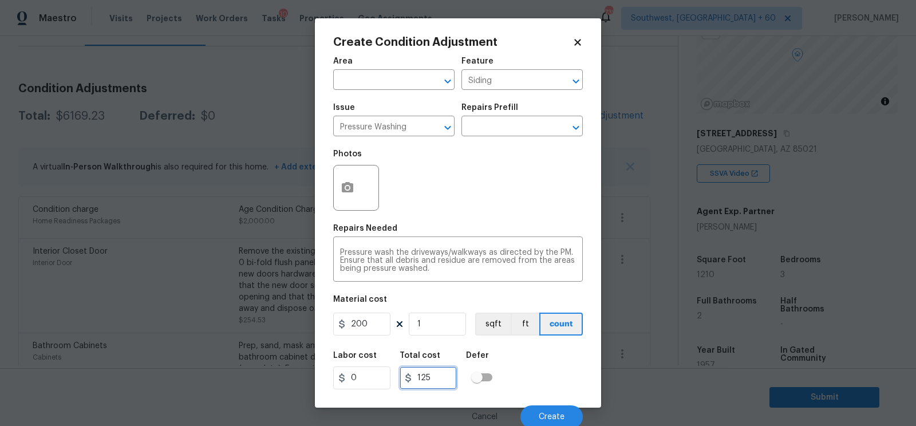
click at [441, 377] on input "125" at bounding box center [427, 377] width 57 height 23
type input "200"
click at [559, 410] on button "Create" at bounding box center [551, 416] width 62 height 23
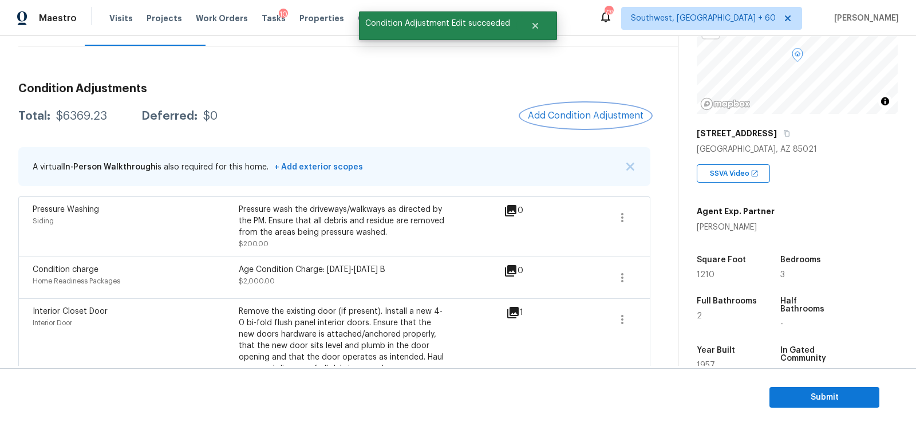
scroll to position [35, 0]
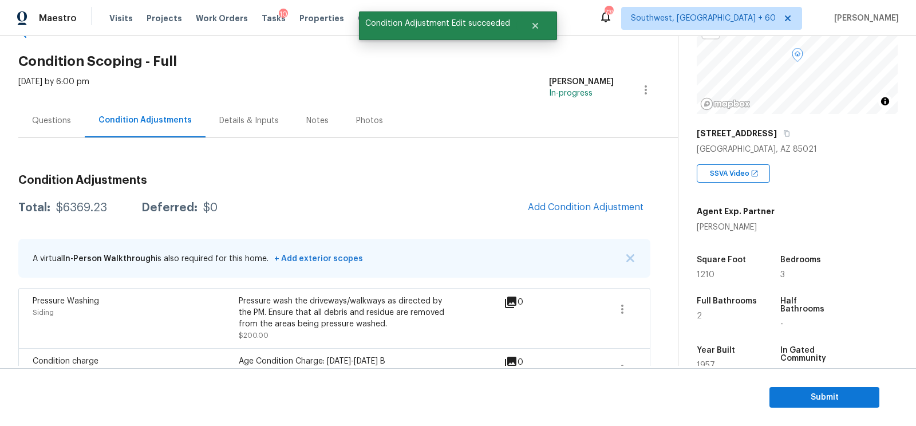
click at [53, 128] on div "Questions" at bounding box center [51, 121] width 66 height 34
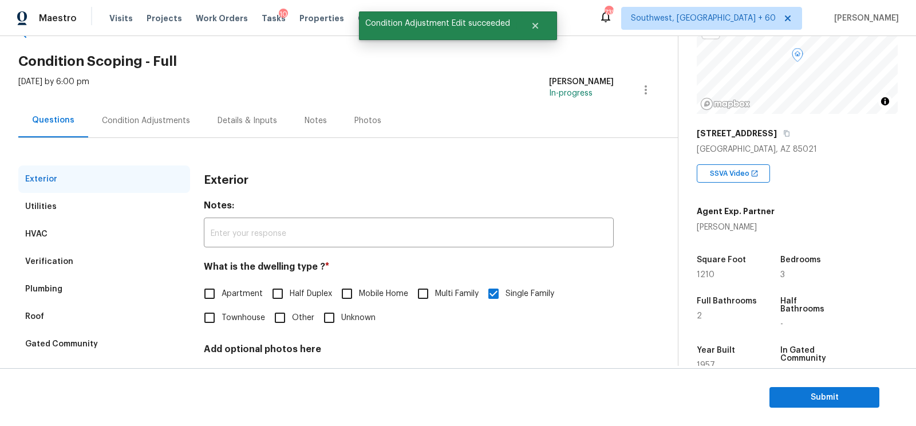
click at [73, 264] on div "Verification" at bounding box center [104, 261] width 172 height 27
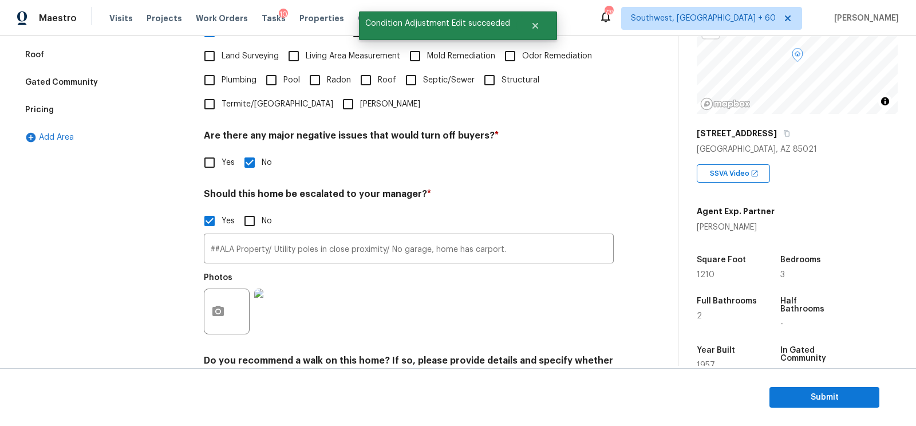
scroll to position [307, 0]
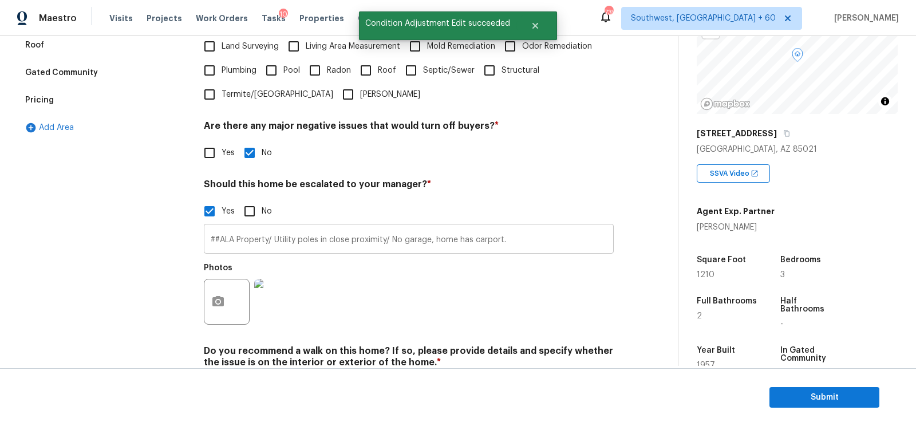
click at [500, 245] on input "##ALA Property/ Utility poles in close proximity/ No garage, home has carport." at bounding box center [409, 240] width 410 height 27
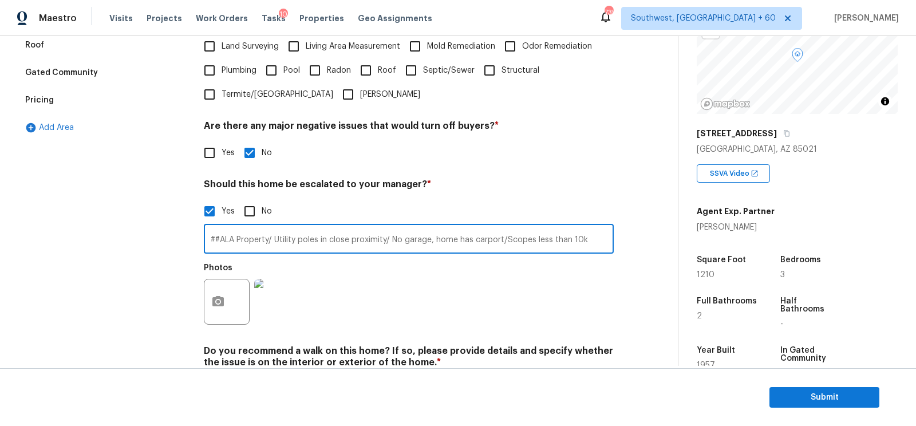
click at [502, 241] on input "##ALA Property/ Utility poles in close proximity/ No garage, home has carport/S…" at bounding box center [409, 240] width 410 height 27
type input "##ALA Property/ Utility poles in close proximity/ No garage, home has carport/S…"
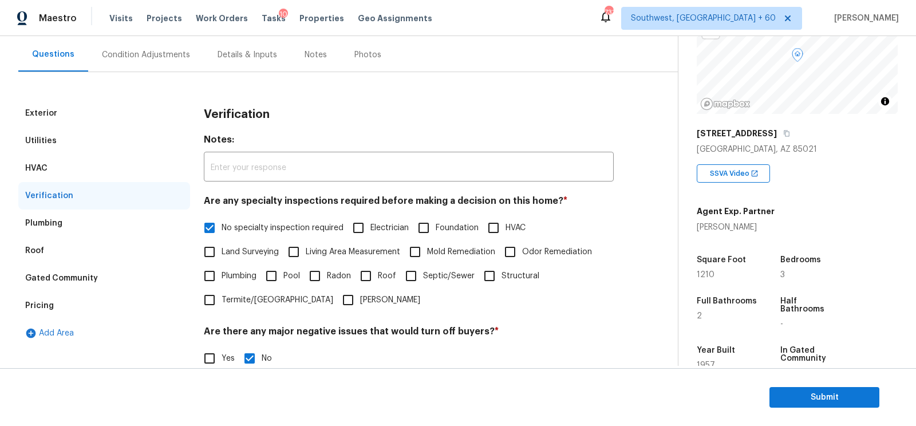
scroll to position [0, 0]
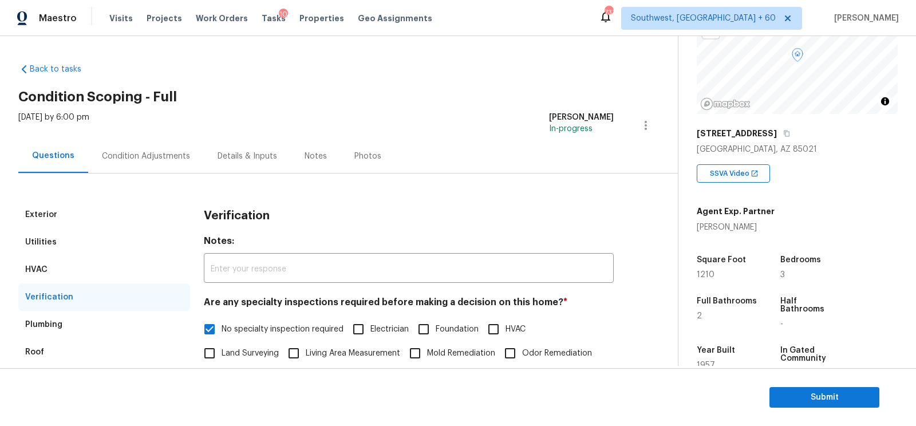
click at [164, 167] on div "Condition Adjustments" at bounding box center [146, 156] width 116 height 34
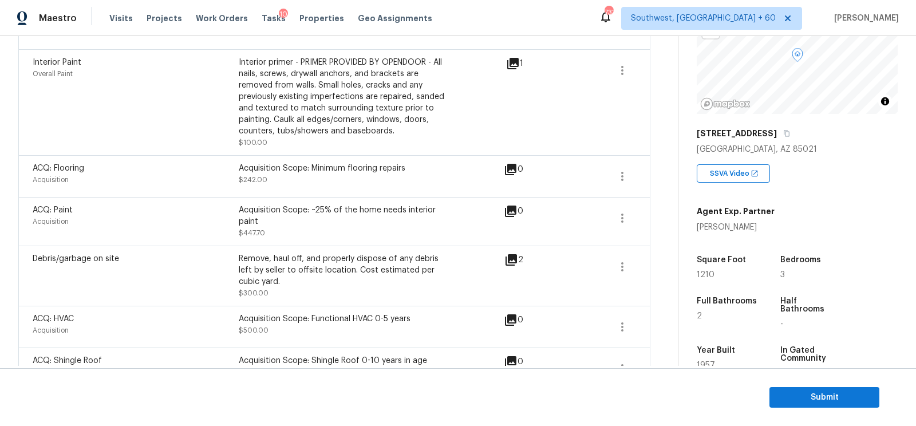
scroll to position [604, 0]
click at [623, 215] on icon "button" at bounding box center [622, 220] width 14 height 14
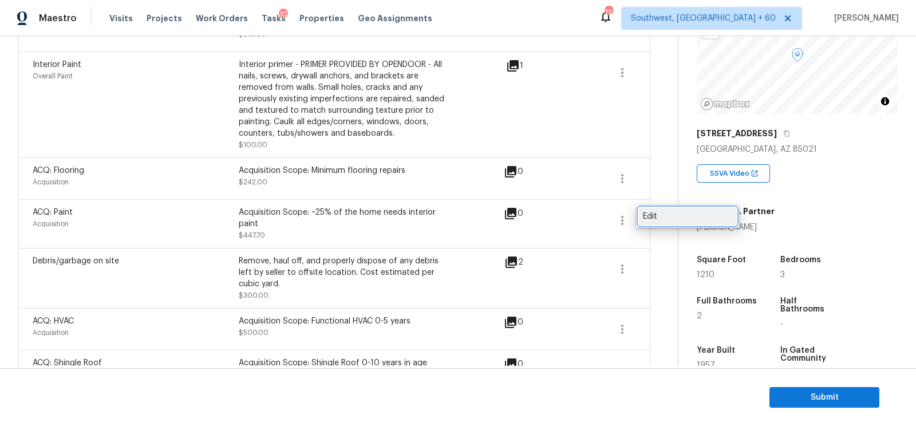
click at [670, 212] on div "Edit" at bounding box center [687, 216] width 89 height 11
click at [625, 175] on icon "button" at bounding box center [622, 179] width 14 height 14
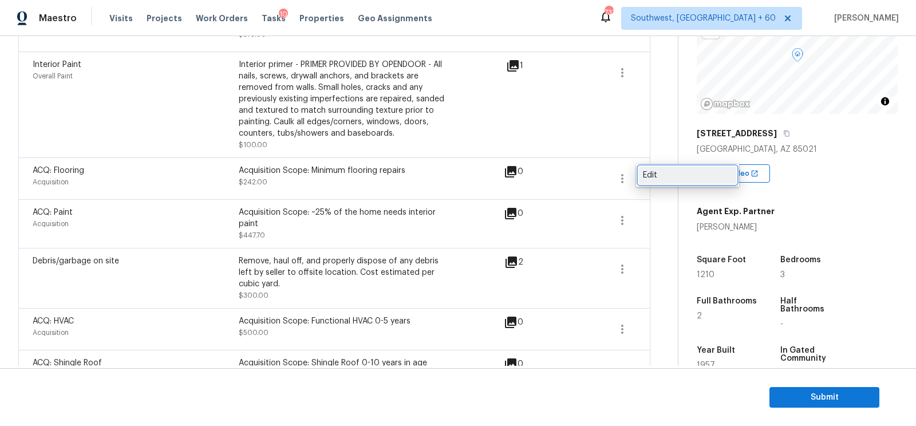
click at [649, 175] on div "Edit" at bounding box center [687, 174] width 89 height 11
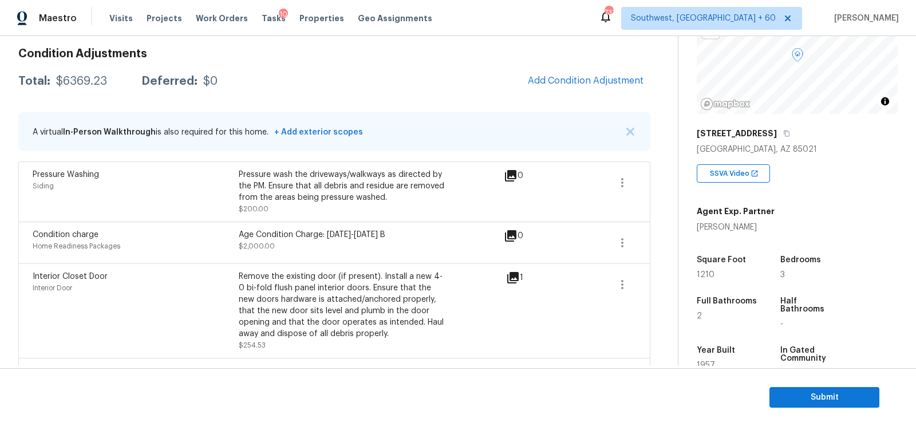
scroll to position [157, 0]
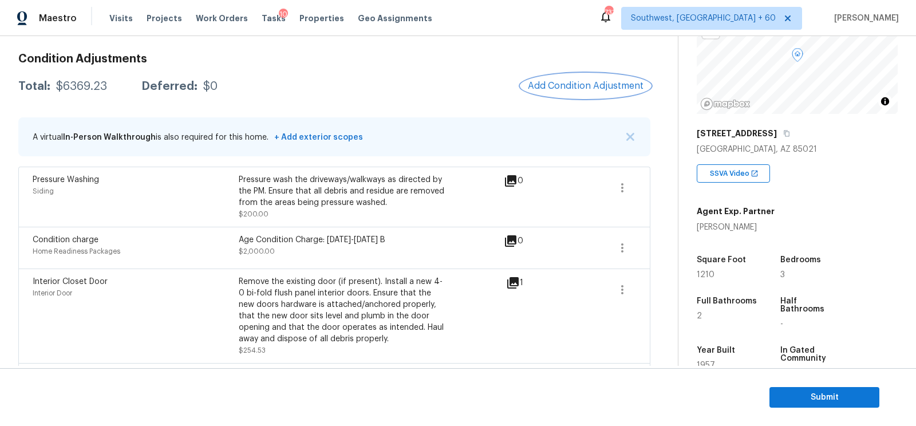
click at [565, 93] on button "Add Condition Adjustment" at bounding box center [585, 86] width 129 height 24
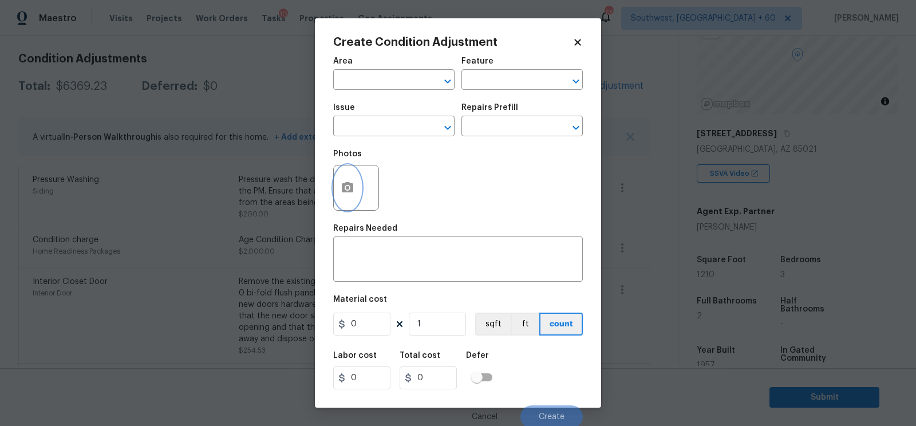
click at [340, 192] on icon "button" at bounding box center [347, 188] width 14 height 14
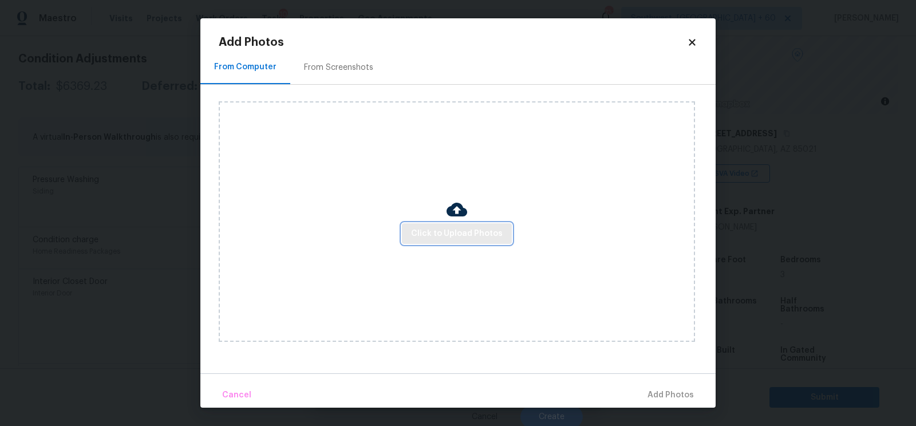
click at [444, 236] on span "Click to Upload Photos" at bounding box center [457, 234] width 92 height 14
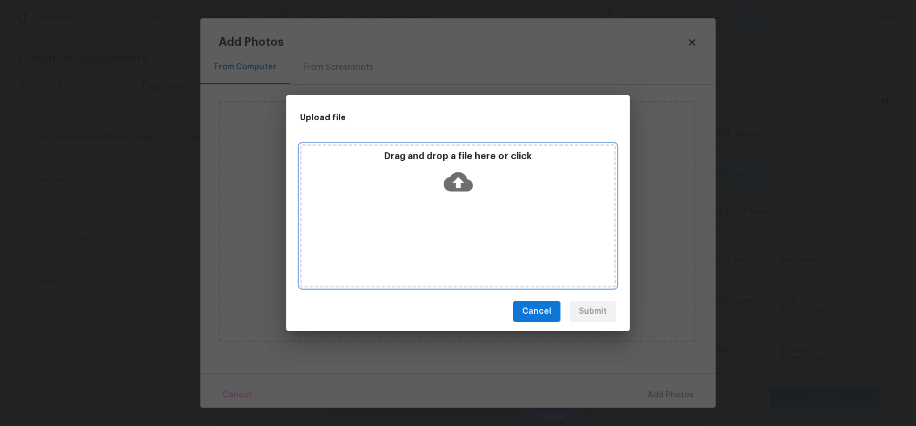
click at [460, 193] on icon at bounding box center [457, 181] width 29 height 29
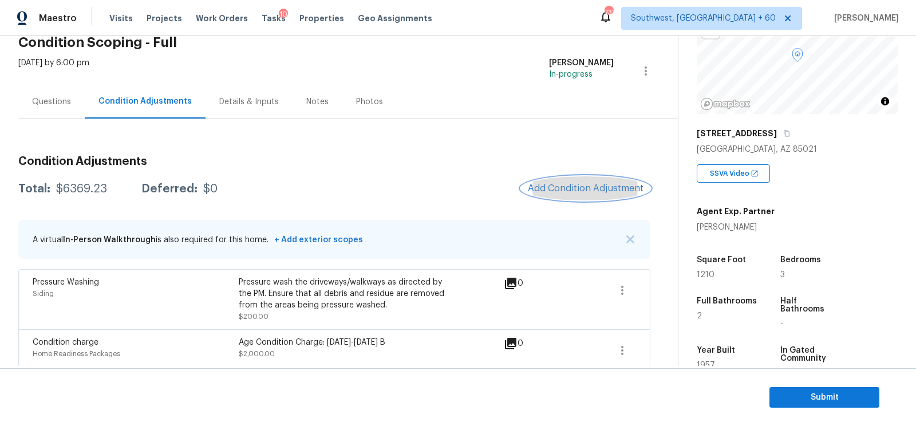
scroll to position [35, 0]
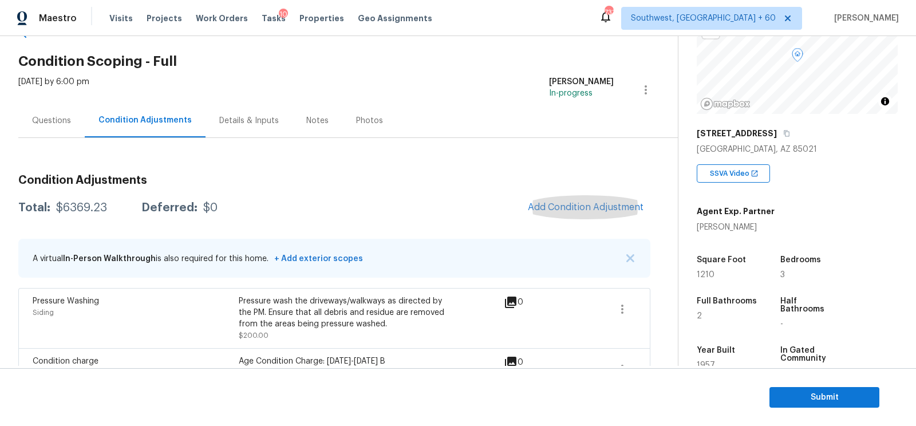
click at [52, 118] on div "Questions" at bounding box center [51, 120] width 39 height 11
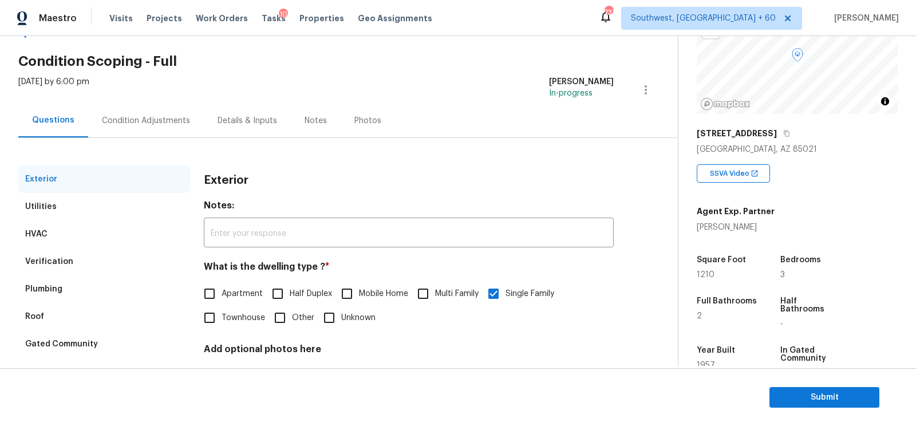
click at [76, 207] on div "Utilities" at bounding box center [104, 206] width 172 height 27
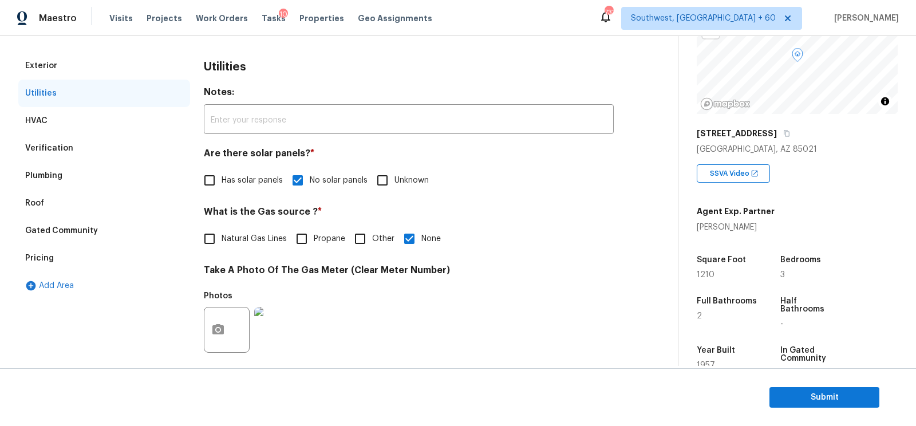
scroll to position [85, 0]
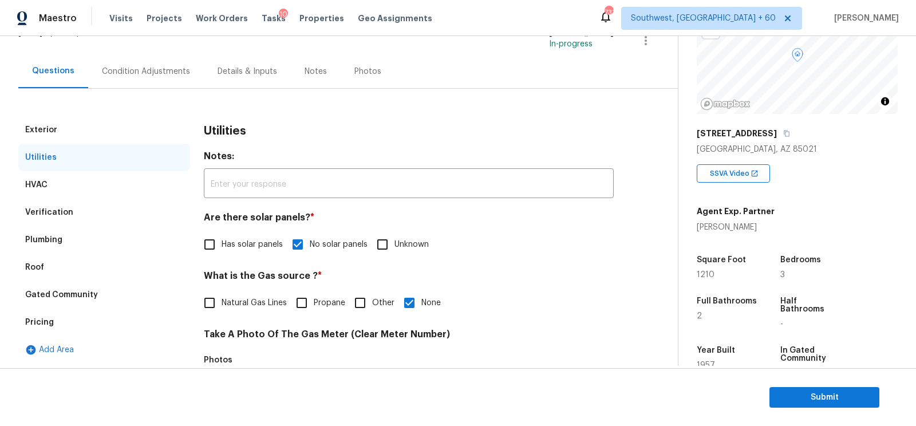
click at [132, 72] on div "Condition Adjustments" at bounding box center [146, 71] width 88 height 11
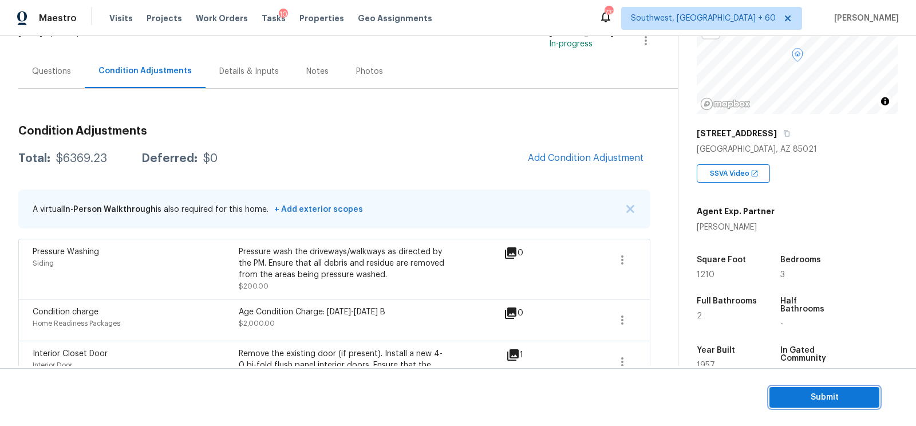
click at [846, 397] on span "Submit" at bounding box center [824, 397] width 92 height 14
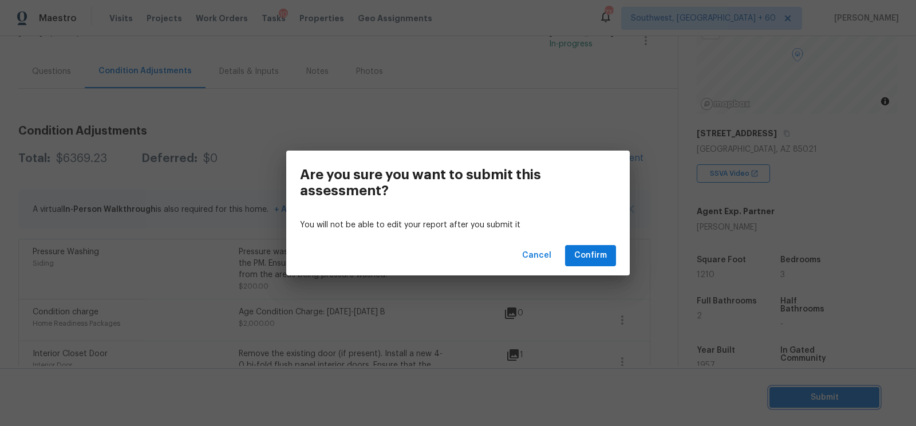
click at [521, 129] on div "Are you sure you want to submit this assessment? You will not be able to edit y…" at bounding box center [458, 213] width 916 height 426
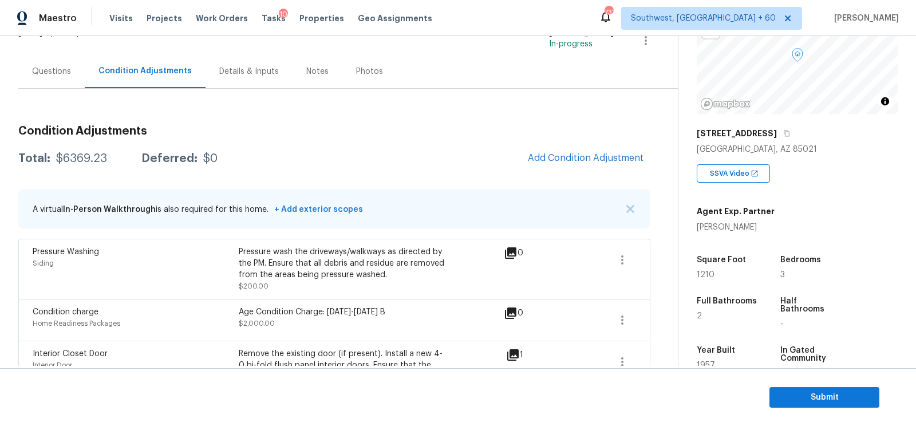
click at [821, 386] on section "Submit" at bounding box center [458, 397] width 916 height 58
click at [796, 400] on span "Submit" at bounding box center [824, 397] width 92 height 14
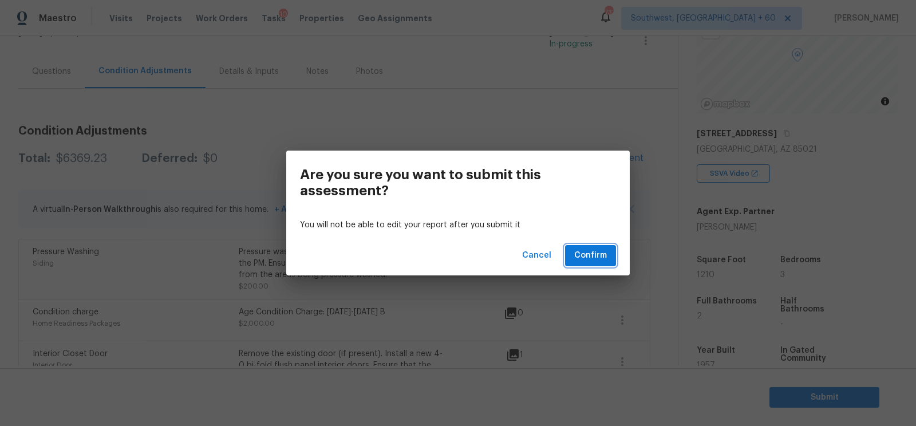
click at [597, 254] on span "Confirm" at bounding box center [590, 255] width 33 height 14
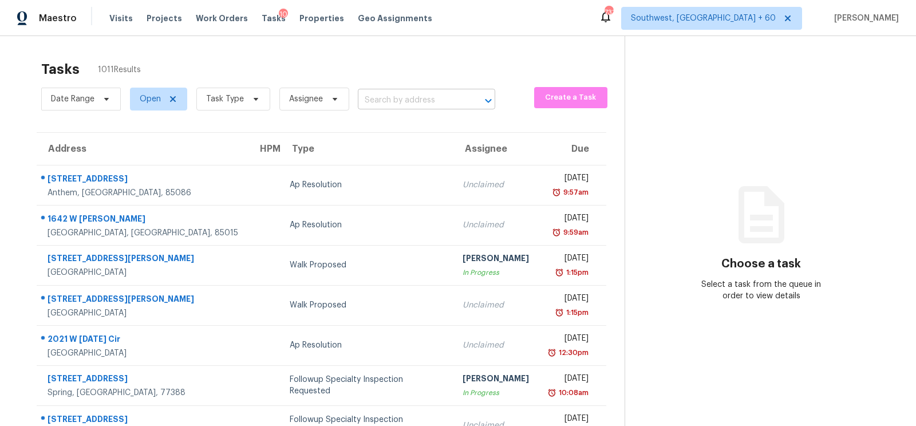
click at [435, 106] on input "text" at bounding box center [410, 101] width 105 height 18
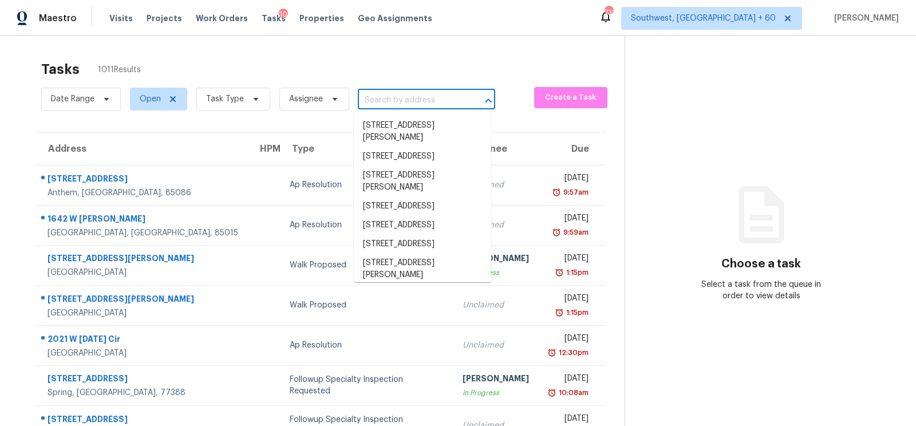
paste input "739 Petree Rd, Winston Salem, NC 27106"
type input "739 Petree Rd, Winston Salem, NC 27106"
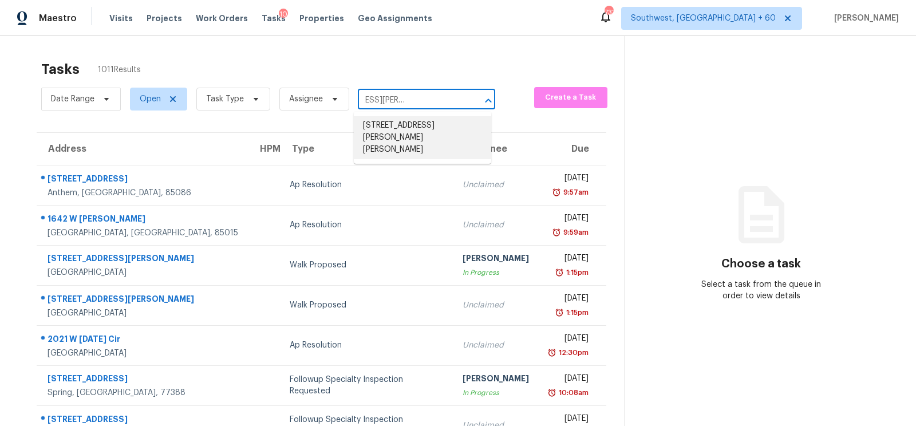
click at [423, 134] on li "739 Petree Rd, Winston Salem, NC 27106" at bounding box center [422, 137] width 137 height 43
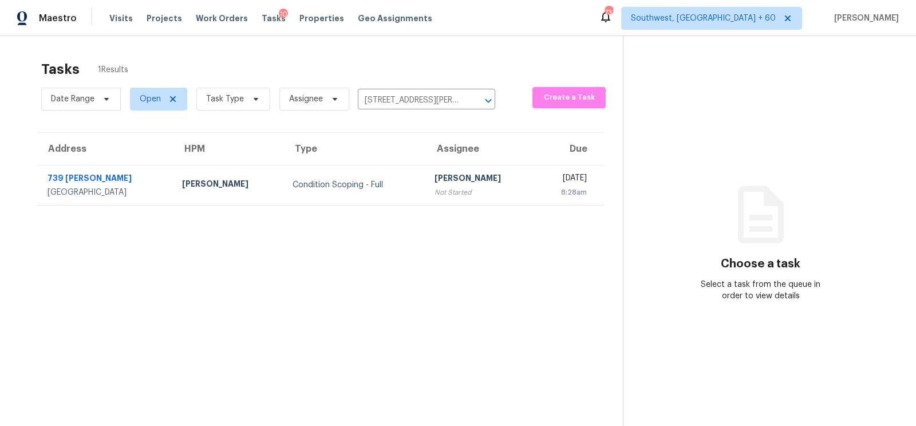
click at [425, 195] on td "Salma Ansari Not Started" at bounding box center [480, 185] width 110 height 40
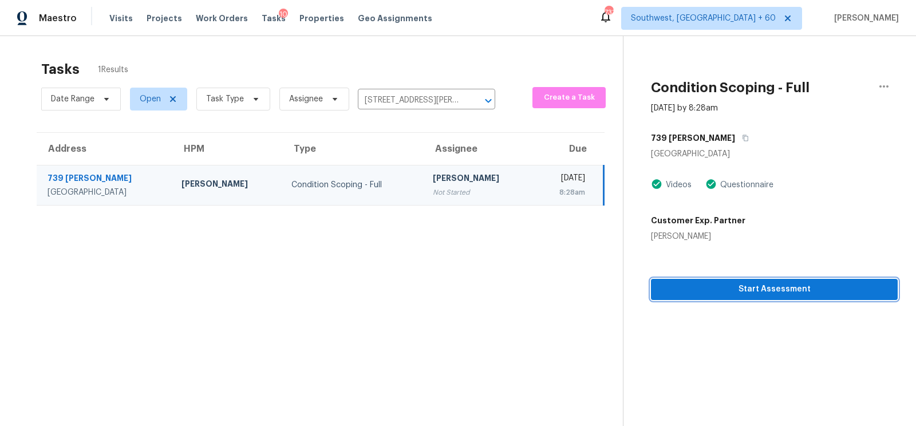
click at [765, 299] on button "Start Assessment" at bounding box center [774, 289] width 247 height 21
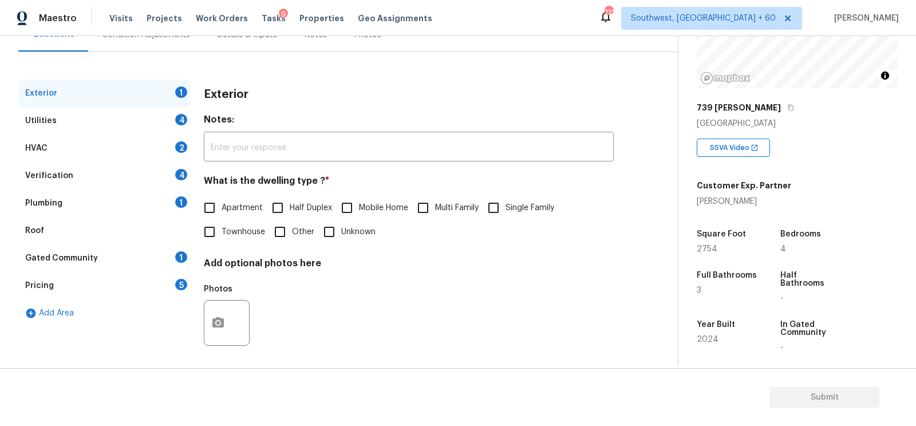
scroll to position [125, 0]
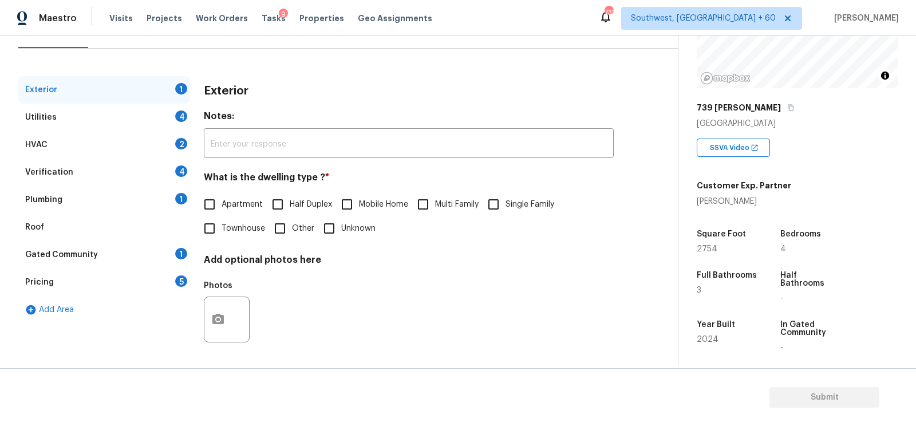
click at [512, 208] on span "Single Family" at bounding box center [529, 205] width 49 height 12
click at [505, 208] on input "Single Family" at bounding box center [493, 204] width 24 height 24
checkbox input "true"
click at [164, 114] on div "Utilities 4" at bounding box center [104, 117] width 172 height 27
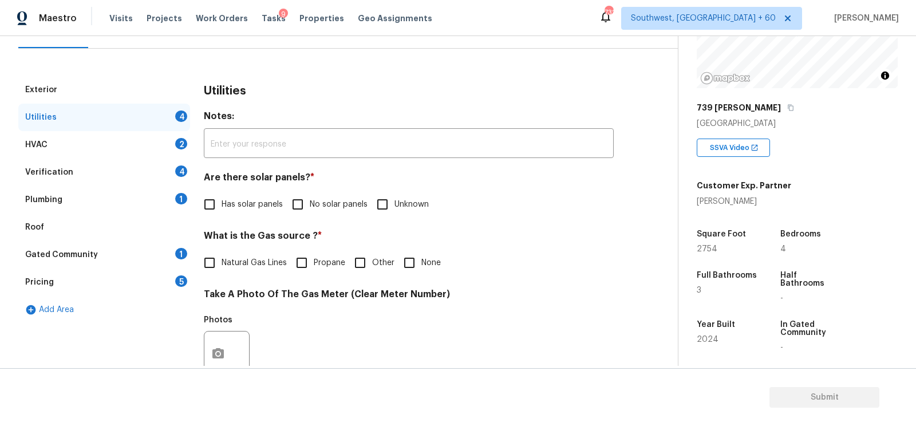
click at [302, 209] on input "No solar panels" at bounding box center [298, 204] width 24 height 24
checkbox input "true"
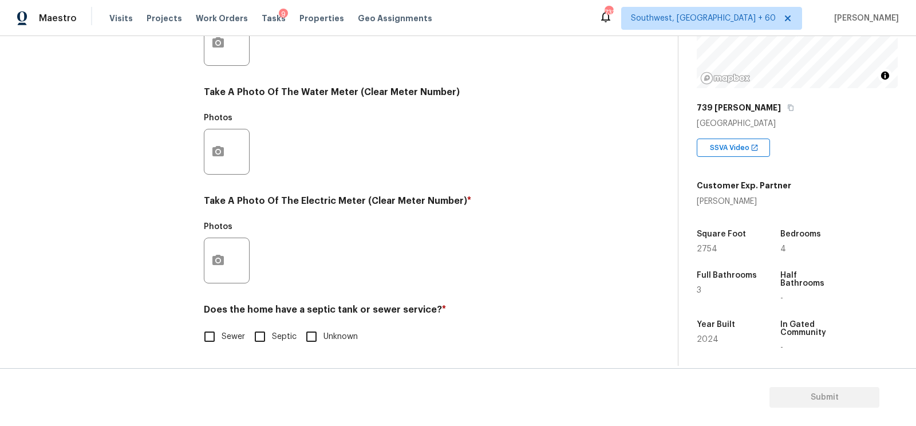
click at [228, 335] on span "Sewer" at bounding box center [232, 337] width 23 height 12
click at [221, 335] on input "Sewer" at bounding box center [209, 336] width 24 height 24
checkbox input "true"
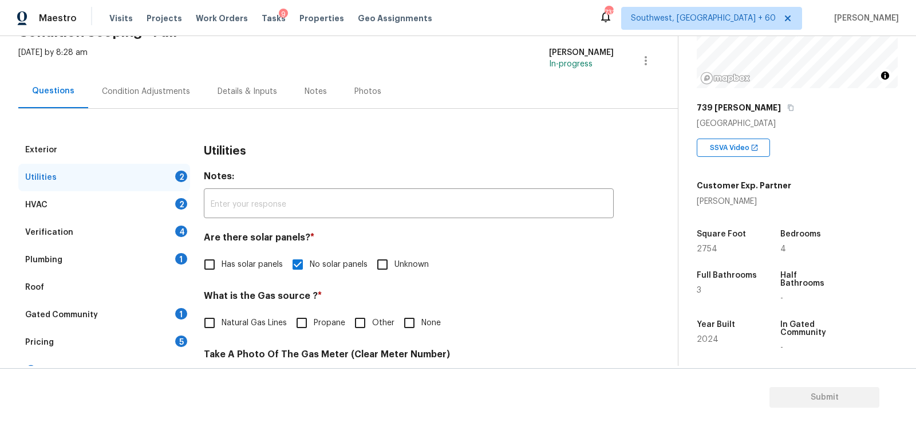
click at [169, 210] on div "HVAC 2" at bounding box center [104, 204] width 172 height 27
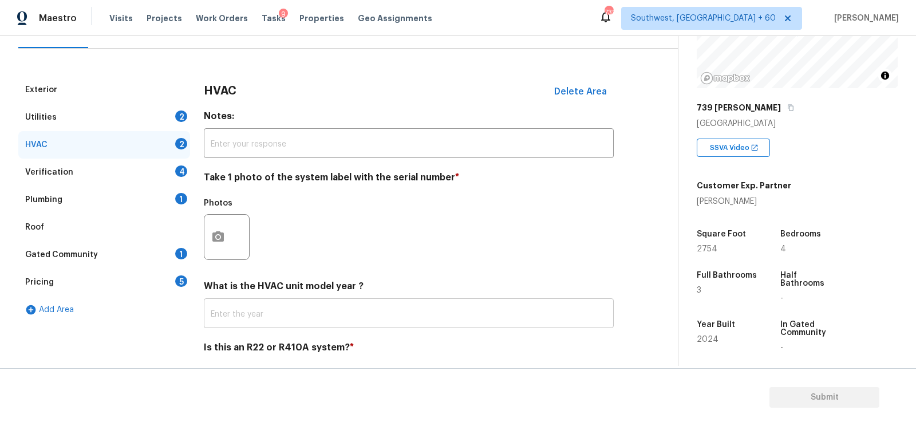
scroll to position [146, 0]
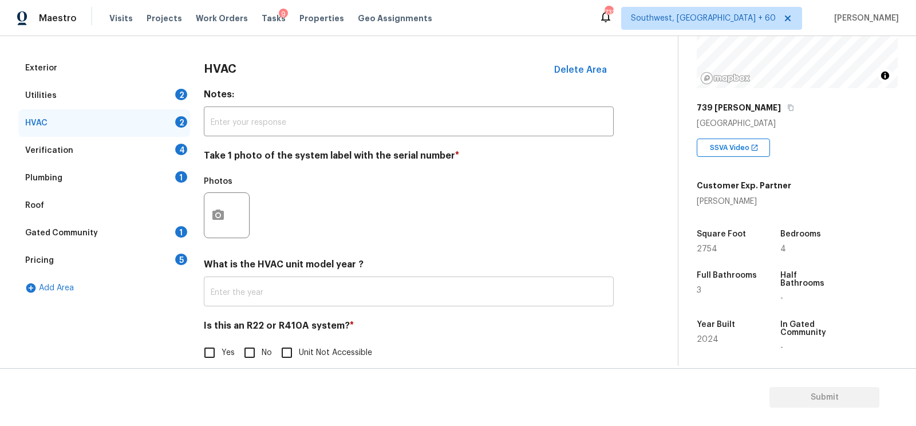
click at [290, 290] on input "text" at bounding box center [409, 292] width 410 height 27
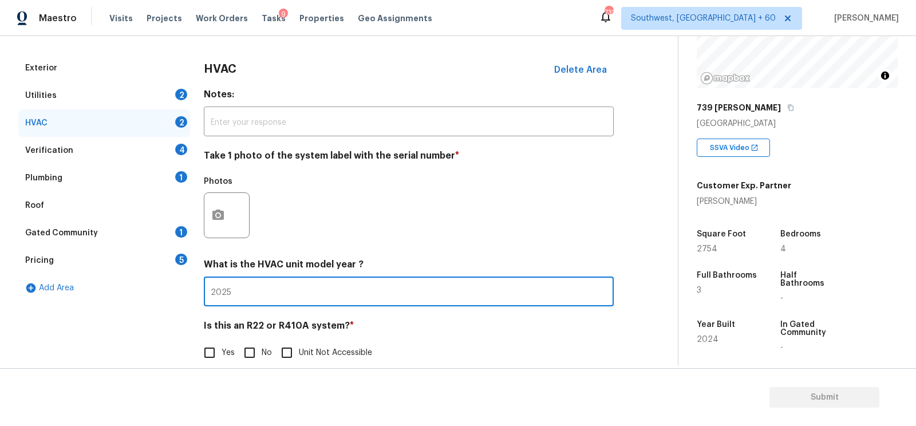
type input "2025"
click at [258, 354] on input "No" at bounding box center [249, 352] width 24 height 24
checkbox input "true"
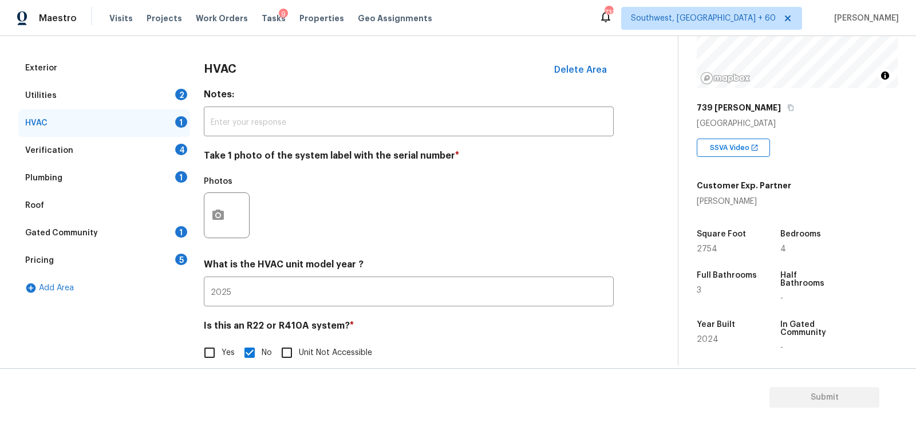
click at [160, 150] on div "Verification 4" at bounding box center [104, 150] width 172 height 27
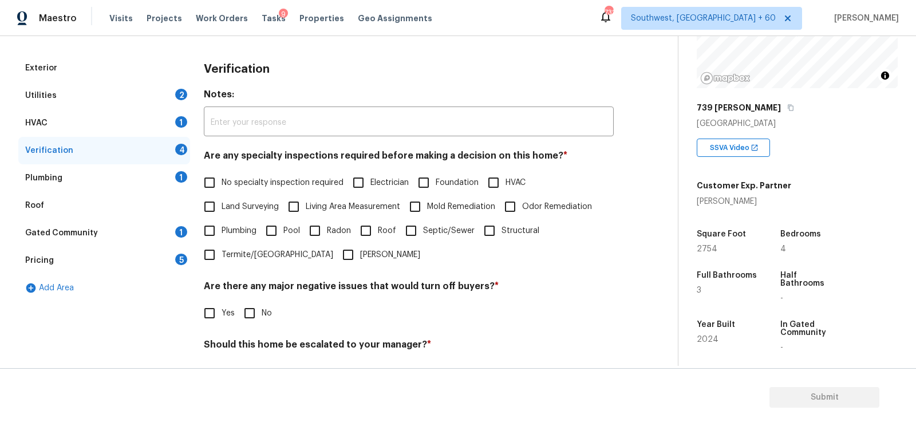
click at [240, 184] on span "No specialty inspection required" at bounding box center [282, 183] width 122 height 12
click at [221, 184] on input "No specialty inspection required" at bounding box center [209, 183] width 24 height 24
checkbox input "true"
click at [249, 317] on input "No" at bounding box center [249, 313] width 24 height 24
checkbox input "true"
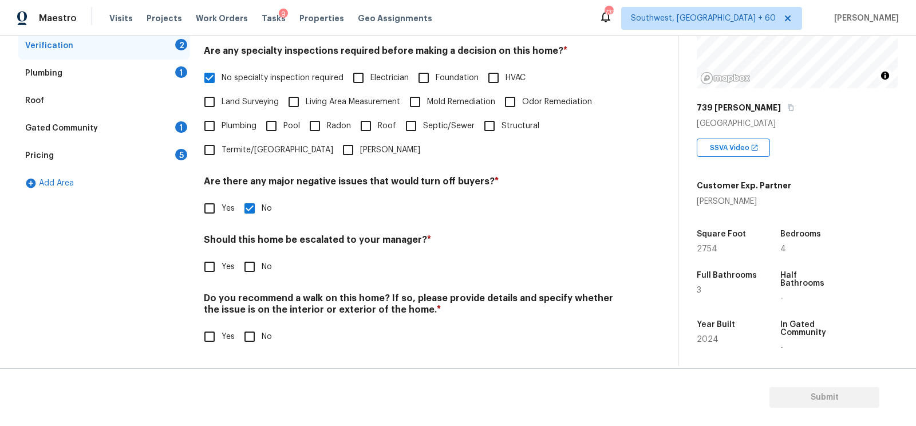
scroll to position [251, 0]
click at [246, 277] on input "No" at bounding box center [249, 267] width 24 height 24
checkbox input "true"
click at [252, 339] on input "No" at bounding box center [249, 338] width 24 height 24
checkbox input "true"
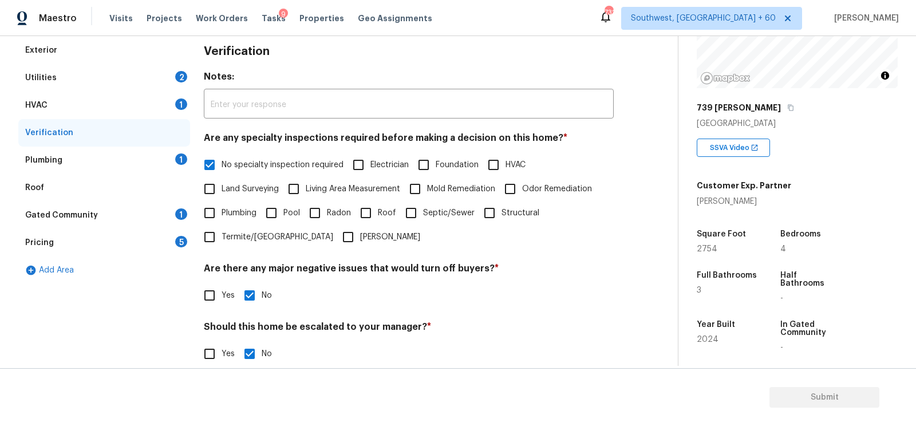
click at [168, 169] on div "Plumbing 1" at bounding box center [104, 159] width 172 height 27
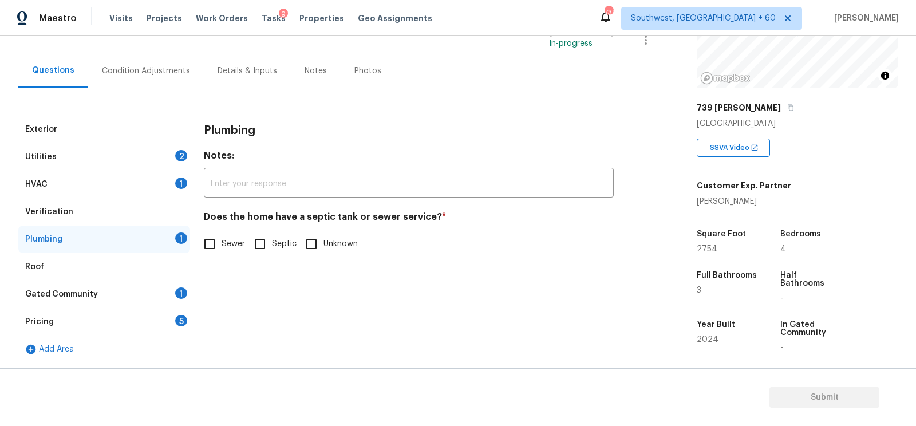
click at [221, 245] on input "Sewer" at bounding box center [209, 244] width 24 height 24
checkbox input "true"
click at [176, 286] on div "Gated Community 1" at bounding box center [104, 293] width 172 height 27
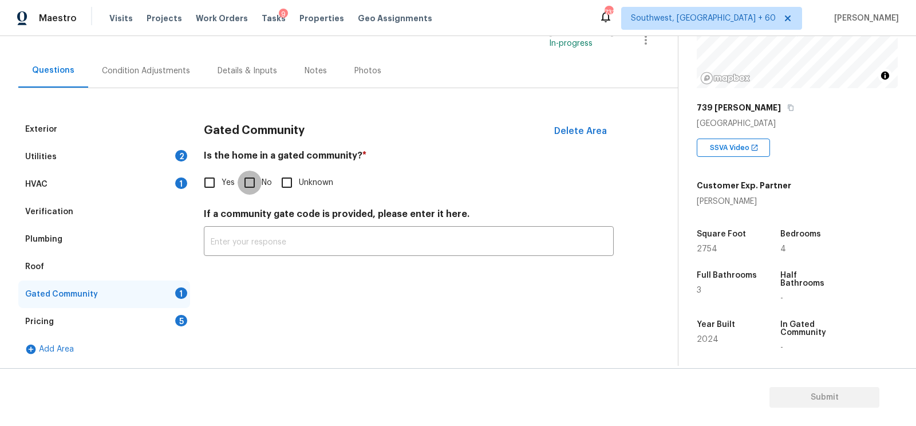
click at [260, 173] on input "No" at bounding box center [249, 183] width 24 height 24
checkbox input "true"
click at [173, 308] on div "Pricing 5" at bounding box center [104, 321] width 172 height 27
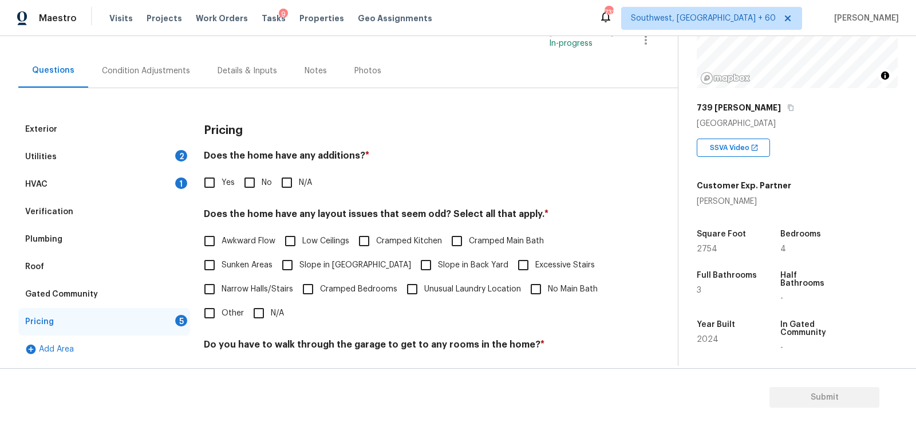
click at [243, 216] on h4 "Does the home have any layout issues that seem odd? Select all that apply. *" at bounding box center [409, 216] width 410 height 16
click at [253, 189] on input "No" at bounding box center [249, 183] width 24 height 24
checkbox input "true"
click at [261, 306] on input "N/A" at bounding box center [259, 314] width 24 height 24
checkbox input "true"
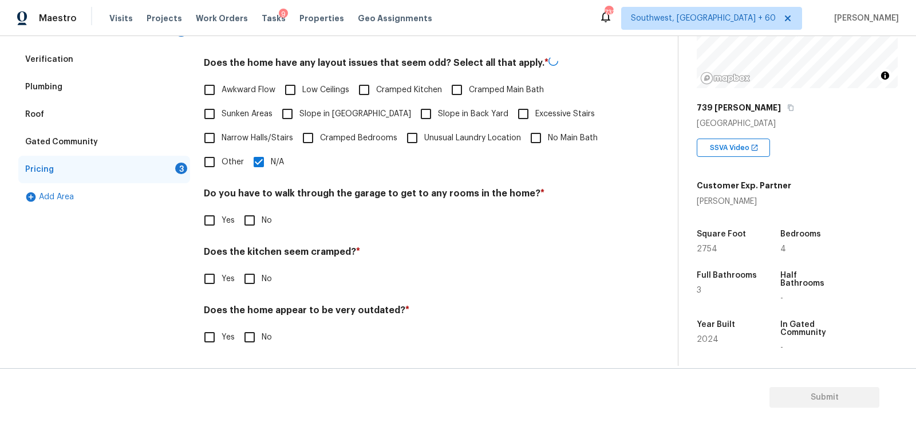
scroll to position [236, 0]
click at [254, 224] on input "No" at bounding box center [249, 221] width 24 height 24
checkbox input "true"
click at [251, 279] on input "No" at bounding box center [249, 280] width 24 height 24
checkbox input "true"
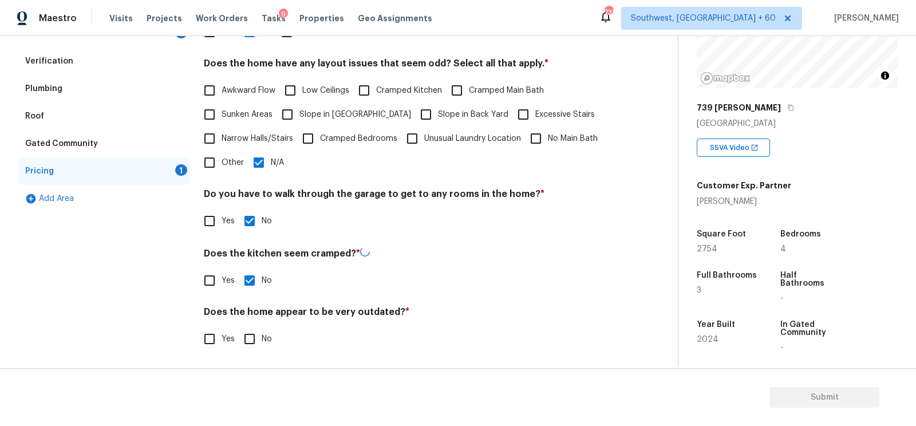
click at [252, 336] on input "No" at bounding box center [249, 339] width 24 height 24
checkbox input "true"
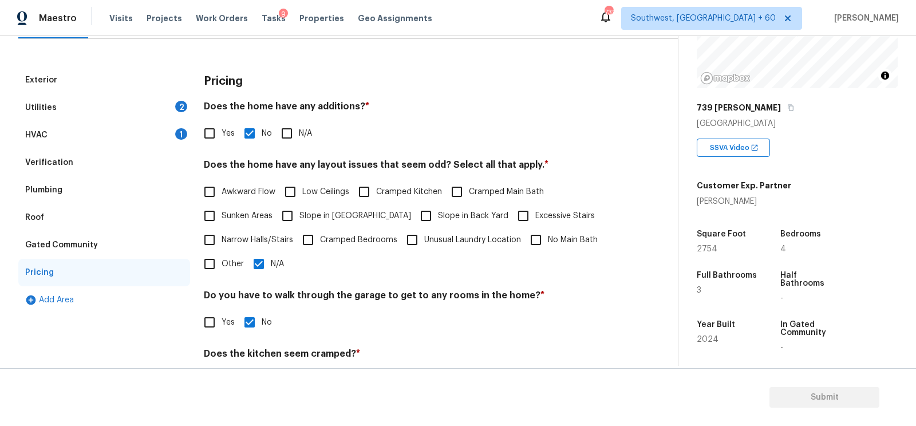
scroll to position [0, 0]
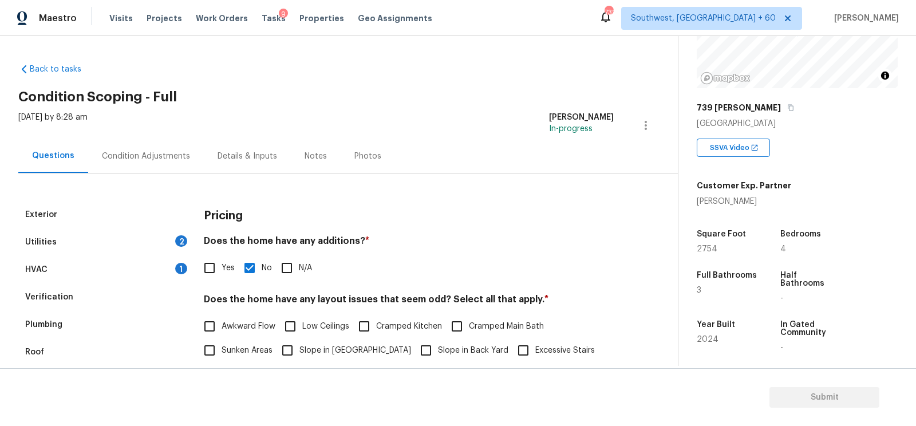
click at [171, 158] on div "Condition Adjustments" at bounding box center [146, 155] width 88 height 11
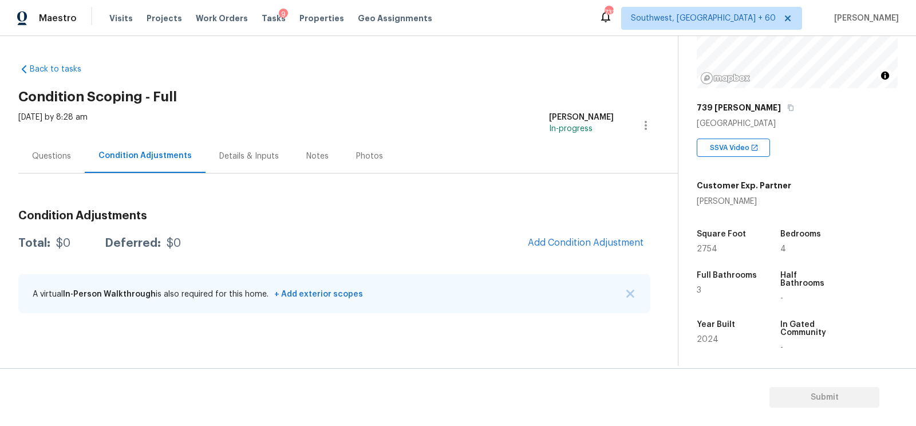
click at [579, 227] on div "Condition Adjustments Total: $0 Deferred: $0 Add Condition Adjustment A virtual…" at bounding box center [334, 262] width 632 height 122
click at [586, 239] on span "Add Condition Adjustment" at bounding box center [586, 242] width 116 height 10
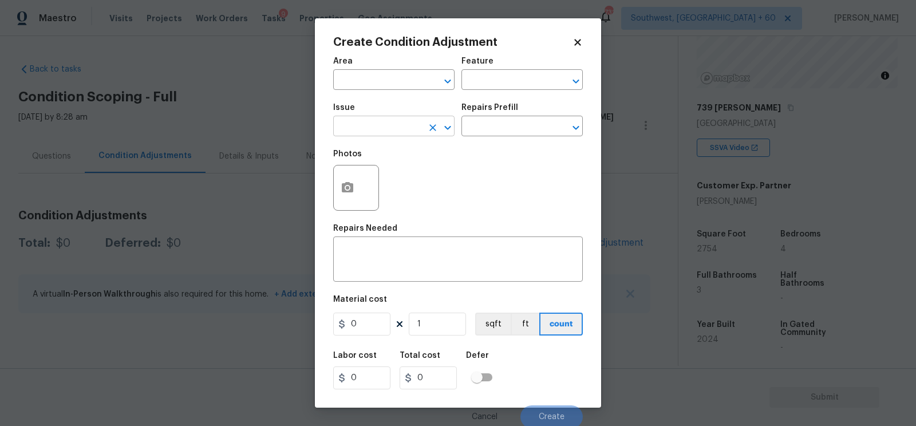
click at [399, 129] on input "text" at bounding box center [377, 127] width 89 height 18
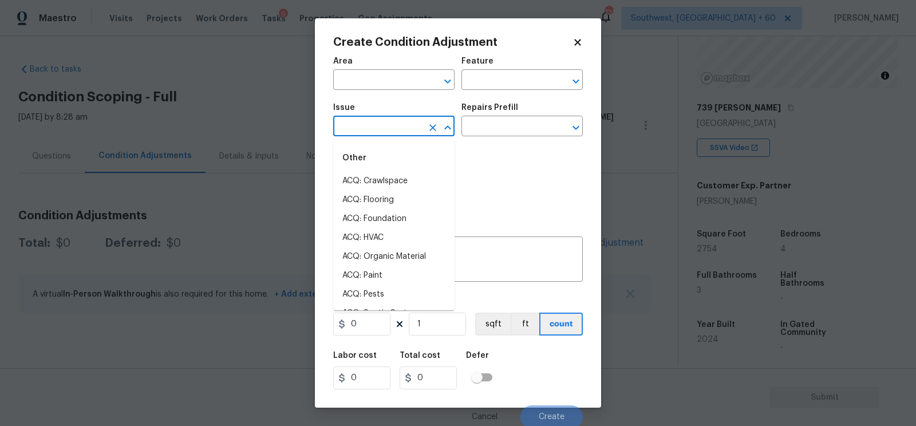
type input "l"
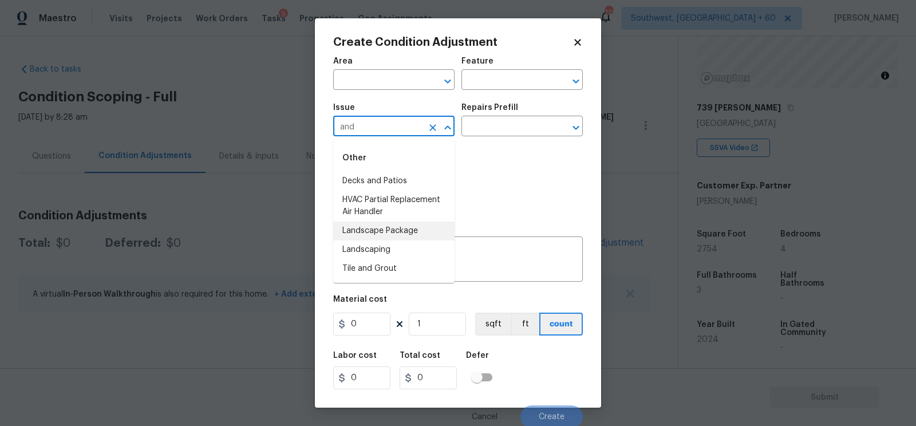
click at [393, 239] on li "Landscape Package" at bounding box center [393, 230] width 121 height 19
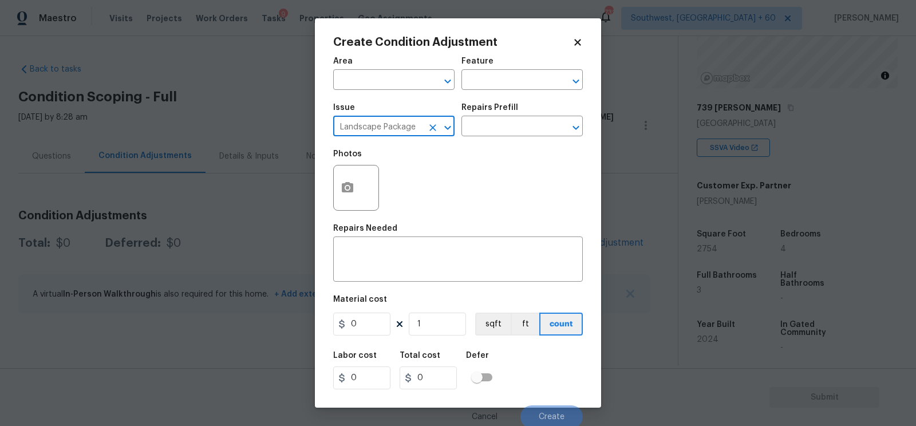
type input "Landscape Package"
click at [478, 138] on div "Issue Landscape Package ​ Repairs Prefill ​" at bounding box center [457, 120] width 249 height 46
click at [500, 132] on input "text" at bounding box center [505, 127] width 89 height 18
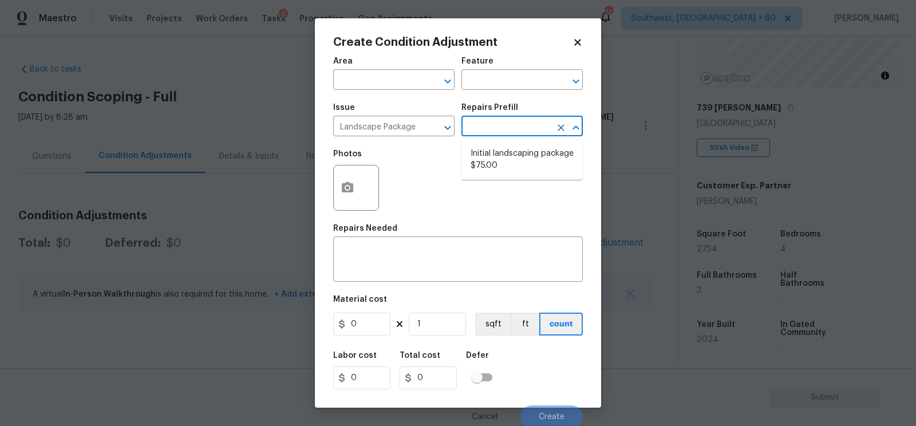
click at [500, 156] on li "Initial landscaping package $75.00" at bounding box center [521, 159] width 121 height 31
type input "Home Readiness Packages"
type textarea "Mowing of grass up to 6" in height. Mow, edge along driveways & sidewalks, trim…"
type input "75"
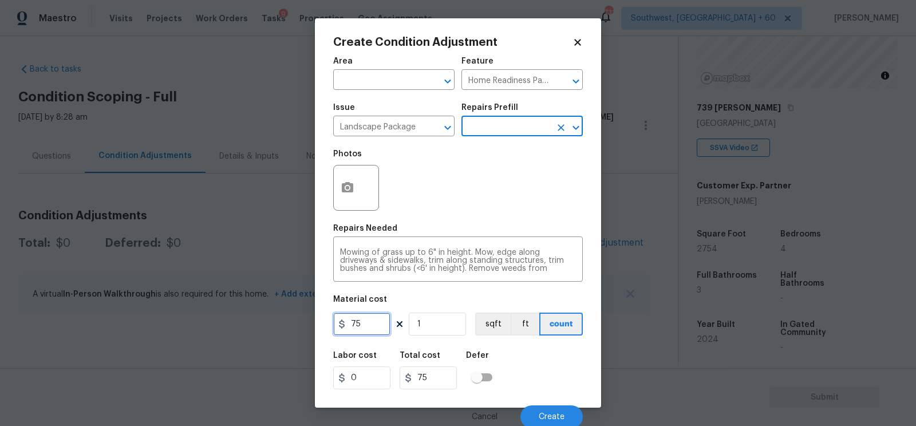
click at [381, 329] on input "75" at bounding box center [361, 323] width 57 height 23
type input "750"
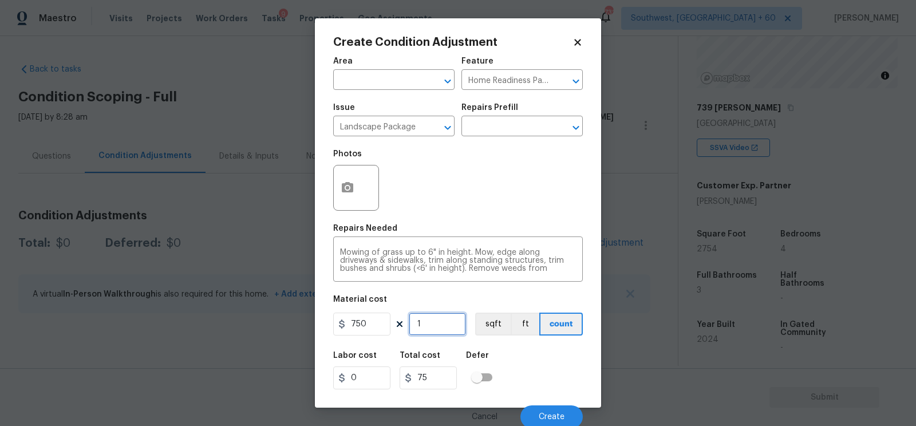
click at [460, 332] on input "1" at bounding box center [437, 323] width 57 height 23
type input "750"
click at [344, 203] on button "button" at bounding box center [347, 187] width 27 height 45
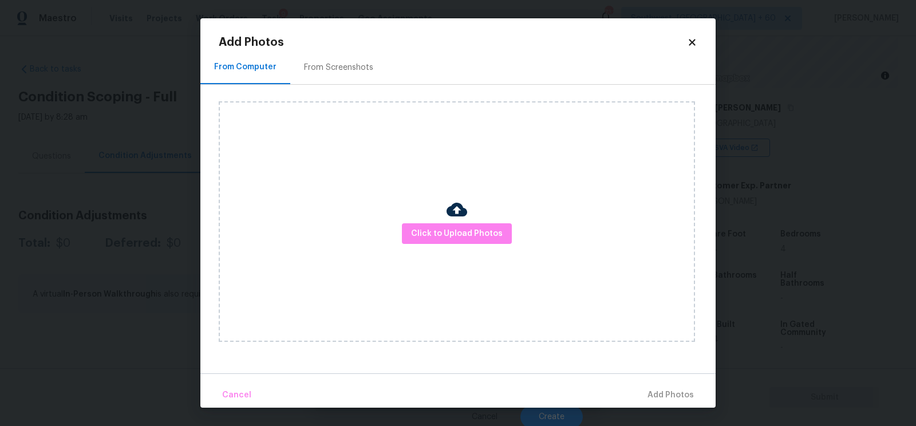
click at [347, 70] on div "From Screenshots" at bounding box center [338, 67] width 69 height 11
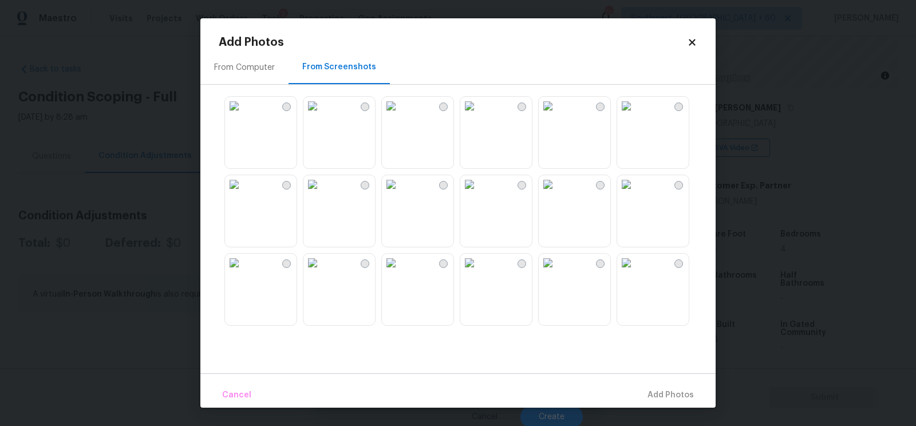
click at [243, 115] on img at bounding box center [234, 106] width 18 height 18
click at [648, 393] on span "Add 1 Photo(s)" at bounding box center [665, 395] width 57 height 14
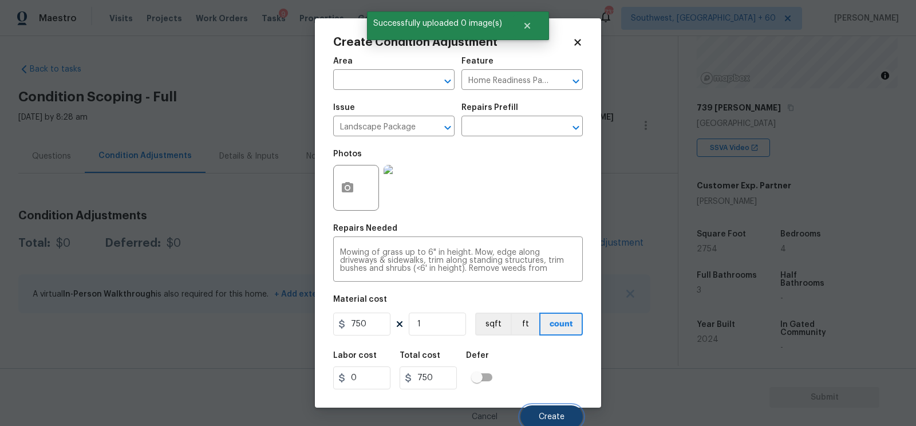
click at [548, 411] on button "Create" at bounding box center [551, 416] width 62 height 23
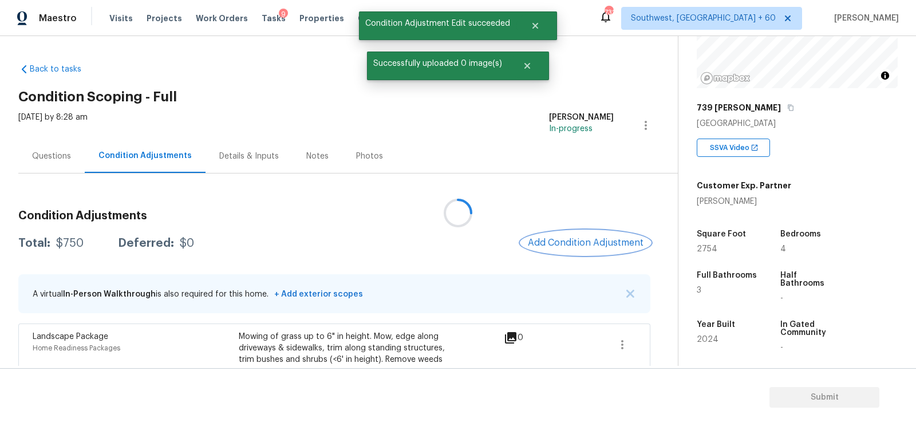
click at [583, 245] on span "Add Condition Adjustment" at bounding box center [586, 242] width 116 height 10
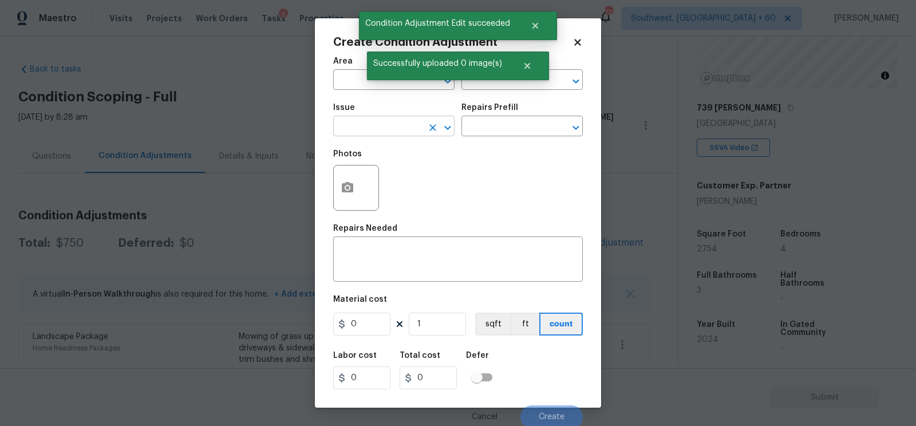
click at [367, 123] on input "text" at bounding box center [377, 127] width 89 height 18
click at [378, 185] on li "Pressure Washing" at bounding box center [393, 181] width 121 height 19
type input "Pressure Washing"
click at [529, 118] on div "Repairs Prefill" at bounding box center [521, 111] width 121 height 15
click at [521, 129] on input "text" at bounding box center [505, 127] width 89 height 18
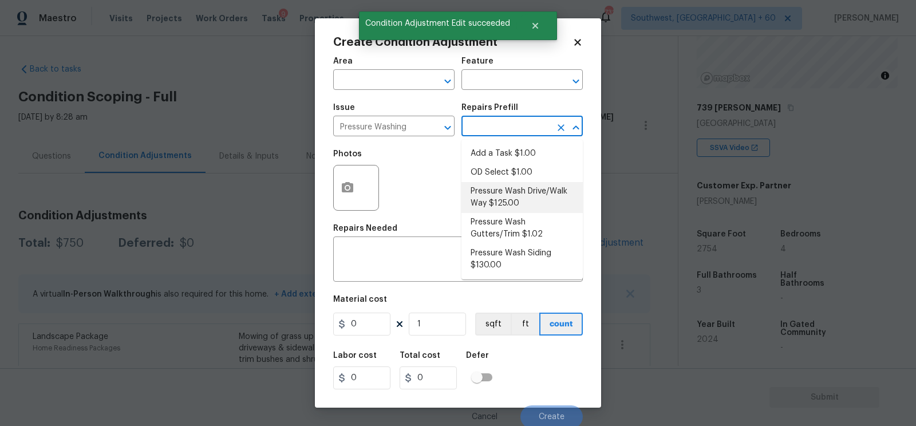
click at [510, 199] on li "Pressure Wash Drive/Walk Way $125.00" at bounding box center [521, 197] width 121 height 31
type input "Siding"
type textarea "Pressure wash the driveways/walkways as directed by the PM. Ensure that all deb…"
type input "125"
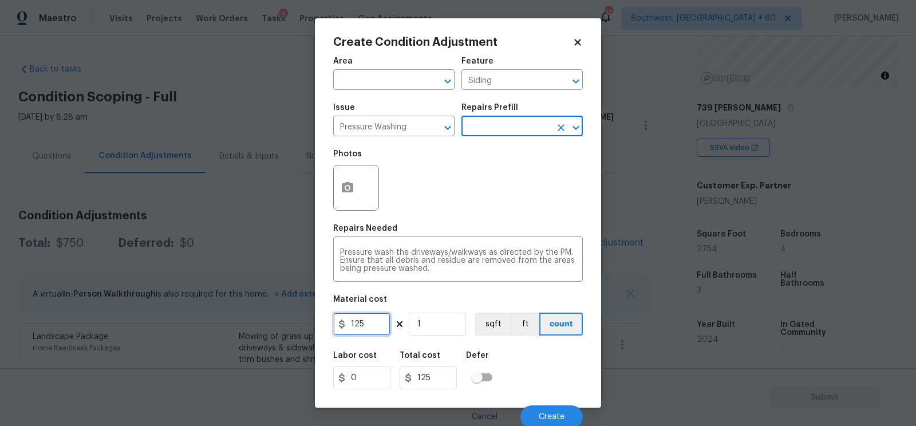
click at [373, 323] on input "125" at bounding box center [361, 323] width 57 height 23
type input "200"
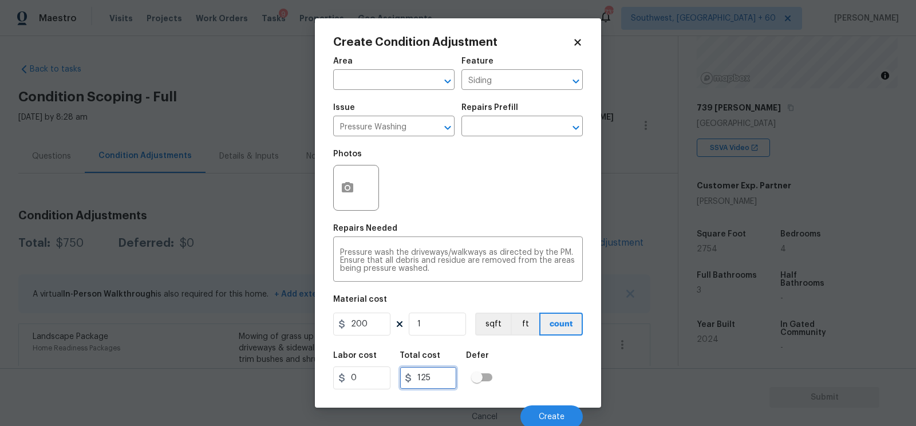
type input "200"
click at [434, 380] on input "200" at bounding box center [427, 377] width 57 height 23
click at [353, 211] on div at bounding box center [356, 188] width 46 height 46
click at [352, 196] on button "button" at bounding box center [347, 187] width 27 height 45
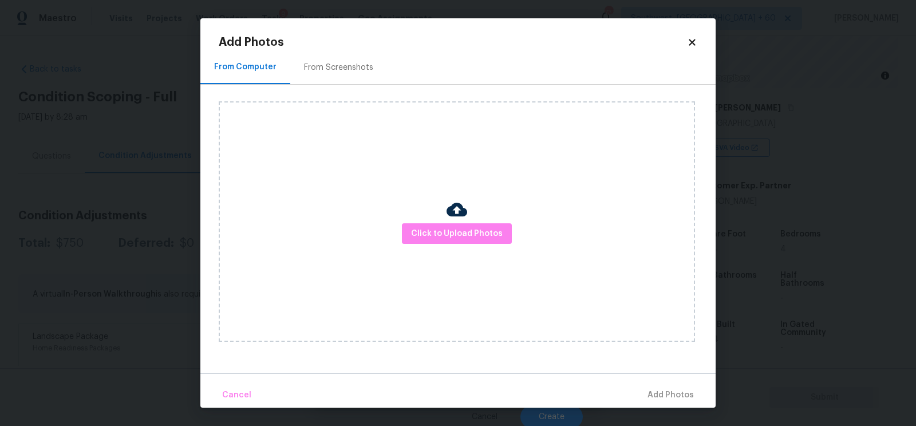
click at [328, 93] on div "Click to Upload Photos" at bounding box center [467, 222] width 497 height 274
click at [338, 73] on div "From Screenshots" at bounding box center [338, 67] width 97 height 34
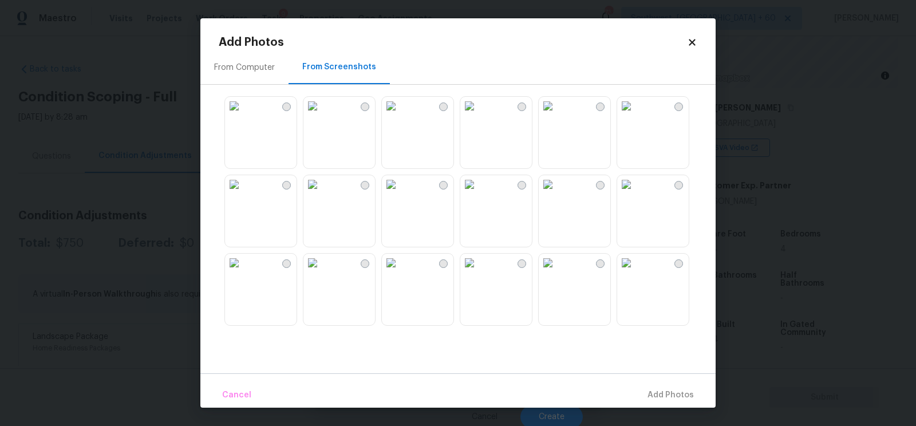
click at [243, 115] on img at bounding box center [234, 106] width 18 height 18
click at [666, 397] on span "Add 1 Photo(s)" at bounding box center [665, 395] width 57 height 14
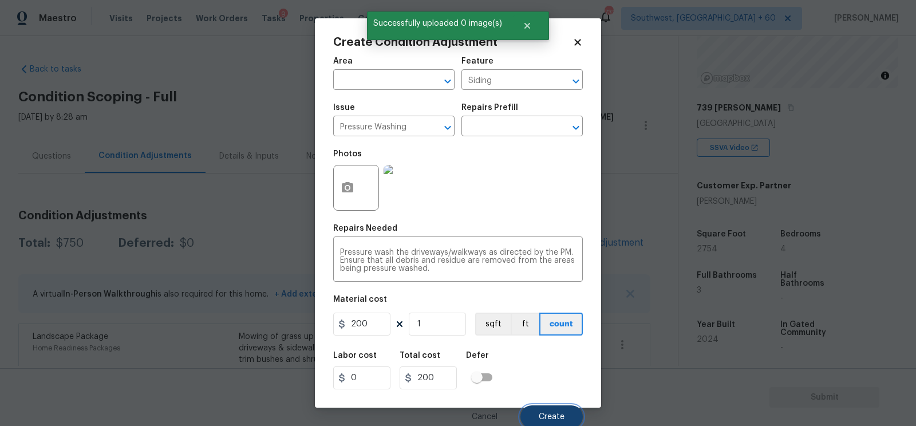
click at [551, 414] on span "Create" at bounding box center [551, 417] width 26 height 9
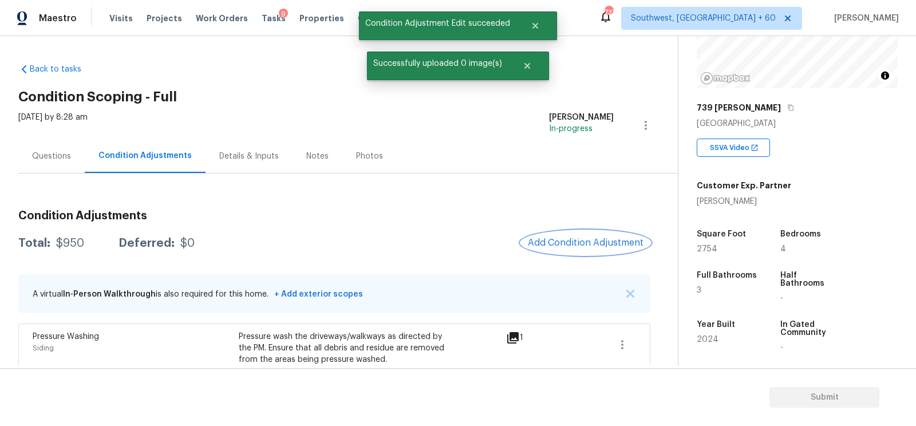
click at [639, 245] on span "Add Condition Adjustment" at bounding box center [586, 242] width 116 height 10
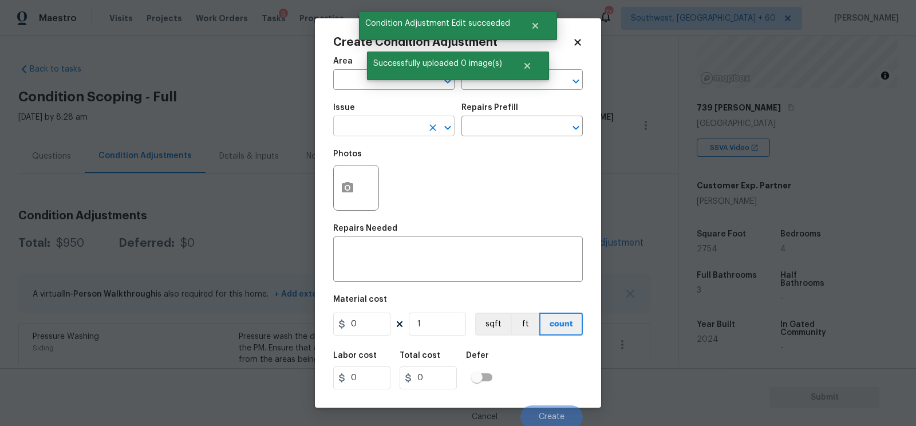
click at [401, 122] on input "text" at bounding box center [377, 127] width 89 height 18
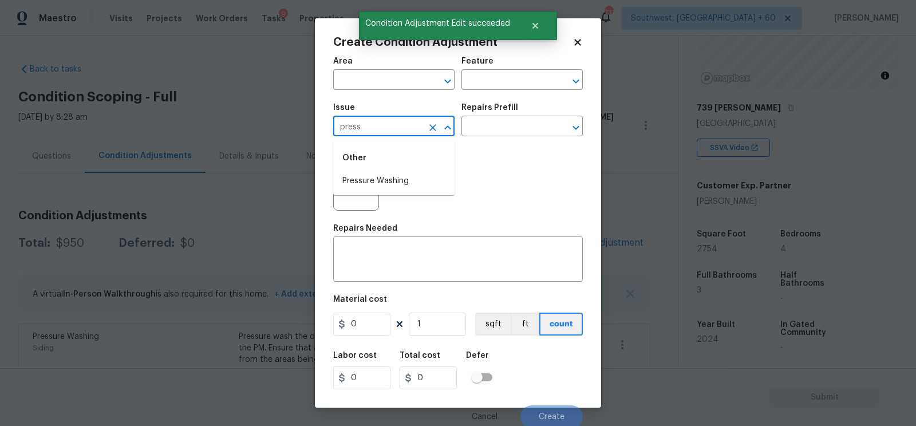
click at [397, 171] on div "Other" at bounding box center [393, 157] width 121 height 27
click at [402, 186] on li "Pressure Washing" at bounding box center [393, 181] width 121 height 19
type input "Pressure Washing"
click at [498, 116] on div "Repairs Prefill" at bounding box center [521, 111] width 121 height 15
click at [498, 119] on input "text" at bounding box center [505, 127] width 89 height 18
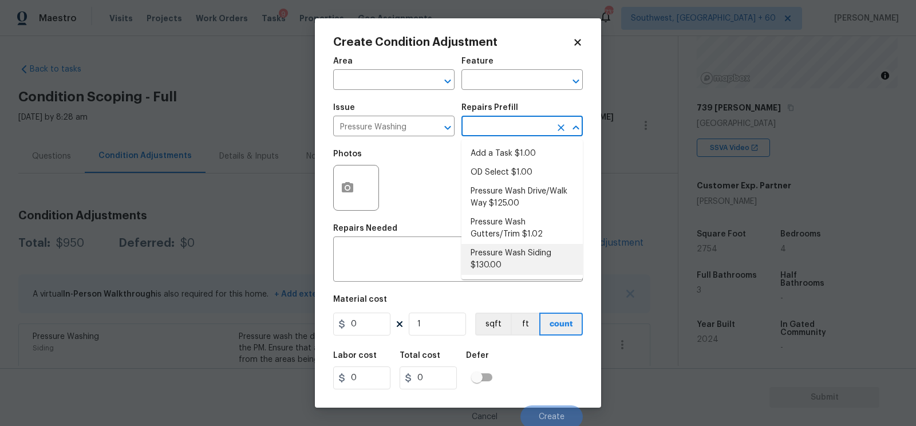
click at [505, 249] on li "Pressure Wash Siding $130.00" at bounding box center [521, 259] width 121 height 31
type input "Siding"
type textarea "Protect areas as needed for pressure washing. Pressure wash the siding on the h…"
type input "130"
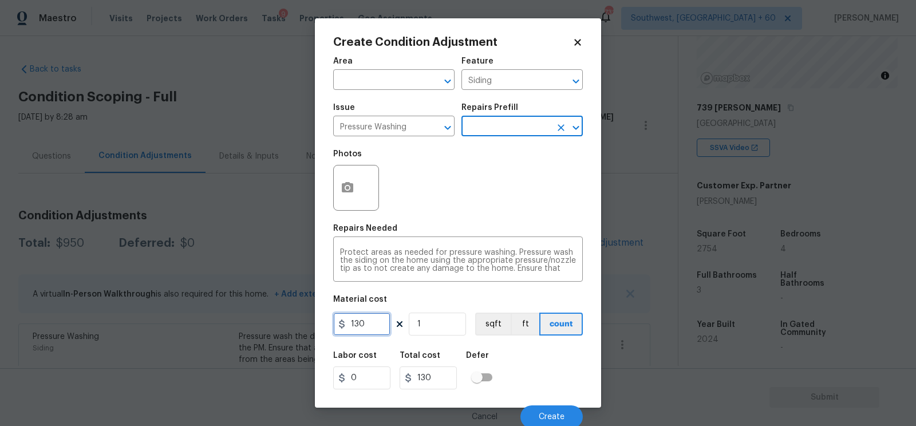
click at [367, 330] on input "130" at bounding box center [361, 323] width 57 height 23
type input "200"
click at [406, 356] on h5 "Total cost" at bounding box center [419, 355] width 41 height 8
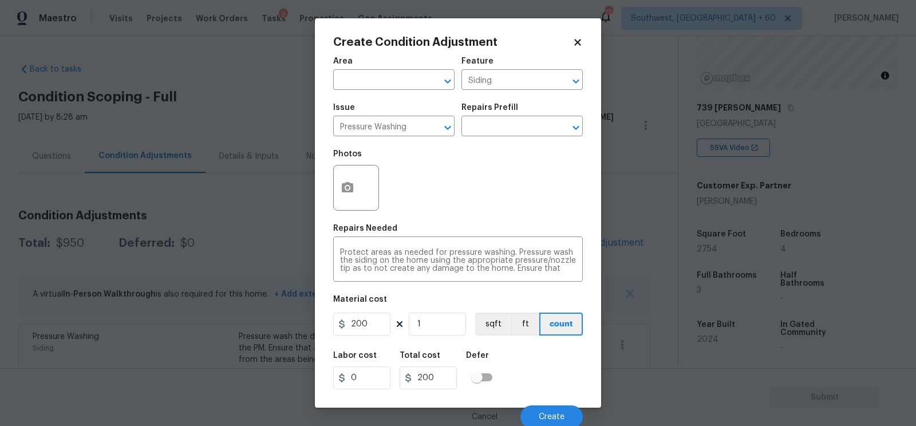
click at [371, 208] on div at bounding box center [356, 188] width 46 height 46
click at [342, 192] on icon "button" at bounding box center [347, 187] width 11 height 10
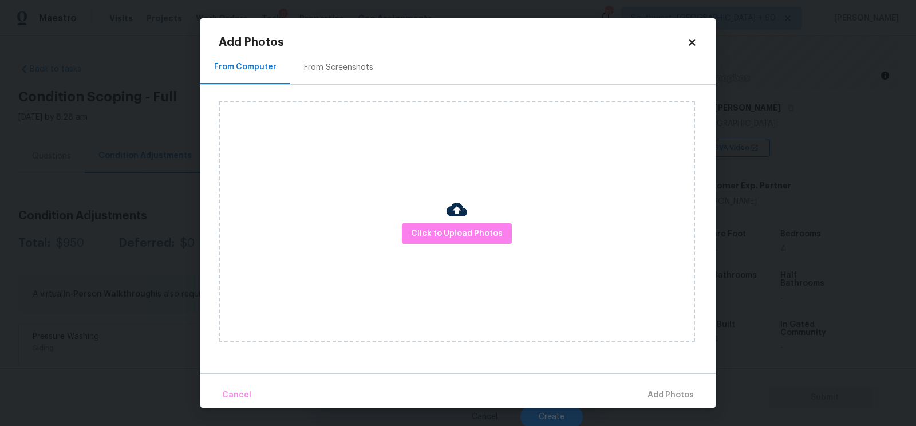
click at [338, 47] on h2 "Add Photos" at bounding box center [453, 42] width 468 height 11
click at [337, 62] on div "From Screenshots" at bounding box center [338, 67] width 69 height 11
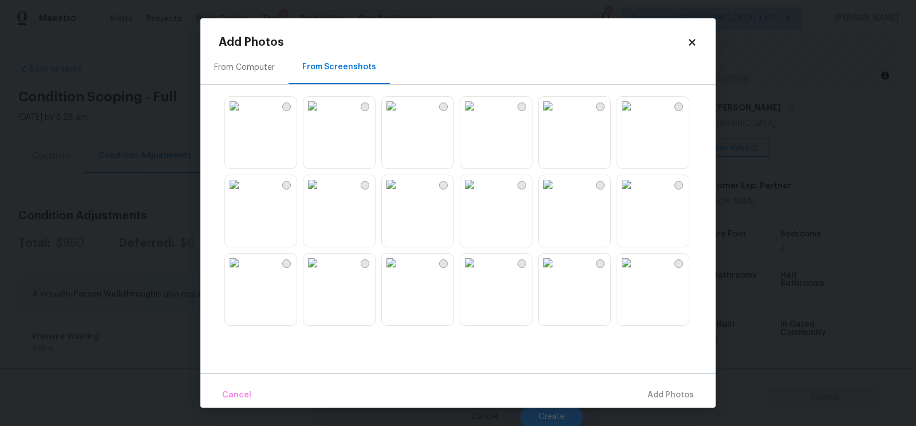
click at [243, 115] on img at bounding box center [234, 106] width 18 height 18
click at [655, 394] on span "Add 1 Photo(s)" at bounding box center [665, 395] width 57 height 14
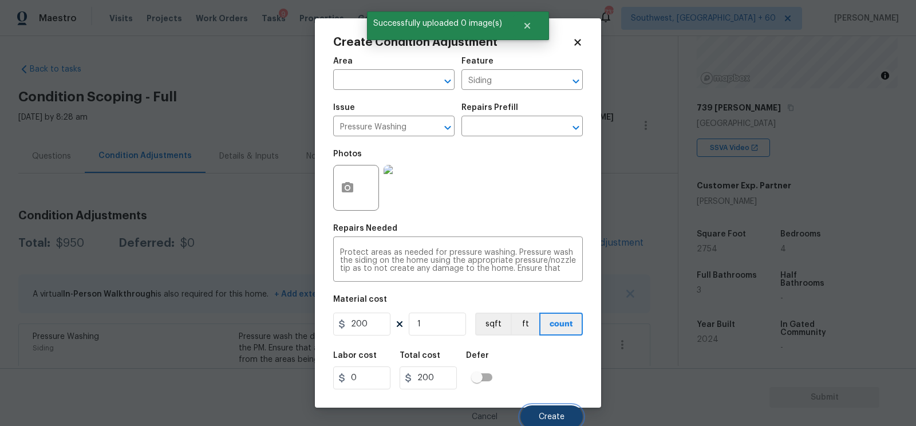
click at [542, 418] on span "Create" at bounding box center [551, 417] width 26 height 9
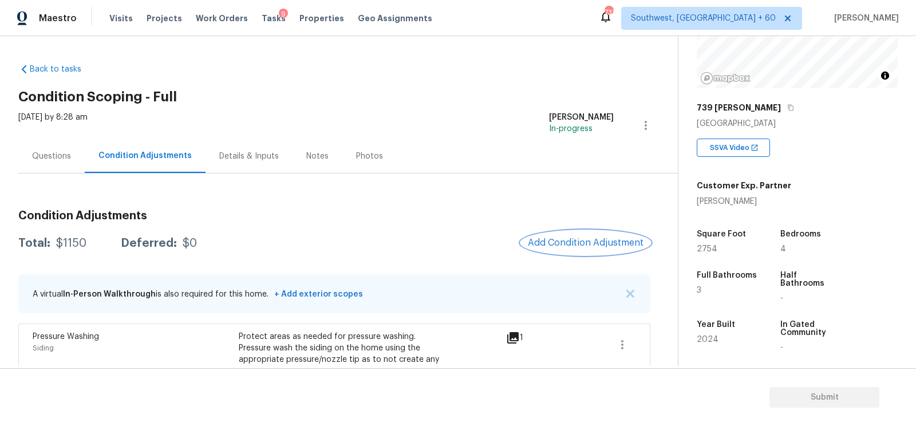
click at [563, 248] on button "Add Condition Adjustment" at bounding box center [585, 243] width 129 height 24
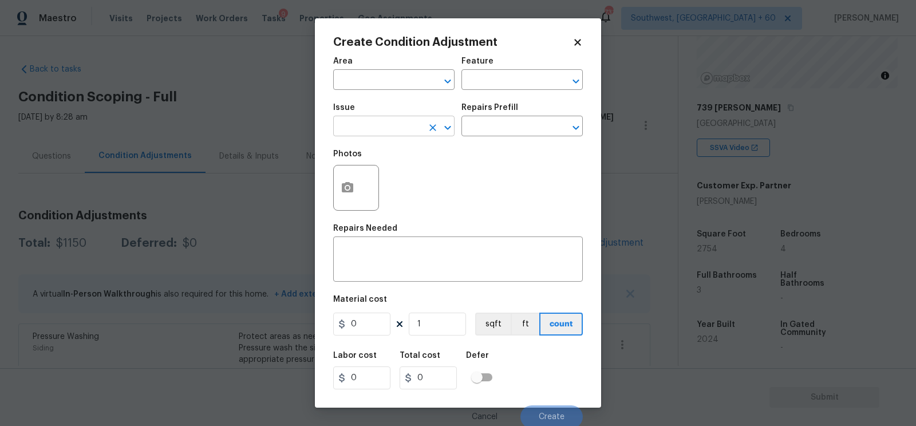
click at [378, 133] on input "text" at bounding box center [377, 127] width 89 height 18
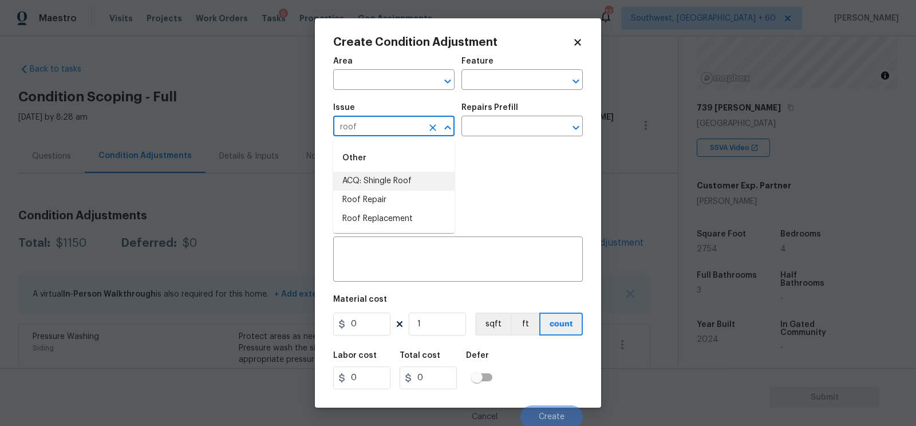
click at [383, 179] on li "ACQ: Shingle Roof" at bounding box center [393, 181] width 121 height 19
type input "ACQ: Shingle Roof"
click at [494, 123] on input "text" at bounding box center [505, 127] width 89 height 18
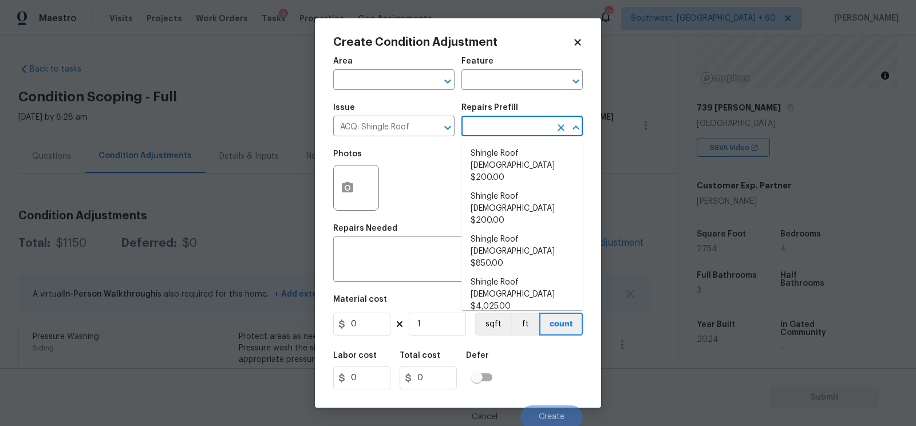
click at [502, 147] on li "Shingle Roof 0-10 Years Old $200.00" at bounding box center [521, 165] width 121 height 43
type input "Acquisition"
type textarea "Acquisition Scope: Shingle Roof 0-10 years in age maintenance."
type input "200"
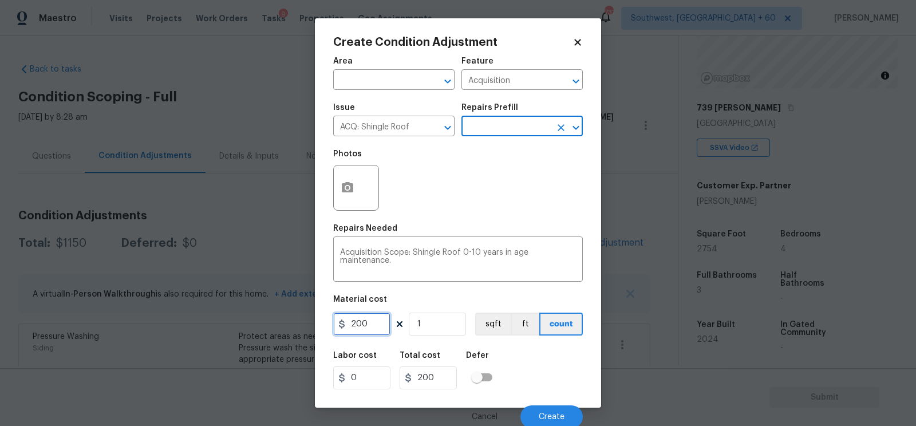
click at [374, 326] on input "200" at bounding box center [361, 323] width 57 height 23
type input "288"
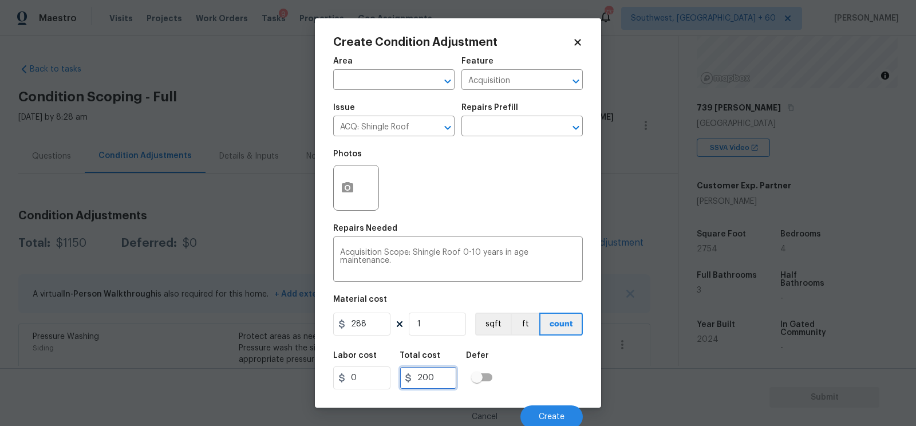
type input "288"
click at [453, 383] on input "288" at bounding box center [427, 377] width 57 height 23
click at [533, 407] on button "Create" at bounding box center [551, 416] width 62 height 23
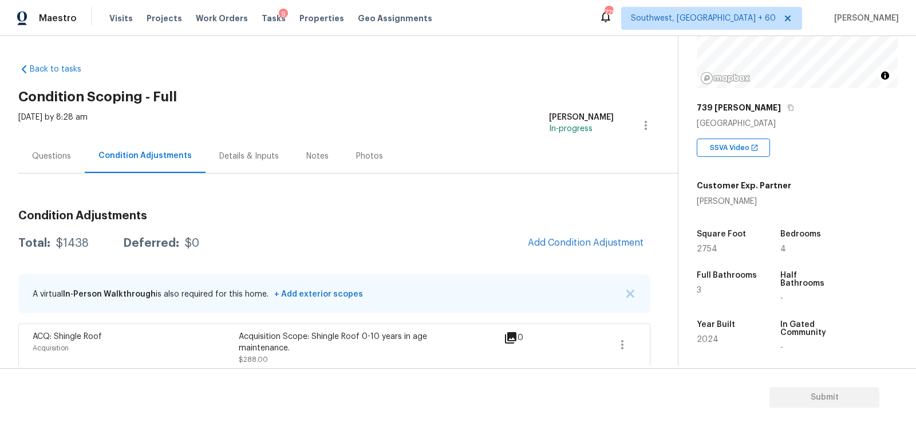
click at [56, 150] on div "Questions" at bounding box center [51, 155] width 39 height 11
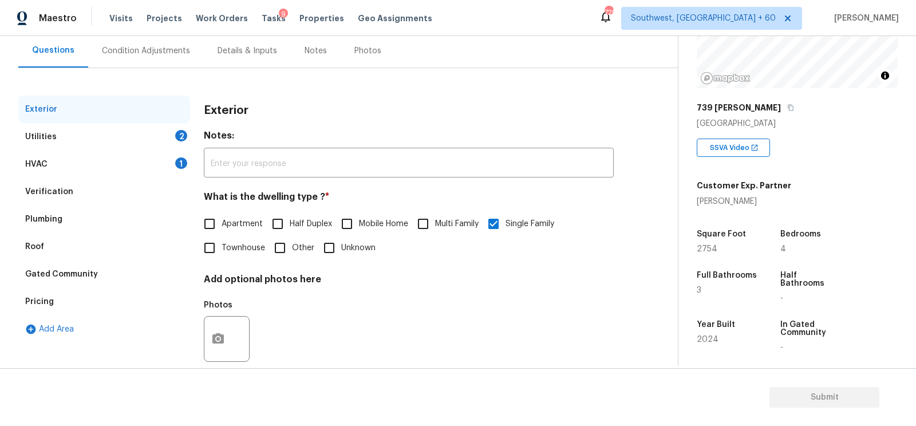
scroll to position [106, 0]
click at [116, 192] on div "Verification" at bounding box center [104, 190] width 172 height 27
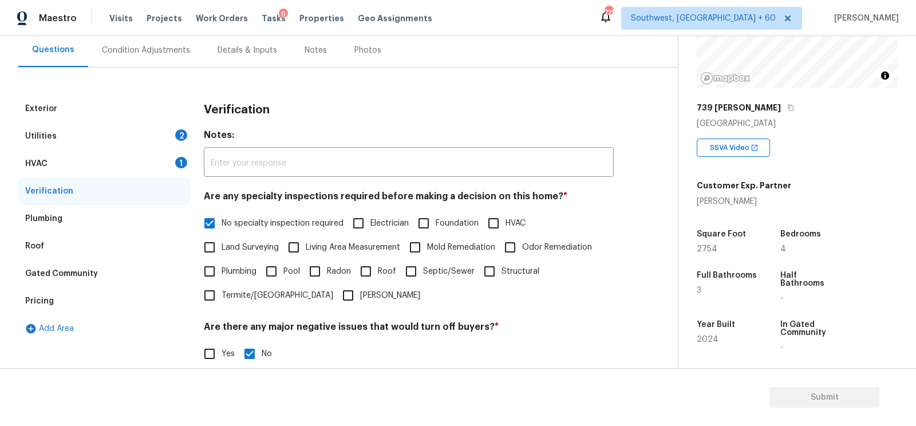
scroll to position [251, 0]
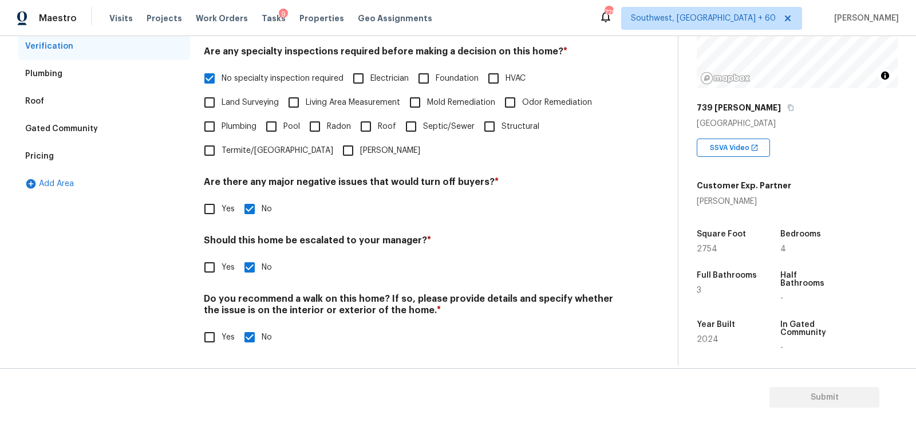
click at [210, 261] on input "Yes" at bounding box center [209, 267] width 24 height 24
checkbox input "true"
checkbox input "false"
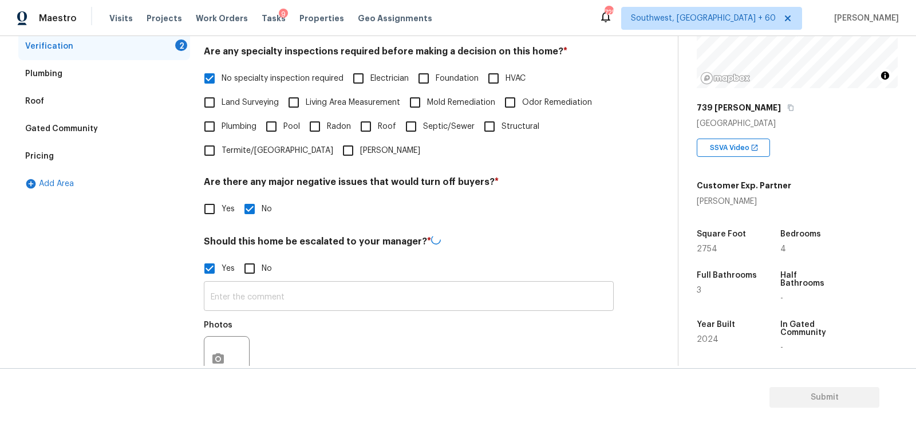
click at [233, 295] on input "text" at bounding box center [409, 297] width 410 height 27
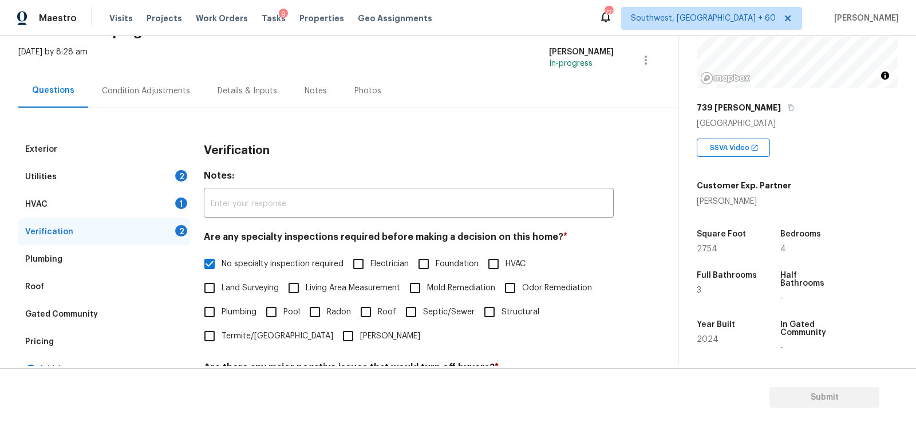
scroll to position [2, 0]
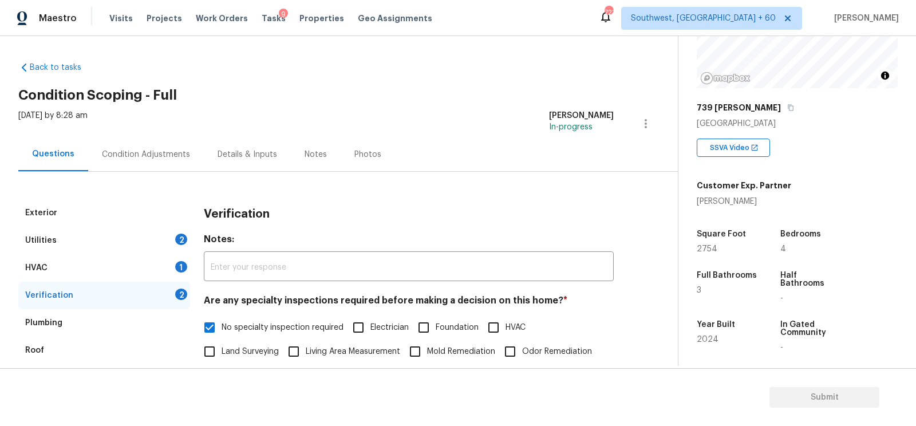
type input "##ALA Property/ Utility poles in close proximity/"
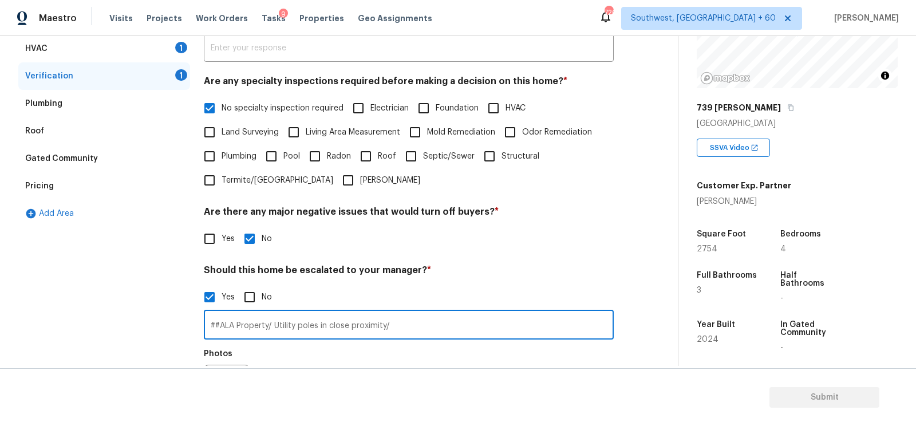
scroll to position [359, 0]
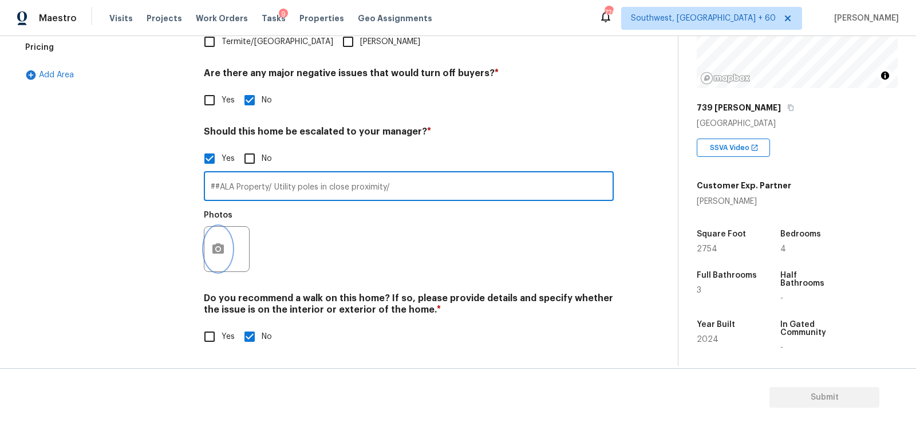
click at [231, 252] on button "button" at bounding box center [217, 249] width 27 height 45
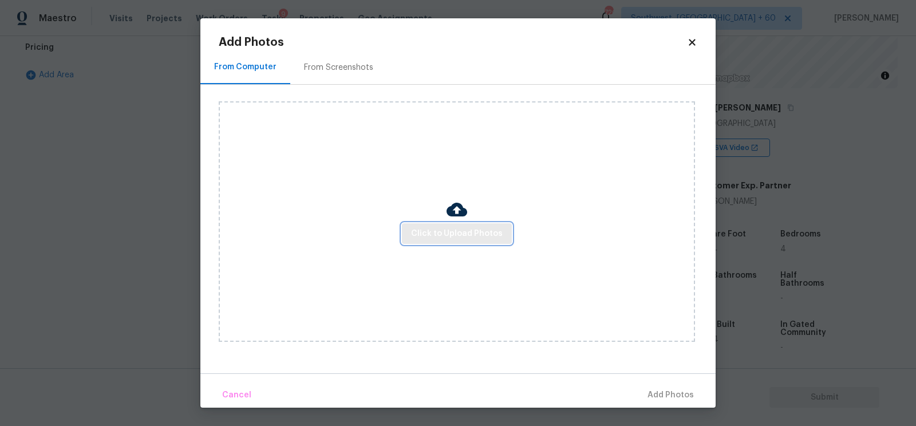
click at [462, 232] on span "Click to Upload Photos" at bounding box center [457, 234] width 92 height 14
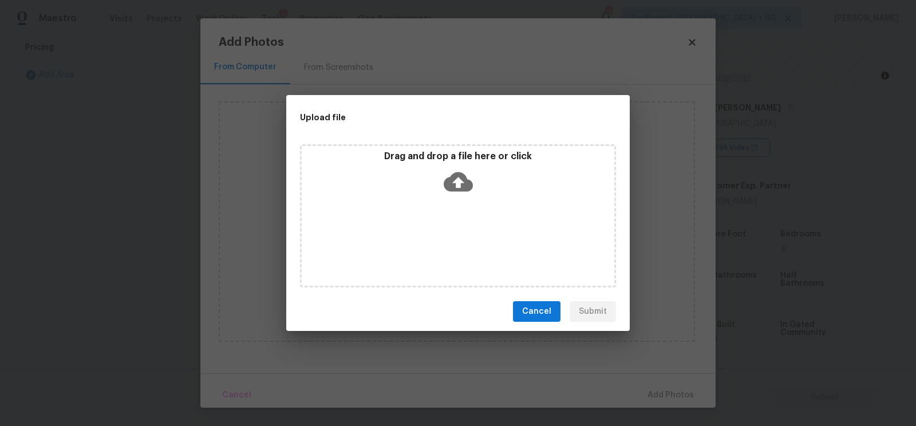
click at [458, 194] on icon at bounding box center [457, 181] width 29 height 29
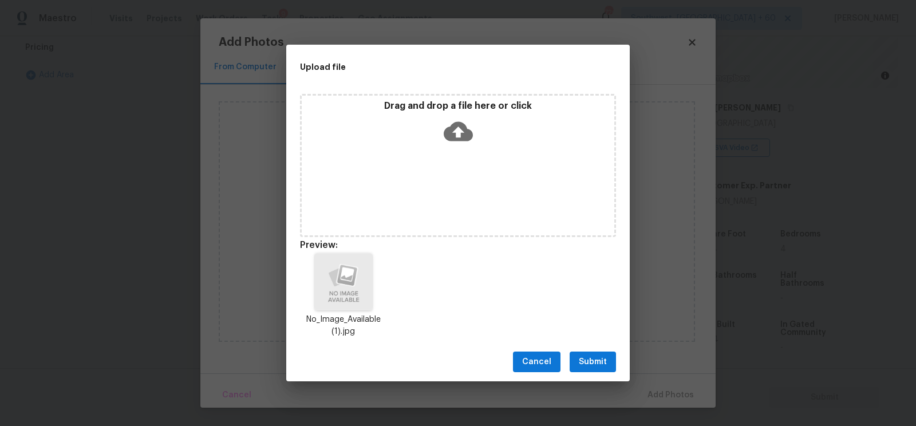
click at [587, 368] on span "Submit" at bounding box center [593, 362] width 28 height 14
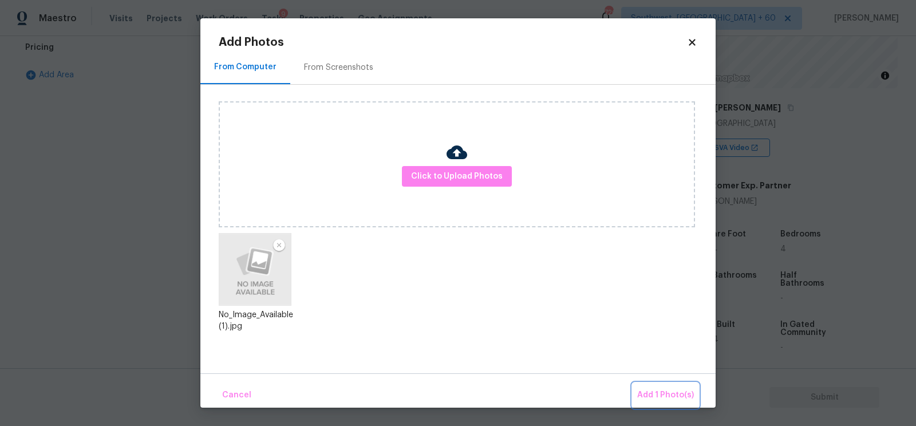
click at [673, 398] on span "Add 1 Photo(s)" at bounding box center [665, 395] width 57 height 14
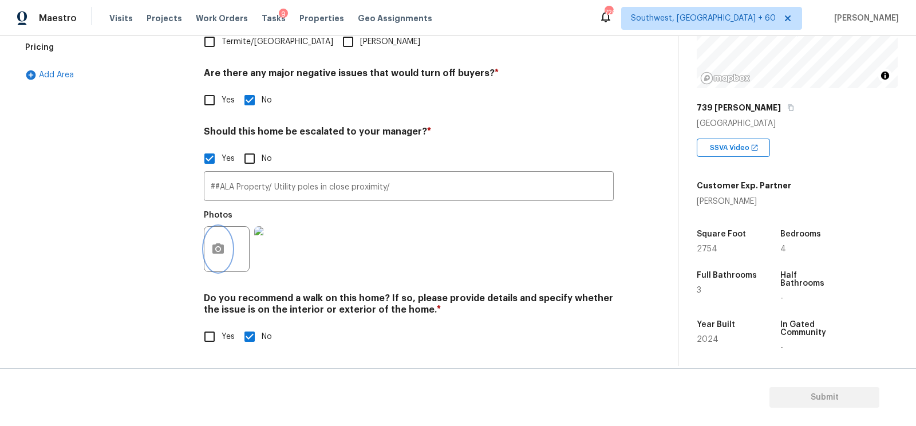
click at [220, 251] on icon "button" at bounding box center [218, 249] width 14 height 14
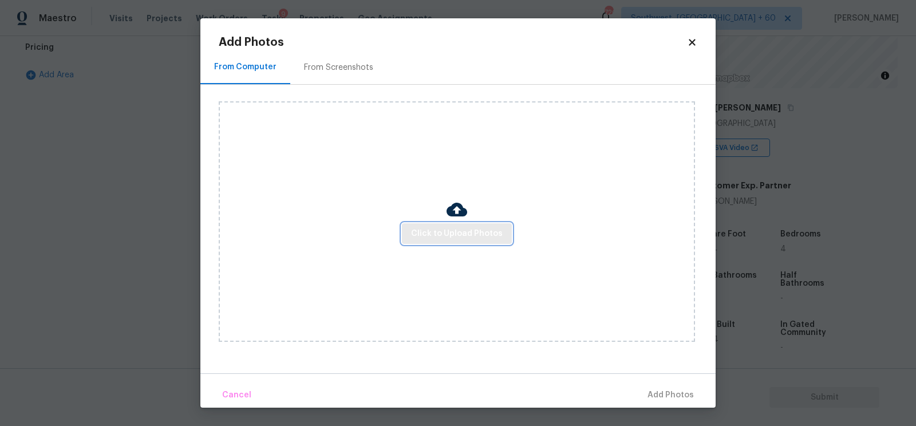
click at [468, 239] on span "Click to Upload Photos" at bounding box center [457, 234] width 92 height 14
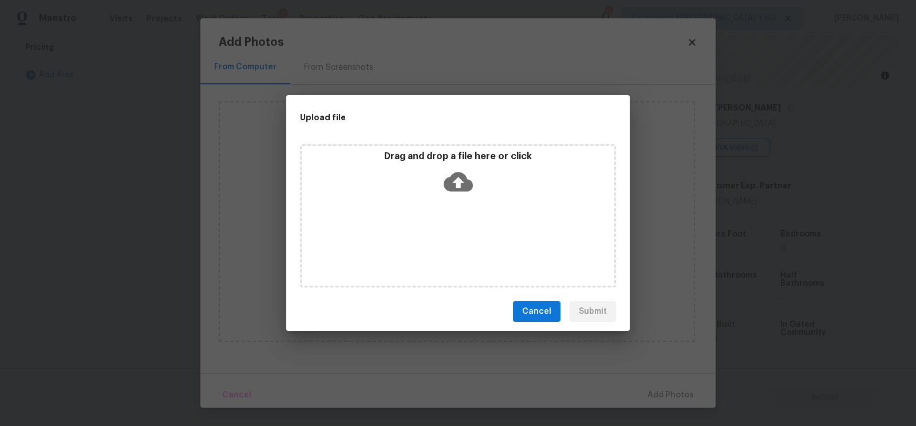
click at [464, 203] on div "Drag and drop a file here or click" at bounding box center [458, 215] width 316 height 143
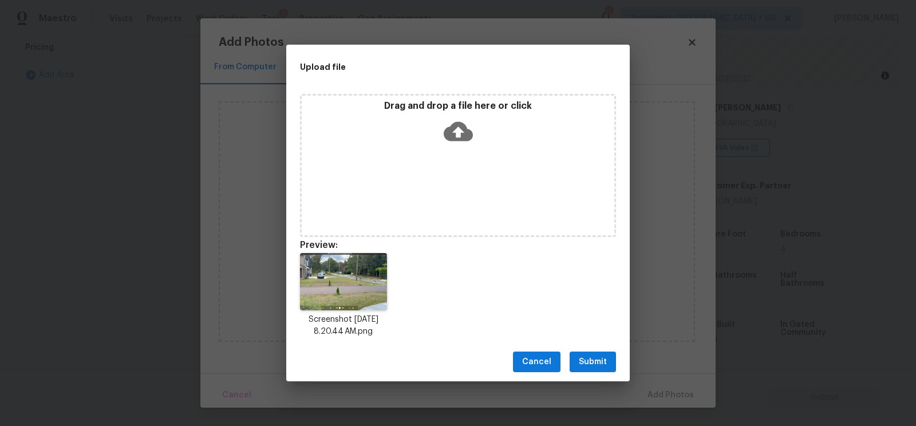
click at [591, 356] on span "Submit" at bounding box center [593, 362] width 28 height 14
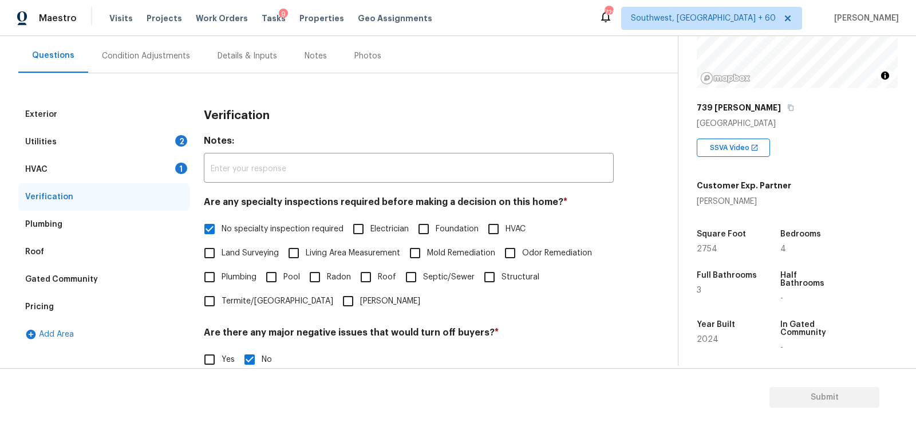
scroll to position [98, 0]
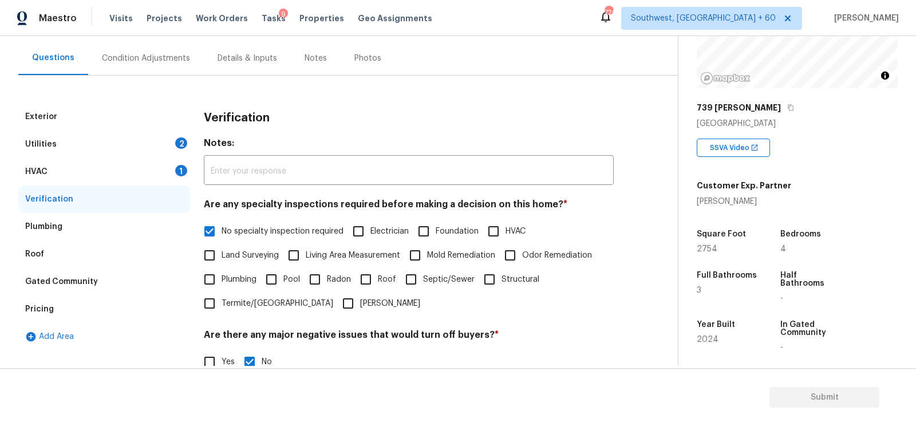
click at [162, 168] on div "HVAC 1" at bounding box center [104, 171] width 172 height 27
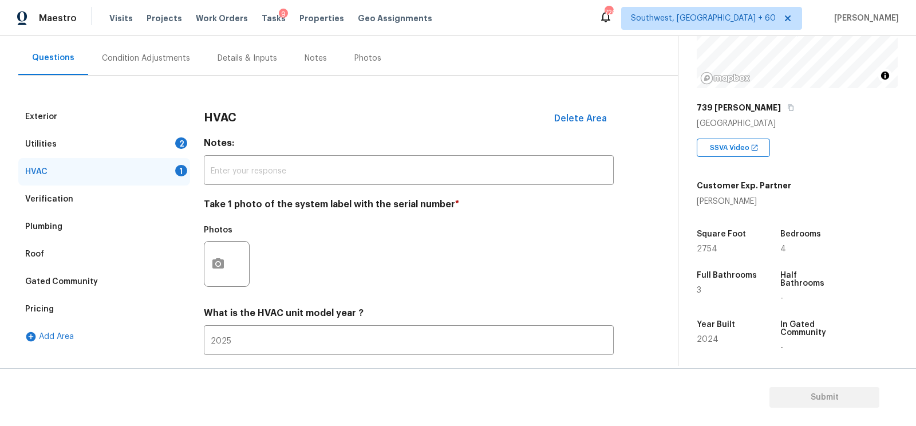
click at [240, 269] on div at bounding box center [227, 264] width 46 height 46
click at [227, 267] on button "button" at bounding box center [217, 263] width 27 height 45
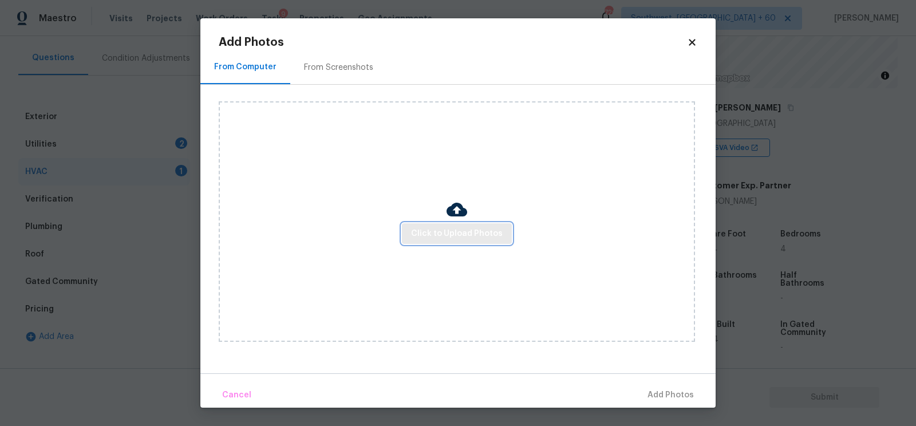
click at [484, 231] on span "Click to Upload Photos" at bounding box center [457, 234] width 92 height 14
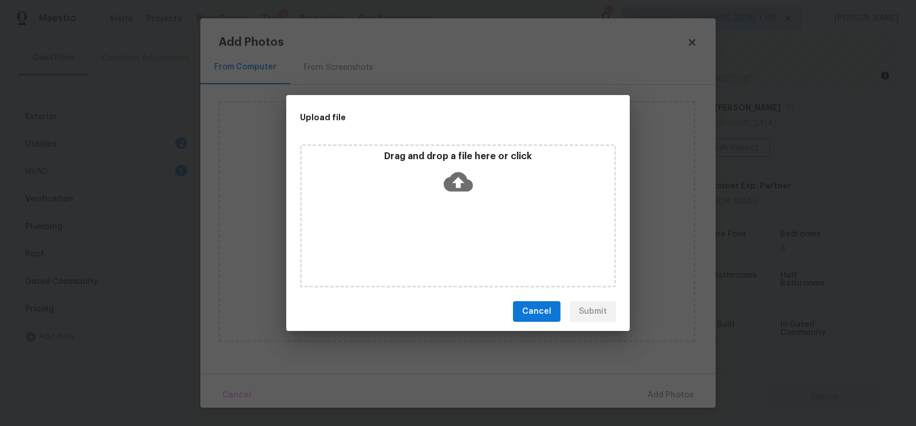
click at [473, 195] on div "Drag and drop a file here or click" at bounding box center [458, 174] width 312 height 49
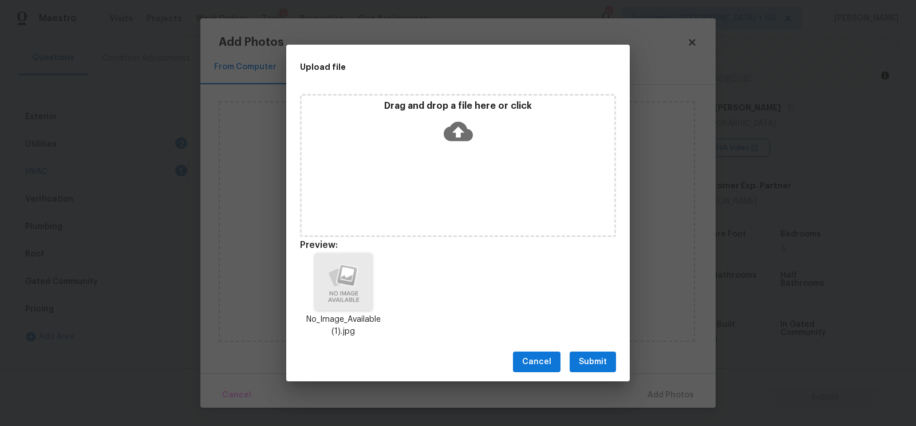
click at [595, 363] on span "Submit" at bounding box center [593, 362] width 28 height 14
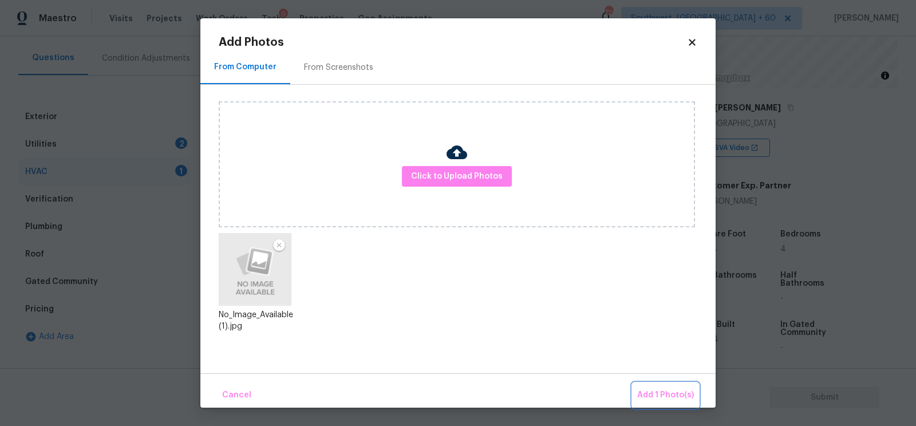
click at [662, 398] on span "Add 1 Photo(s)" at bounding box center [665, 395] width 57 height 14
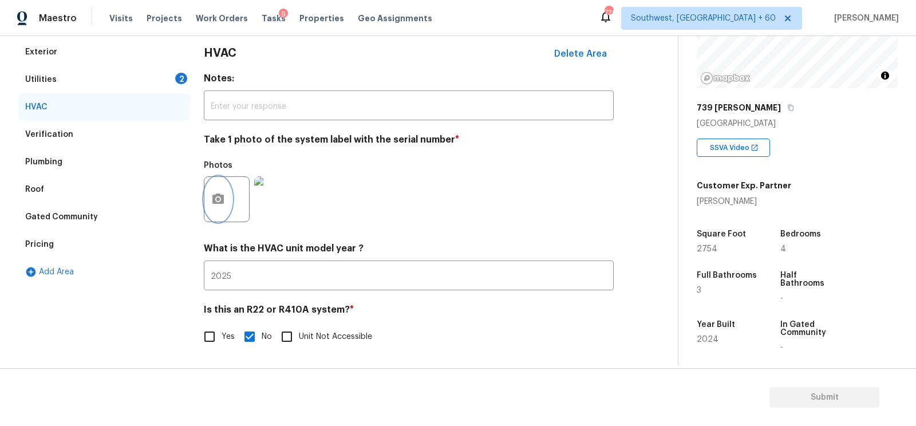
scroll to position [162, 0]
click at [167, 73] on div "Utilities 2" at bounding box center [104, 79] width 172 height 27
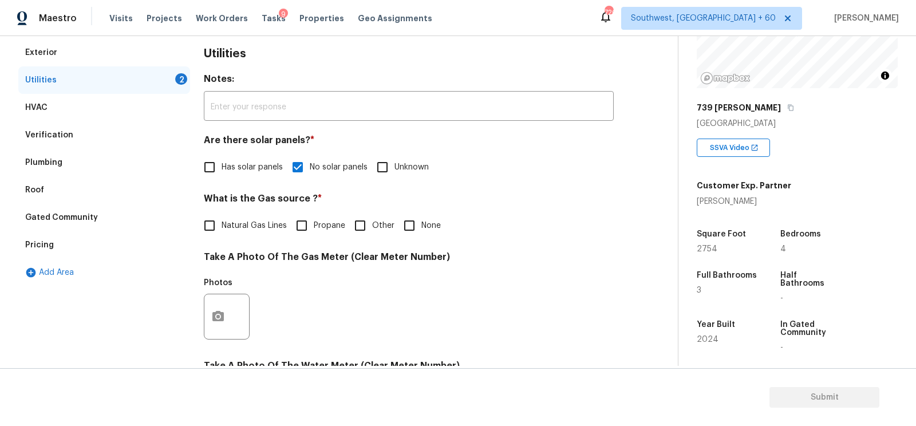
click at [415, 225] on input "None" at bounding box center [409, 225] width 24 height 24
checkbox input "true"
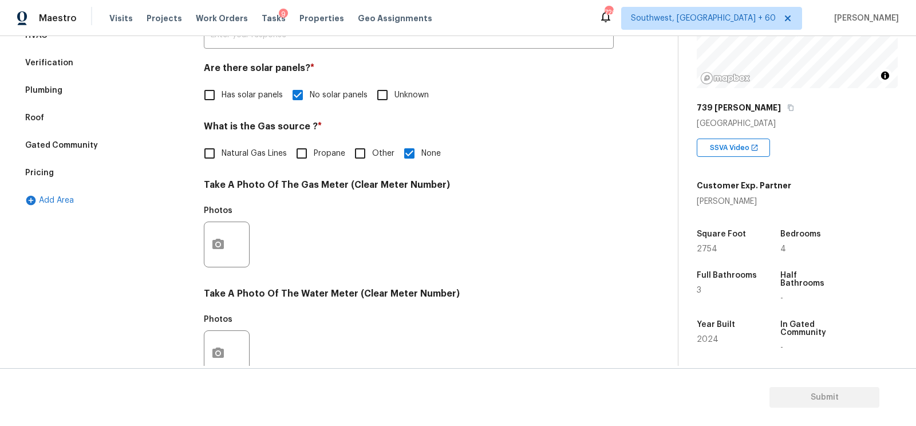
scroll to position [246, 0]
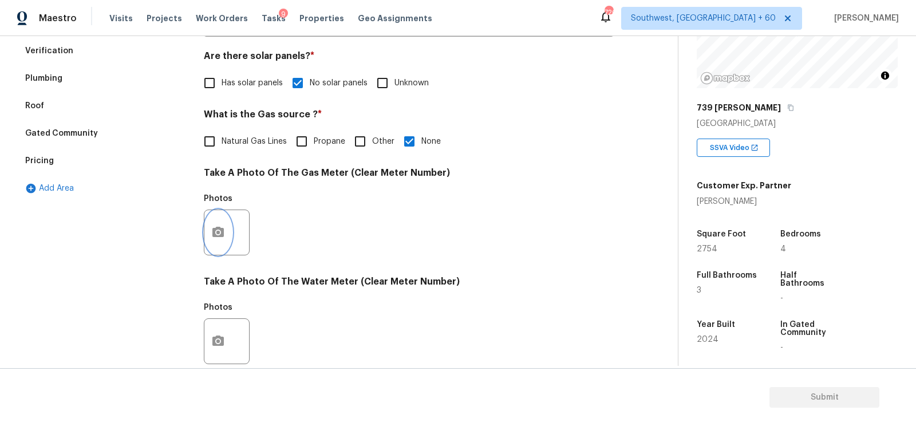
click at [220, 231] on icon "button" at bounding box center [218, 232] width 14 height 14
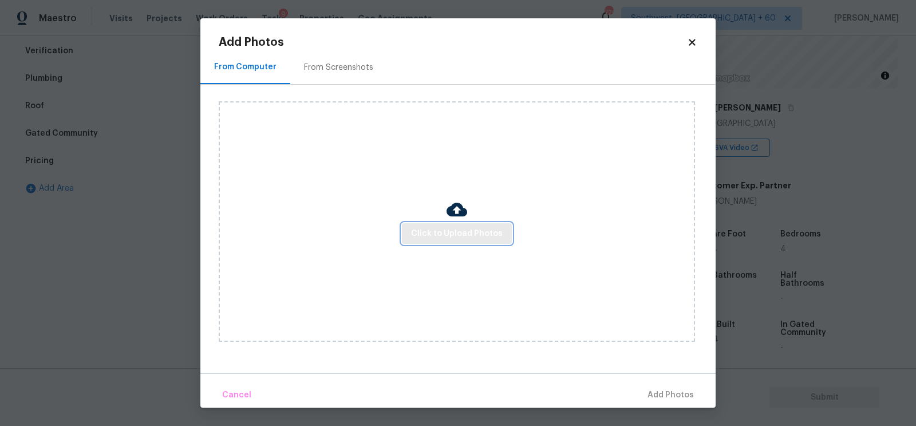
click at [465, 238] on span "Click to Upload Photos" at bounding box center [457, 234] width 92 height 14
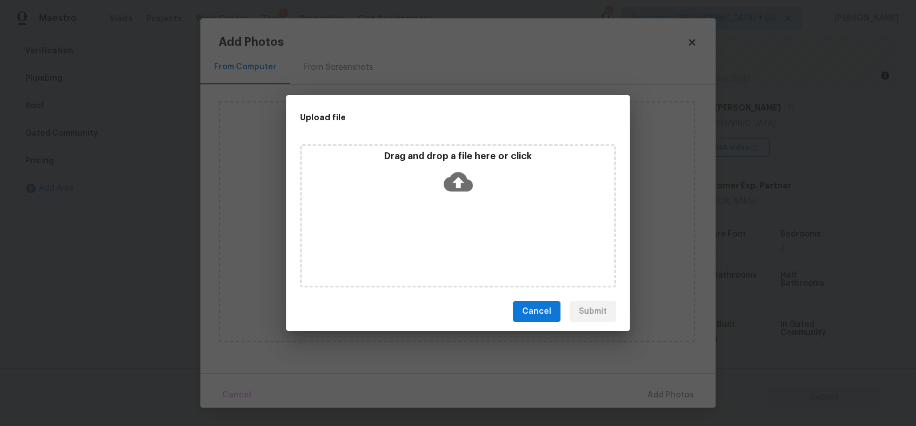
click at [461, 186] on icon at bounding box center [457, 181] width 29 height 19
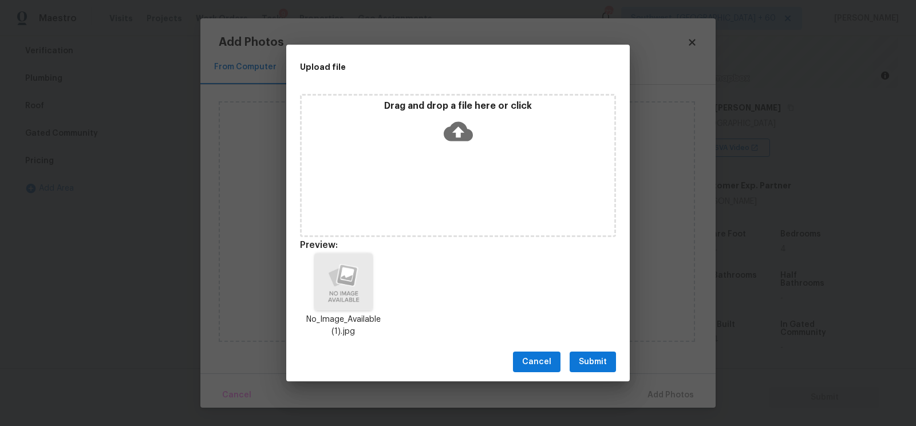
click at [595, 374] on div "Cancel Submit" at bounding box center [457, 361] width 343 height 39
click at [596, 365] on span "Submit" at bounding box center [593, 362] width 28 height 14
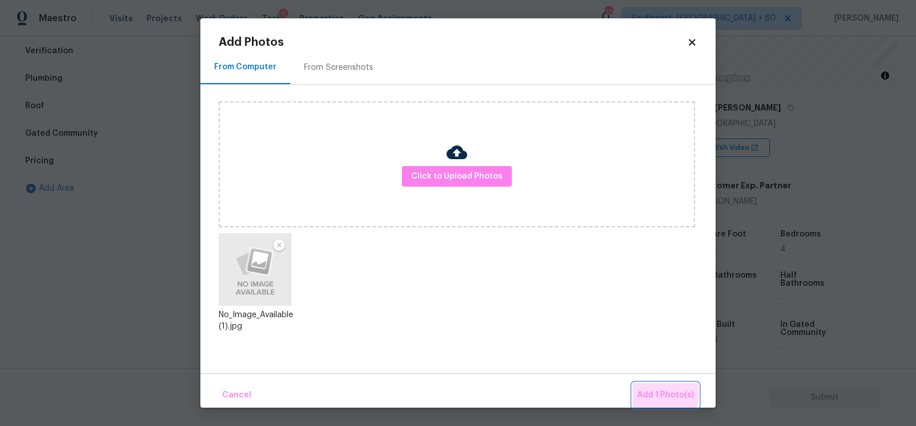
click at [651, 393] on span "Add 1 Photo(s)" at bounding box center [665, 395] width 57 height 14
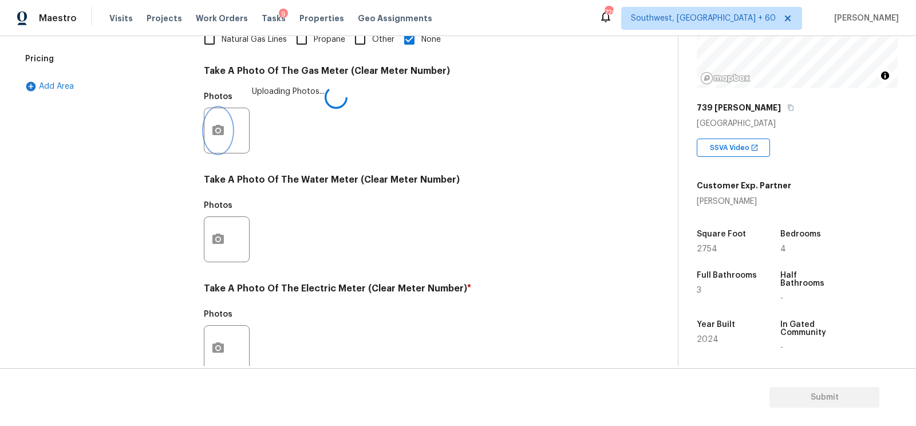
scroll to position [359, 0]
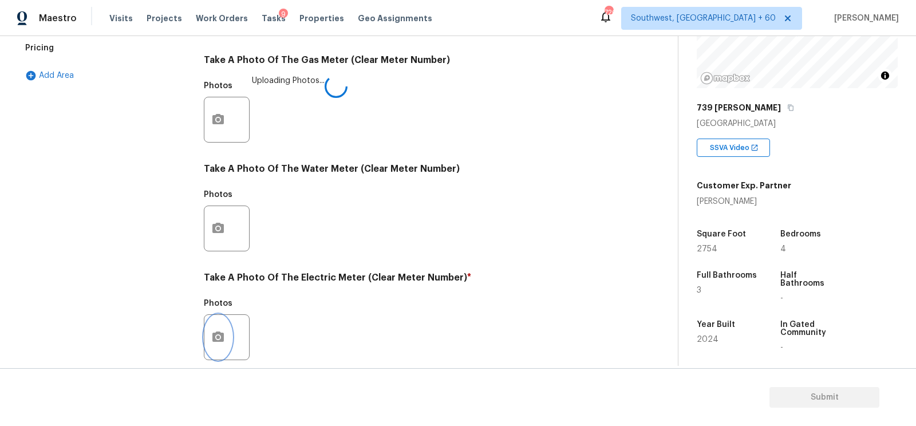
click at [220, 345] on button "button" at bounding box center [217, 337] width 27 height 45
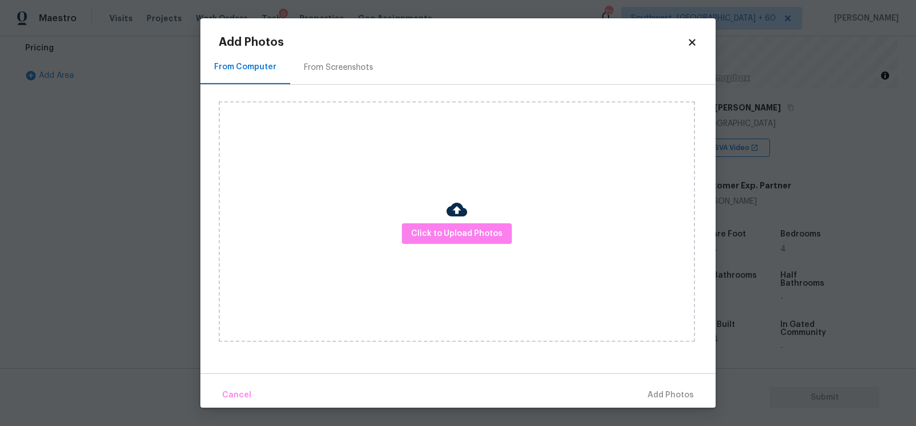
click at [460, 247] on div "Click to Upload Photos" at bounding box center [457, 221] width 476 height 240
click at [458, 233] on span "Click to Upload Photos" at bounding box center [457, 234] width 92 height 14
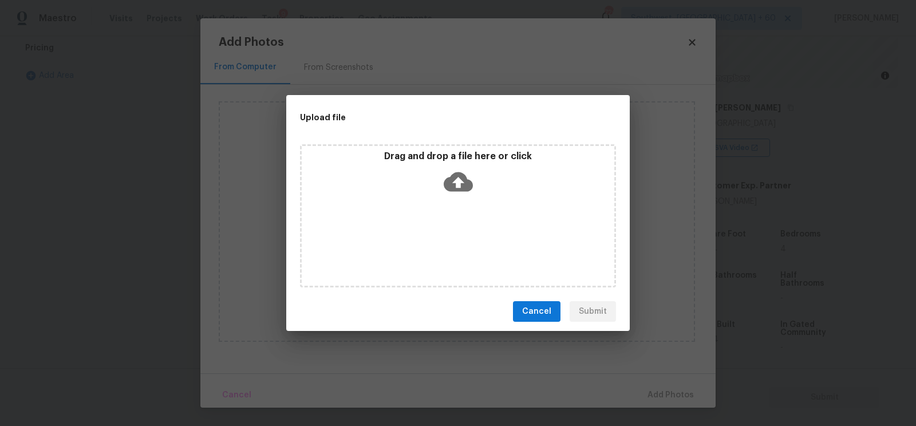
click at [454, 200] on div "Drag and drop a file here or click" at bounding box center [458, 215] width 316 height 143
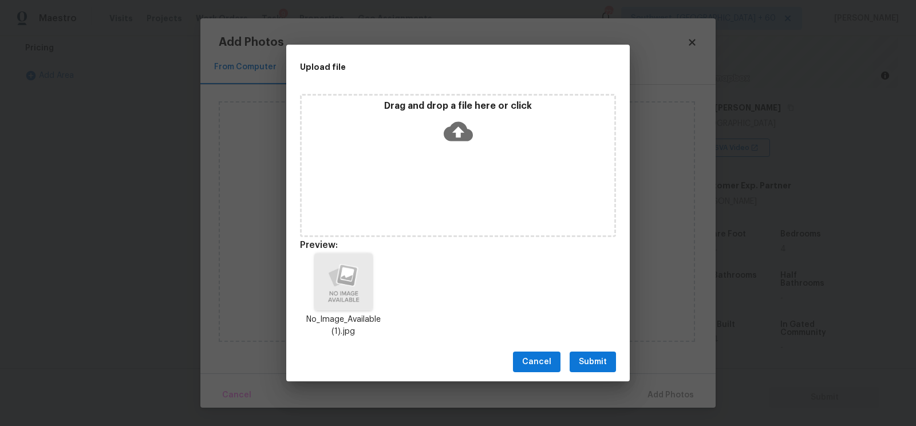
click at [593, 360] on span "Submit" at bounding box center [593, 362] width 28 height 14
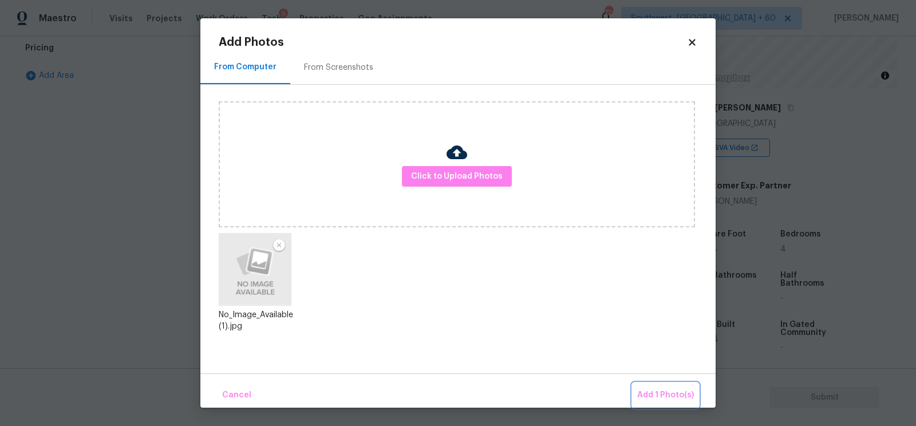
click at [669, 393] on span "Add 1 Photo(s)" at bounding box center [665, 395] width 57 height 14
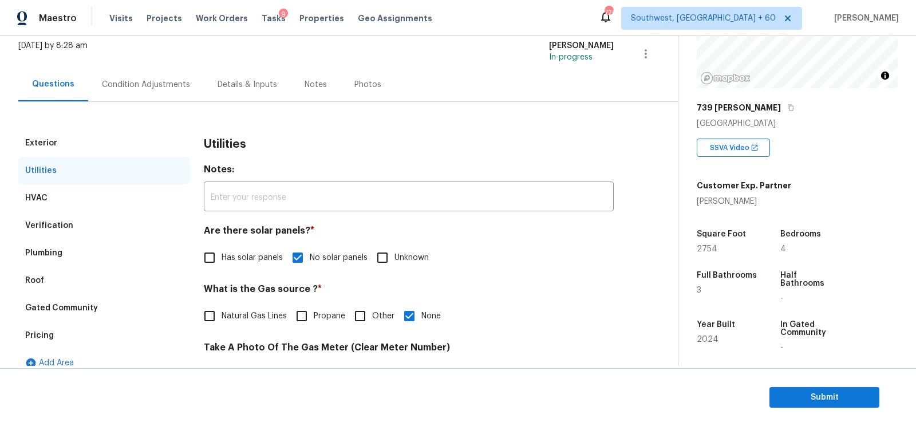
scroll to position [0, 0]
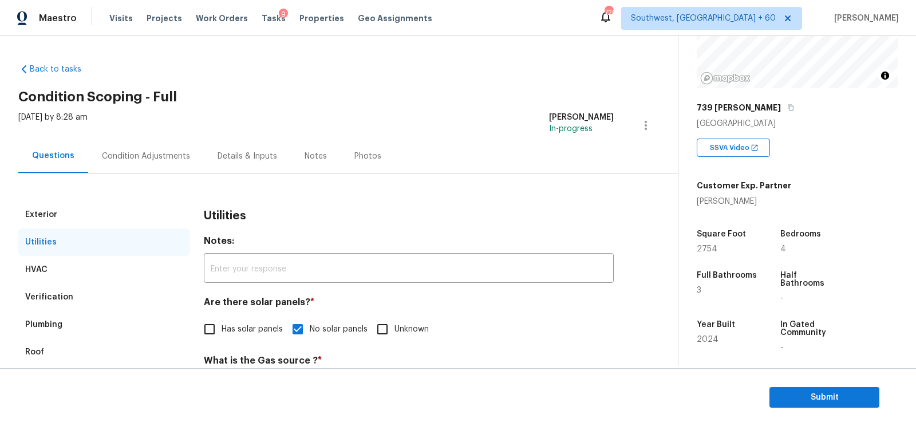
click at [119, 161] on div "Condition Adjustments" at bounding box center [146, 155] width 88 height 11
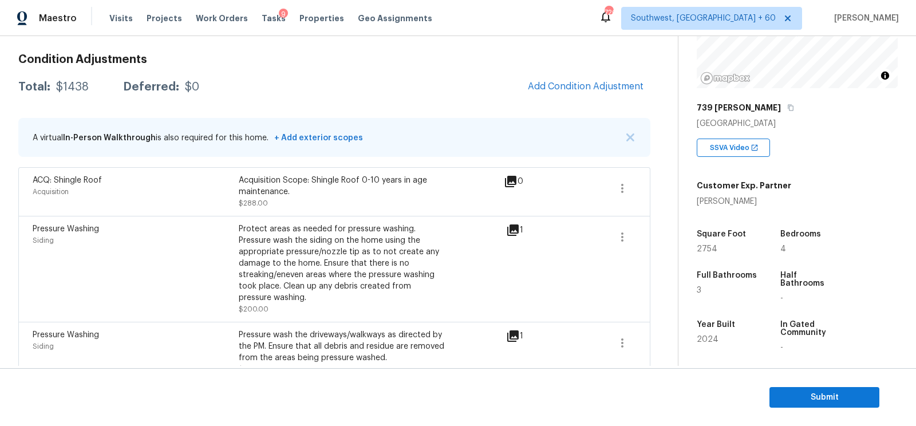
scroll to position [146, 0]
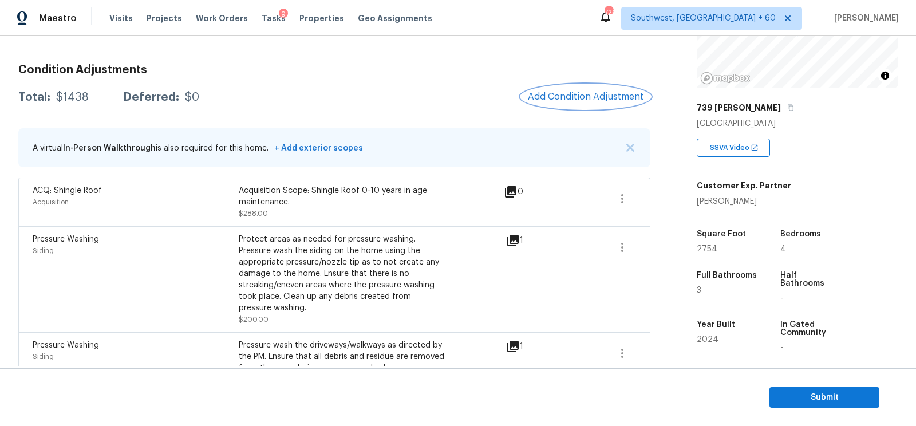
click at [576, 101] on button "Add Condition Adjustment" at bounding box center [585, 97] width 129 height 24
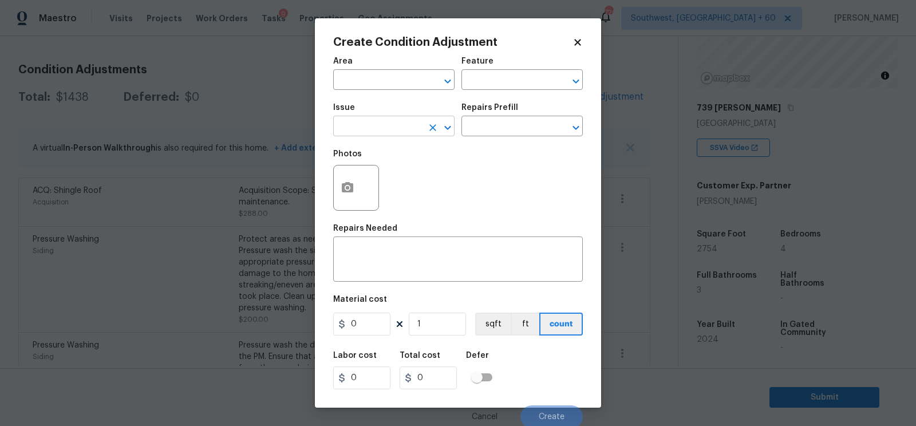
click at [363, 127] on input "text" at bounding box center [377, 127] width 89 height 18
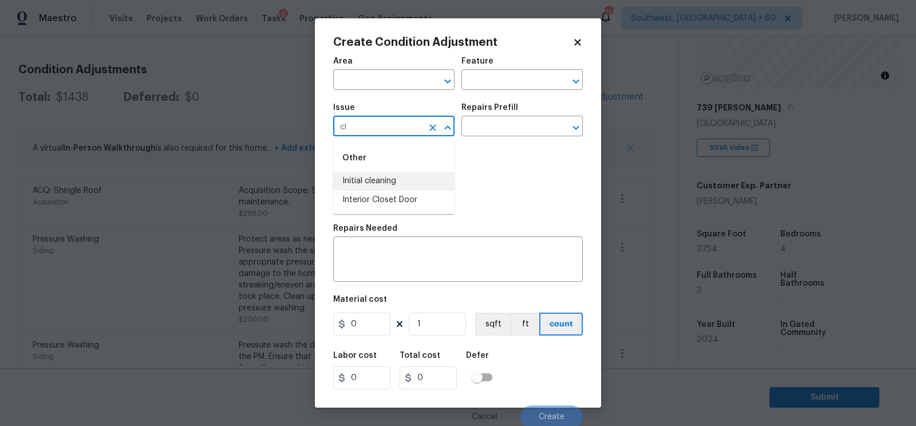
click at [374, 179] on li "Initial cleaning" at bounding box center [393, 181] width 121 height 19
type input "Initial cleaning"
click at [490, 126] on input "text" at bounding box center [505, 127] width 89 height 18
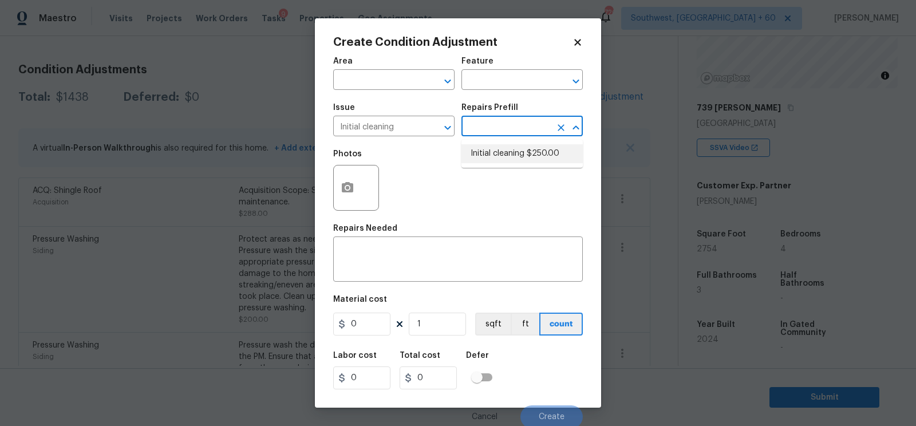
click at [498, 150] on li "Initial cleaning $250.00" at bounding box center [521, 153] width 121 height 19
type input "Home Readiness Packages"
type textarea "1. Wipe down exterior doors and trim. 2. Clean out all exterior light fixtures …"
type input "250"
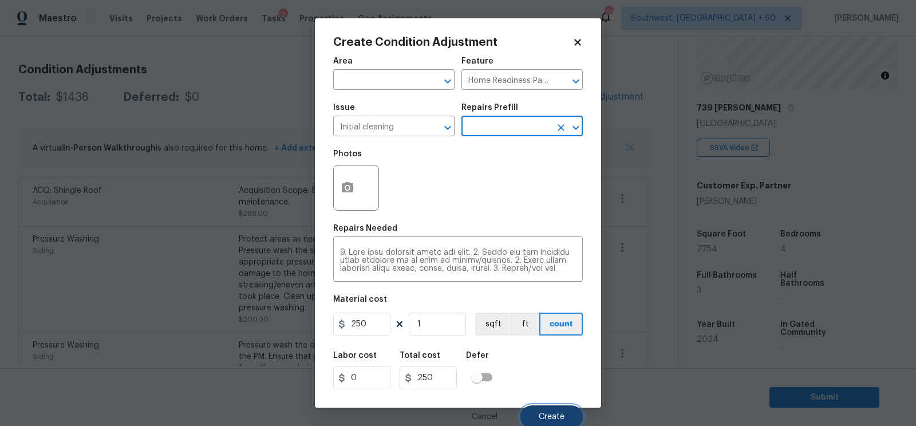
click at [562, 419] on span "Create" at bounding box center [551, 417] width 26 height 9
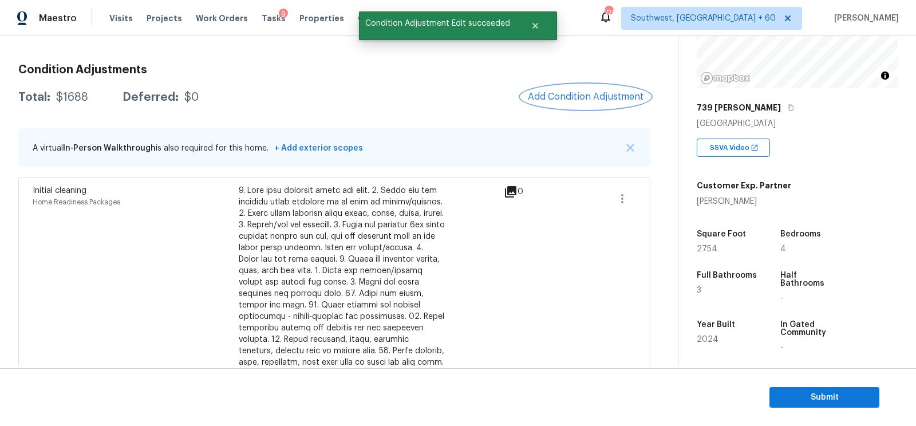
click at [591, 97] on span "Add Condition Adjustment" at bounding box center [586, 97] width 116 height 10
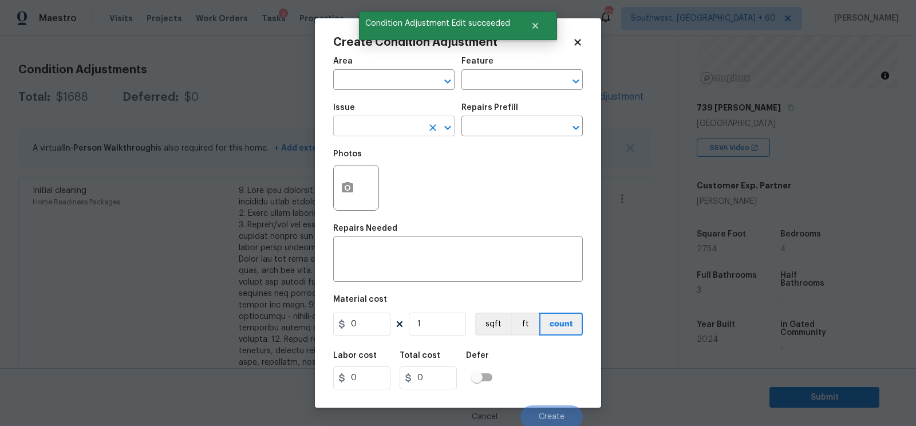
click at [347, 125] on input "text" at bounding box center [377, 127] width 89 height 18
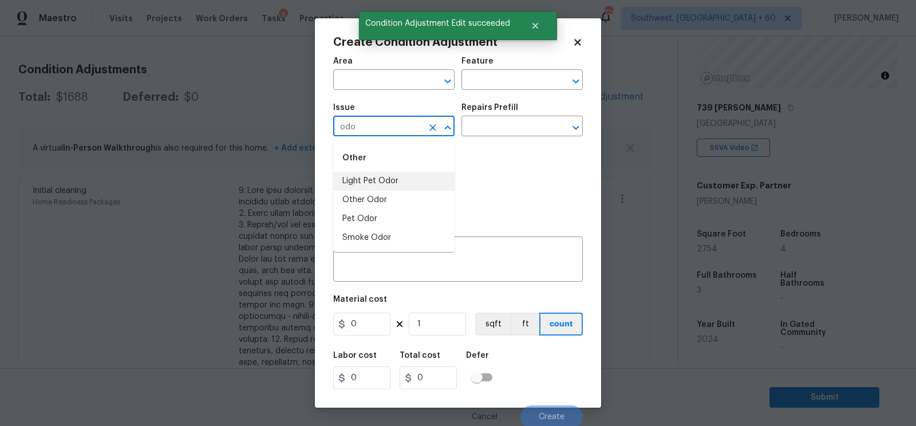
click at [373, 176] on li "Light Pet Odor" at bounding box center [393, 181] width 121 height 19
type input "Light Pet Odor"
click at [501, 126] on input "text" at bounding box center [505, 127] width 89 height 18
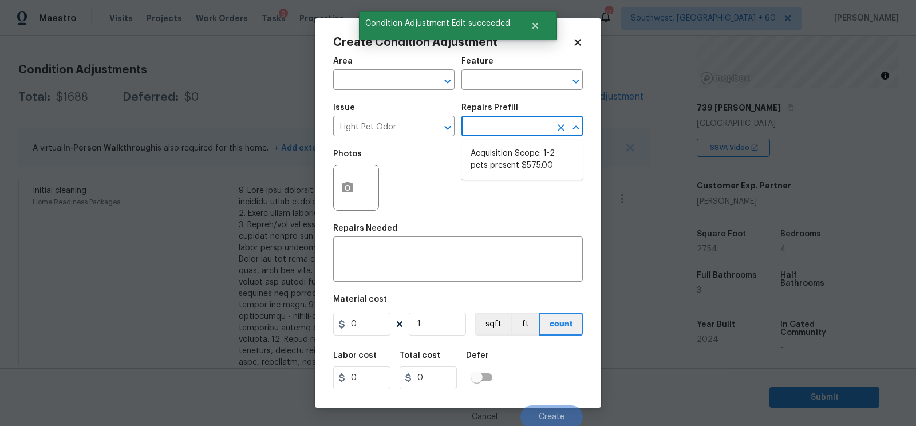
click at [510, 151] on li "Acquisition Scope: 1-2 pets present $575.00" at bounding box center [521, 159] width 121 height 31
type textarea "Acquisition Scope: 1-2 pets present"
type input "575"
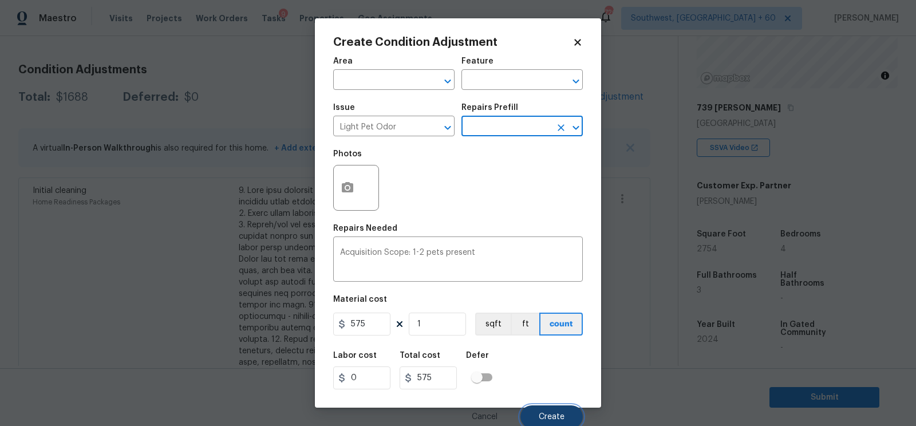
click at [551, 407] on button "Create" at bounding box center [551, 416] width 62 height 23
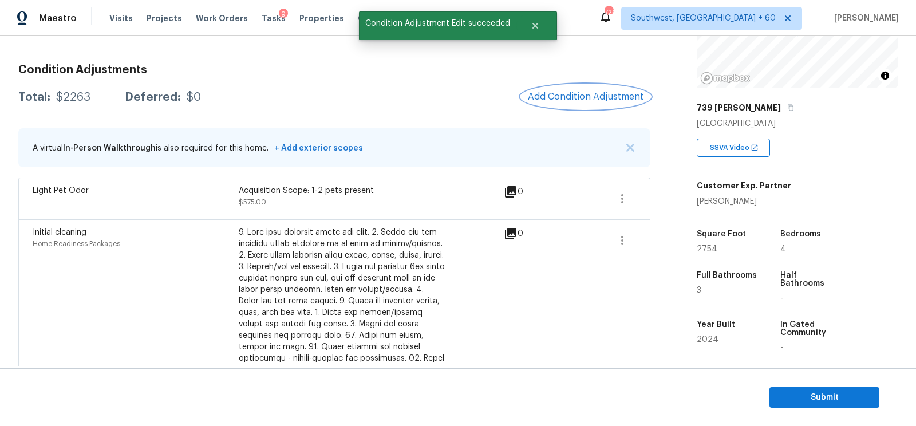
click at [592, 97] on span "Add Condition Adjustment" at bounding box center [586, 97] width 116 height 10
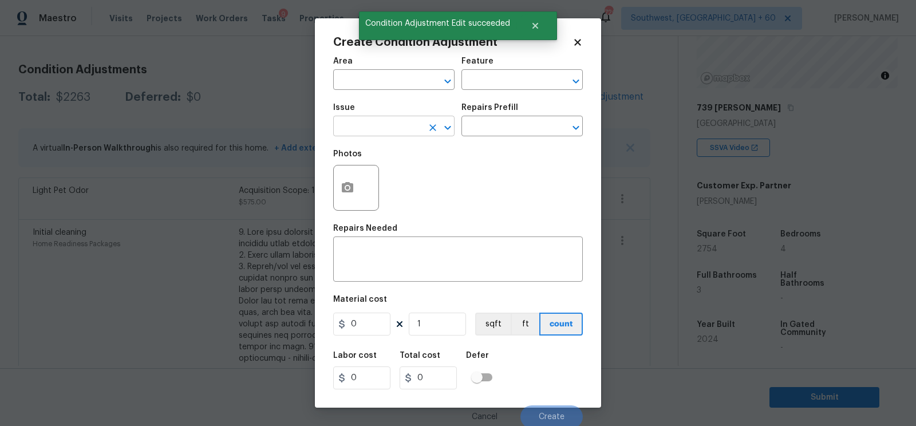
click at [383, 132] on input "text" at bounding box center [377, 127] width 89 height 18
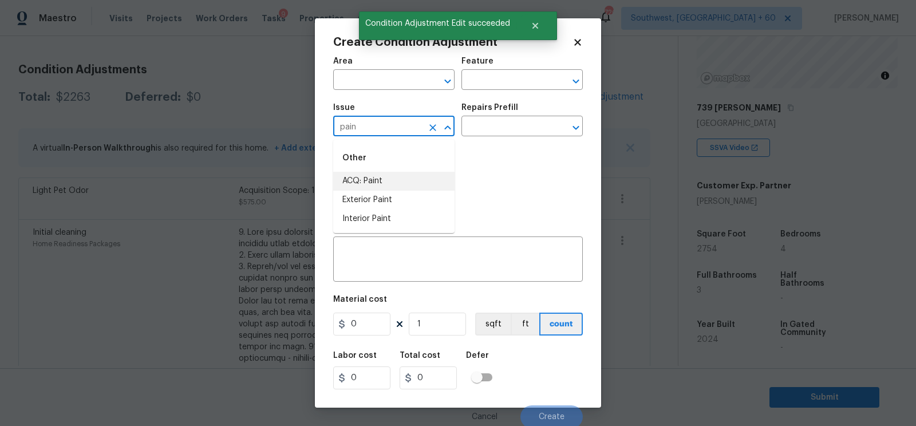
click at [378, 182] on li "ACQ: Paint" at bounding box center [393, 181] width 121 height 19
type input "ACQ: Paint"
click at [498, 125] on input "text" at bounding box center [505, 127] width 89 height 18
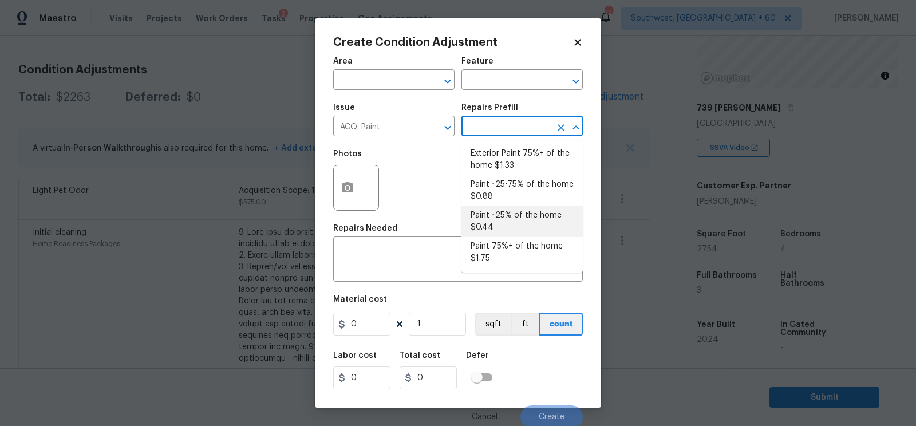
click at [507, 211] on li "Paint ~25% of the home $0.44" at bounding box center [521, 221] width 121 height 31
type input "Acquisition"
type textarea "Acquisition Scope: ~25% of the home needs interior paint"
type input "0.44"
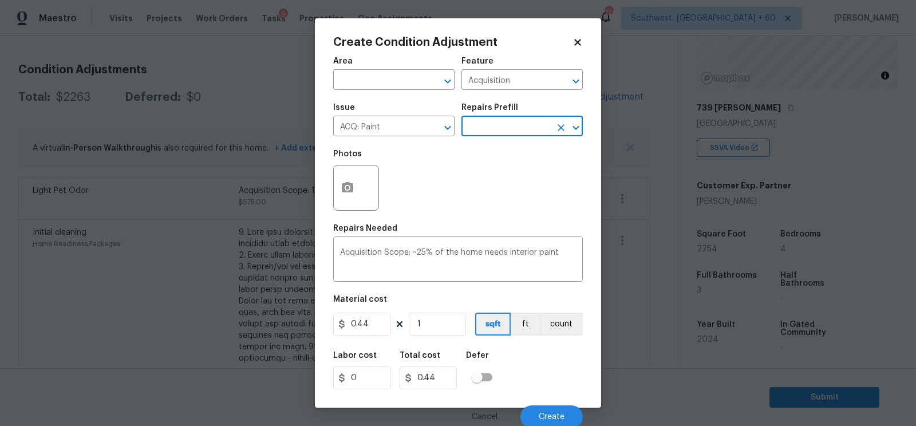
click at [438, 337] on figure "Material cost 0.44 1 sqft ft count" at bounding box center [457, 316] width 249 height 42
click at [435, 330] on input "1" at bounding box center [437, 323] width 57 height 23
type input "0"
type input "2"
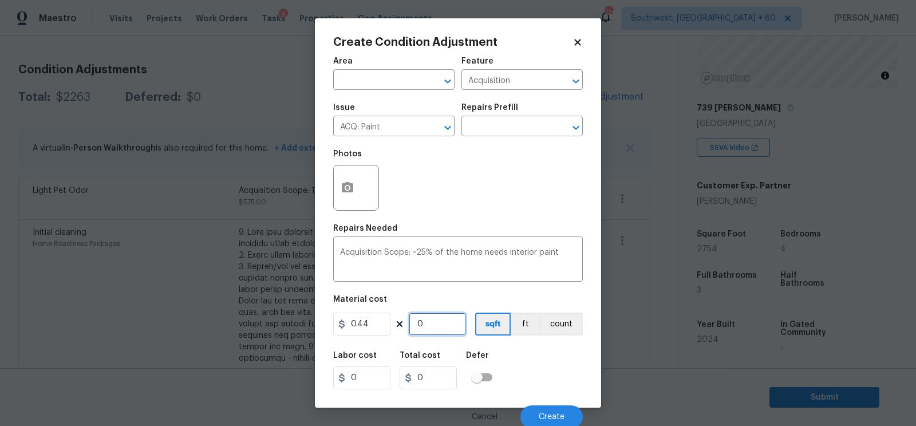
type input "0.88"
type input "27"
type input "11.88"
type input "275"
type input "121"
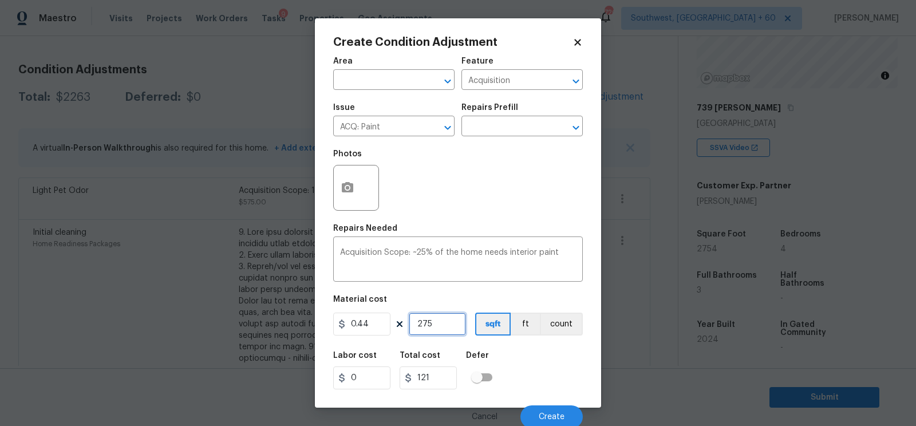
type input "2754"
type input "1211.76"
type input "2754"
click at [443, 381] on input "1211.76" at bounding box center [427, 377] width 57 height 23
click at [540, 415] on span "Create" at bounding box center [551, 417] width 26 height 9
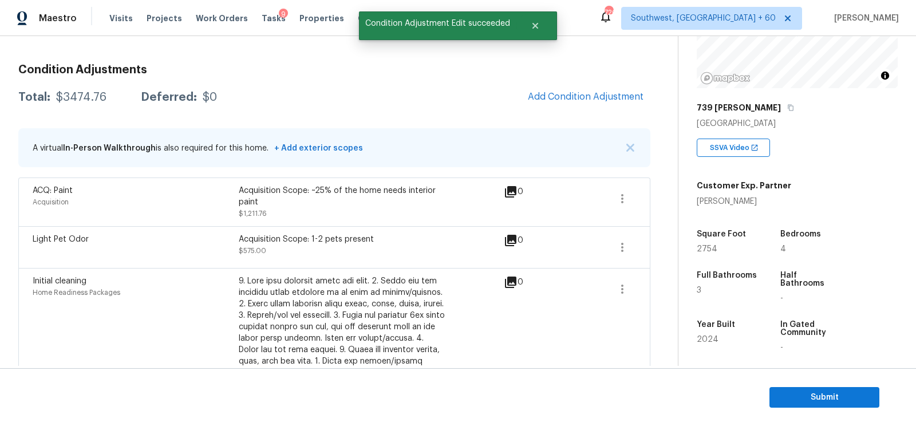
click at [574, 99] on span "Add Condition Adjustment" at bounding box center [586, 97] width 116 height 10
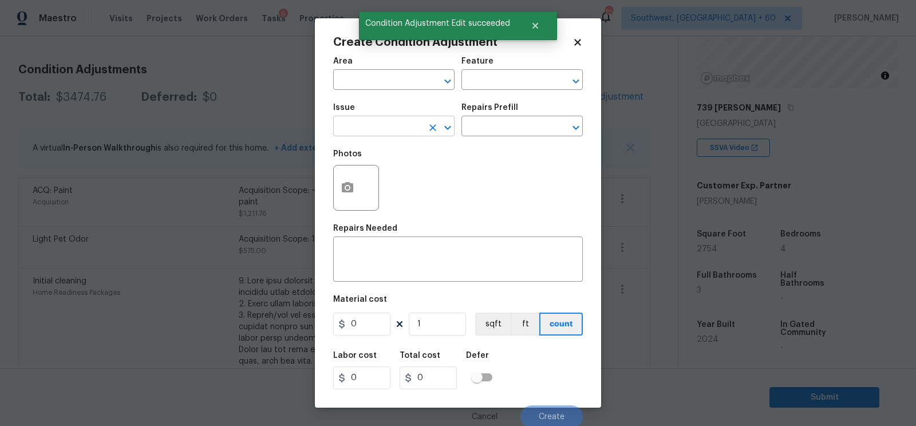
click at [375, 132] on input "text" at bounding box center [377, 127] width 89 height 18
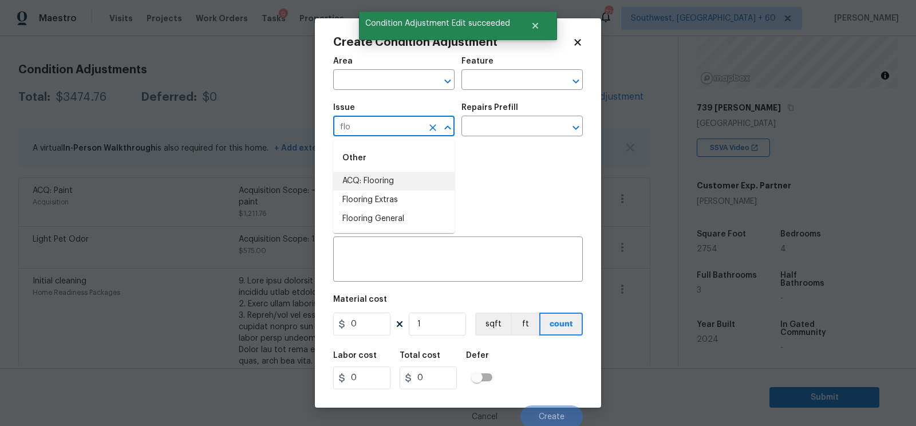
click at [377, 181] on li "ACQ: Flooring" at bounding box center [393, 181] width 121 height 19
type input "ACQ: Flooring"
click at [476, 127] on input "text" at bounding box center [505, 127] width 89 height 18
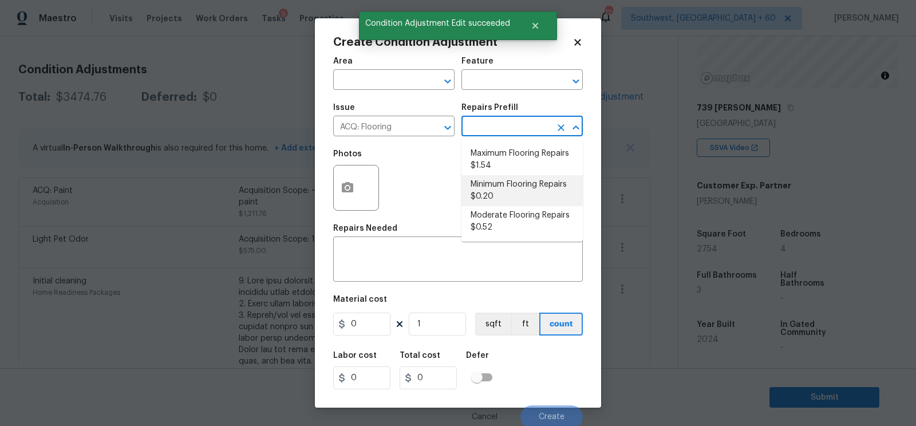
click at [492, 193] on li "Minimum Flooring Repairs $0.20" at bounding box center [521, 190] width 121 height 31
type input "Acquisition"
type textarea "Acquisition Scope: Minimum flooring repairs"
type input "0.2"
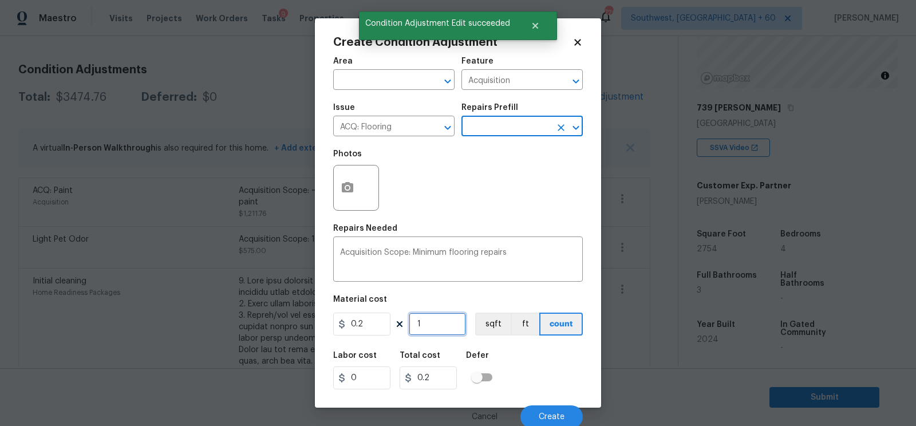
click at [454, 319] on input "1" at bounding box center [437, 323] width 57 height 23
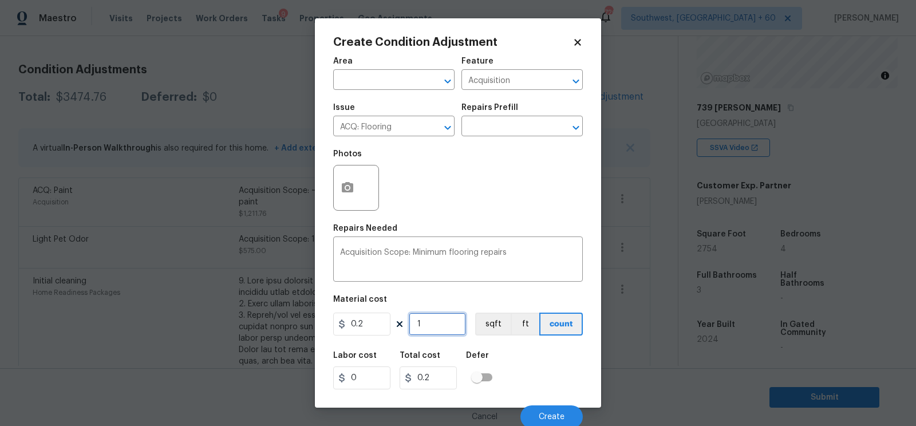
type input "0"
type input "2"
type input "0.4"
type input "27"
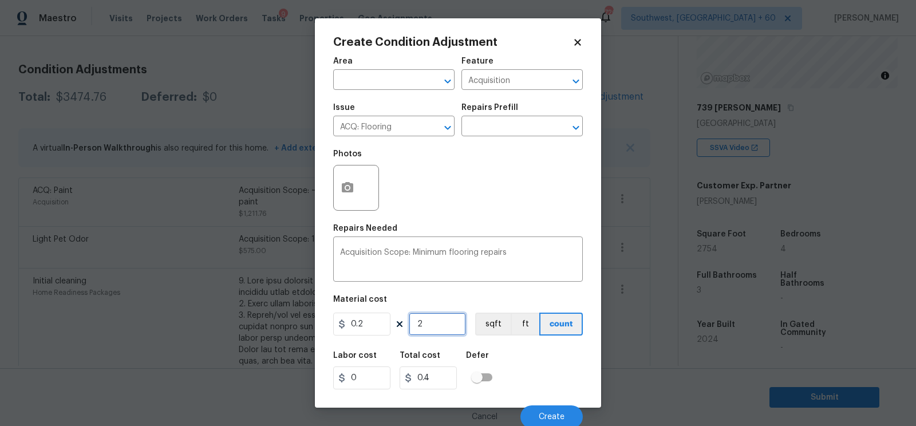
type input "5.4"
type input "274"
type input "54.8"
type input "27"
type input "5.4"
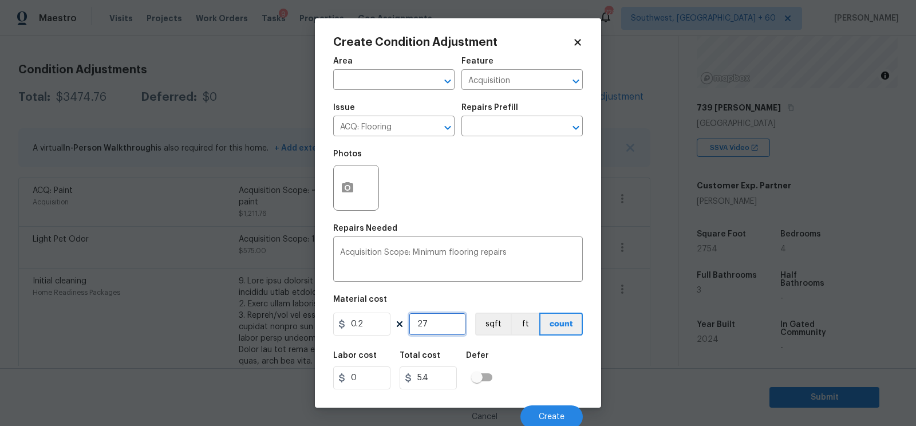
type input "275"
type input "55"
type input "2754"
type input "550.8"
type input "2754"
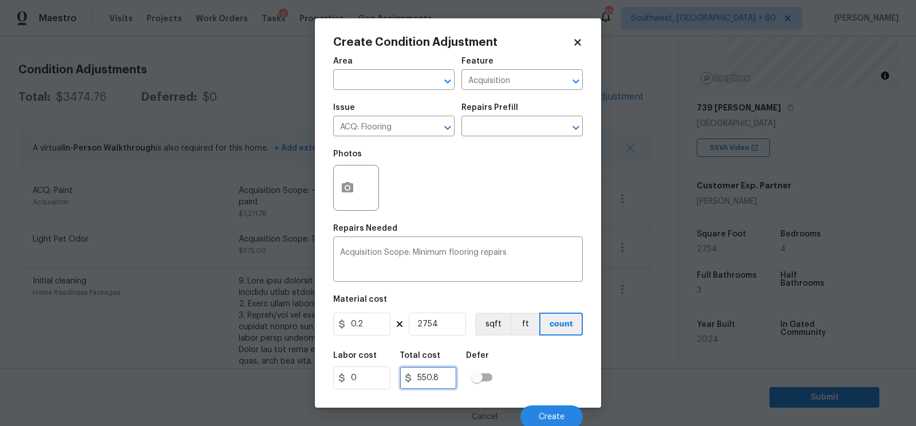
click at [445, 378] on input "550.8" at bounding box center [427, 377] width 57 height 23
click at [548, 412] on button "Create" at bounding box center [551, 416] width 62 height 23
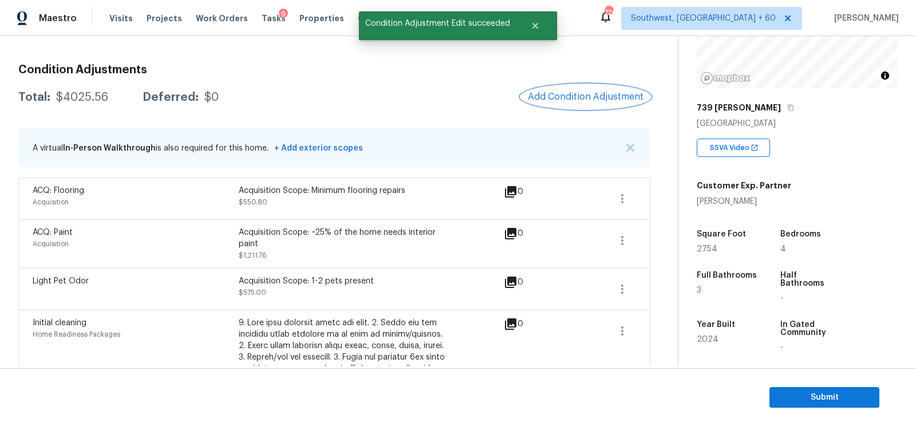
click at [604, 93] on span "Add Condition Adjustment" at bounding box center [586, 97] width 116 height 10
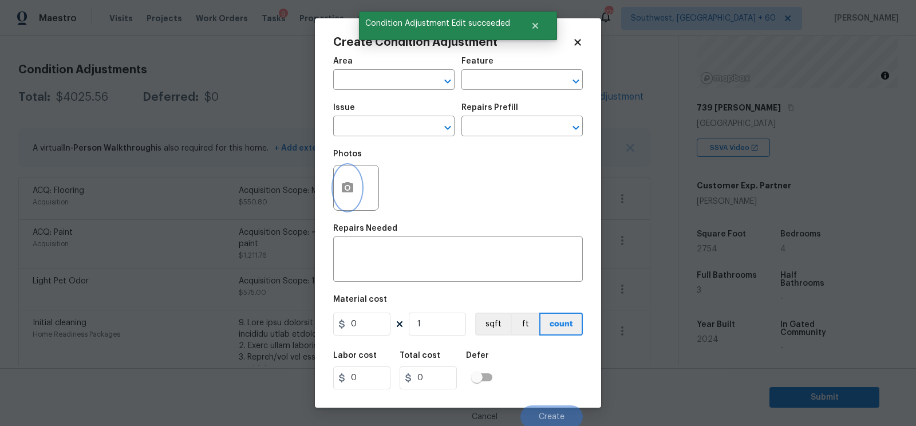
click at [338, 203] on button "button" at bounding box center [347, 187] width 27 height 45
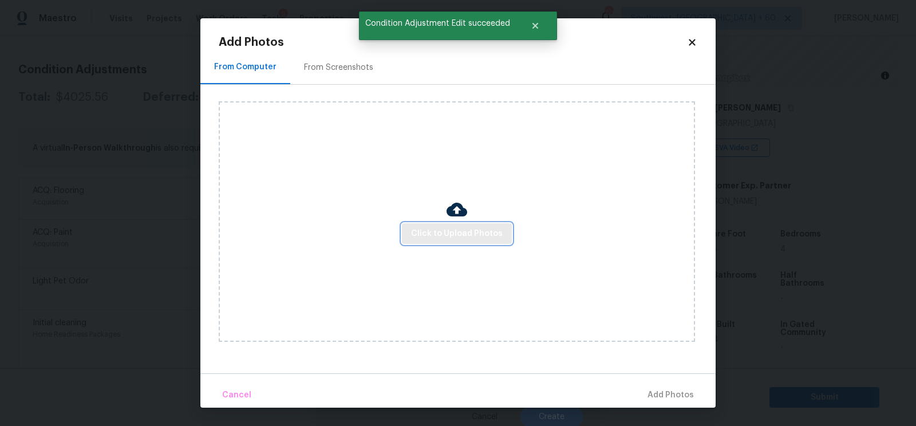
click at [445, 236] on span "Click to Upload Photos" at bounding box center [457, 234] width 92 height 14
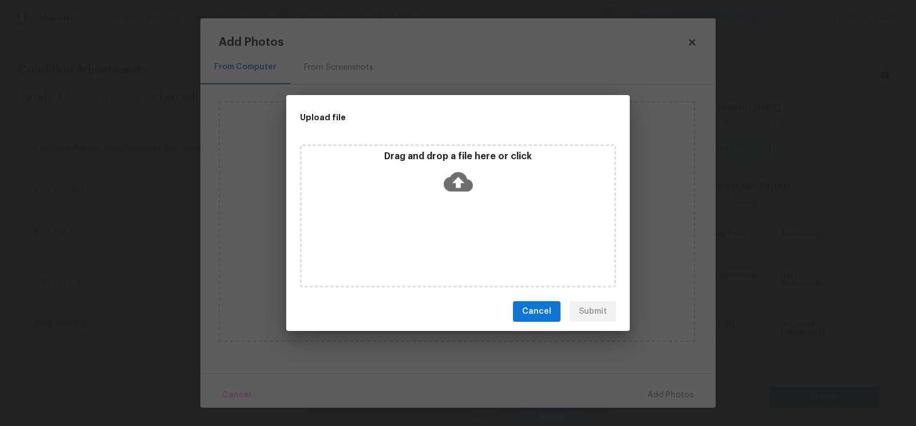
click at [457, 189] on icon at bounding box center [457, 181] width 29 height 19
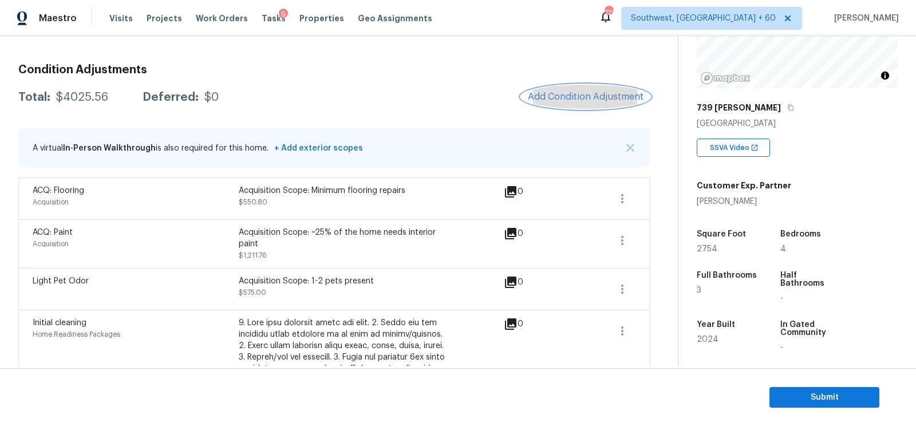
click at [585, 96] on span "Add Condition Adjustment" at bounding box center [586, 97] width 116 height 10
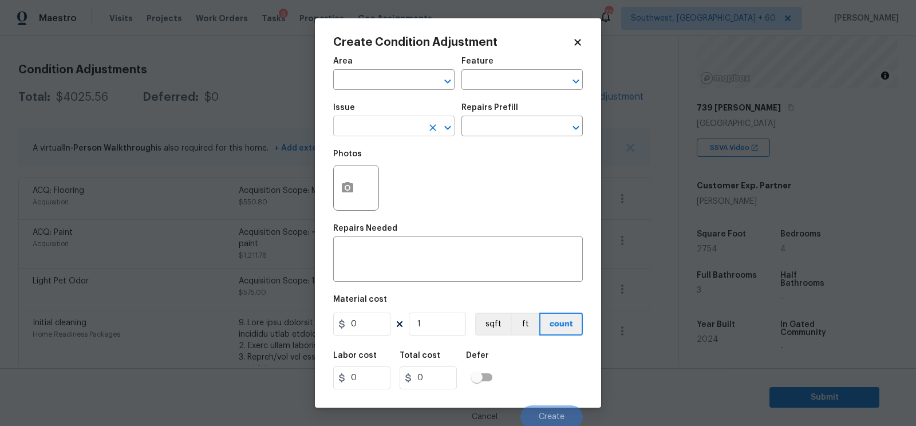
click at [368, 127] on input "text" at bounding box center [377, 127] width 89 height 18
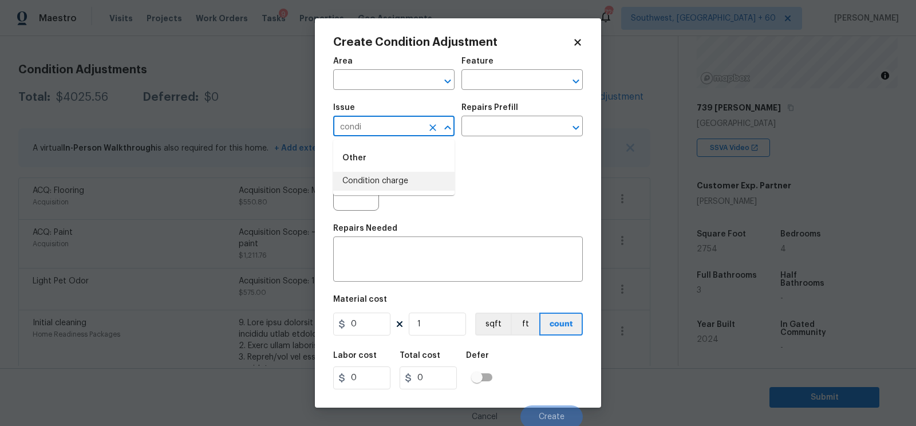
click at [373, 175] on li "Condition charge" at bounding box center [393, 181] width 121 height 19
type input "Condition charge"
click at [517, 117] on div "Repairs Prefill" at bounding box center [521, 111] width 121 height 15
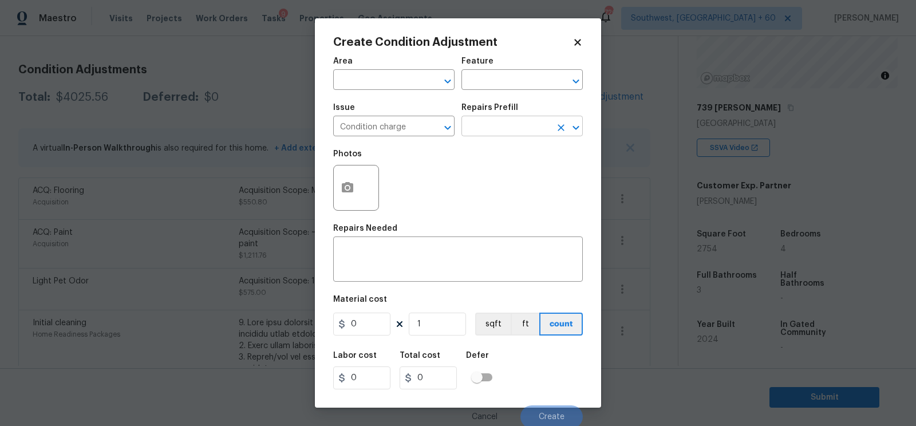
click at [520, 131] on input "text" at bounding box center [505, 127] width 89 height 18
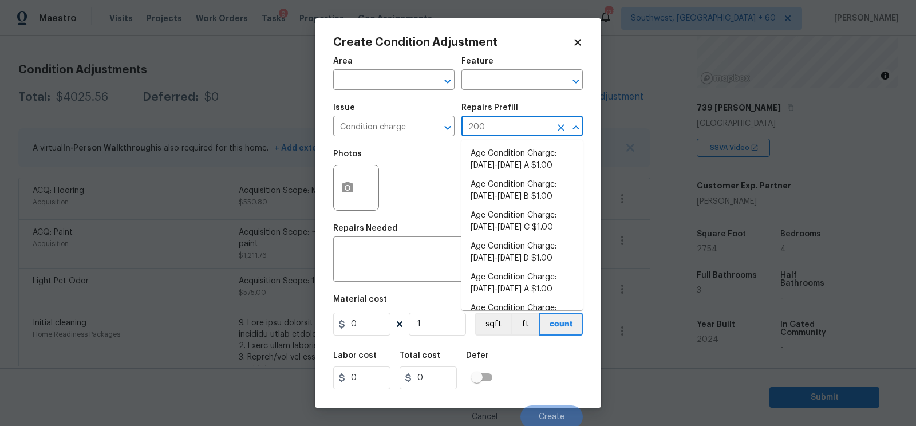
type input "2009"
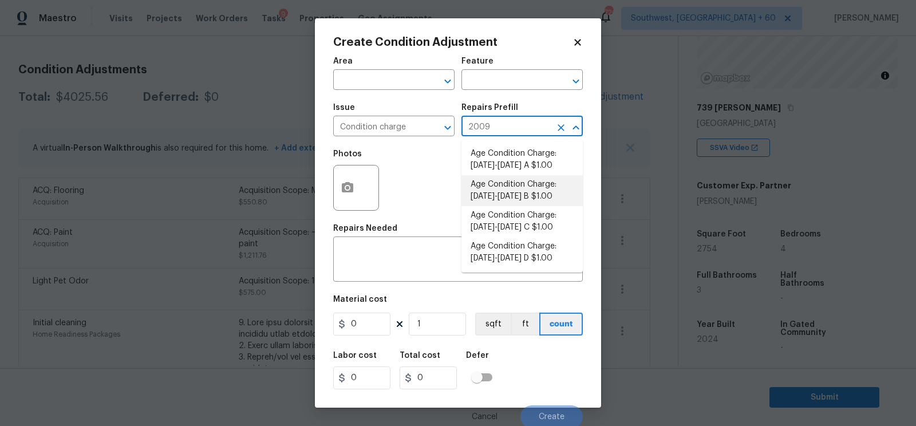
click at [522, 188] on li "Age Condition Charge: [DATE]-[DATE] B $1.00" at bounding box center [521, 190] width 121 height 31
type input "Home Readiness Packages"
type textarea "Age Condition Charge: [DATE]-[DATE] B"
type input "1"
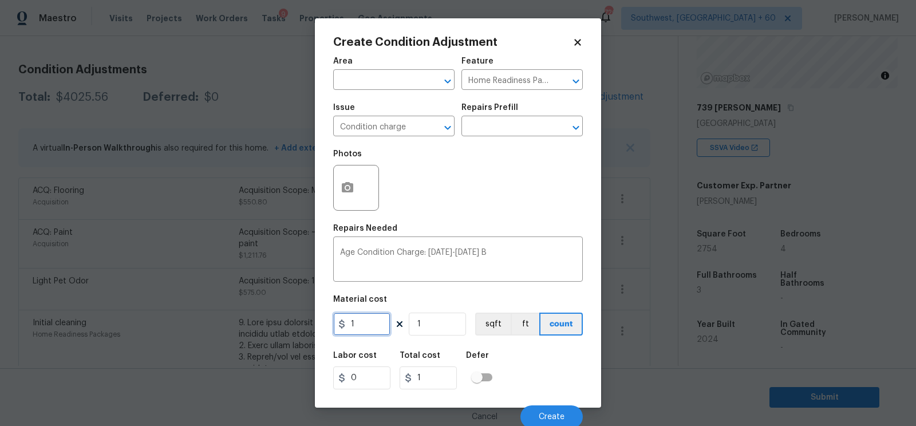
click at [375, 331] on input "1" at bounding box center [361, 323] width 57 height 23
type input "2000"
click at [430, 379] on input "2000" at bounding box center [427, 377] width 57 height 23
click at [567, 418] on button "Create" at bounding box center [551, 416] width 62 height 23
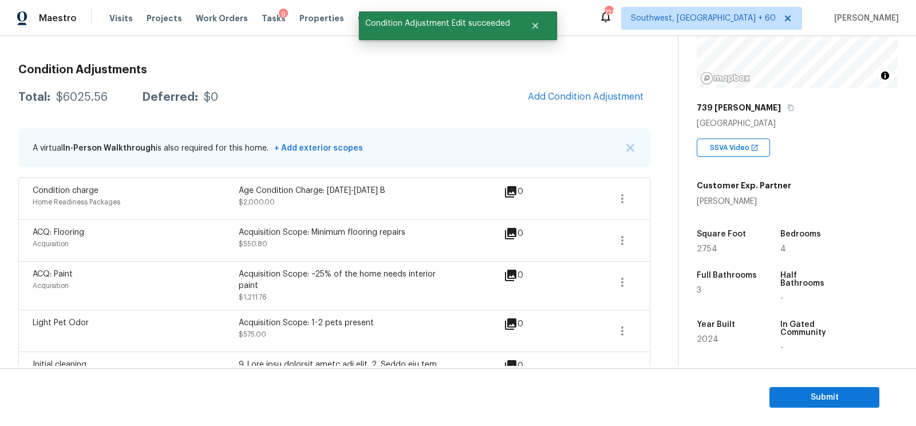
click at [89, 90] on div "Total: $6025.56 Deferred: $0 Add Condition Adjustment" at bounding box center [334, 97] width 632 height 25
copy div "$6025.56"
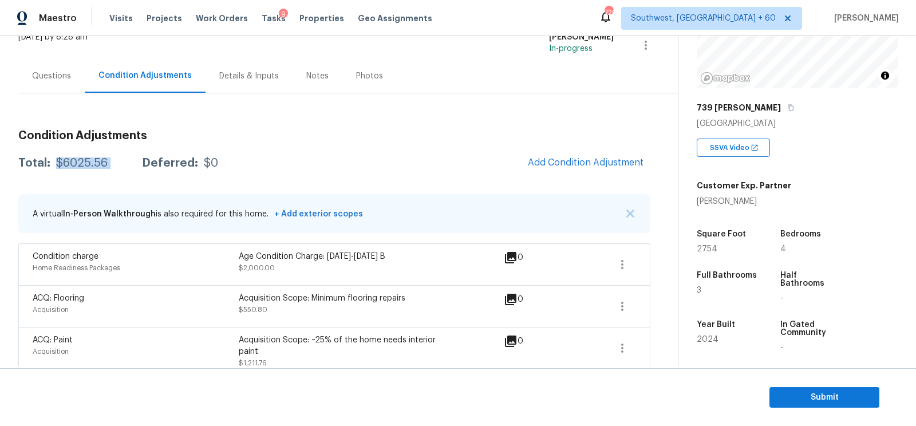
scroll to position [68, 0]
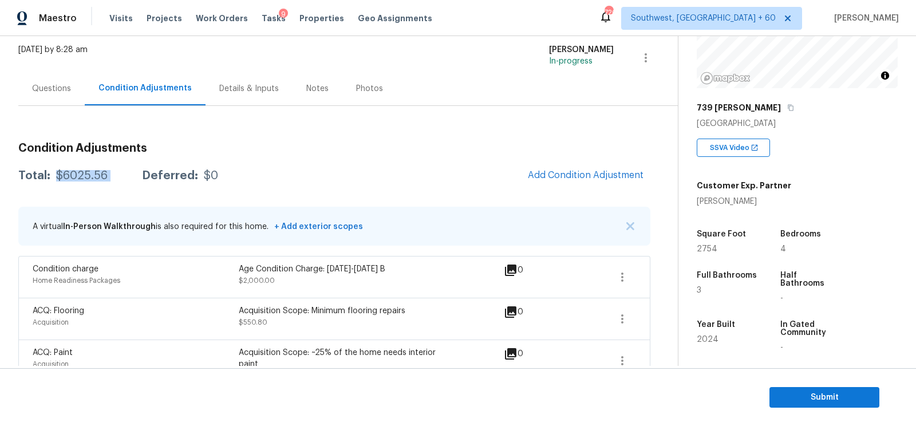
click at [57, 100] on div "Questions" at bounding box center [51, 89] width 66 height 34
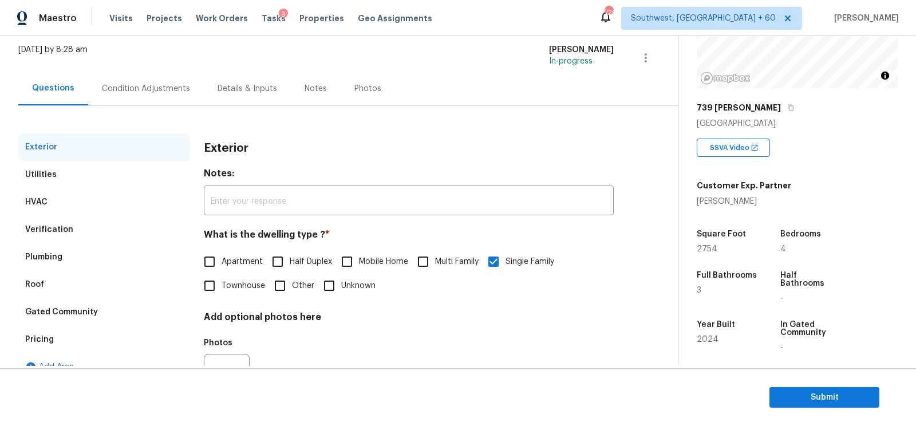
scroll to position [82, 0]
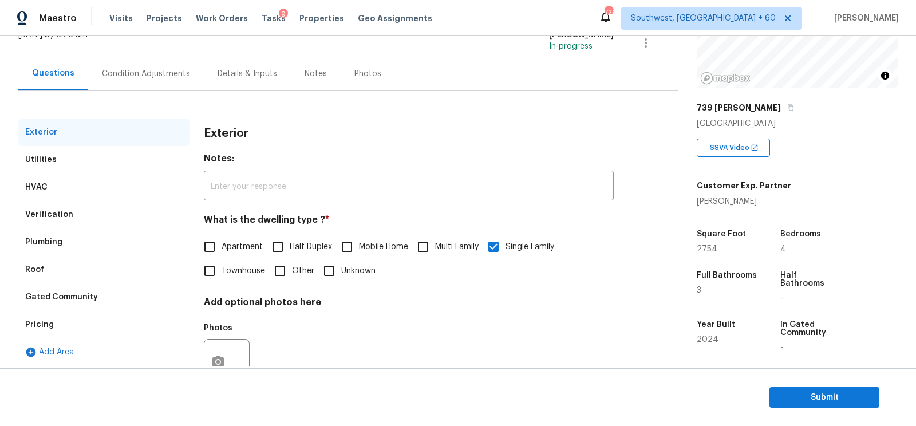
click at [68, 212] on div "Verification" at bounding box center [49, 214] width 48 height 11
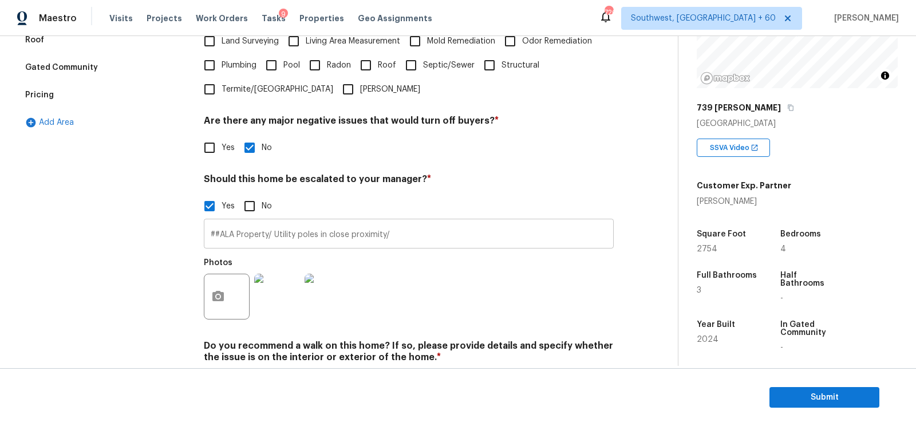
scroll to position [315, 0]
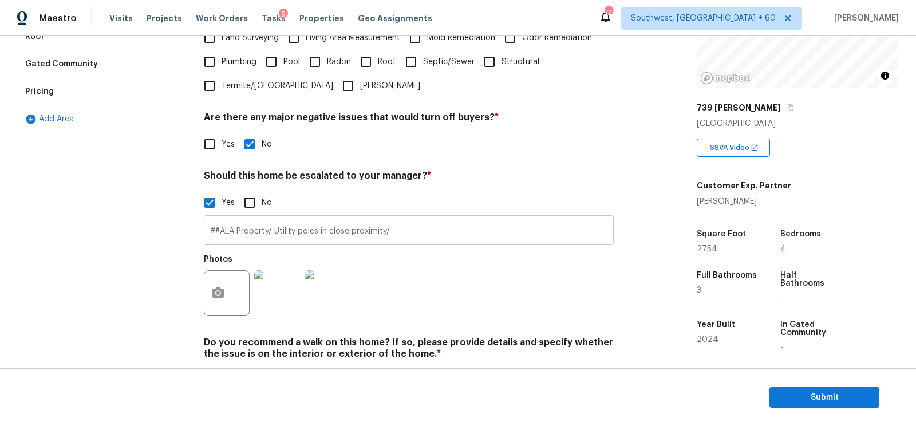
click at [425, 230] on input "##ALA Property/ Utility poles in close proximity/" at bounding box center [409, 231] width 410 height 27
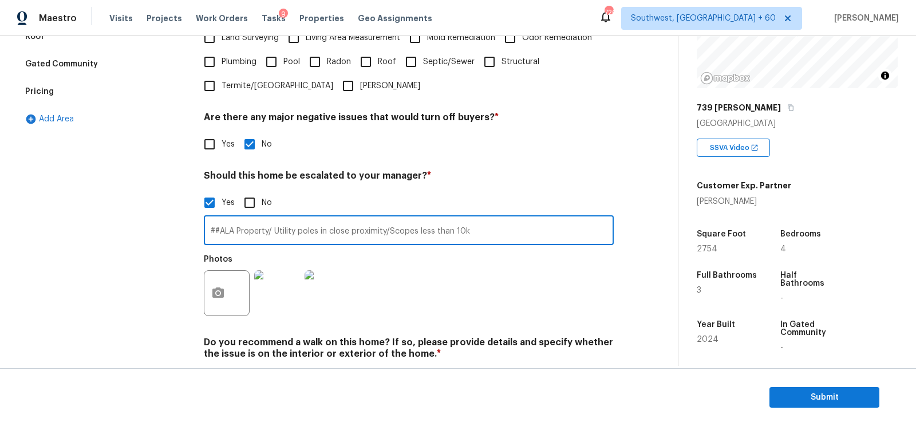
type input "##ALA Property/ Utility poles in close proximity/Scopes less than 10k"
click at [488, 272] on div "Photos" at bounding box center [409, 285] width 410 height 74
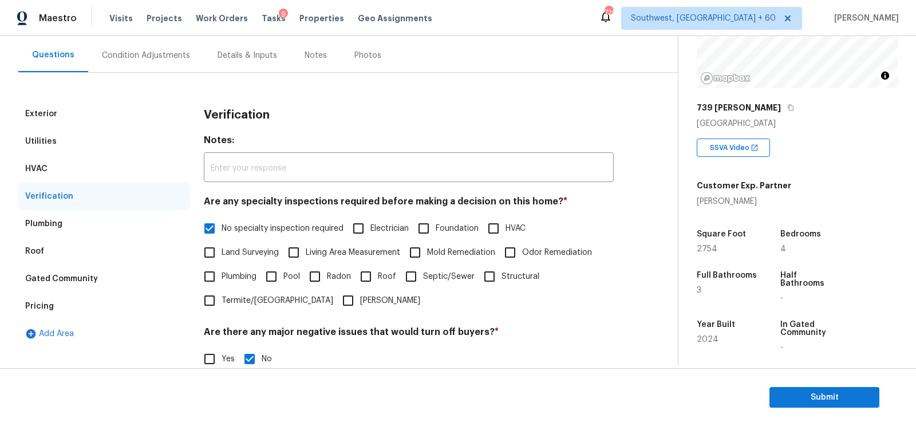
scroll to position [103, 0]
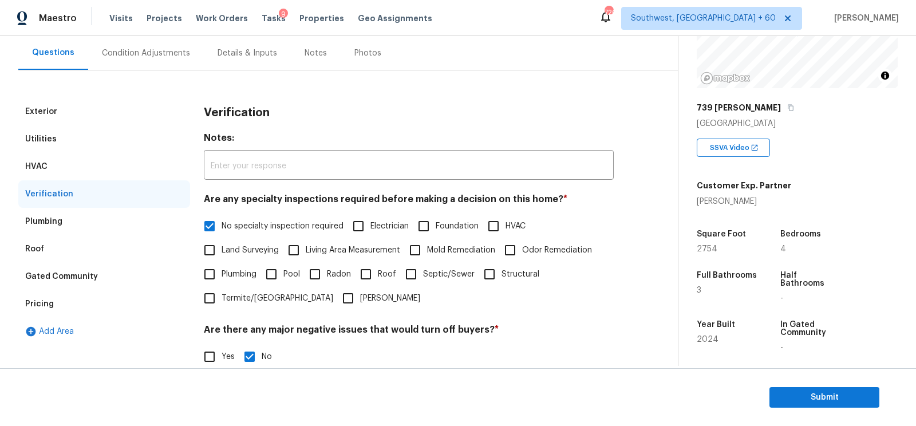
click at [96, 307] on div "Pricing" at bounding box center [104, 303] width 172 height 27
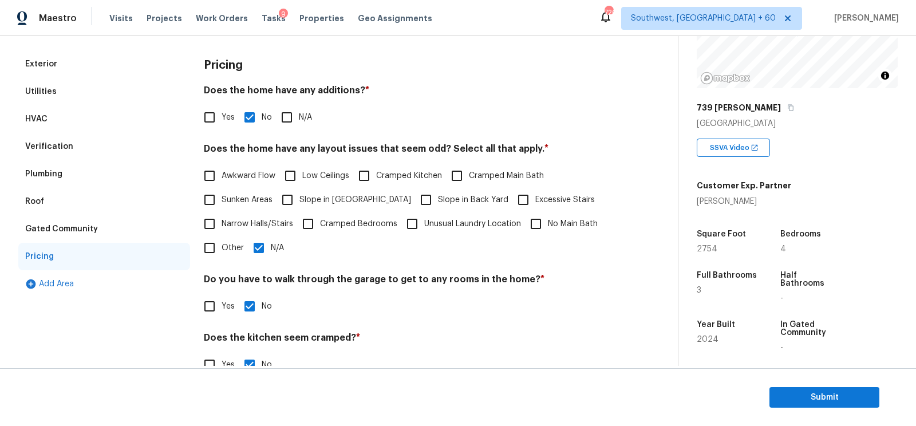
scroll to position [29, 0]
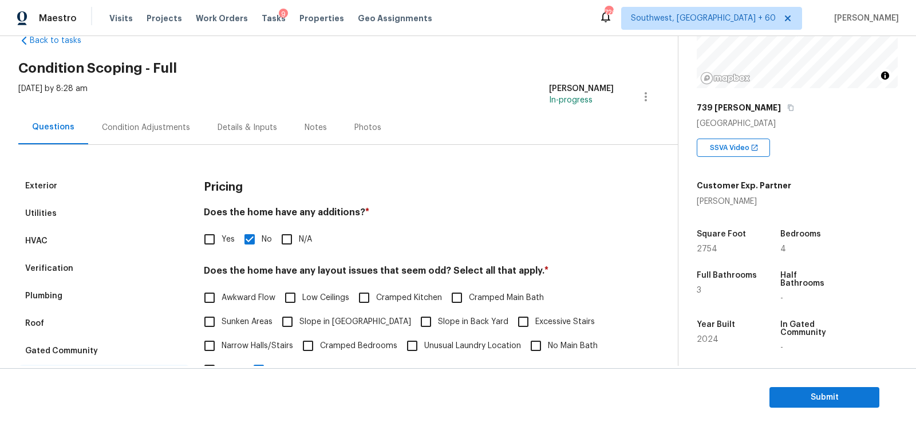
click at [165, 114] on div "Condition Adjustments" at bounding box center [146, 127] width 116 height 34
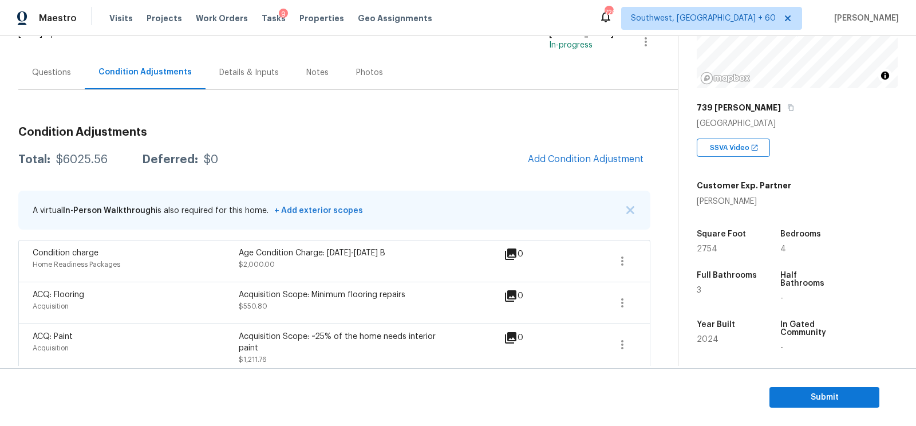
scroll to position [84, 0]
click at [489, 146] on div "Total: $6025.56 Deferred: $0 Add Condition Adjustment" at bounding box center [334, 158] width 632 height 25
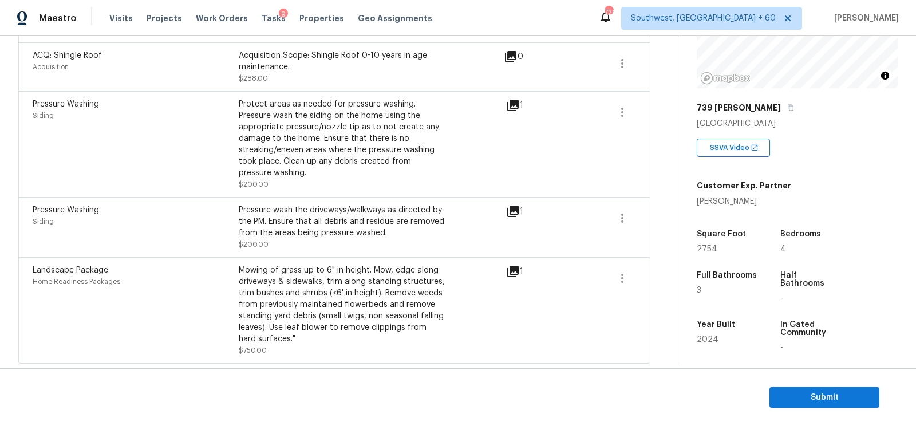
scroll to position [773, 0]
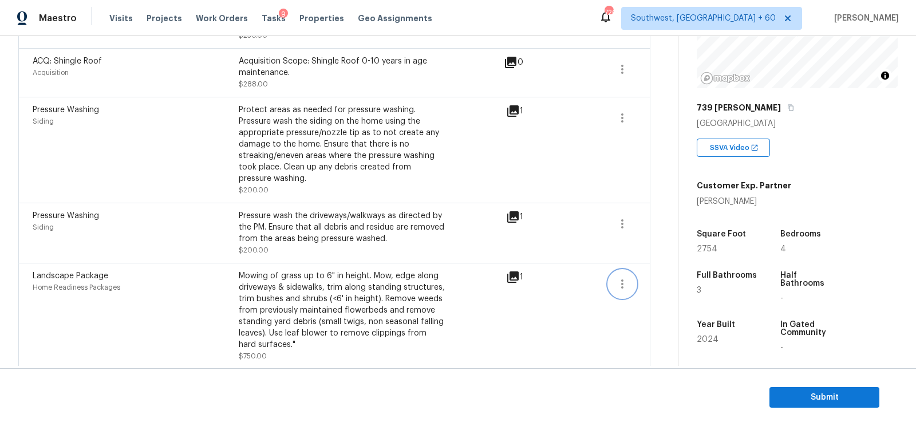
click at [620, 284] on icon "button" at bounding box center [622, 284] width 14 height 14
click at [656, 277] on div "Edit" at bounding box center [687, 280] width 89 height 11
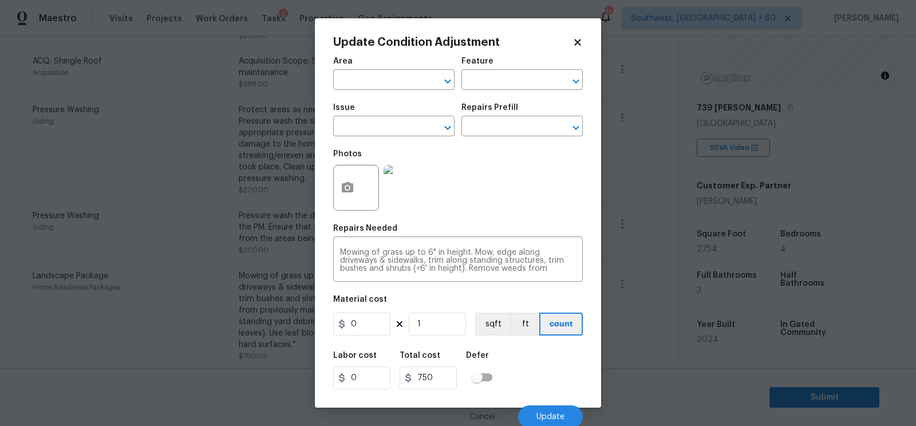
type input "Home Readiness Packages"
type input "Landscape Package"
click at [367, 322] on input "750" at bounding box center [361, 323] width 57 height 23
type input "500"
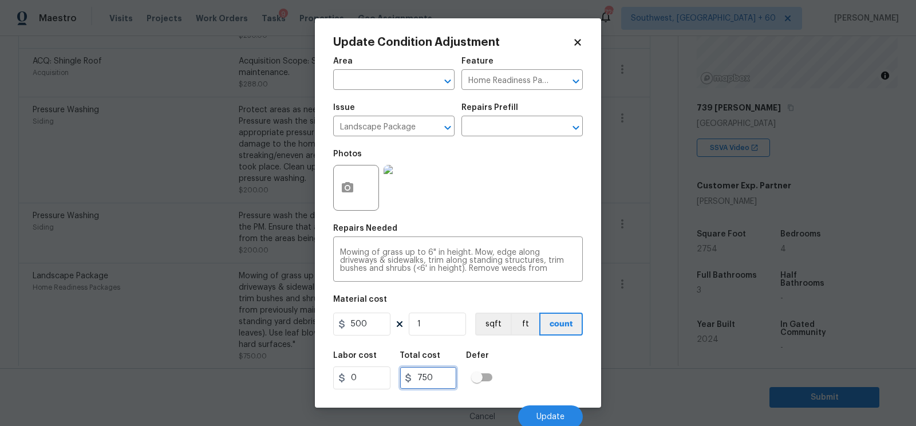
click at [437, 376] on input "750" at bounding box center [427, 377] width 57 height 23
type input "500"
click at [552, 418] on span "Update" at bounding box center [550, 417] width 28 height 9
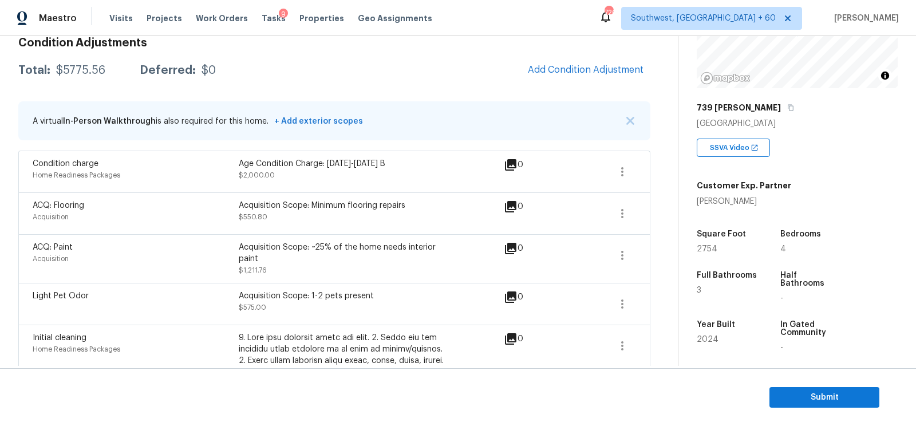
scroll to position [166, 0]
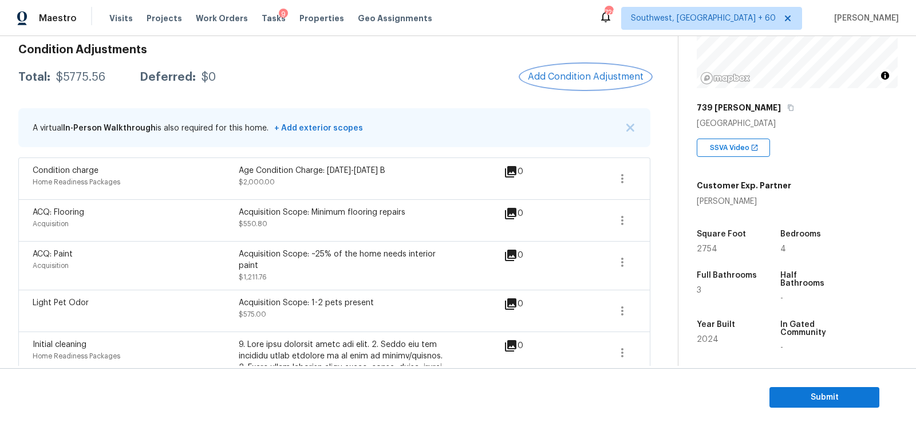
click at [591, 81] on span "Add Condition Adjustment" at bounding box center [586, 77] width 116 height 10
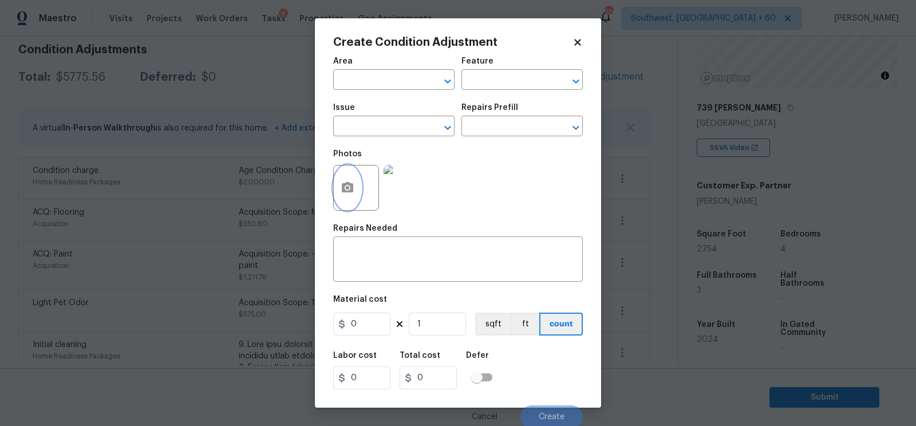
click at [340, 186] on icon "button" at bounding box center [347, 188] width 14 height 14
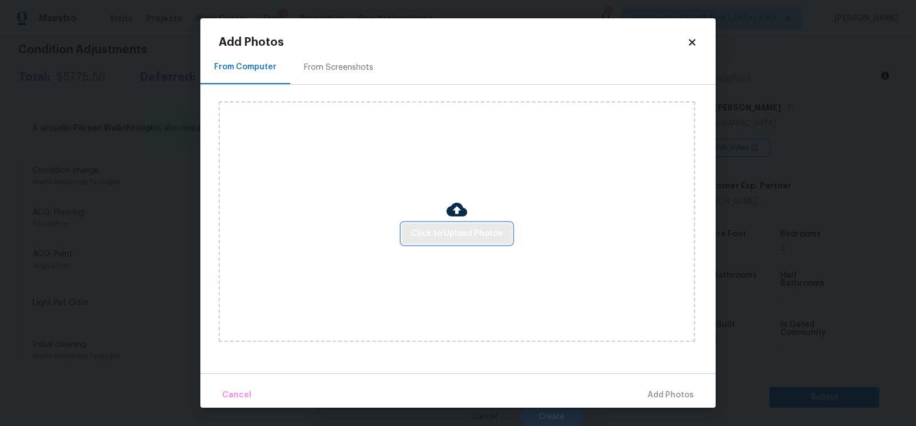
click at [462, 223] on button "Click to Upload Photos" at bounding box center [457, 233] width 110 height 21
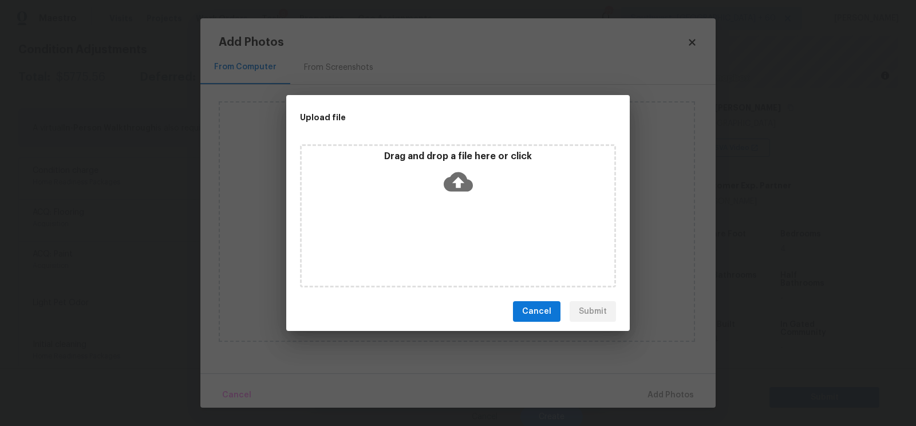
click at [459, 177] on icon at bounding box center [457, 181] width 29 height 19
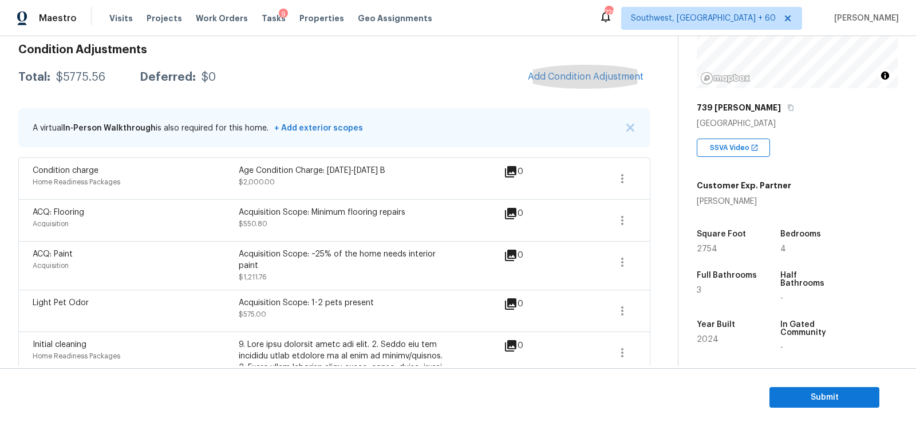
click at [85, 77] on div "$5775.56" at bounding box center [80, 77] width 49 height 11
copy div "$5775.56"
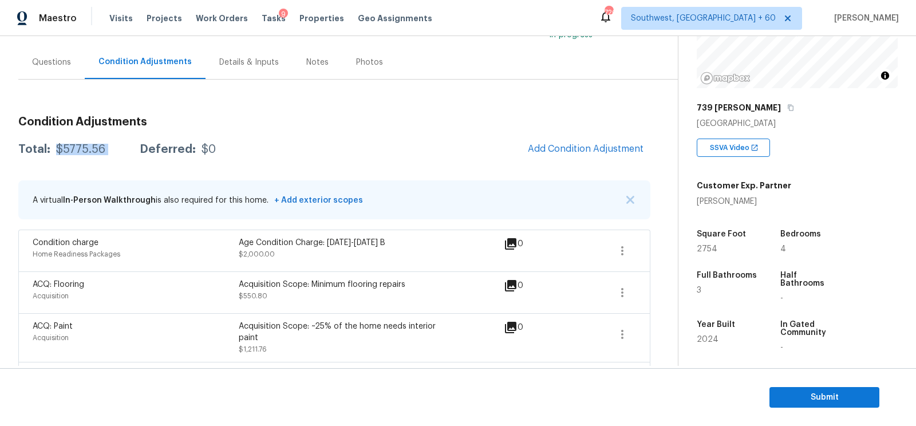
scroll to position [89, 0]
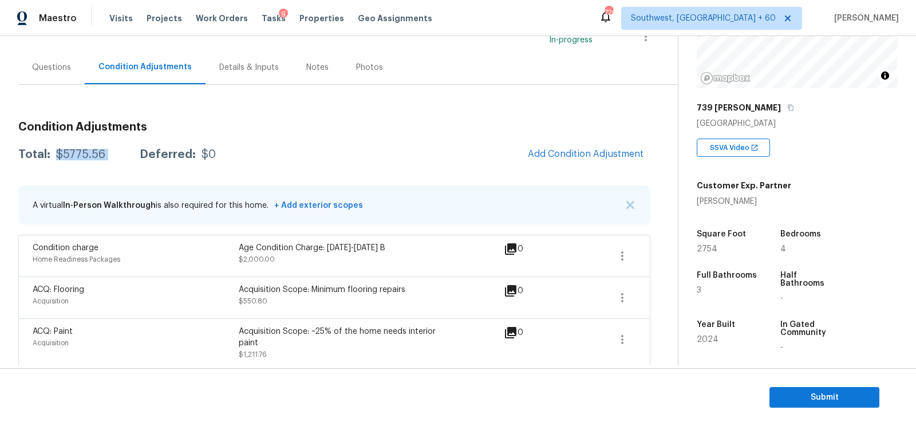
click at [52, 68] on div "Questions" at bounding box center [51, 67] width 39 height 11
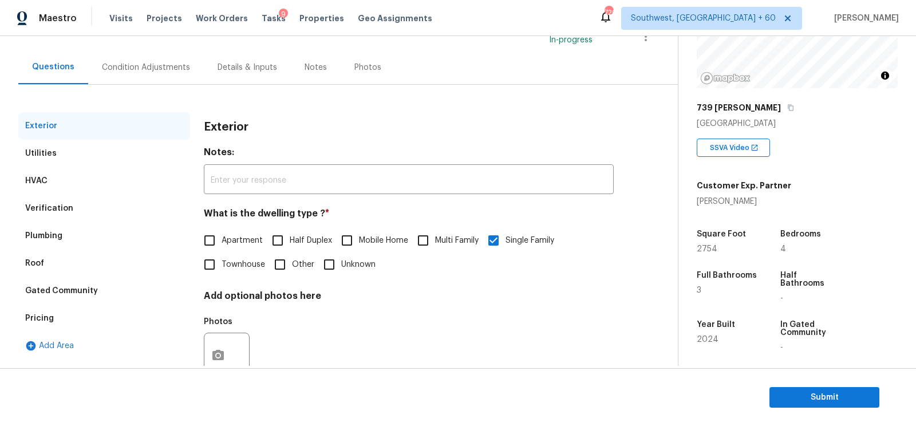
scroll to position [89, 0]
click at [71, 199] on div "Verification" at bounding box center [104, 208] width 172 height 27
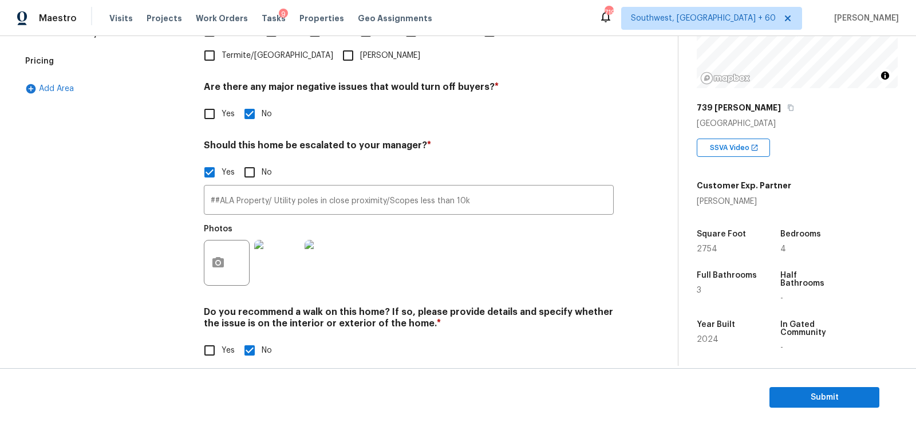
scroll to position [358, 0]
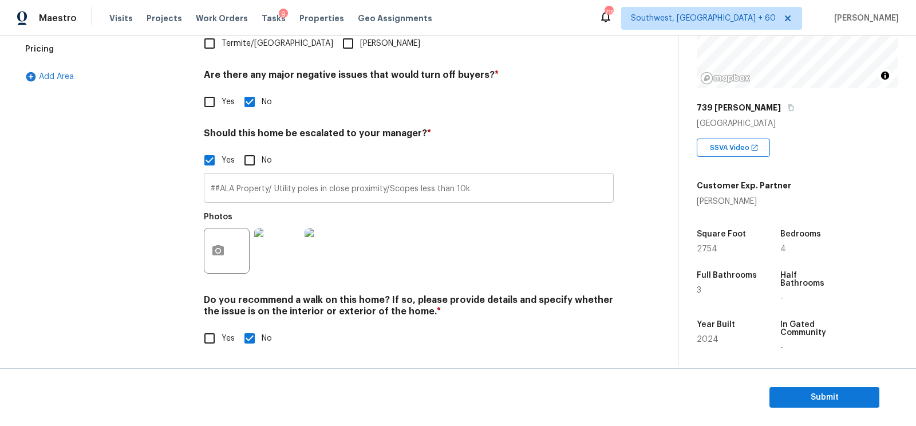
click at [289, 184] on input "##ALA Property/ Utility poles in close proximity/Scopes less than 10k" at bounding box center [409, 189] width 410 height 27
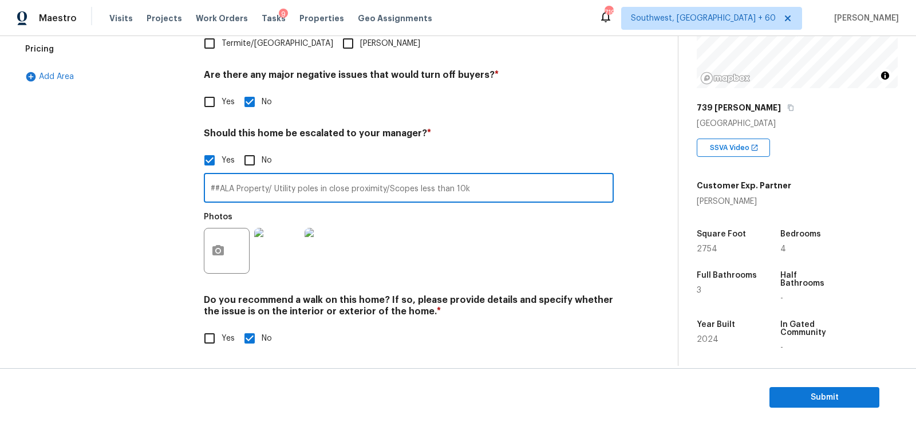
click at [289, 184] on input "##ALA Property/ Utility poles in close proximity/Scopes less than 10k" at bounding box center [409, 189] width 410 height 27
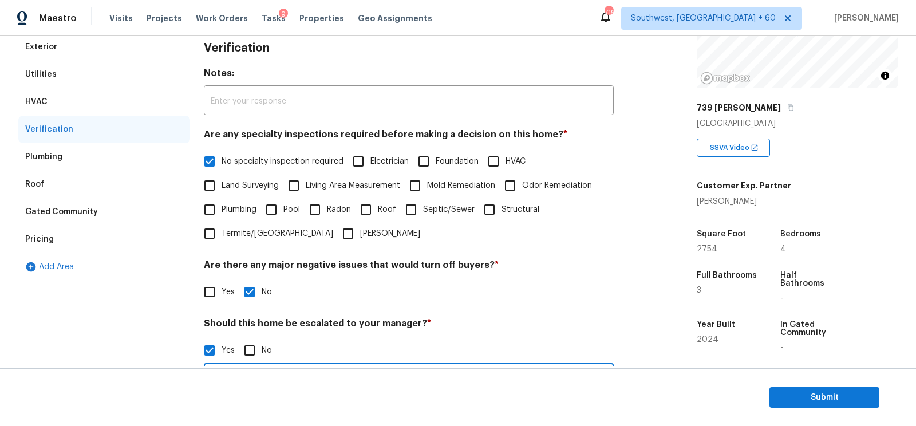
scroll to position [129, 0]
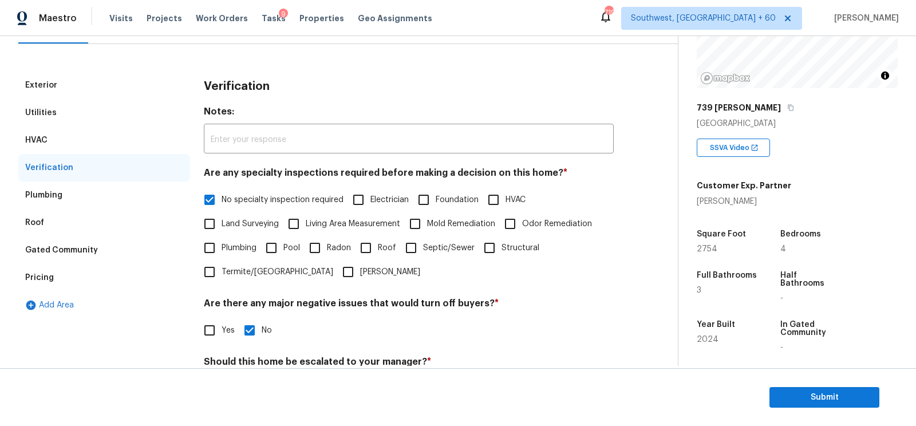
click at [93, 92] on div "Exterior" at bounding box center [104, 85] width 172 height 27
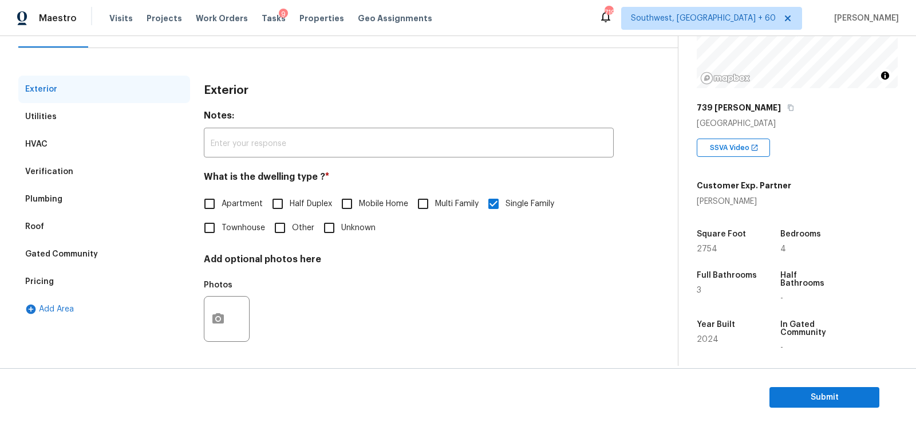
scroll to position [125, 0]
click at [83, 110] on div "Utilities" at bounding box center [104, 116] width 172 height 27
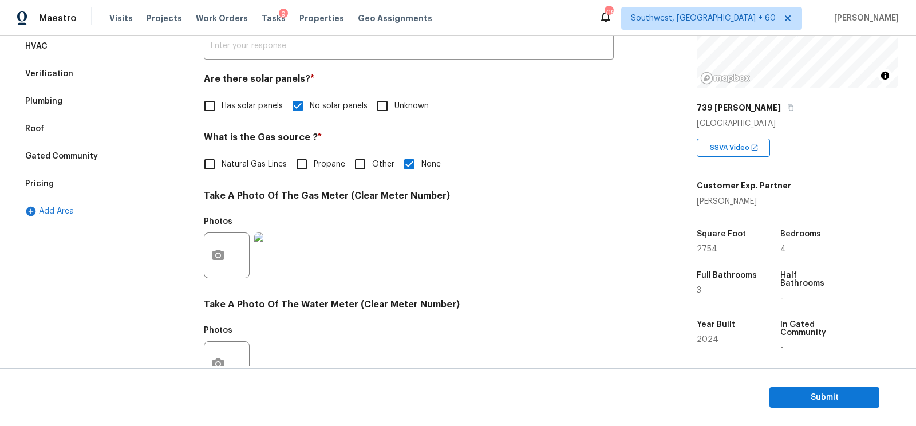
scroll to position [150, 0]
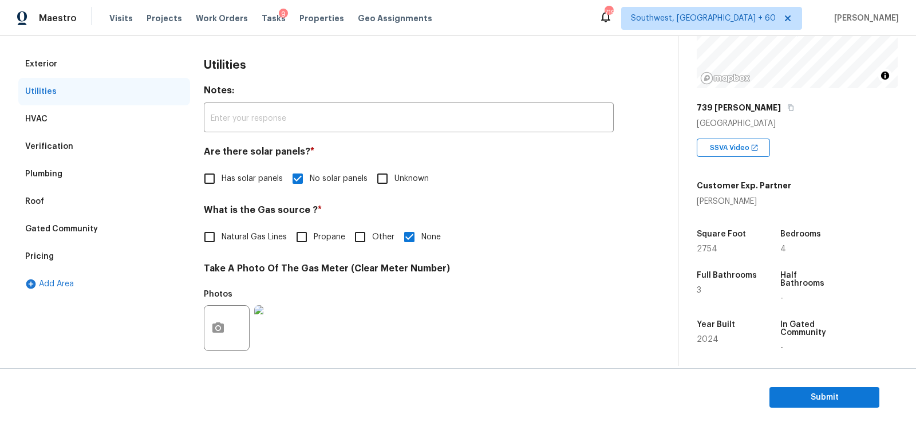
click at [79, 121] on div "HVAC" at bounding box center [104, 118] width 172 height 27
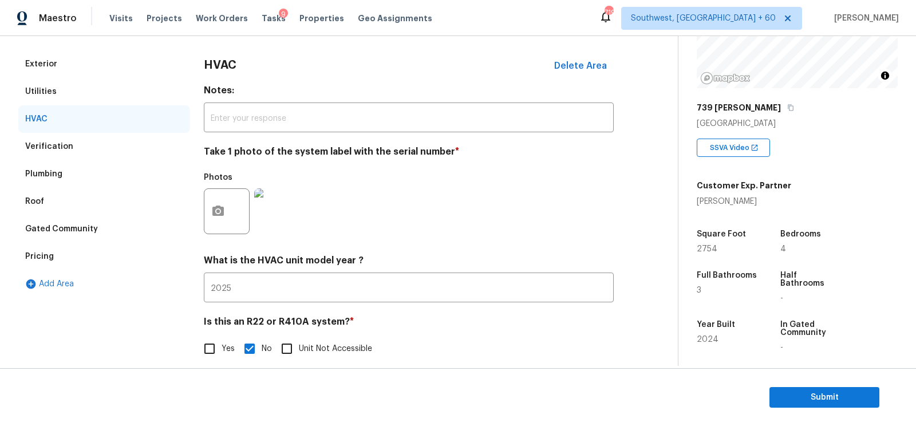
click at [79, 142] on div "Verification" at bounding box center [104, 146] width 172 height 27
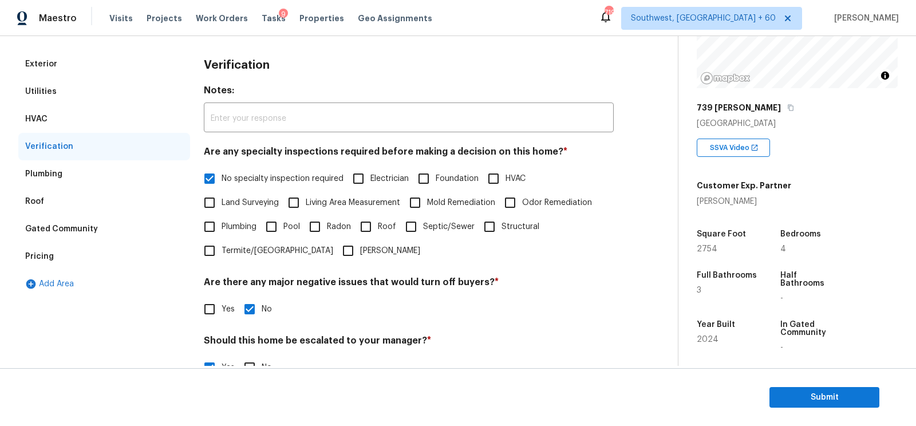
scroll to position [359, 0]
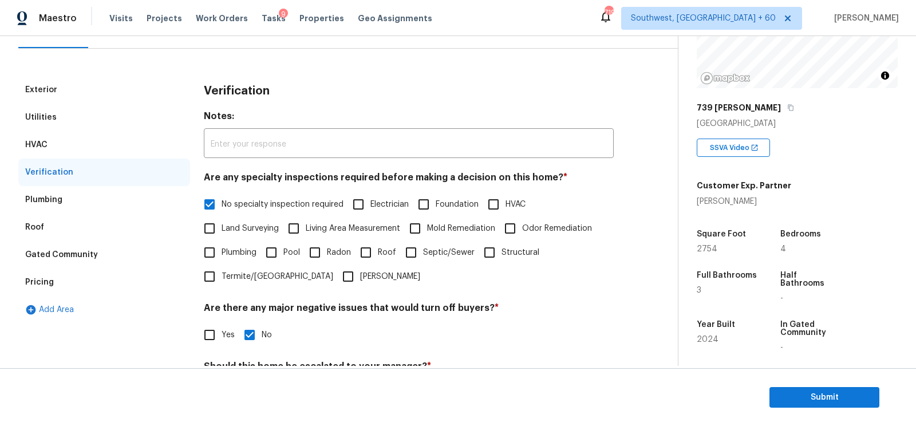
click at [88, 191] on div "Plumbing" at bounding box center [104, 199] width 172 height 27
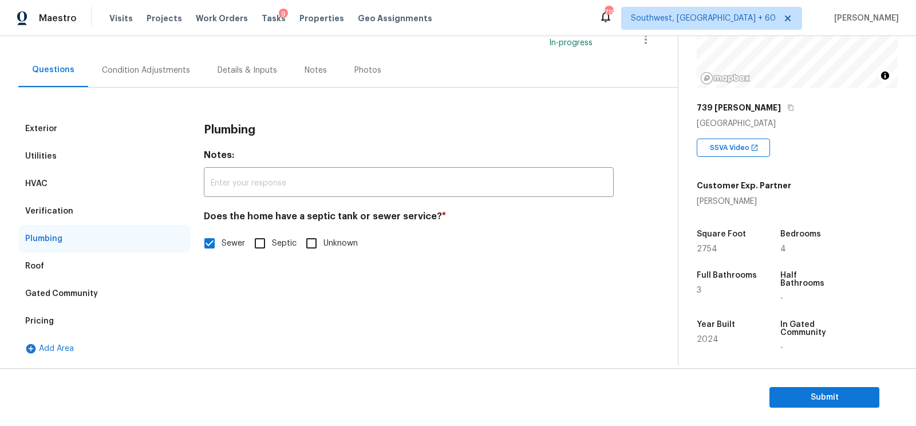
scroll to position [85, 0]
click at [72, 263] on div "Roof" at bounding box center [104, 266] width 172 height 27
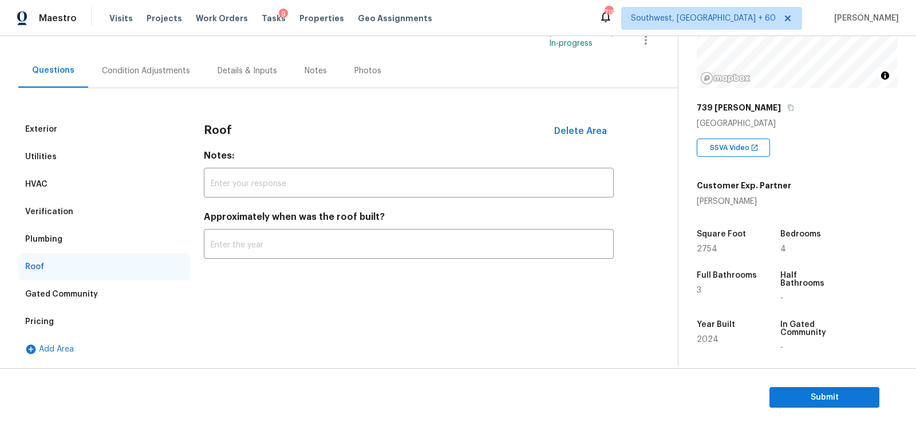
click at [94, 286] on div "Gated Community" at bounding box center [104, 293] width 172 height 27
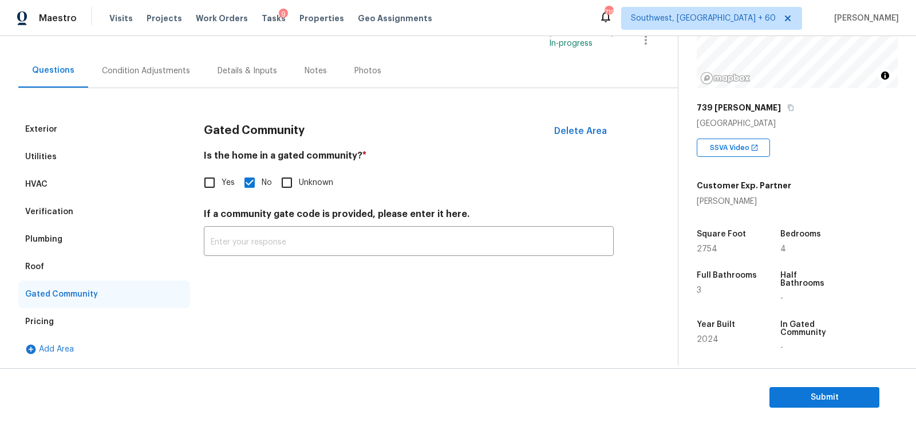
click at [67, 319] on div "Pricing" at bounding box center [104, 321] width 172 height 27
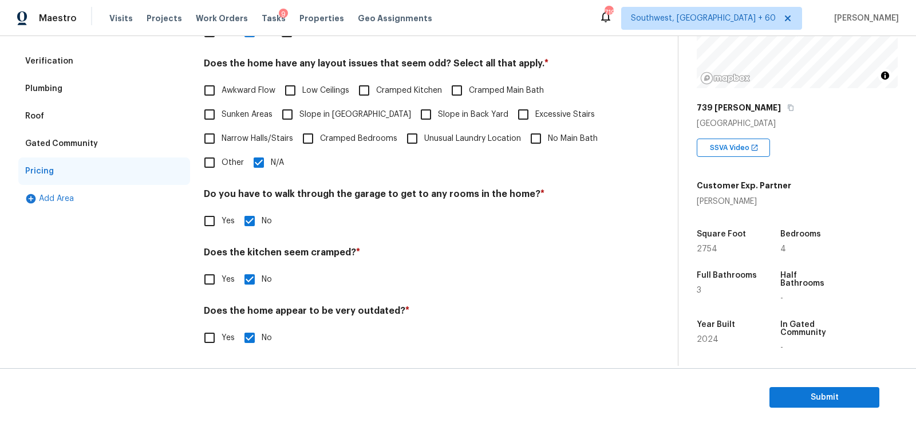
scroll to position [34, 0]
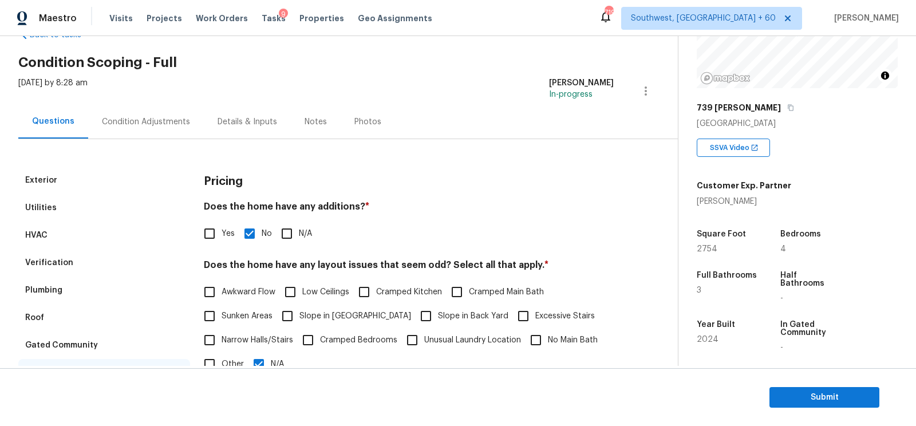
click at [156, 121] on div "Condition Adjustments" at bounding box center [146, 121] width 88 height 11
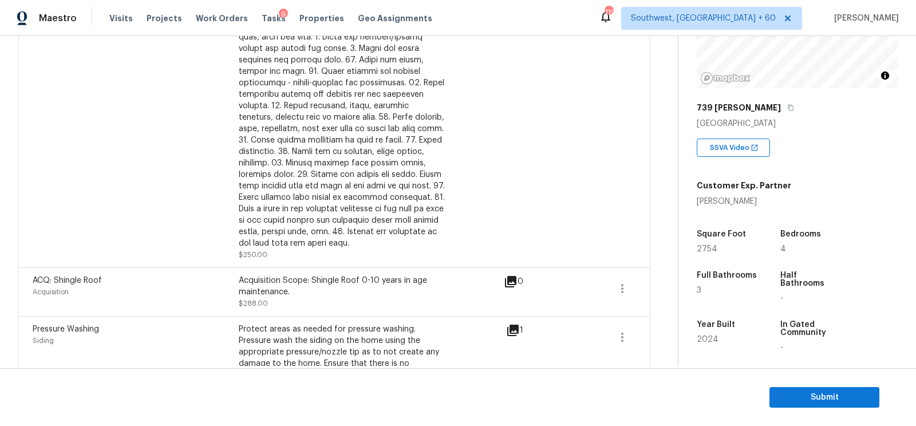
scroll to position [556, 0]
click at [621, 282] on icon "button" at bounding box center [622, 286] width 14 height 14
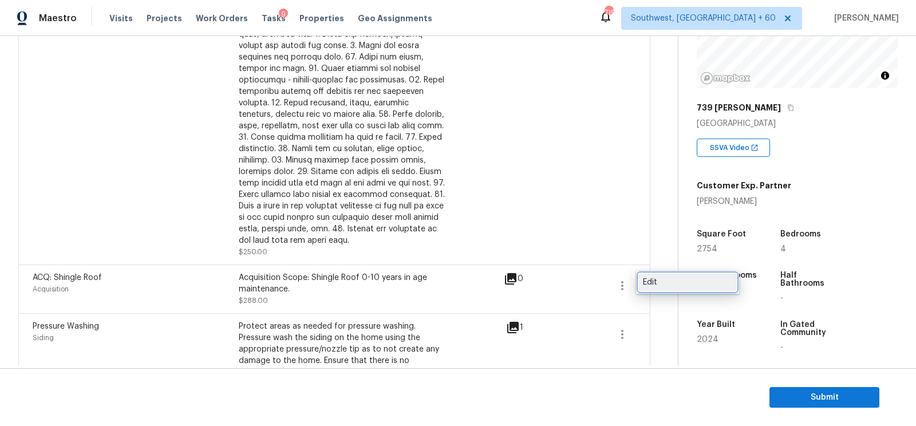
click at [679, 276] on div "Edit" at bounding box center [687, 281] width 89 height 11
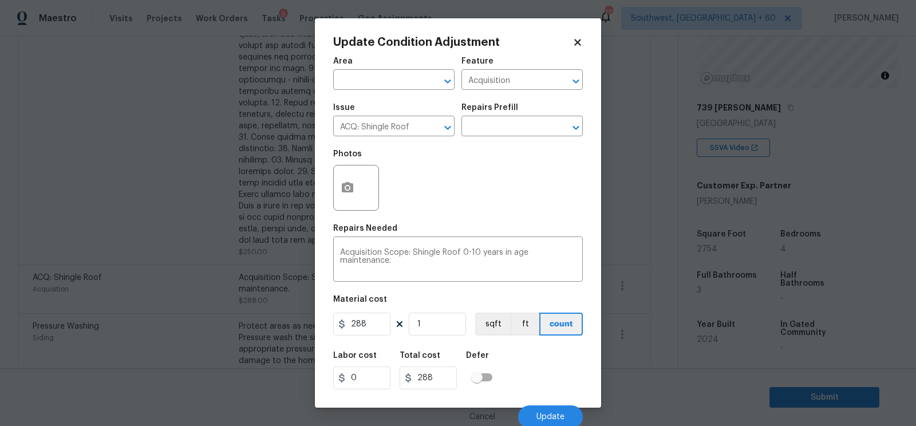
click at [640, 231] on body "Maestro Visits Projects Work Orders Tasks 9 Properties Geo Assignments 719 Sout…" at bounding box center [458, 213] width 916 height 426
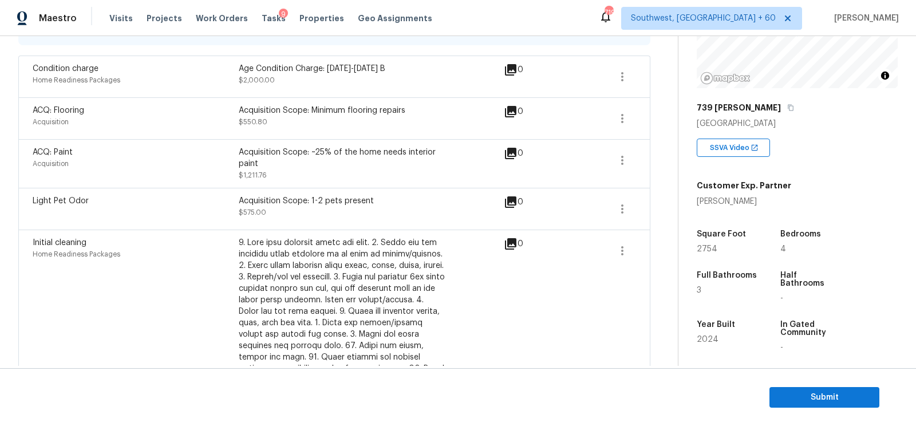
scroll to position [213, 0]
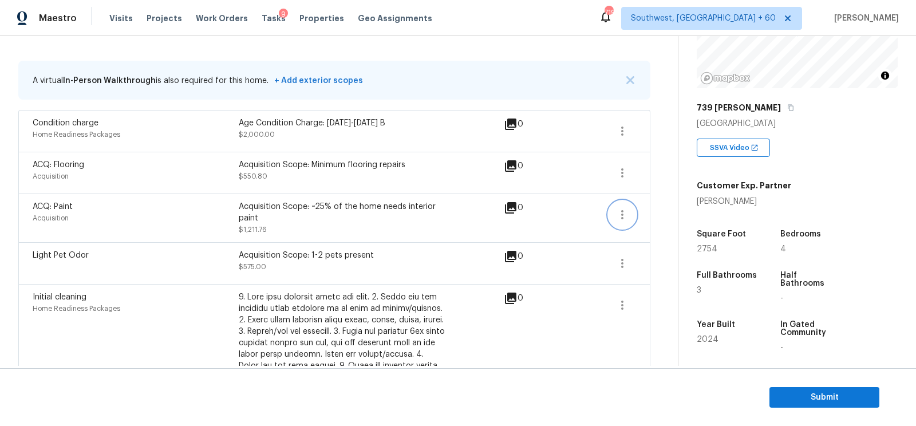
click at [622, 210] on icon "button" at bounding box center [622, 214] width 2 height 9
click at [670, 208] on div "Edit" at bounding box center [687, 210] width 89 height 11
click at [617, 168] on icon "button" at bounding box center [622, 173] width 14 height 14
click at [651, 167] on div "Edit" at bounding box center [687, 169] width 89 height 11
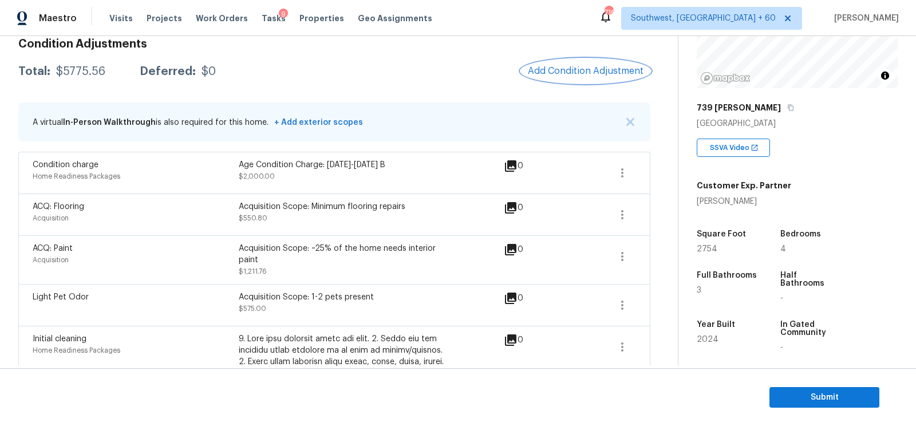
click at [567, 71] on span "Add Condition Adjustment" at bounding box center [586, 71] width 116 height 10
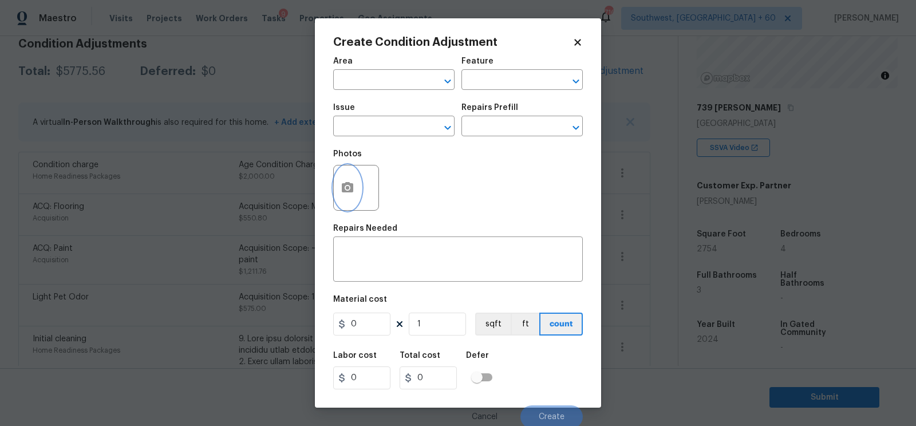
click at [346, 189] on circle "button" at bounding box center [347, 187] width 3 height 3
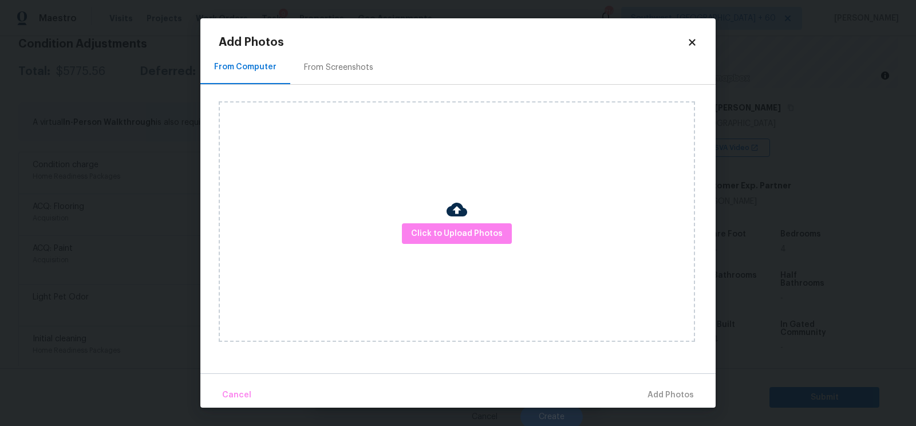
click at [457, 176] on div "Click to Upload Photos" at bounding box center [457, 221] width 476 height 240
click at [454, 231] on span "Click to Upload Photos" at bounding box center [457, 234] width 92 height 14
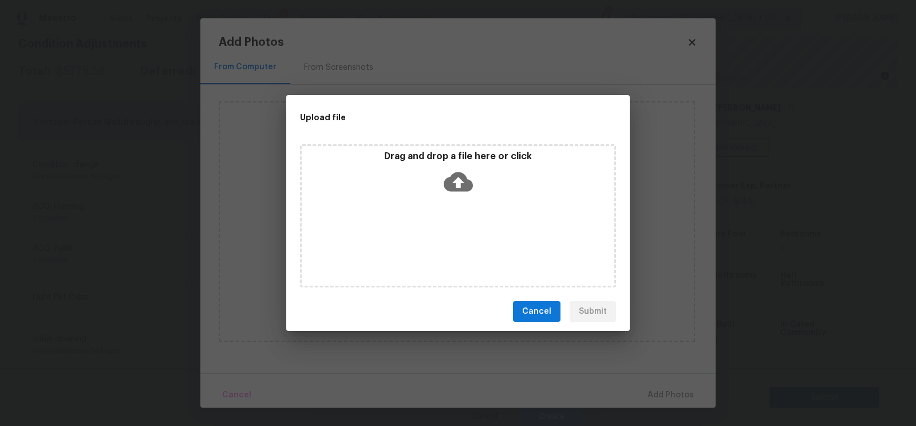
click at [454, 183] on icon at bounding box center [457, 181] width 29 height 19
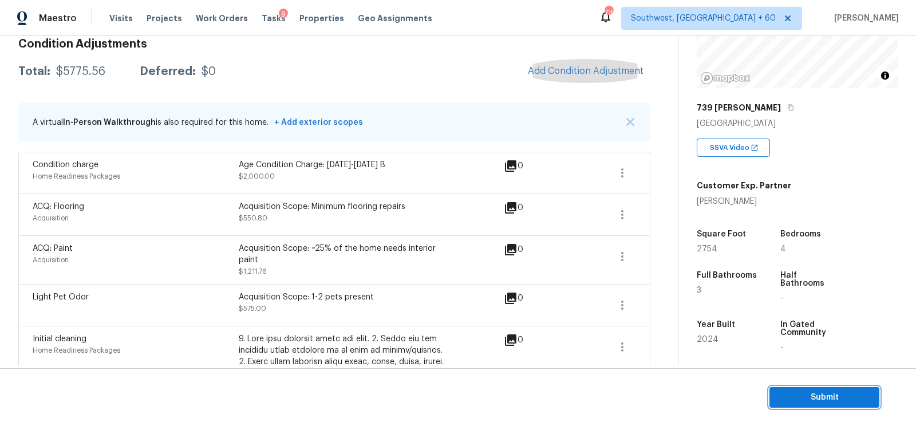
click at [818, 403] on span "Submit" at bounding box center [824, 397] width 92 height 14
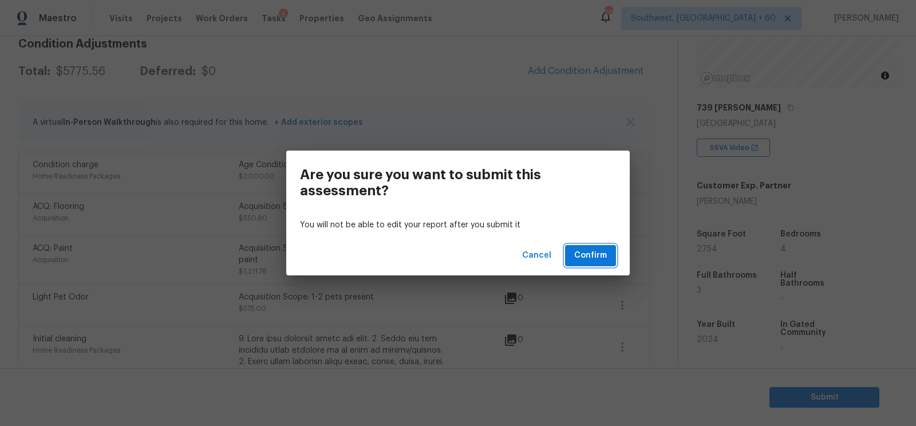
click at [593, 260] on span "Confirm" at bounding box center [590, 255] width 33 height 14
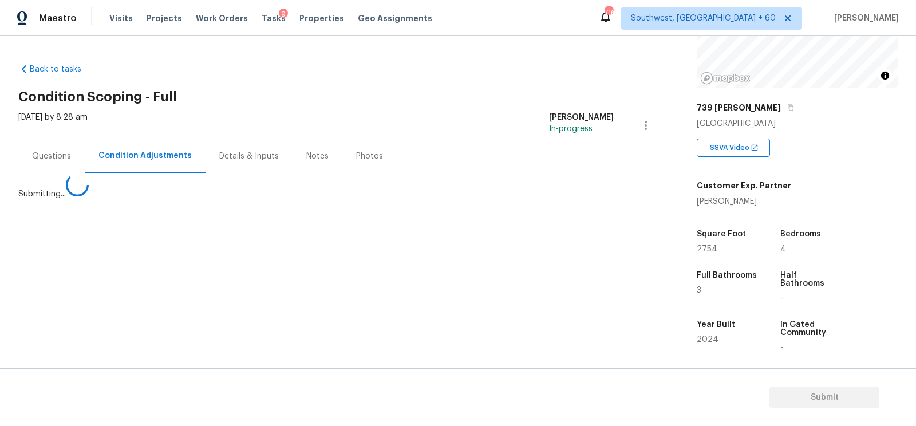
scroll to position [0, 0]
